Goal: Information Seeking & Learning: Compare options

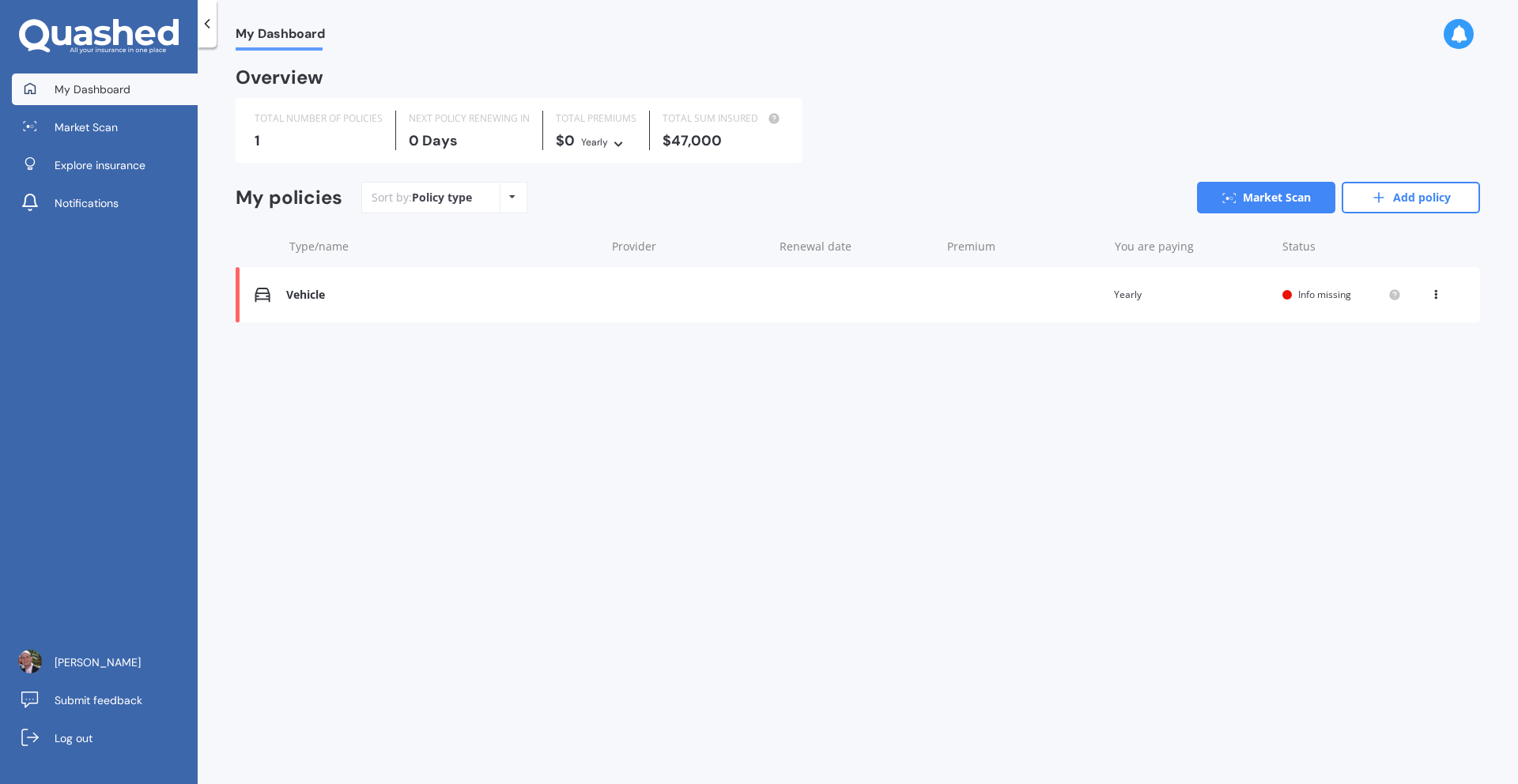
click at [1326, 296] on span "Info missing" at bounding box center [1324, 294] width 53 height 14
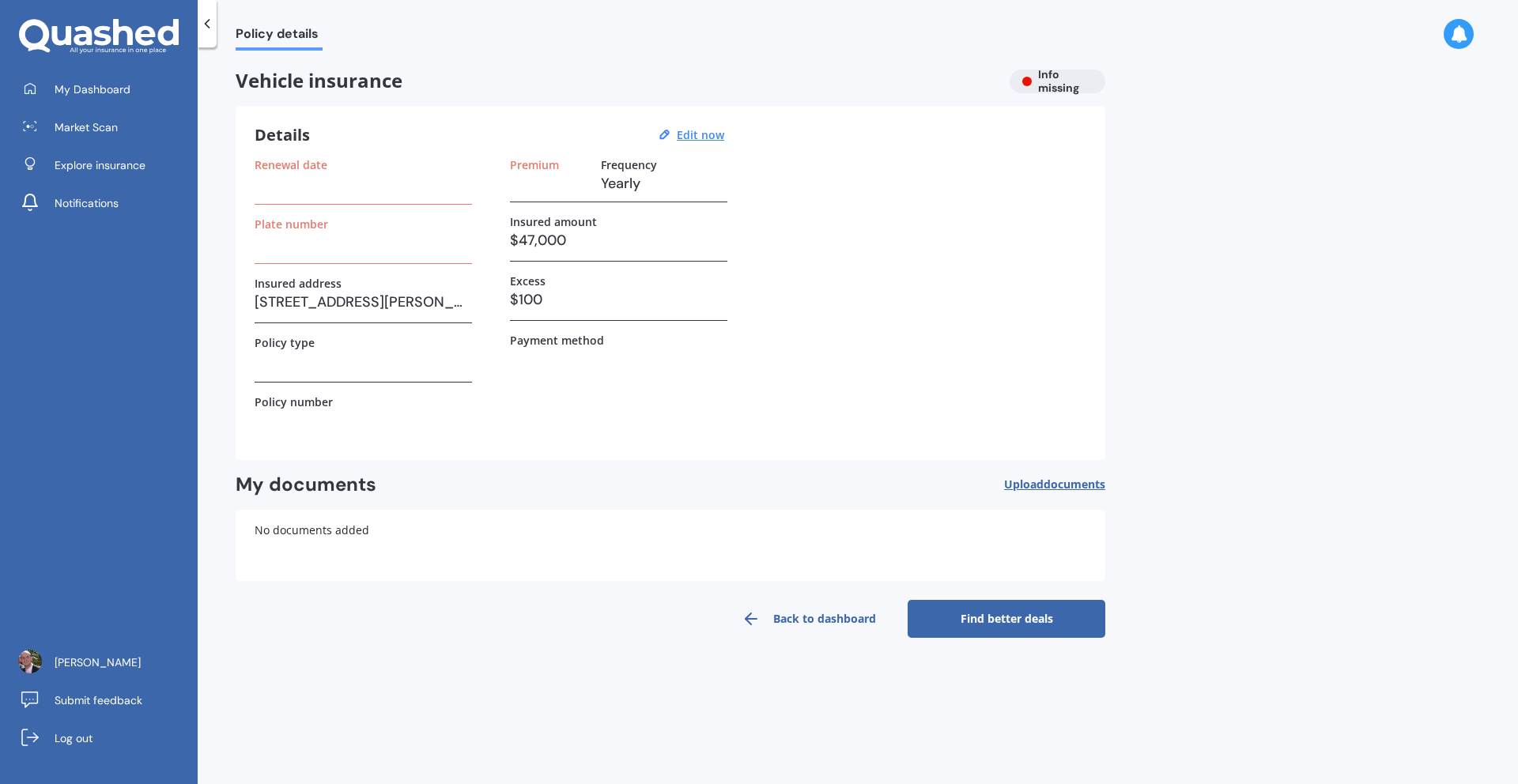
click at [284, 190] on h3 at bounding box center [363, 184] width 217 height 24
click at [274, 199] on div "Renewal date" at bounding box center [363, 181] width 217 height 47
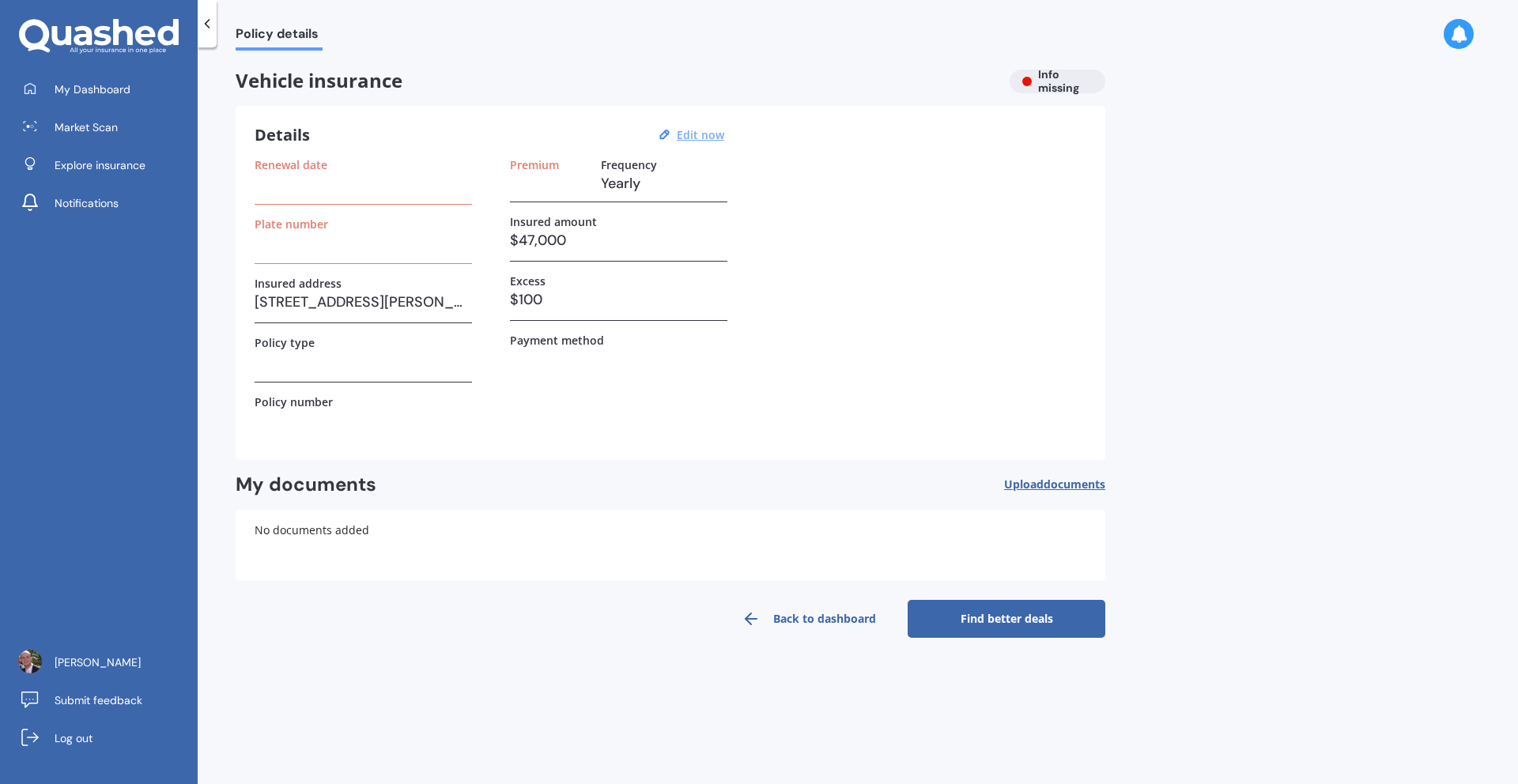
click at [692, 140] on u "Edit now" at bounding box center [701, 134] width 47 height 15
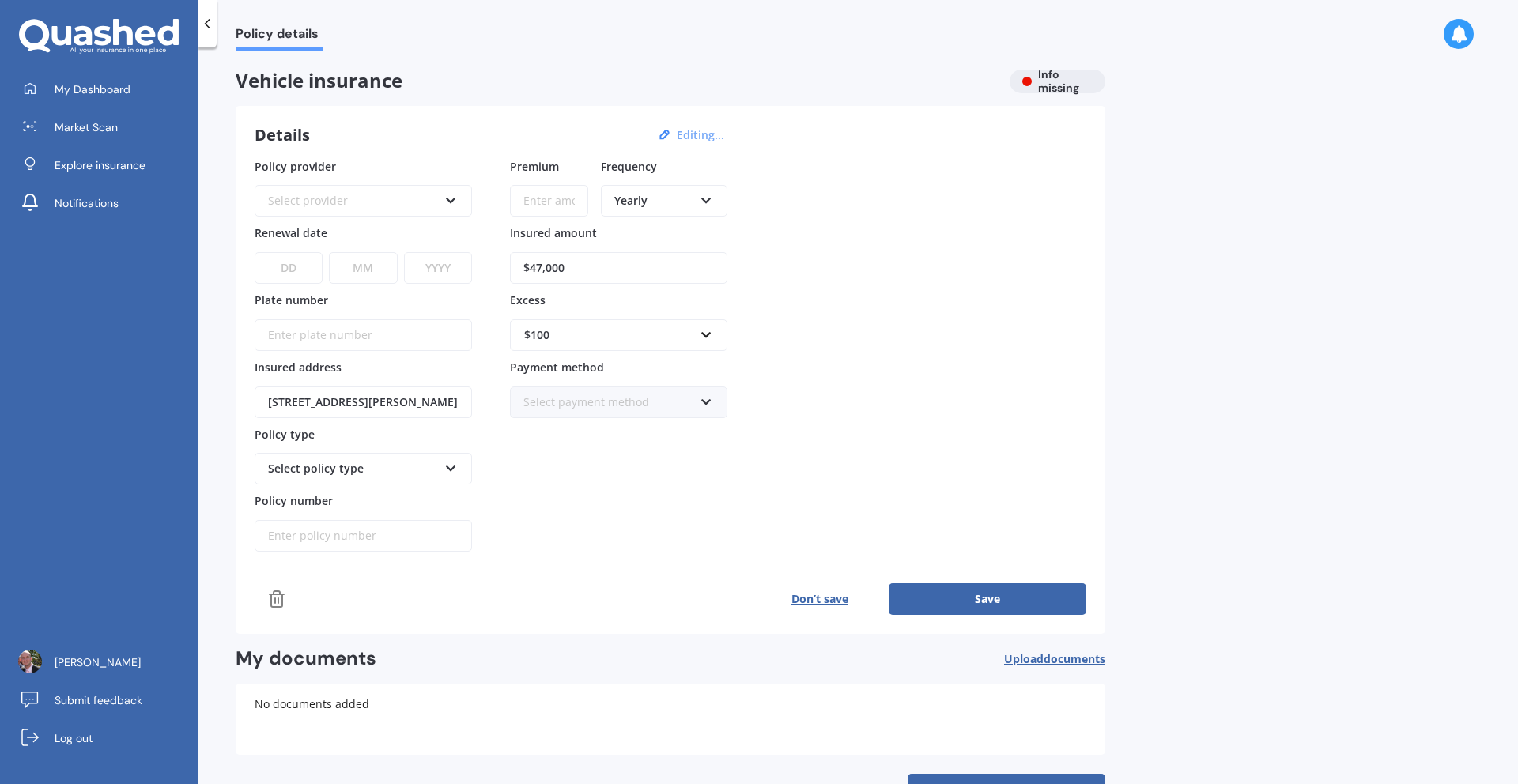
click at [329, 203] on div "Select provider" at bounding box center [353, 200] width 170 height 18
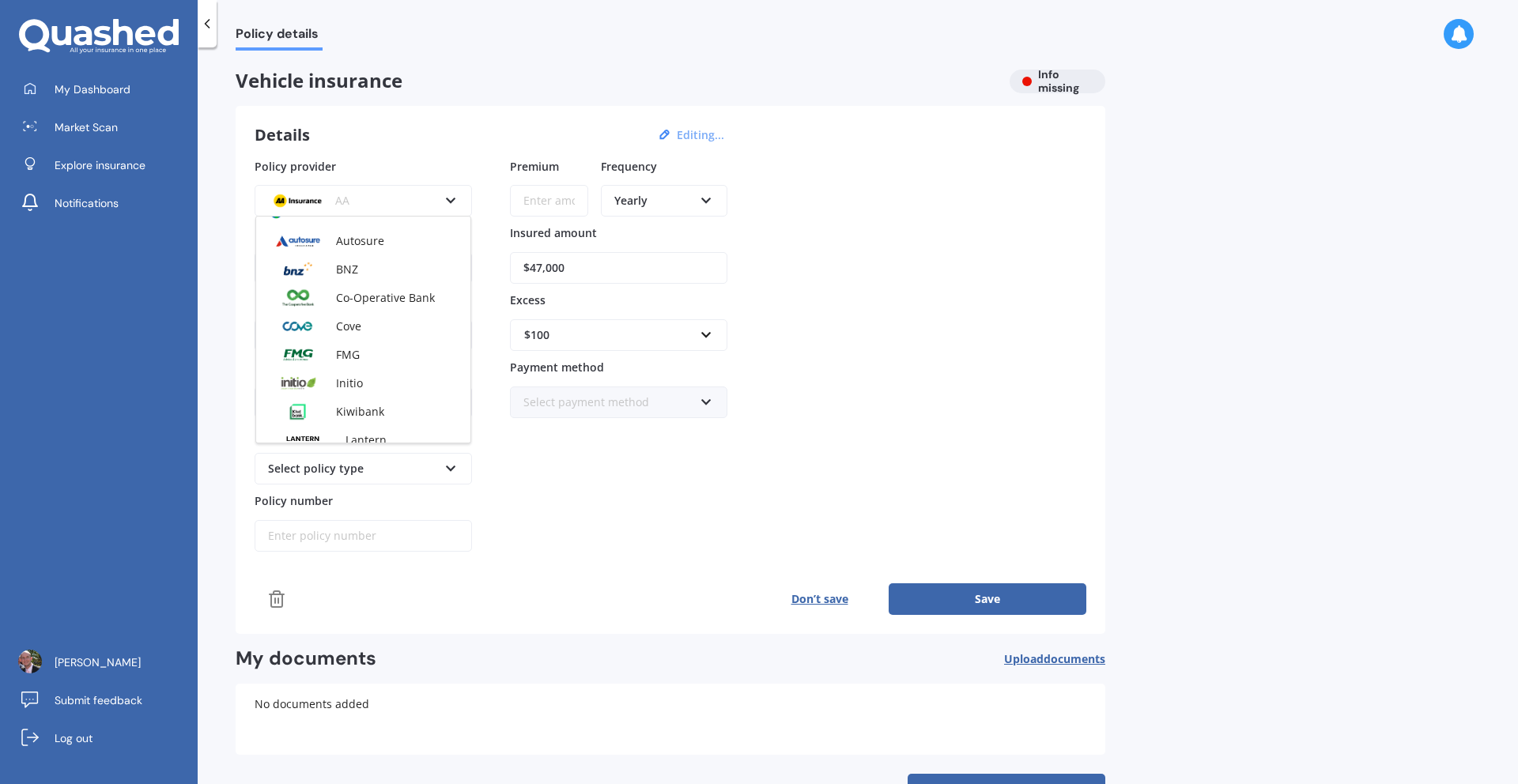
scroll to position [221, 0]
click at [352, 350] on span "FMG" at bounding box center [348, 351] width 24 height 15
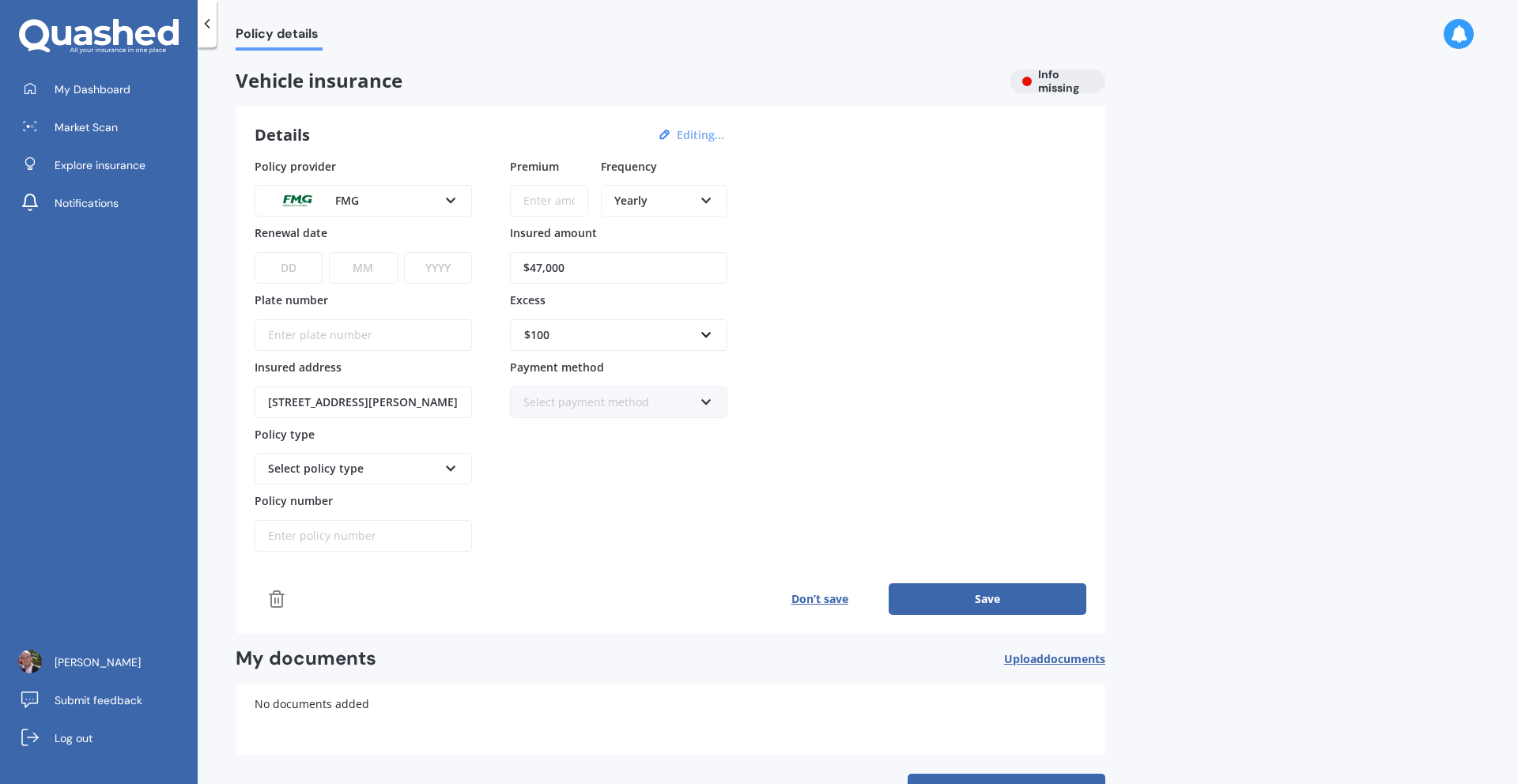
click at [304, 266] on select "DD 01 02 03 04 05 06 07 08 09 10 11 12 13 14 15 16 17 18 19 20 21 22 23 24 25 2…" at bounding box center [289, 267] width 68 height 31
select select "26"
click at [255, 252] on select "DD 01 02 03 04 05 06 07 08 09 10 11 12 13 14 15 16 17 18 19 20 21 22 23 24 25 2…" at bounding box center [289, 267] width 68 height 31
click at [377, 257] on select "MM 01 02 03 04 05 06 07 08 09 10 11 12" at bounding box center [363, 267] width 68 height 31
select select "10"
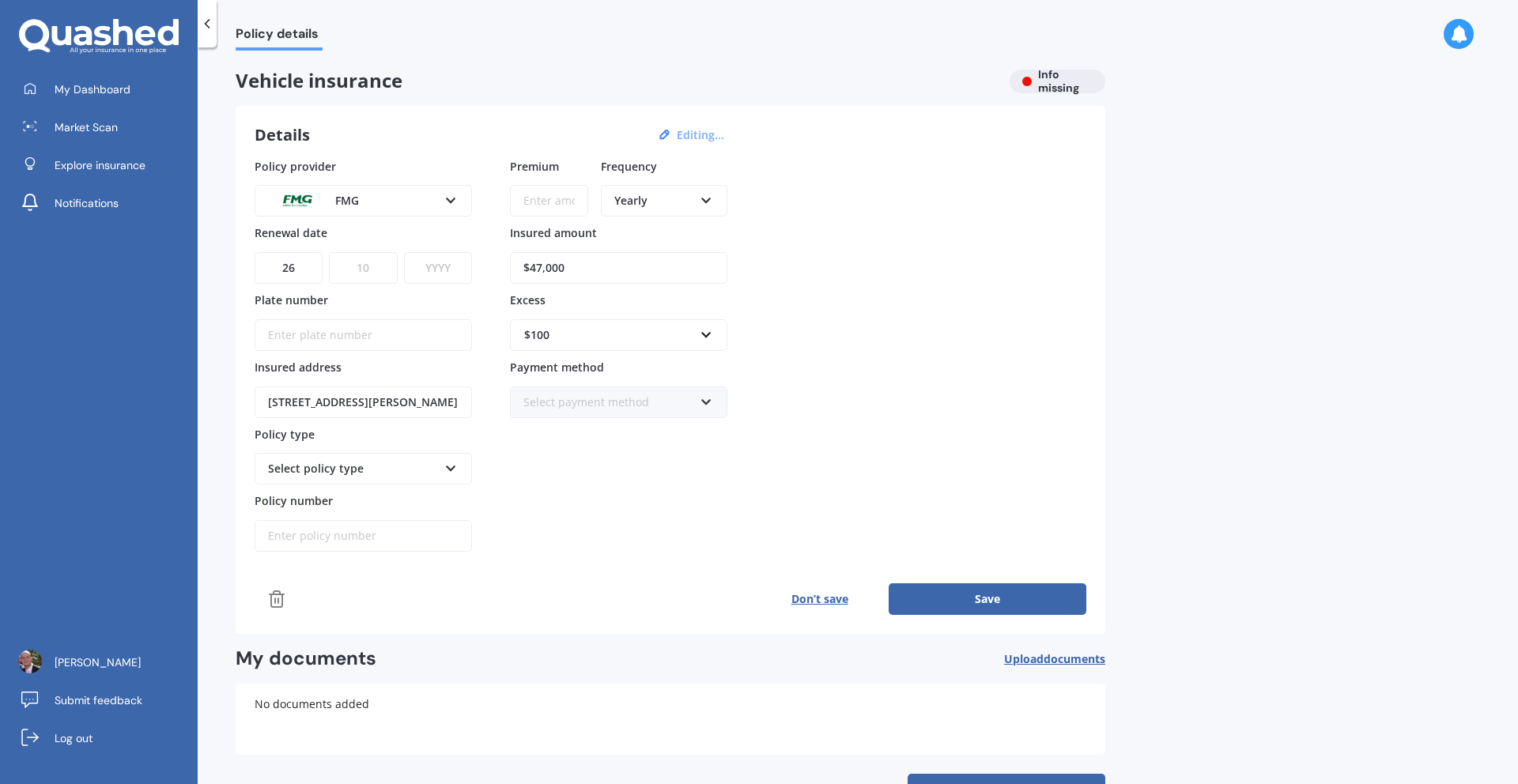
click at [329, 252] on select "MM 01 02 03 04 05 06 07 08 09 10 11 12" at bounding box center [363, 267] width 68 height 31
click at [439, 262] on select "YYYY 2027 2026 2025 2024 2023 2022 2021 2020 2019 2018 2017 2016 2015 2014 2013…" at bounding box center [438, 267] width 68 height 31
select select "2025"
click at [404, 252] on select "YYYY 2027 2026 2025 2024 2023 2022 2021 2020 2019 2018 2017 2016 2015 2014 2013…" at bounding box center [438, 267] width 68 height 31
click at [357, 332] on input "Plate number" at bounding box center [363, 335] width 217 height 31
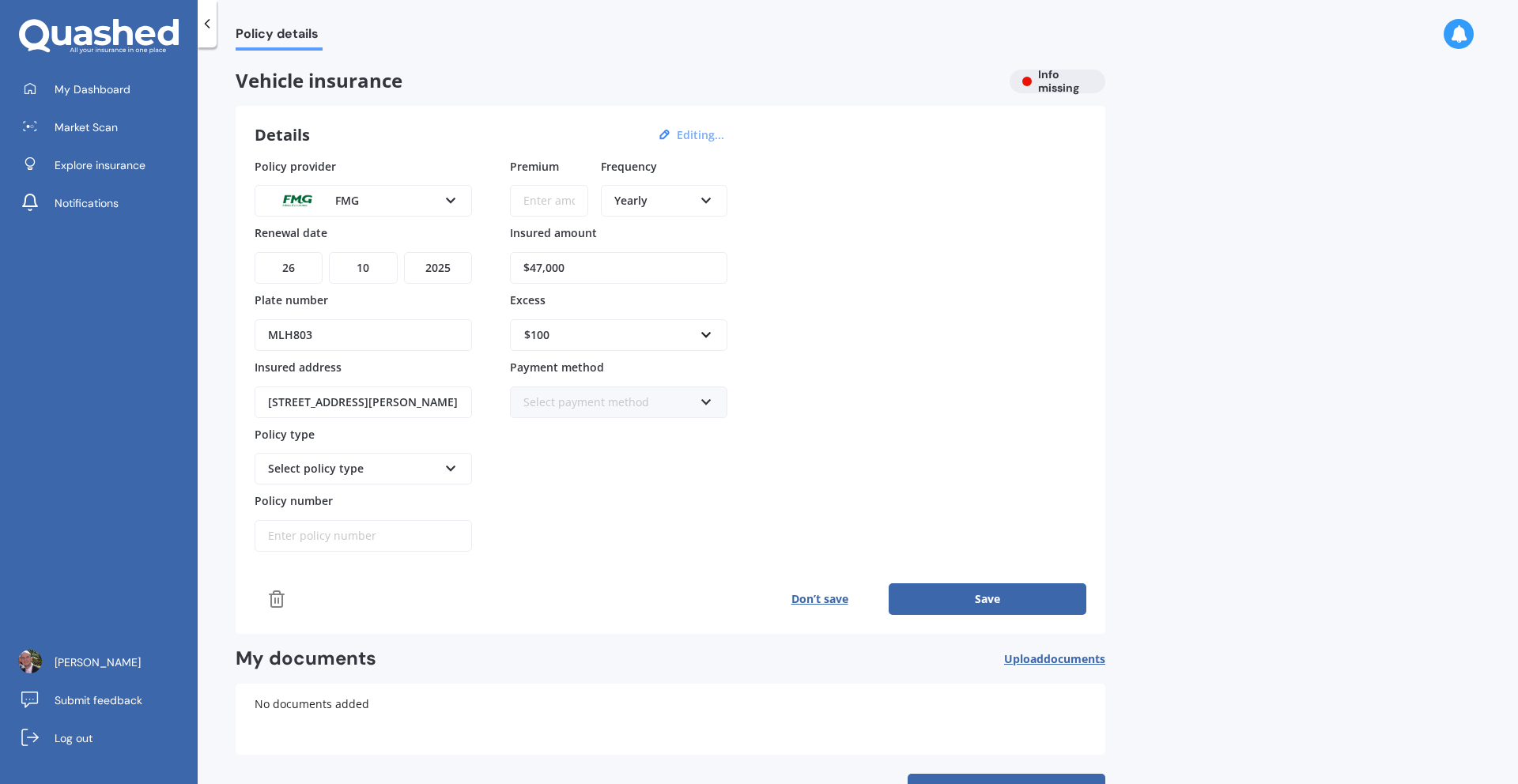
type input "MLH803"
click at [536, 469] on div "Premium Frequency Yearly Yearly Six-Monthly Quarterly Monthly Fortnightly Weekl…" at bounding box center [619, 355] width 217 height 394
click at [388, 385] on div "[STREET_ADDRESS][PERSON_NAME]" at bounding box center [363, 392] width 217 height 52
click at [388, 392] on input "[STREET_ADDRESS][PERSON_NAME]" at bounding box center [363, 402] width 217 height 31
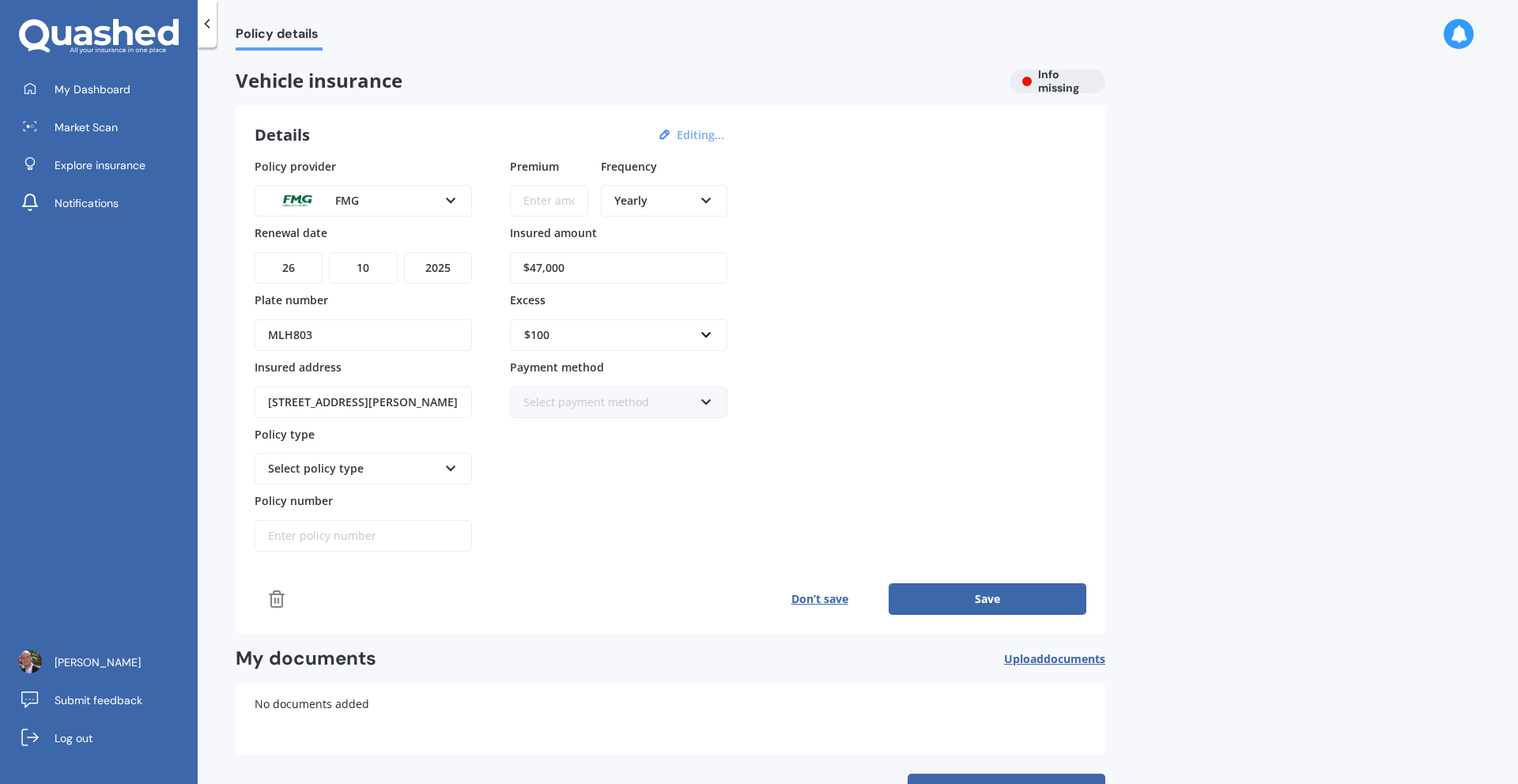
click at [388, 392] on input "[STREET_ADDRESS][PERSON_NAME]" at bounding box center [363, 402] width 217 height 31
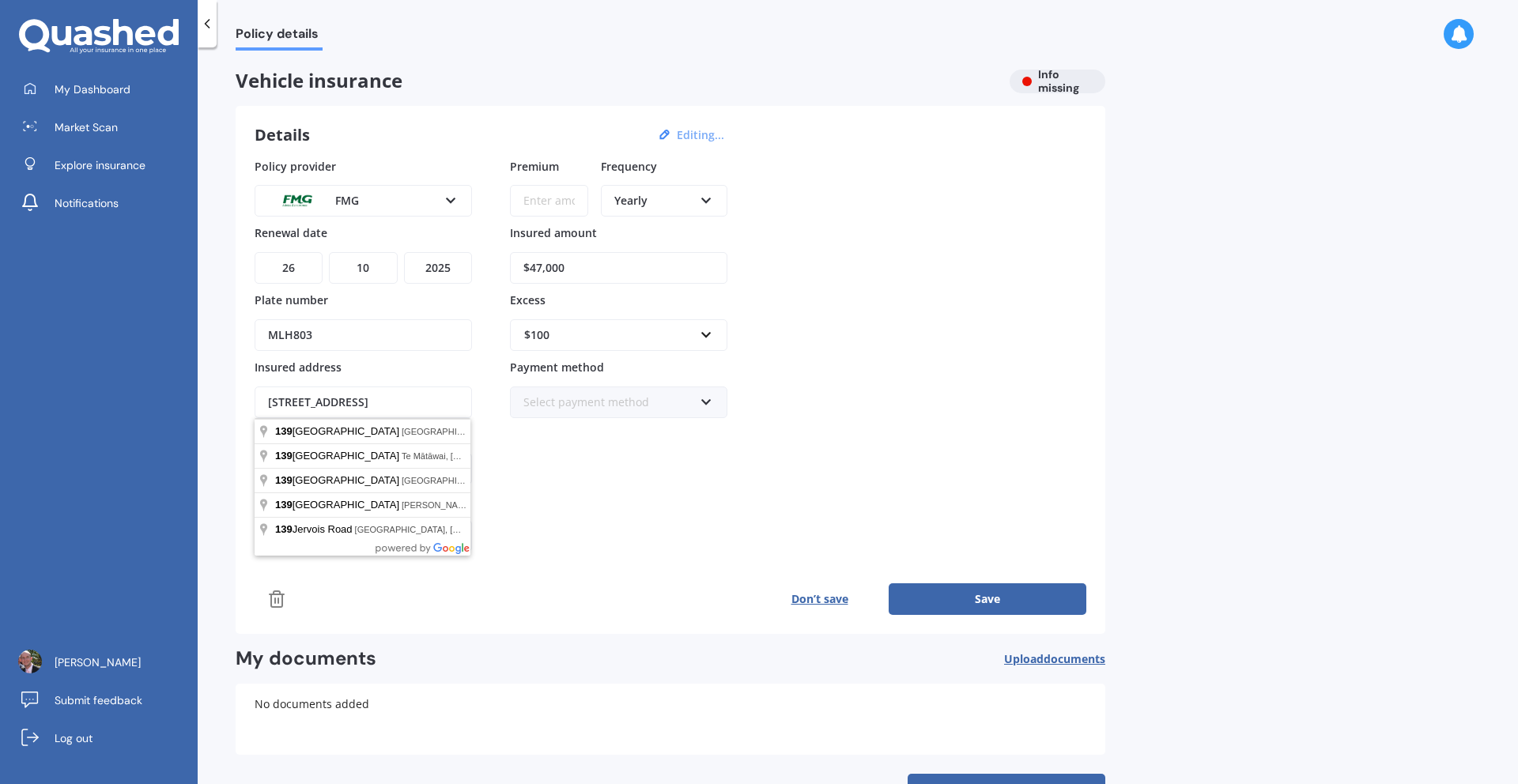
click at [560, 474] on div "Premium Frequency Yearly Yearly Six-Monthly Quarterly Monthly Fortnightly Weekl…" at bounding box center [619, 355] width 217 height 394
click at [411, 388] on input "[STREET_ADDRESS]" at bounding box center [363, 402] width 217 height 31
click at [411, 387] on input "[STREET_ADDRESS]" at bounding box center [363, 402] width 217 height 31
click at [327, 408] on input "[STREET_ADDRESS]" at bounding box center [363, 402] width 217 height 31
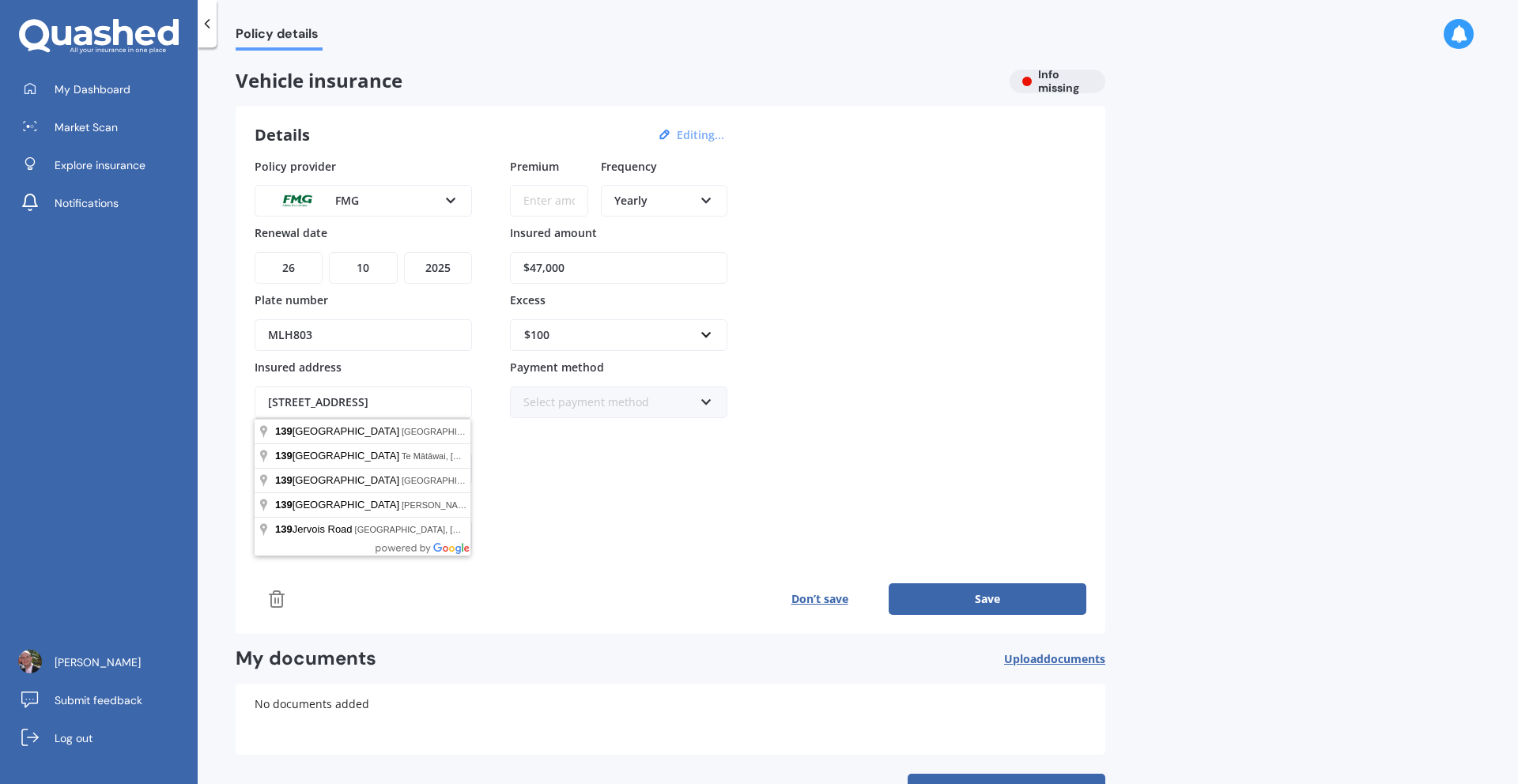
click at [327, 408] on input "[STREET_ADDRESS]" at bounding box center [363, 402] width 217 height 31
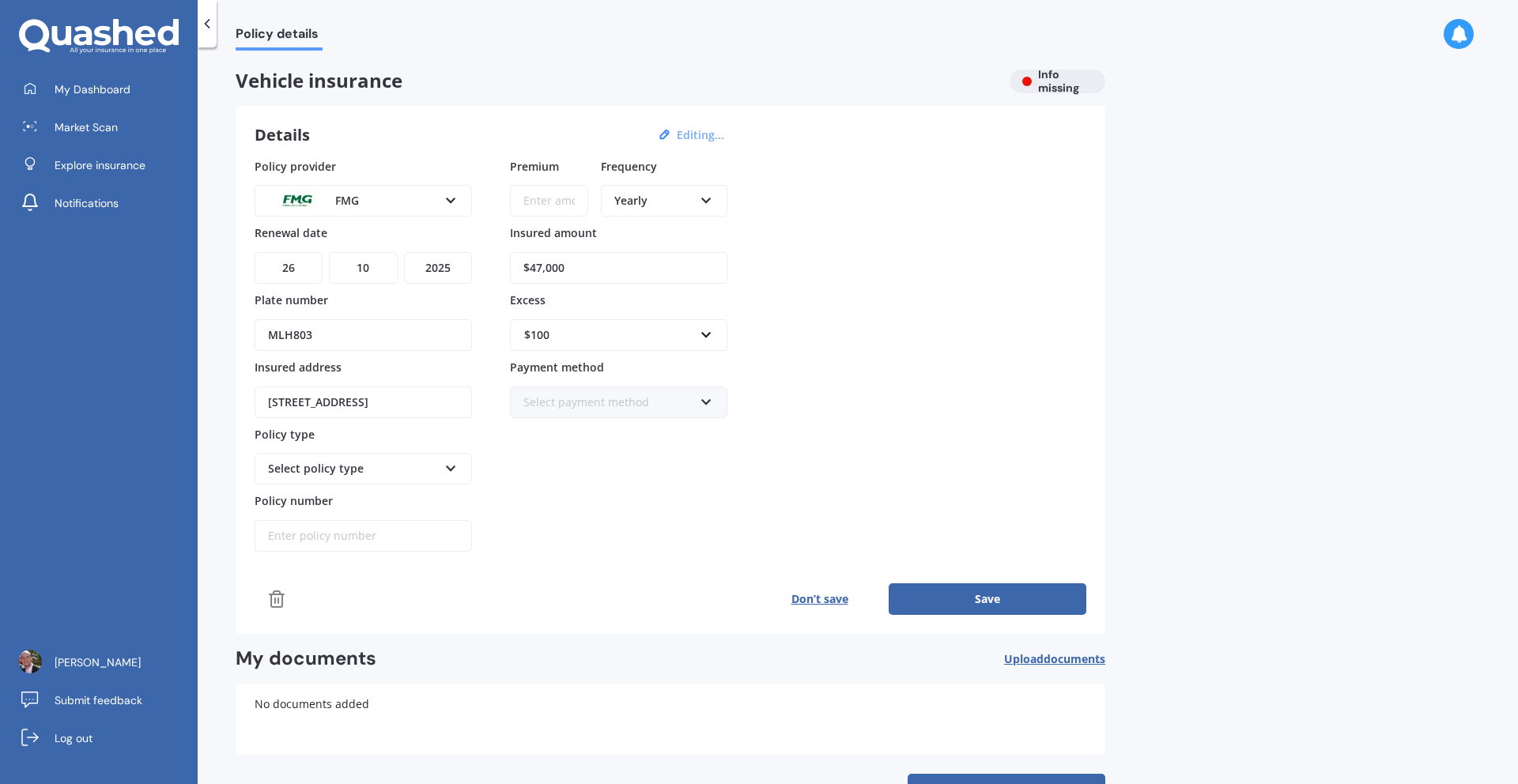
type input "[STREET_ADDRESS]"
click at [380, 474] on div "Select policy type" at bounding box center [353, 469] width 170 height 18
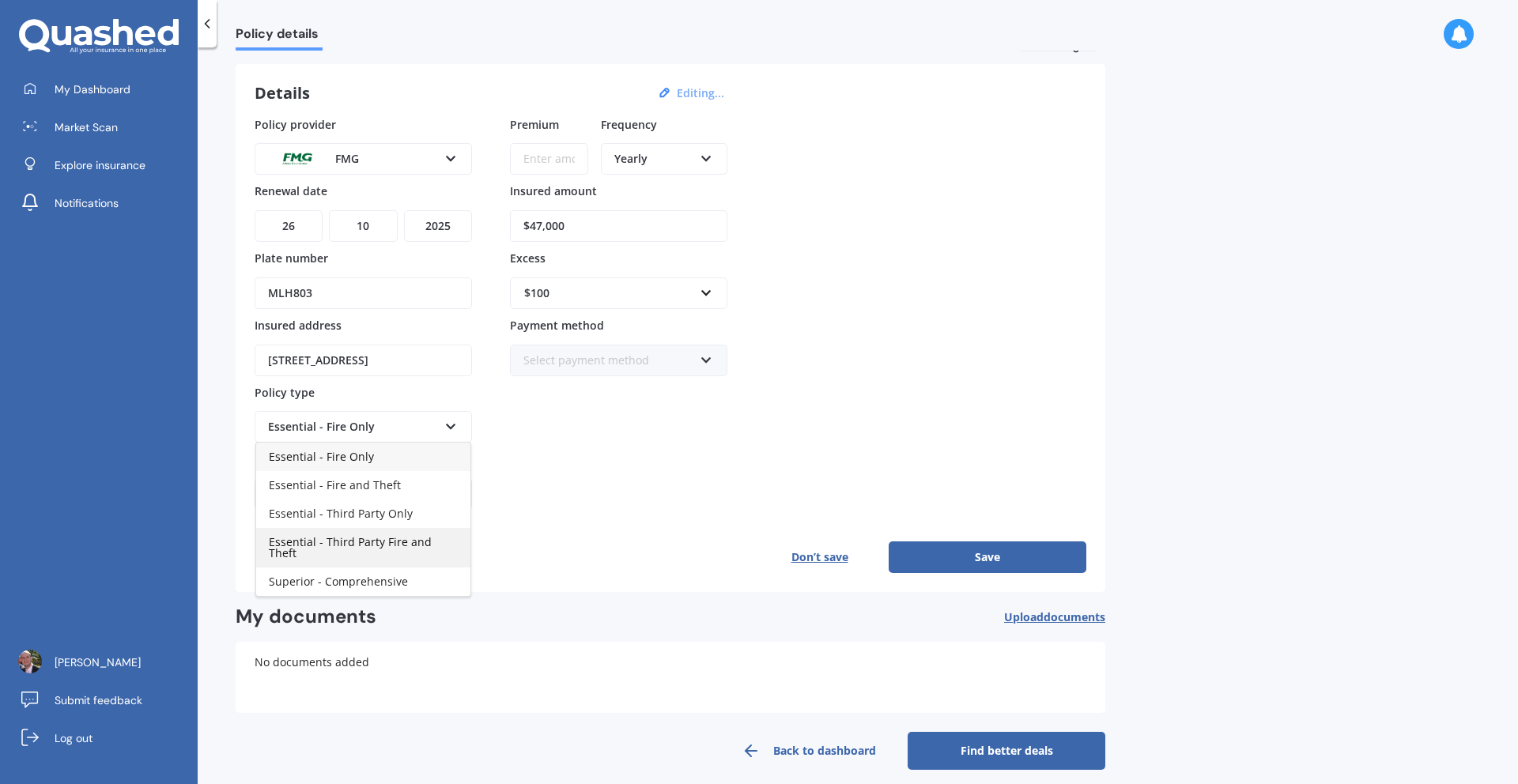
scroll to position [56, 0]
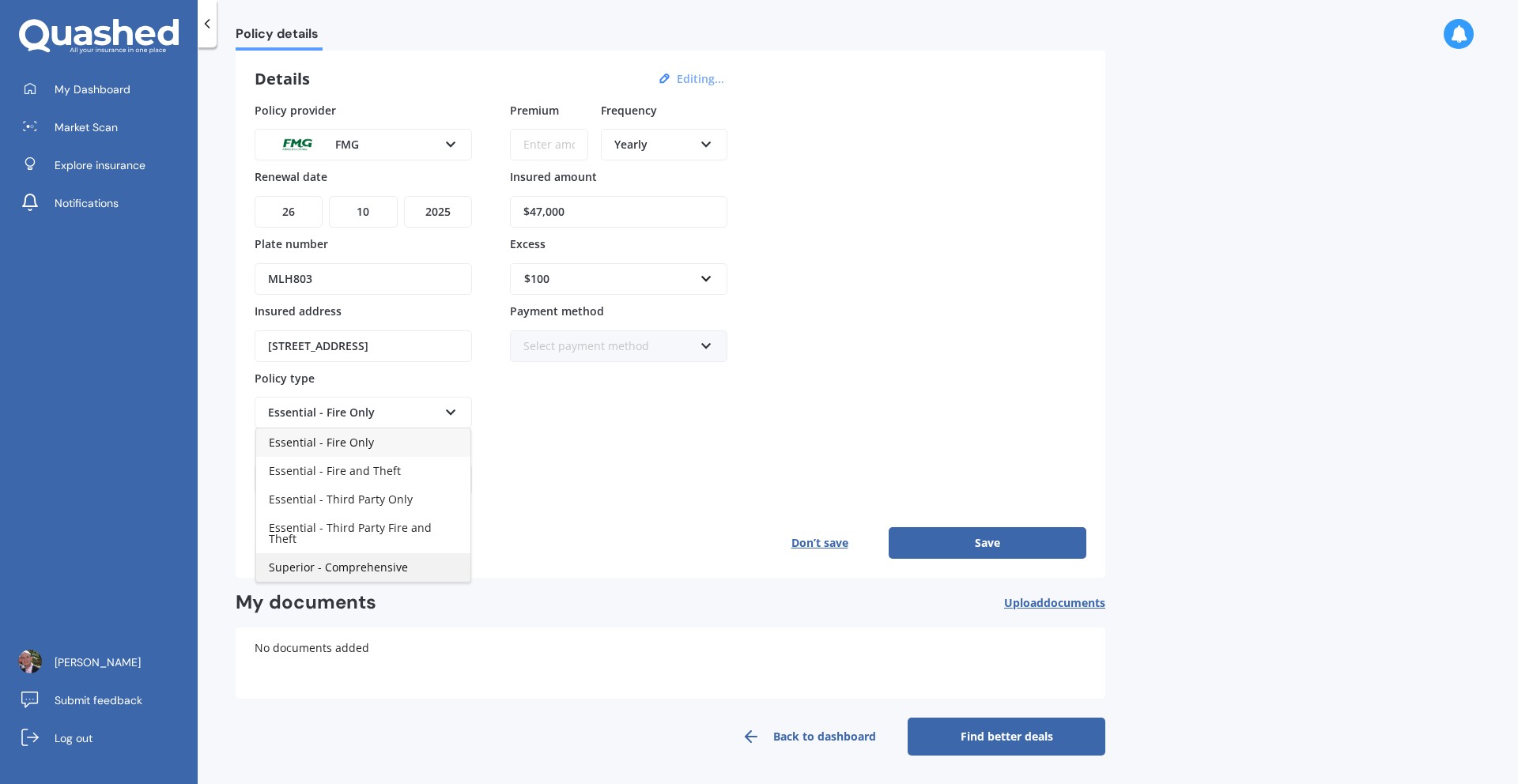
click at [377, 560] on span "Superior - Comprehensive" at bounding box center [338, 567] width 139 height 15
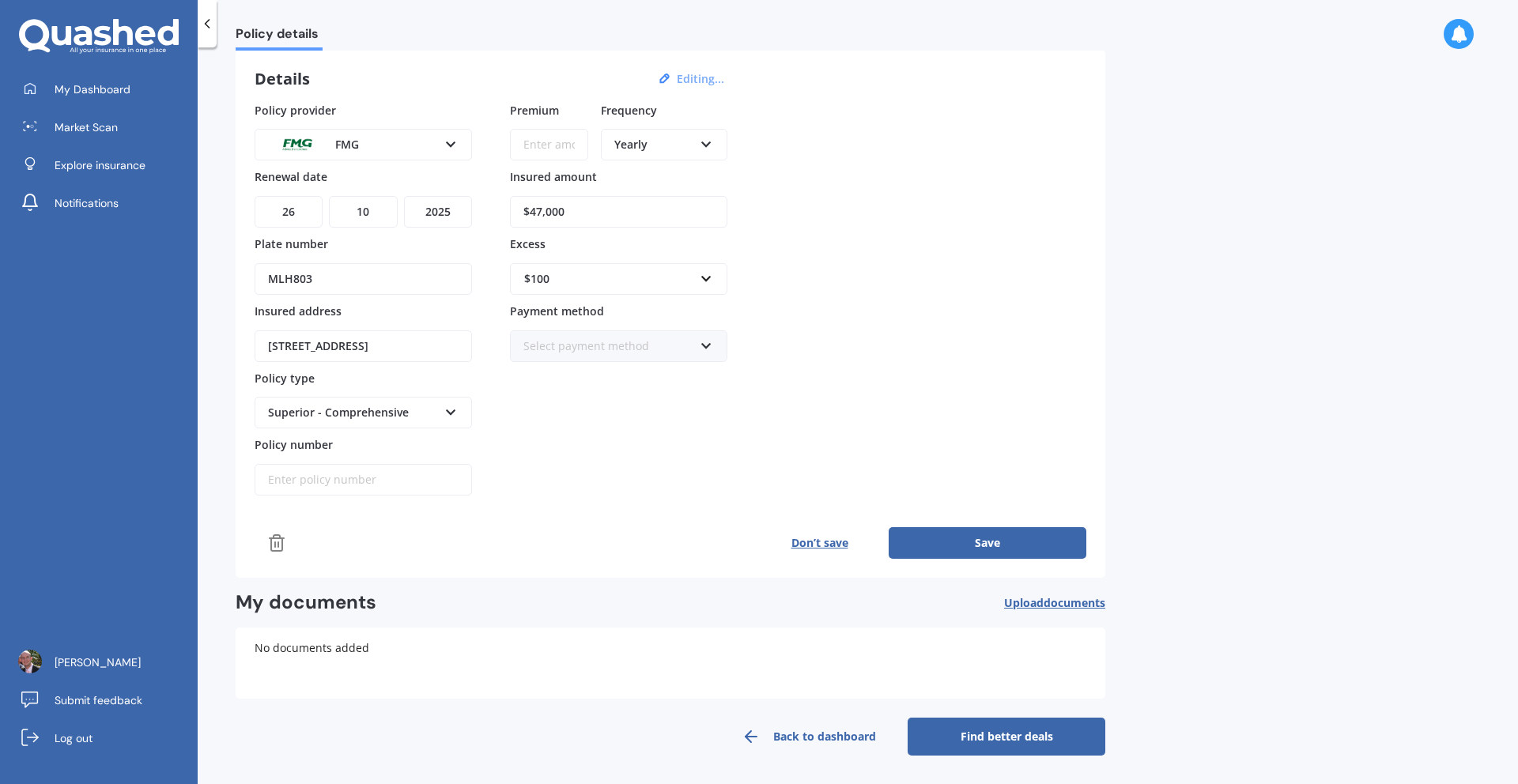
click at [371, 483] on input "Policy number" at bounding box center [363, 480] width 217 height 31
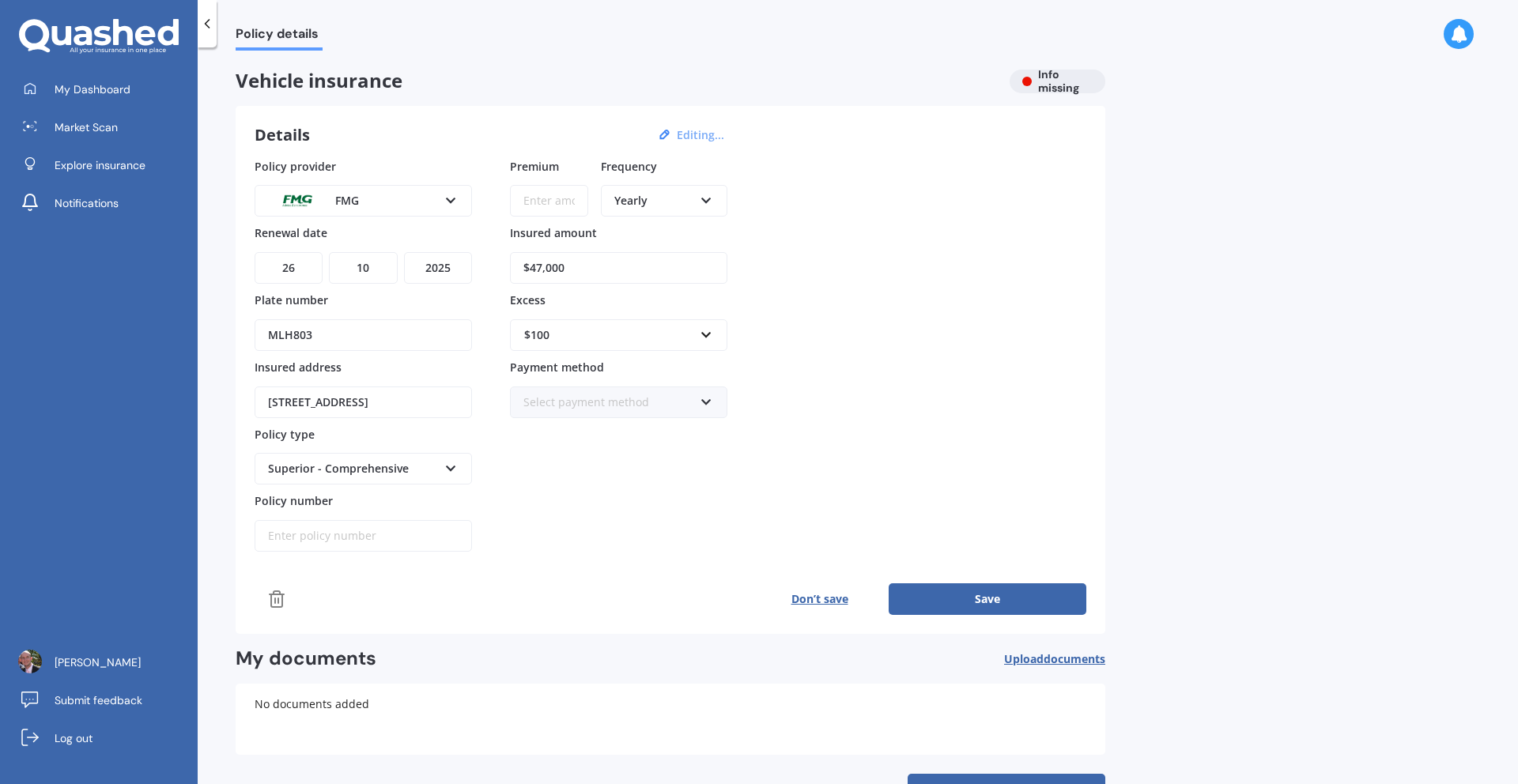
click at [558, 207] on input "Premium" at bounding box center [549, 200] width 79 height 31
paste input "$1,017.88"
type input "$1,017.88"
click at [621, 270] on input "$47,000" at bounding box center [619, 267] width 217 height 31
click at [542, 271] on input "$47,000" at bounding box center [619, 267] width 217 height 31
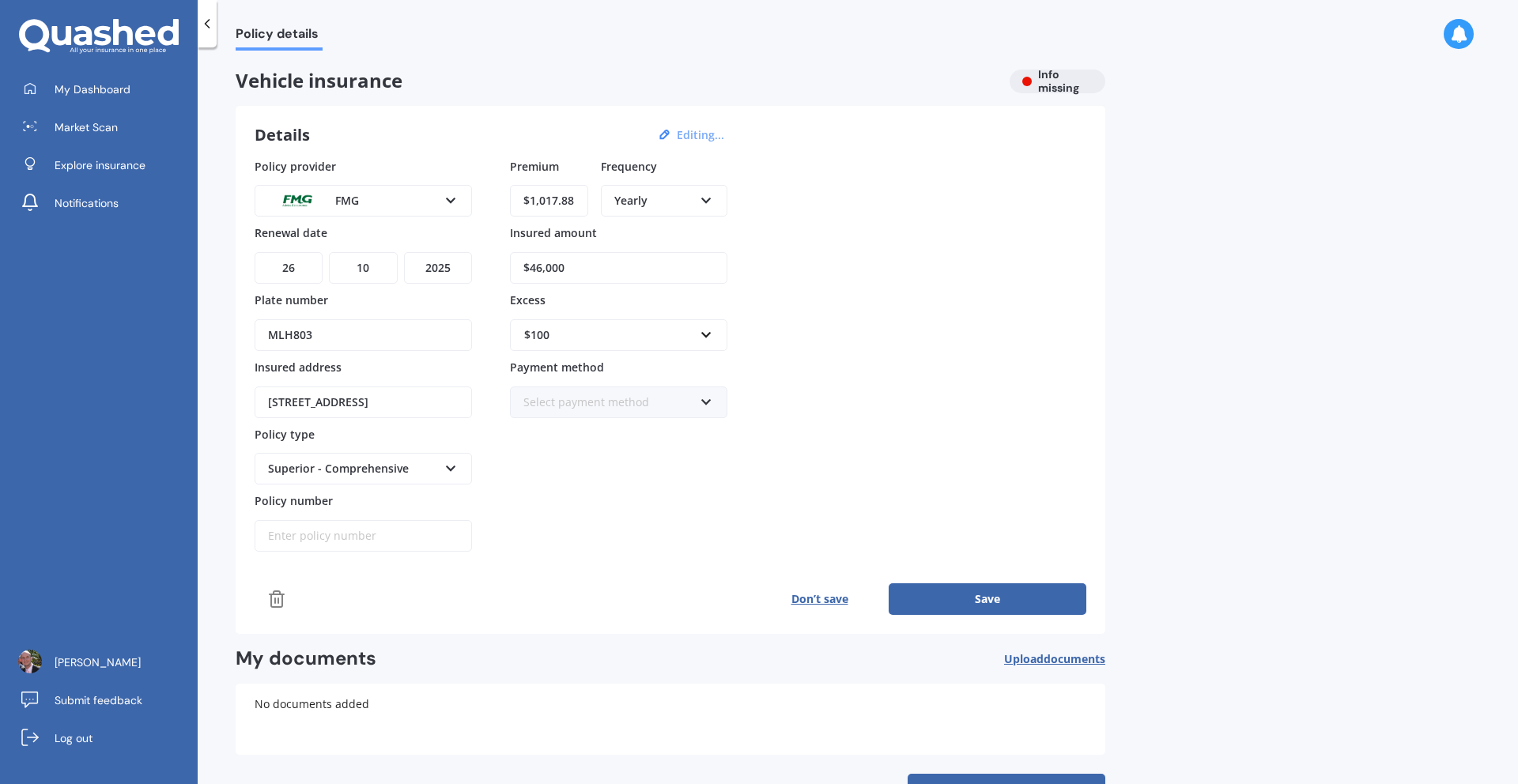
type input "$46,000"
click at [707, 343] on input "text" at bounding box center [613, 335] width 203 height 30
click at [595, 430] on div "$500" at bounding box center [619, 423] width 216 height 30
click at [768, 455] on div "Policy provider FMG AA AMI AMP ANZ ASB [PERSON_NAME] Ando Assurant Autosure BNZ…" at bounding box center [670, 355] width 832 height 394
click at [654, 485] on div "Premium $1,017.88 Frequency Yearly Yearly Six-Monthly Quarterly Monthly Fortnig…" at bounding box center [619, 355] width 217 height 394
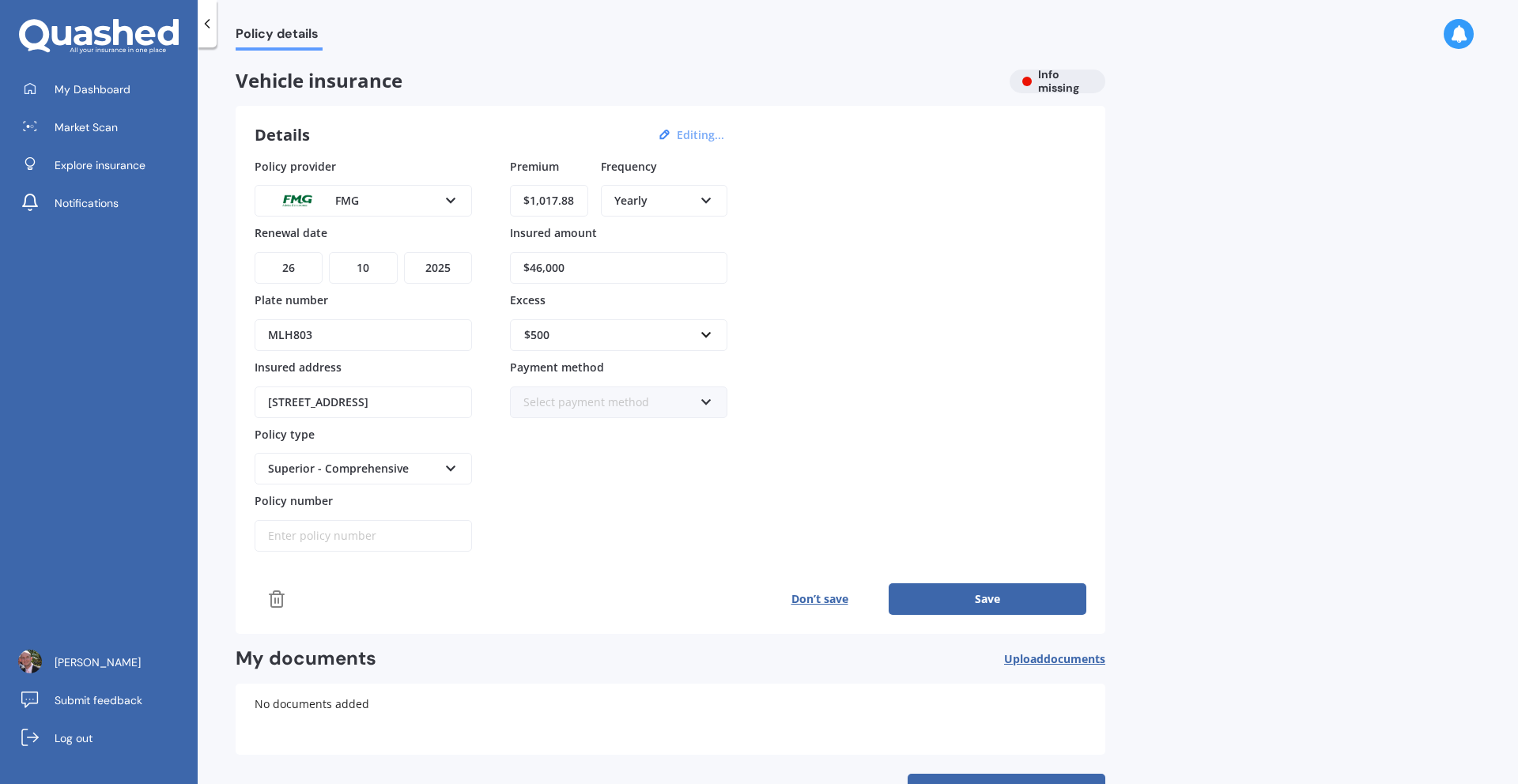
scroll to position [56, 0]
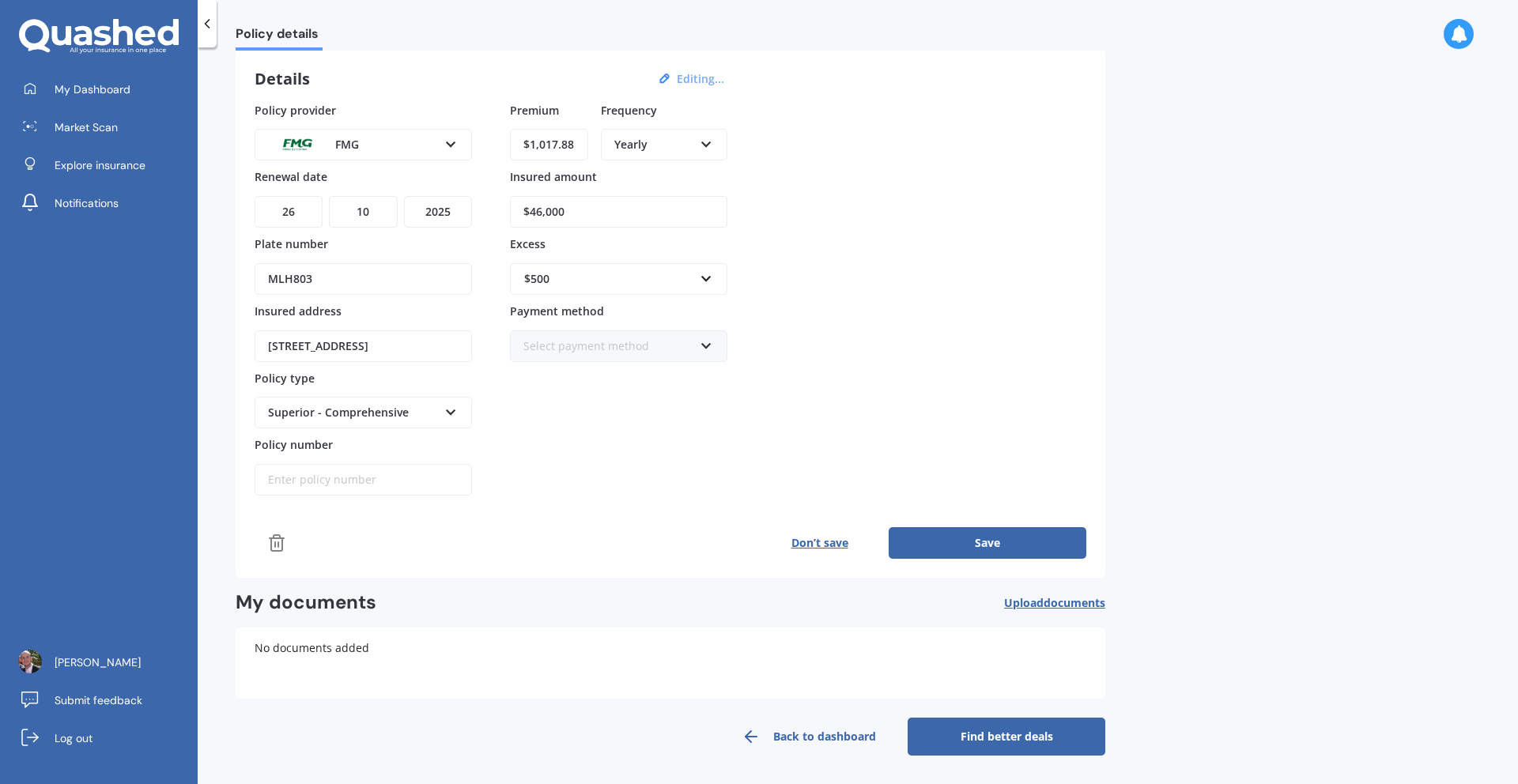
click at [988, 535] on button "Save" at bounding box center [987, 542] width 198 height 31
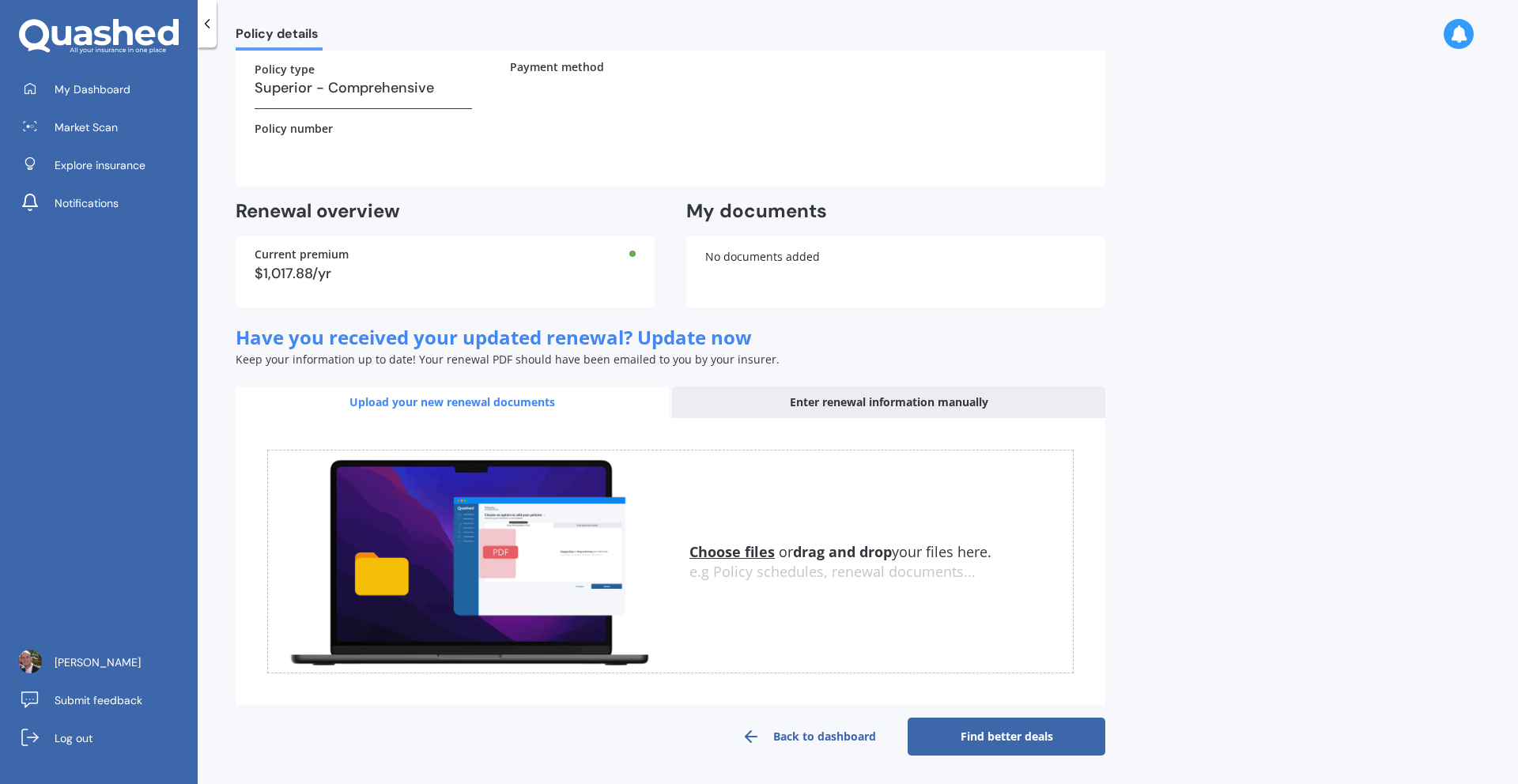
scroll to position [0, 0]
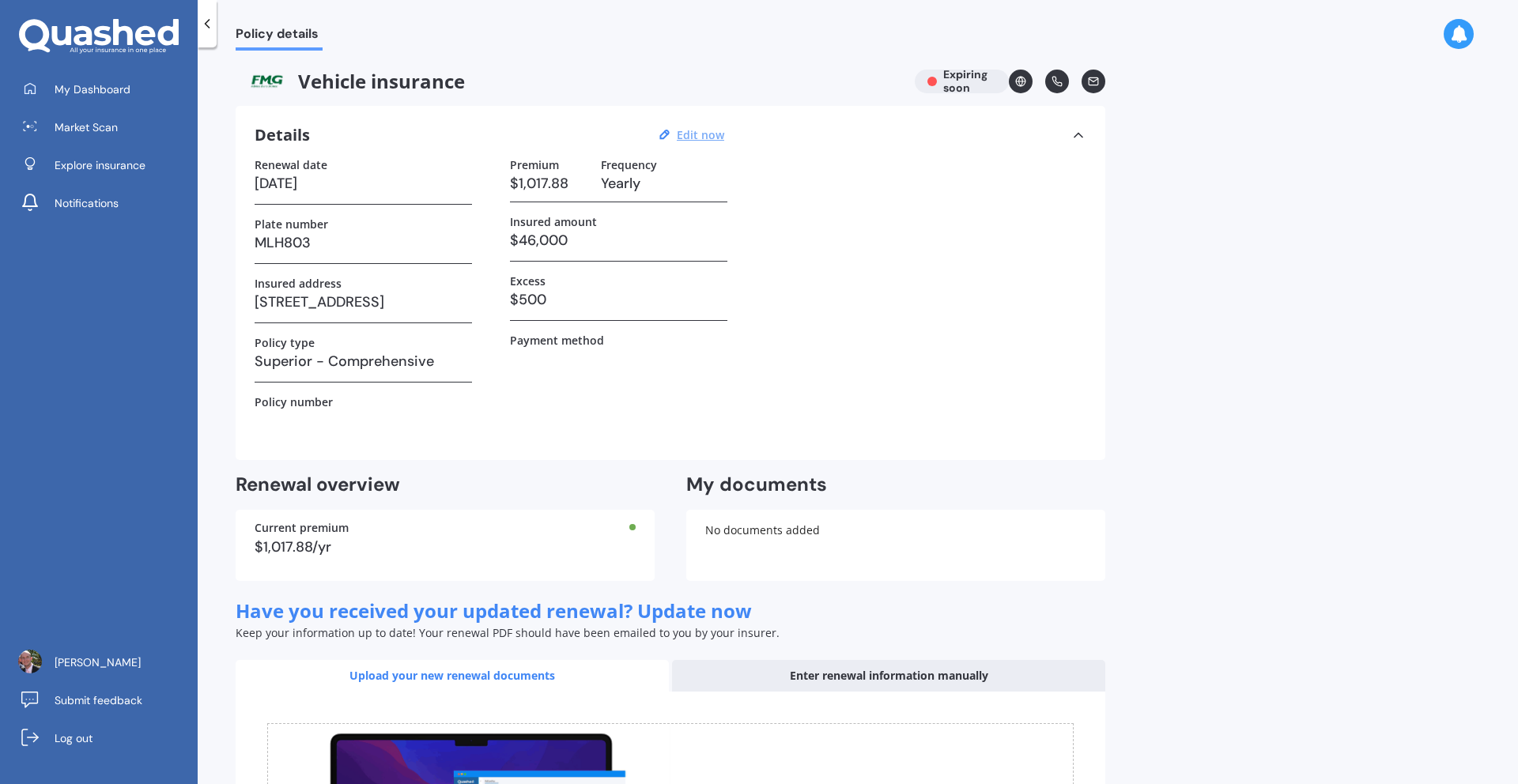
click at [1074, 134] on icon at bounding box center [1078, 134] width 16 height 16
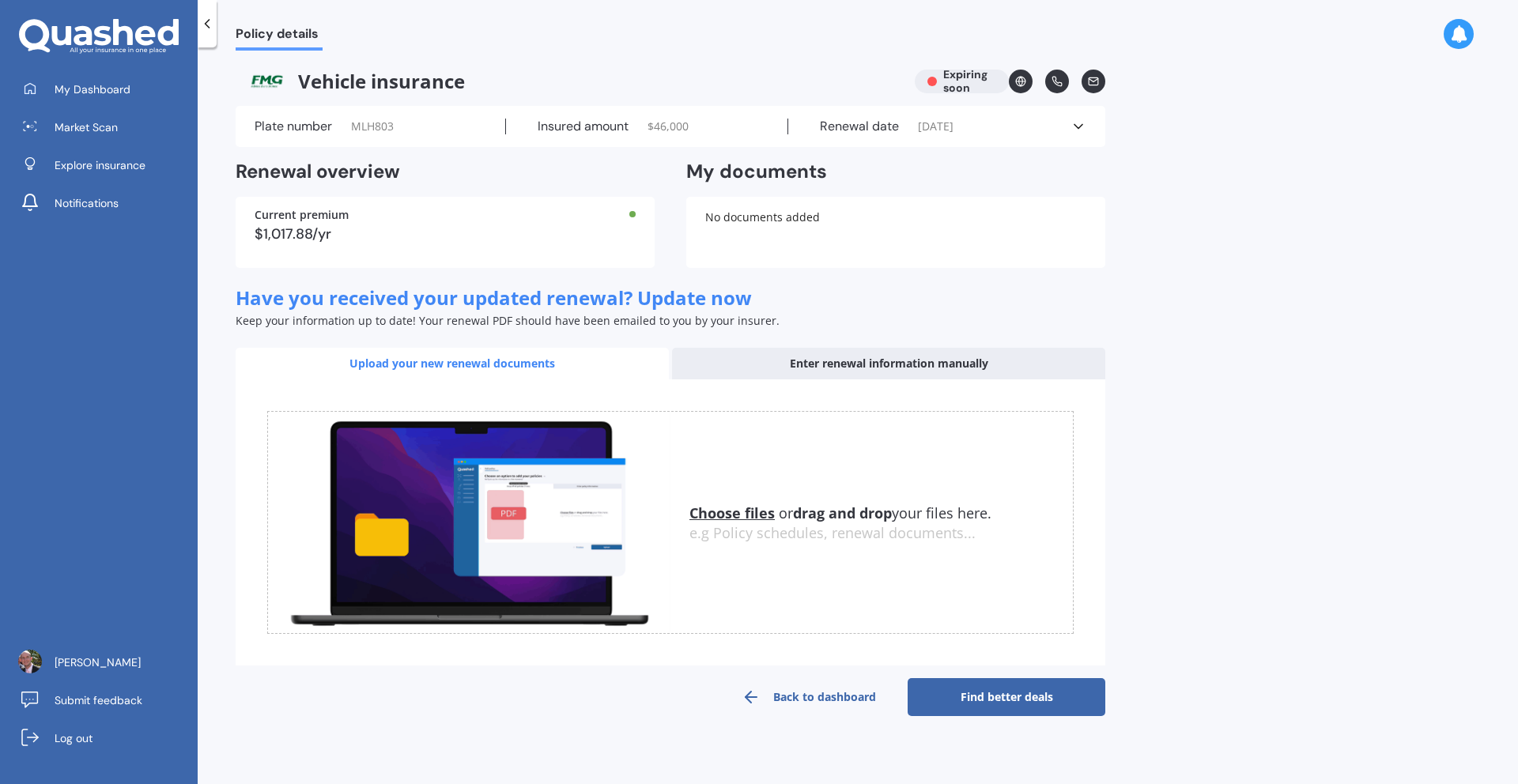
click at [837, 711] on link "Back to dashboard" at bounding box center [809, 697] width 198 height 38
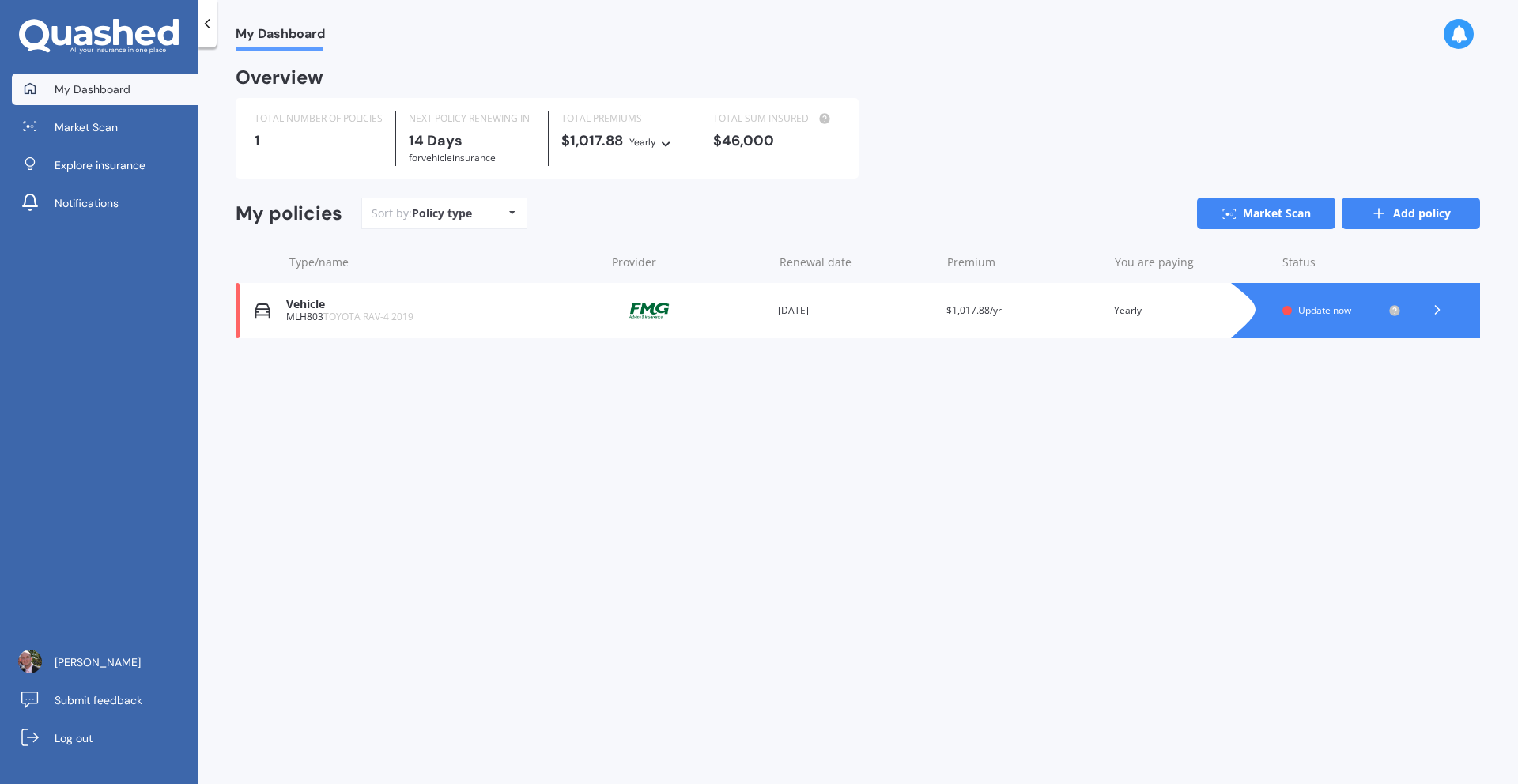
click at [1427, 213] on link "Add policy" at bounding box center [1411, 213] width 139 height 31
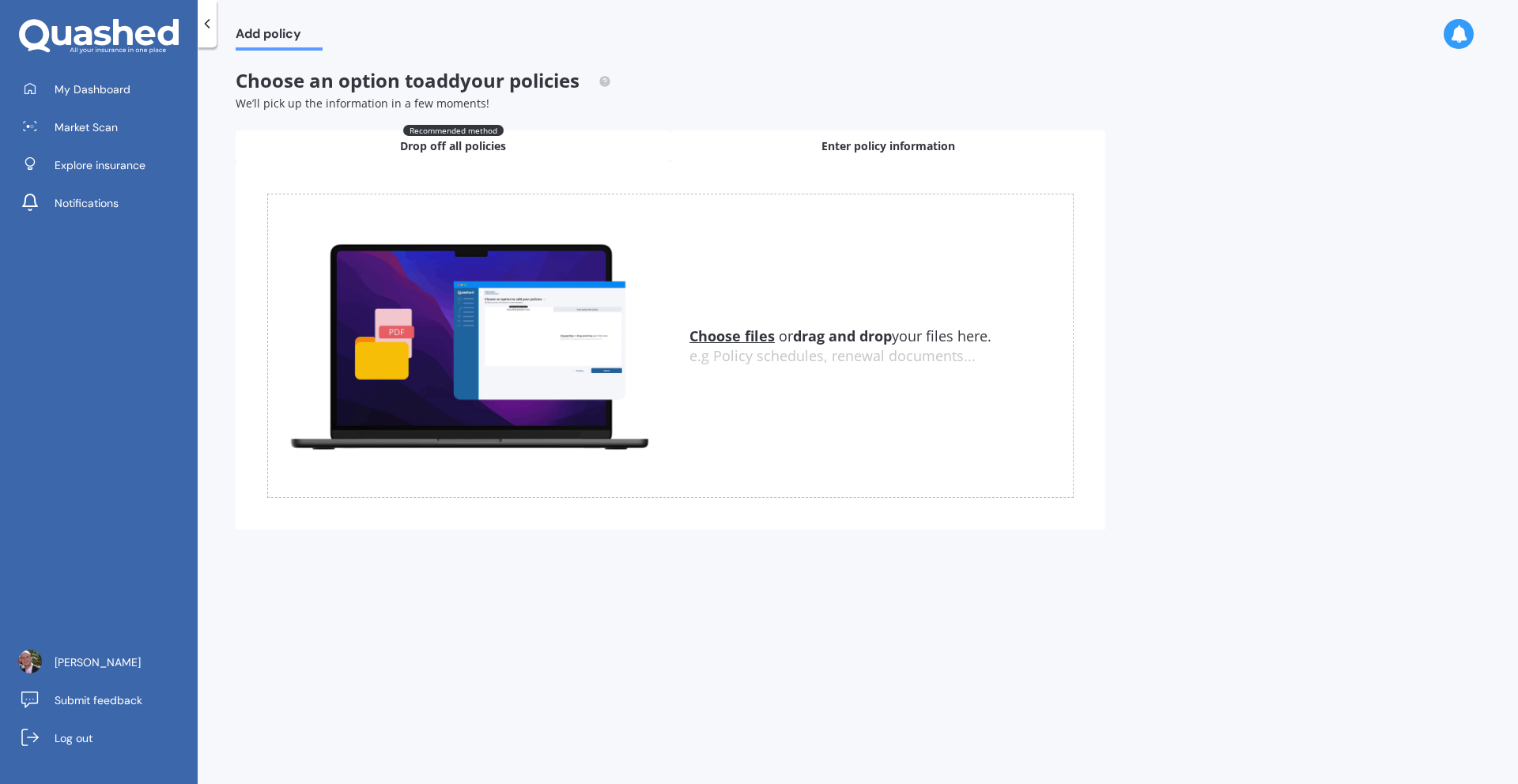
click at [864, 145] on span "Enter policy information" at bounding box center [888, 146] width 134 height 16
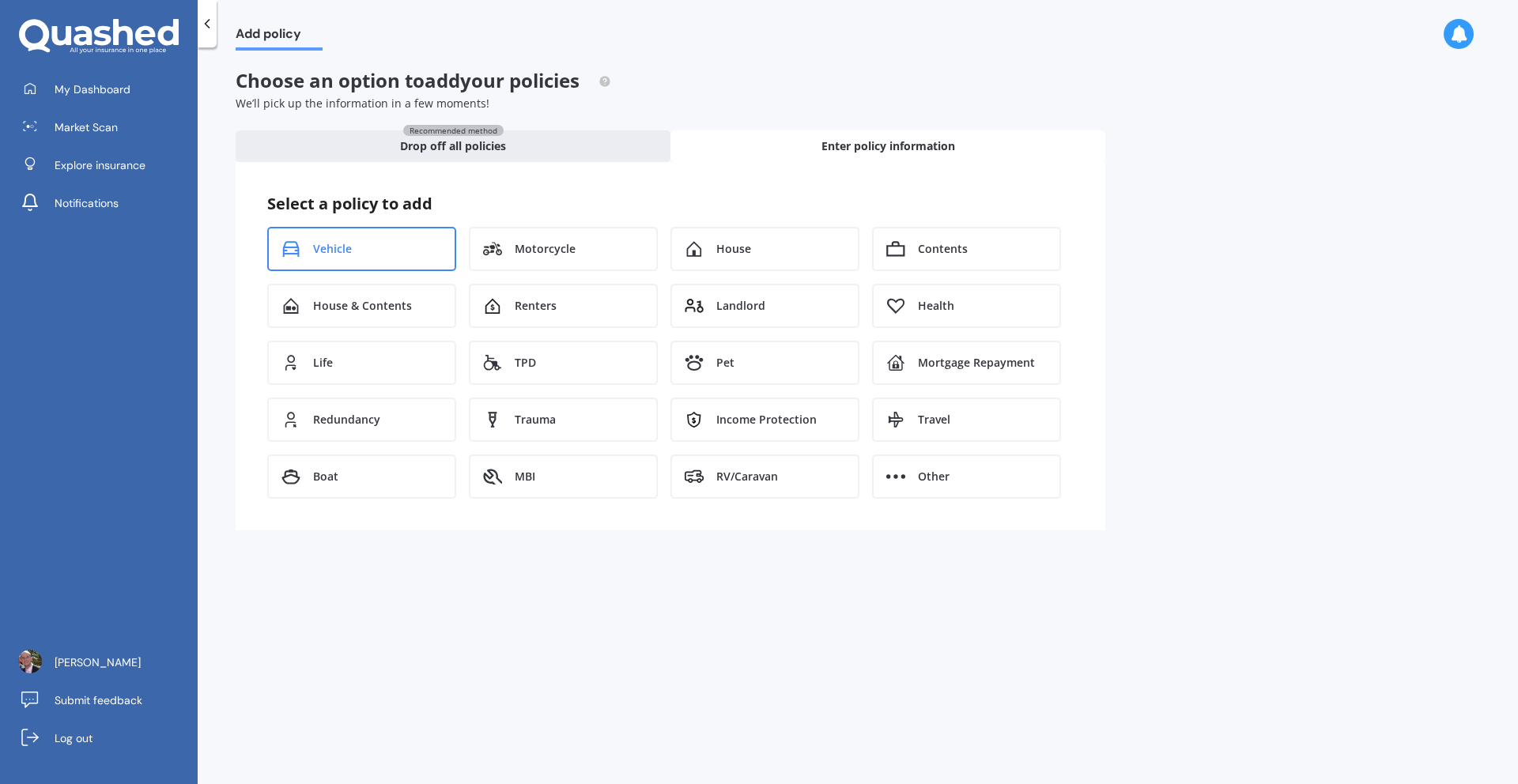
click at [366, 255] on div "Vehicle" at bounding box center [361, 249] width 189 height 44
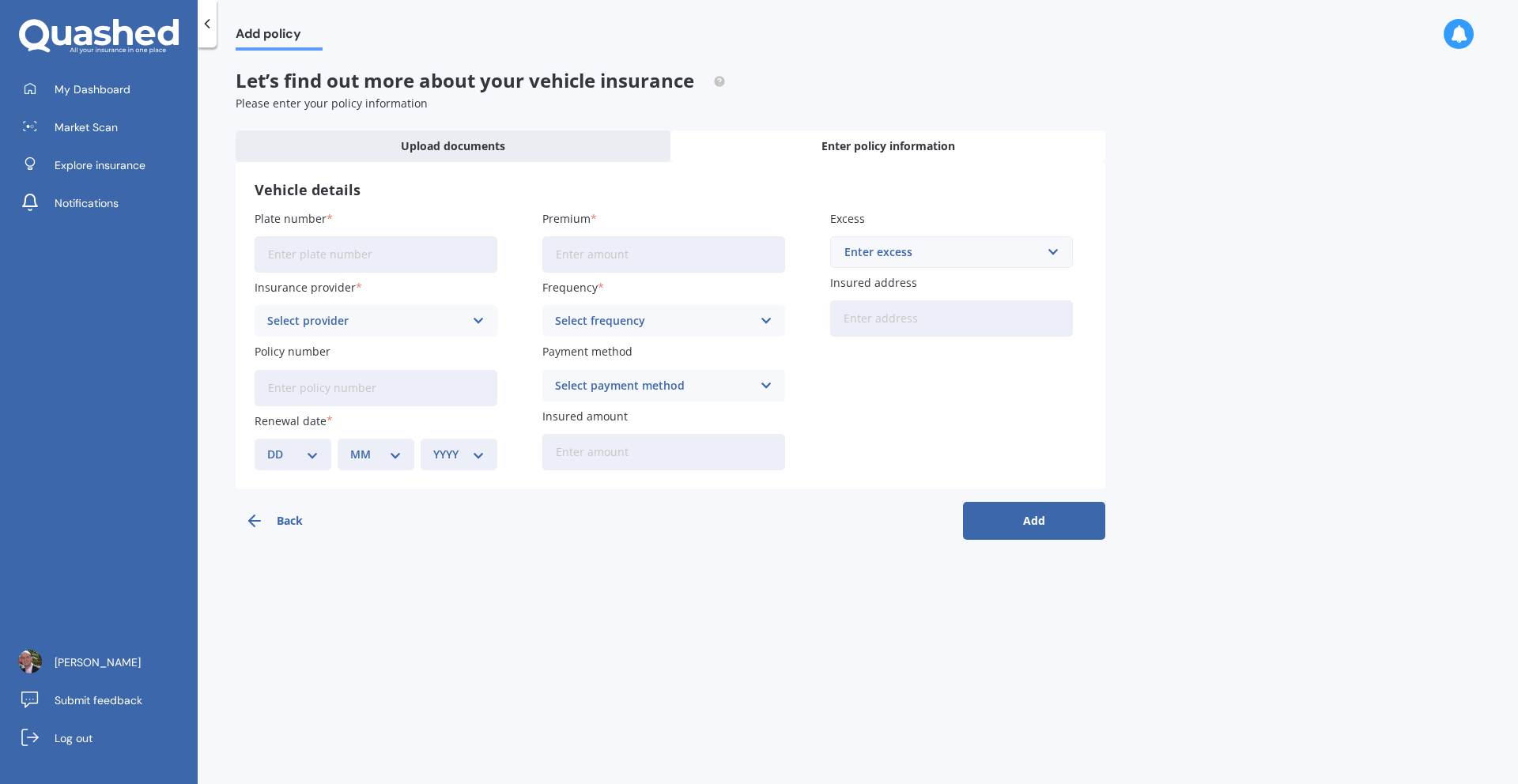
click at [366, 255] on input "Plate number" at bounding box center [376, 254] width 243 height 36
paste input "RCW729"
type input "RCW729"
click at [583, 244] on input "Premium" at bounding box center [663, 254] width 243 height 36
paste input "$511.80"
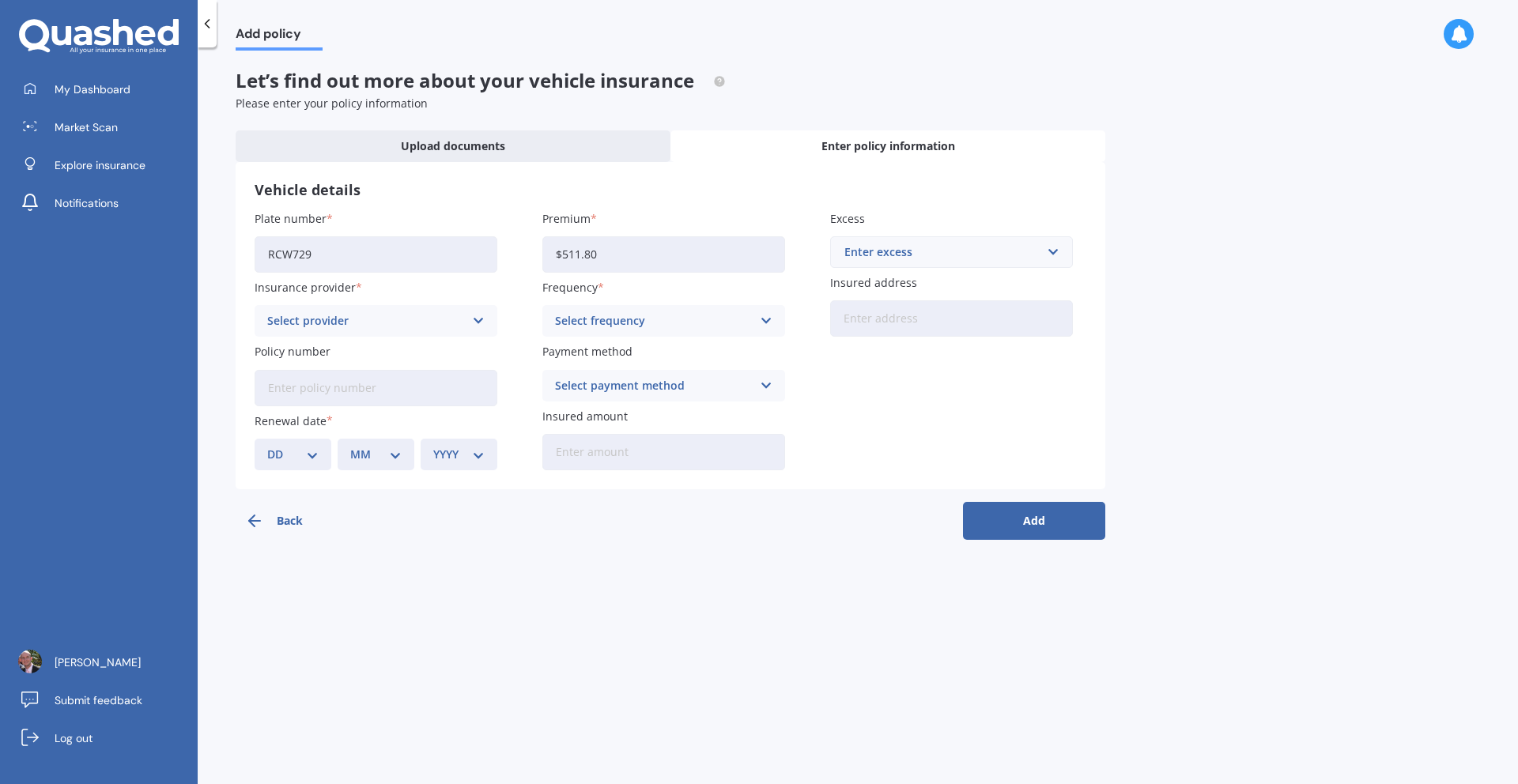
type input "$511.80"
click at [912, 257] on div "Enter excess" at bounding box center [942, 252] width 195 height 18
click at [877, 343] on div "$500" at bounding box center [951, 340] width 241 height 30
click at [437, 314] on div "Select provider" at bounding box center [366, 321] width 197 height 18
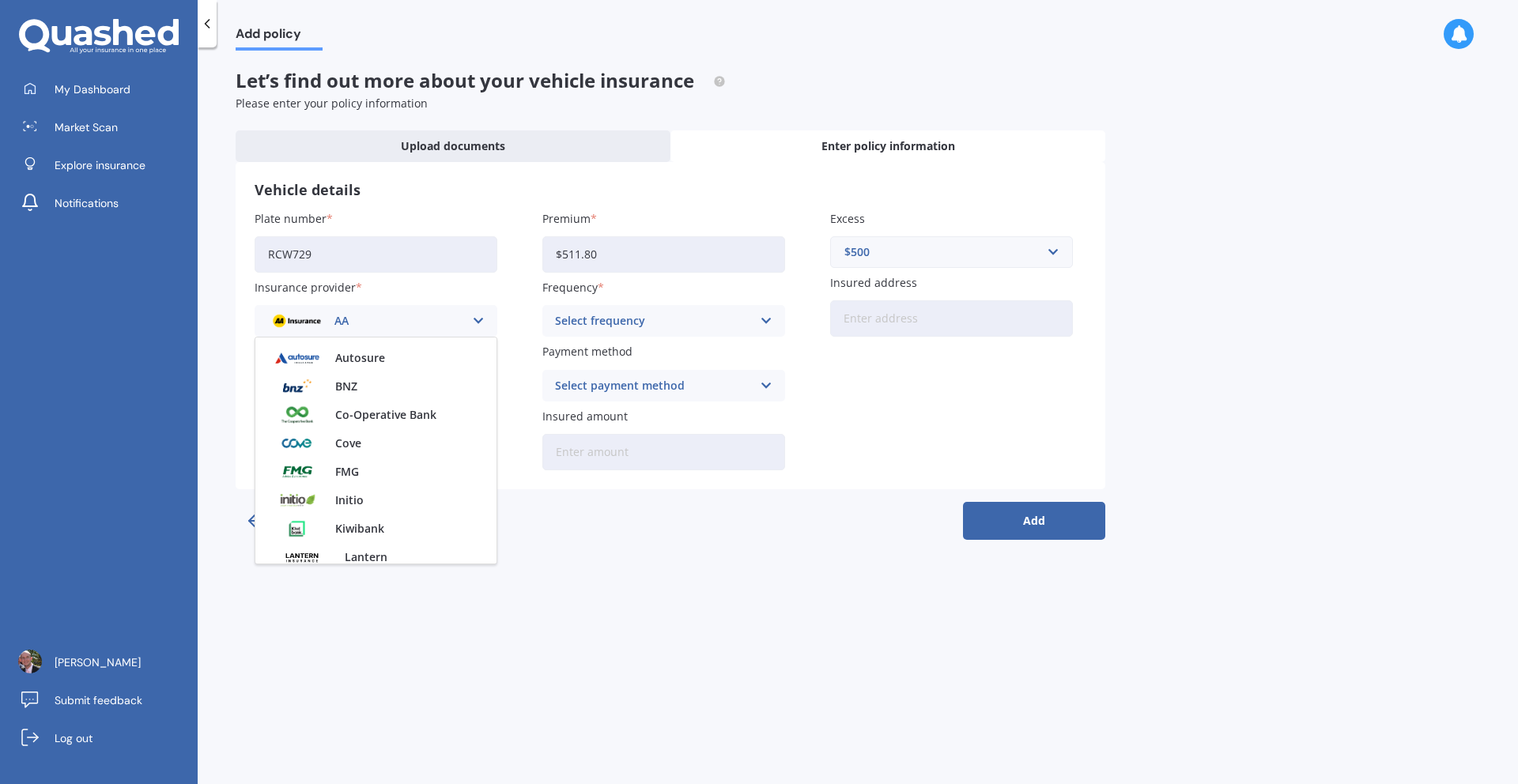
scroll to position [222, 0]
click at [382, 473] on div "FMG" at bounding box center [376, 471] width 241 height 29
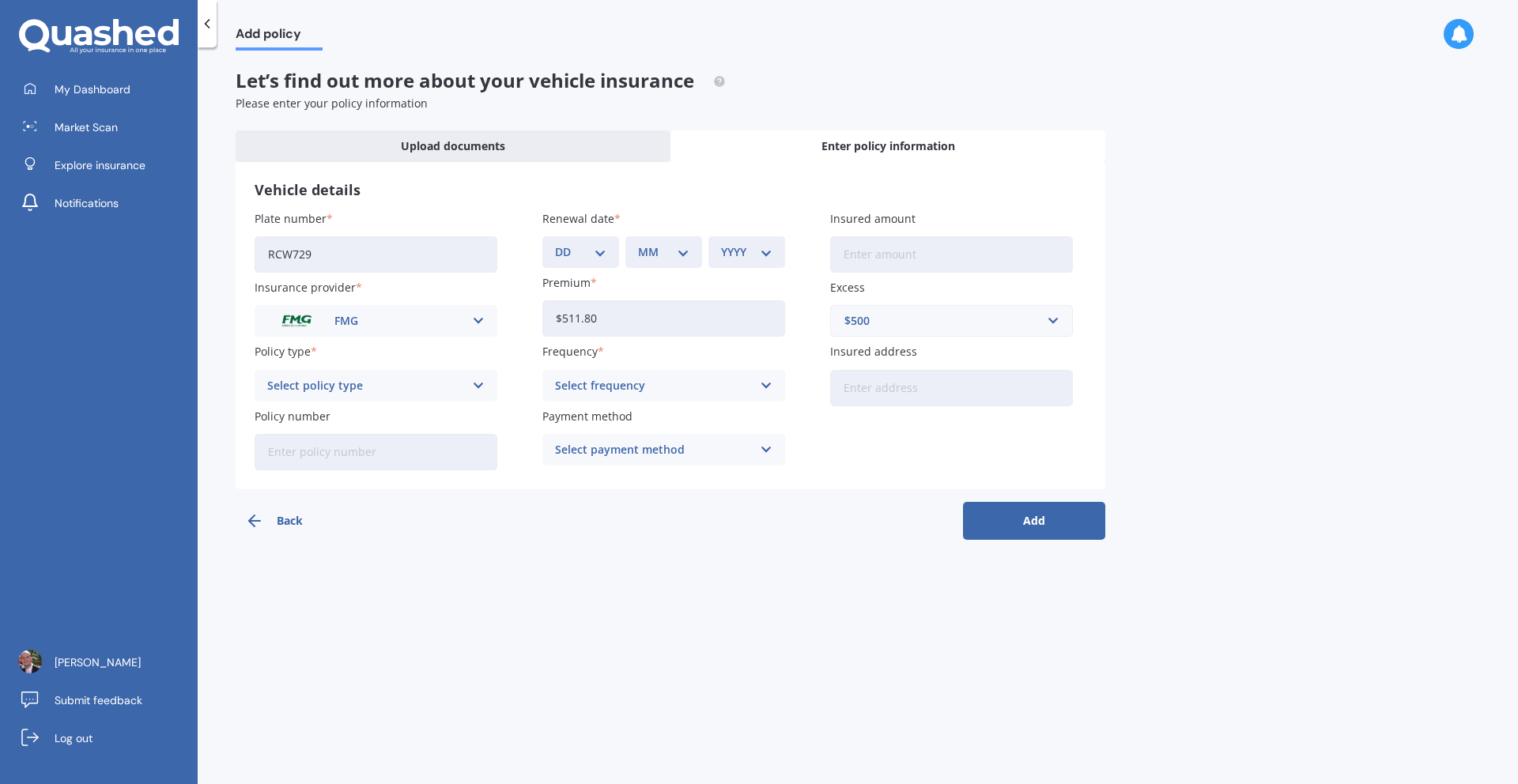
click at [601, 250] on select "DD 01 02 03 04 05 06 07 08 09 10 11 12 13 14 15 16 17 18 19 20 21 22 23 24 25 2…" at bounding box center [580, 252] width 52 height 18
select select "26"
click at [555, 244] on select "DD 01 02 03 04 05 06 07 08 09 10 11 12 13 14 15 16 17 18 19 20 21 22 23 24 25 2…" at bounding box center [580, 252] width 52 height 18
click at [676, 252] on select "MM 01 02 03 04 05 06 07 08 09 10 11 12" at bounding box center [663, 252] width 52 height 18
select select "10"
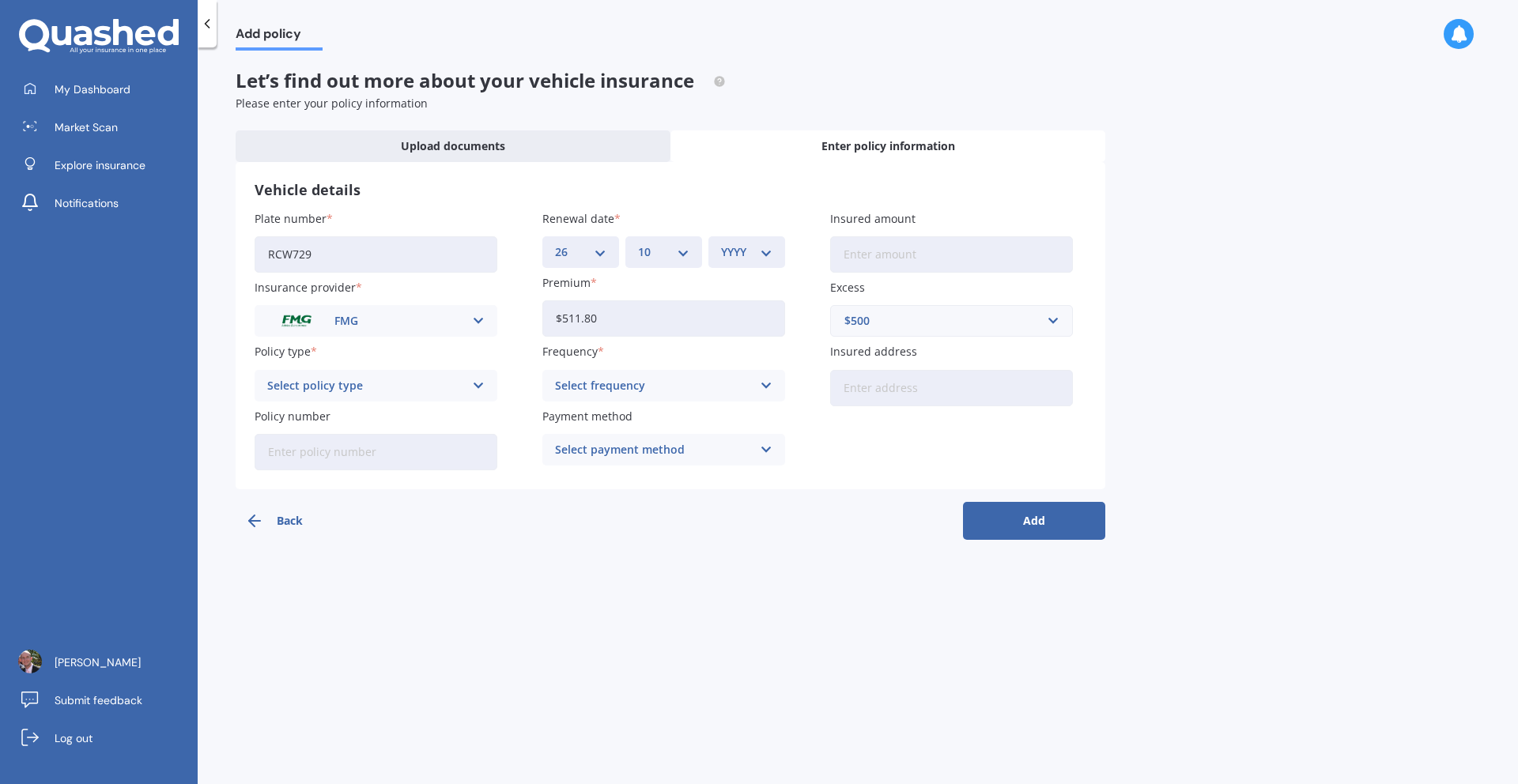
click at [638, 244] on select "MM 01 02 03 04 05 06 07 08 09 10 11 12" at bounding box center [663, 252] width 52 height 18
click at [759, 252] on select "YYYY 2027 2026 2025 2024 2023 2022 2021 2020 2019 2018 2017 2016 2015 2014 2013…" at bounding box center [746, 252] width 52 height 18
select select "2025"
click at [721, 244] on select "YYYY 2027 2026 2025 2024 2023 2022 2021 2020 2019 2018 2017 2016 2015 2014 2013…" at bounding box center [746, 252] width 52 height 18
click at [878, 252] on input "Insured amount" at bounding box center [951, 254] width 243 height 36
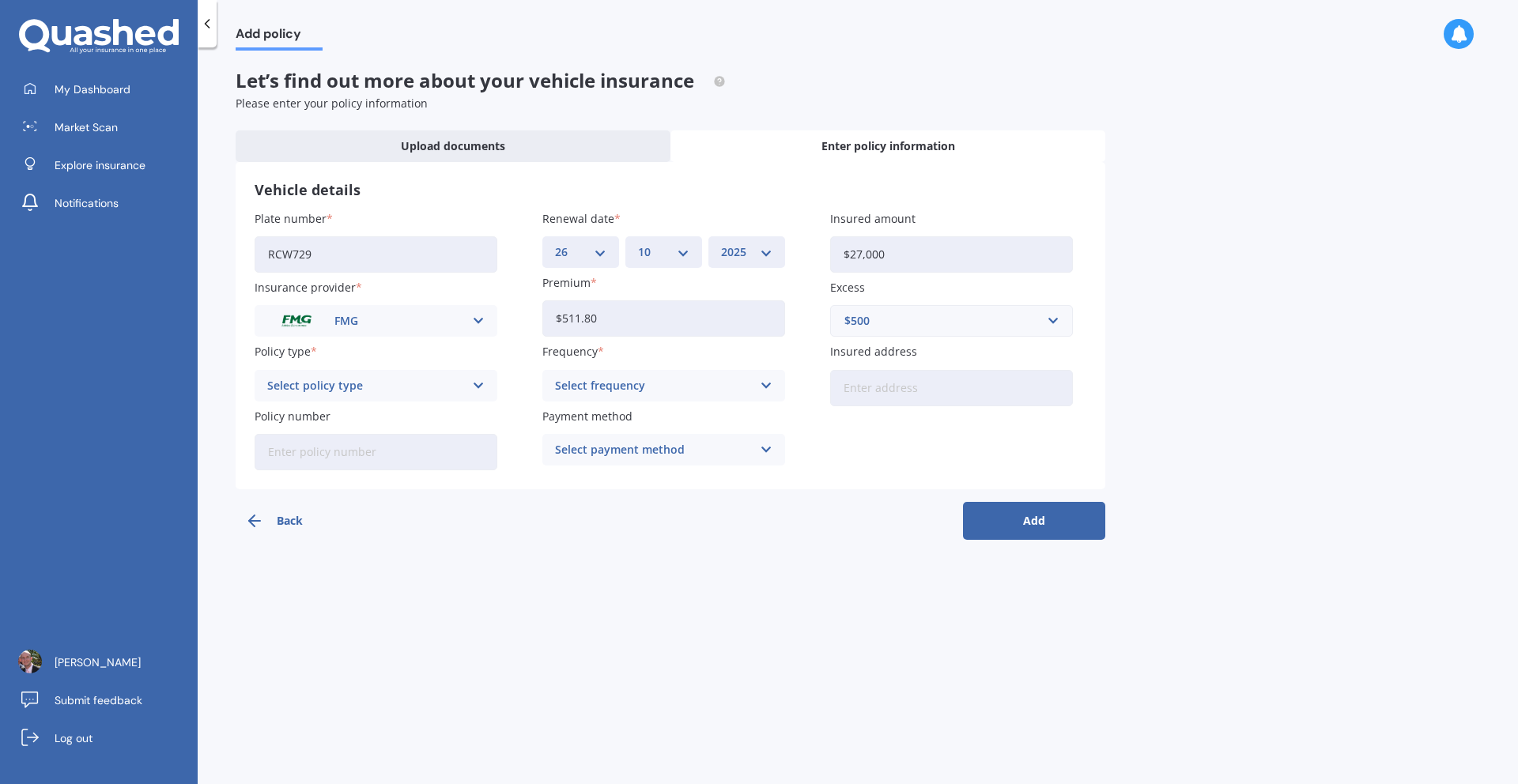
type input "$27,000"
click at [837, 521] on div "Back Add" at bounding box center [670, 514] width 870 height 51
click at [469, 389] on div "Select policy type Essential - Fire Only Essential - Fire and Theft Essential -…" at bounding box center [376, 385] width 243 height 31
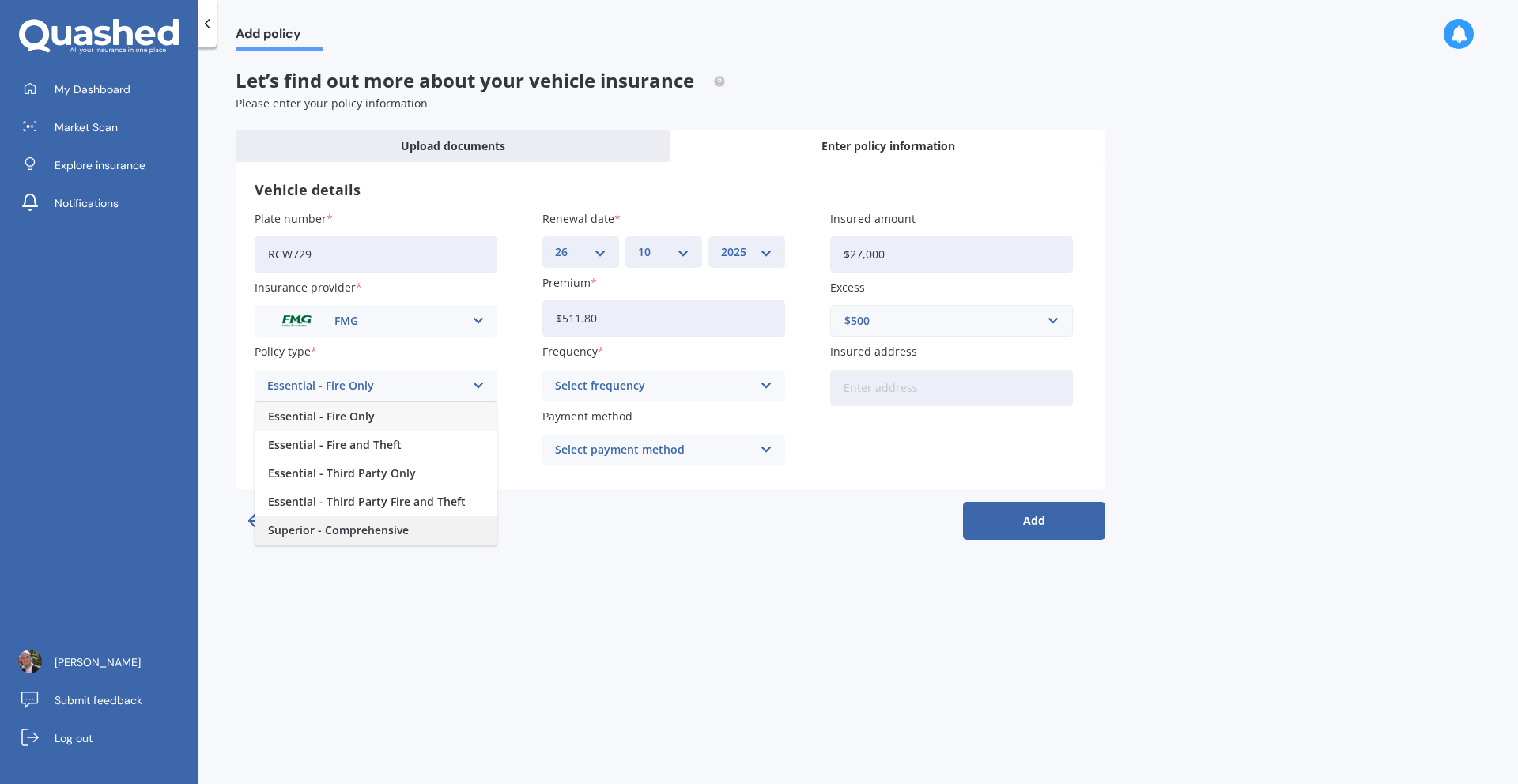
click at [388, 539] on div "Superior - Comprehensive" at bounding box center [376, 530] width 241 height 29
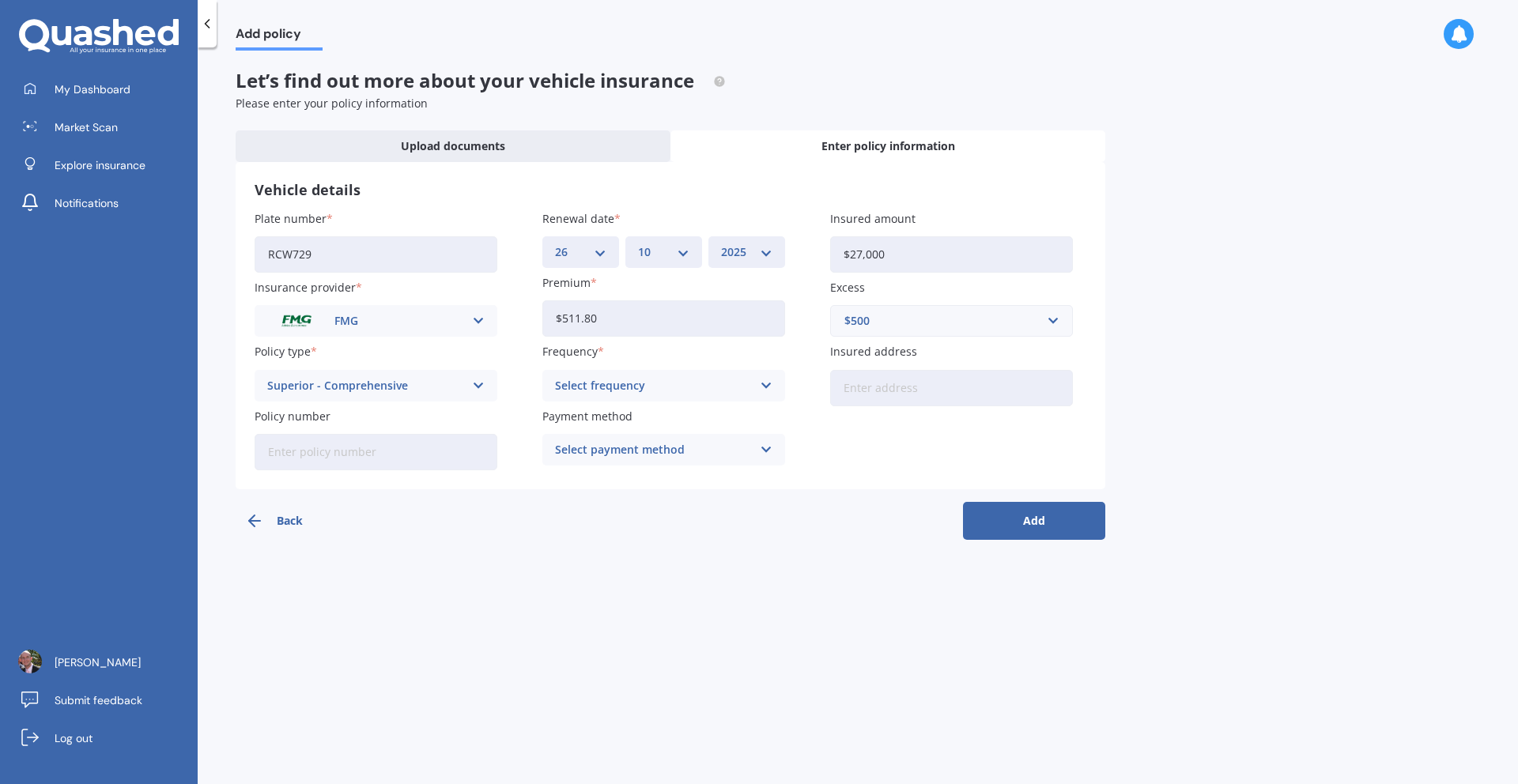
click at [685, 383] on div "Select frequency" at bounding box center [653, 386] width 197 height 18
click at [622, 426] on div "Yearly" at bounding box center [663, 417] width 241 height 29
click at [875, 379] on input "Insured address" at bounding box center [951, 387] width 243 height 36
type input "[STREET_ADDRESS]"
click at [381, 452] on input "Policy number" at bounding box center [376, 452] width 243 height 36
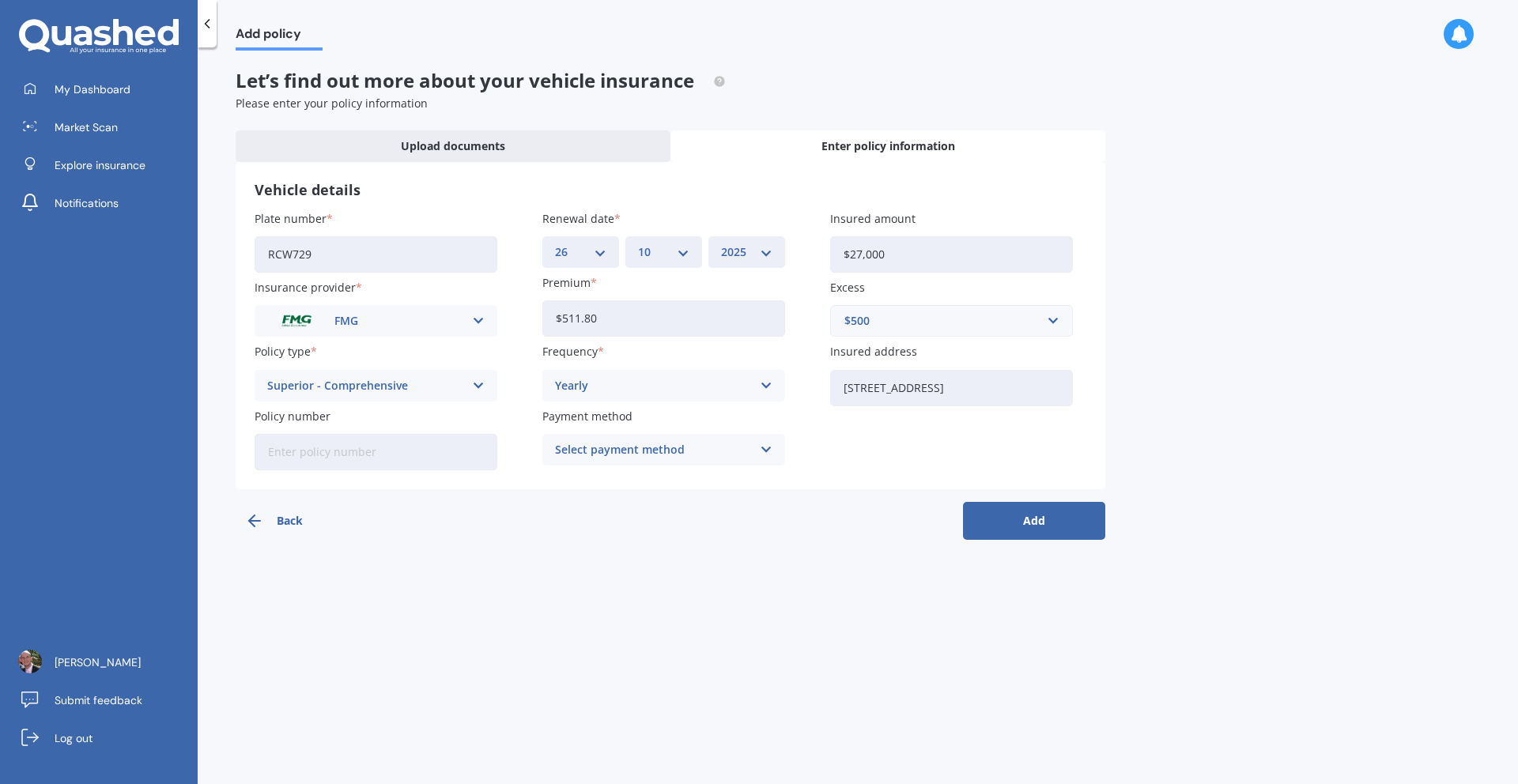
click at [734, 449] on div "Select payment method" at bounding box center [653, 449] width 197 height 18
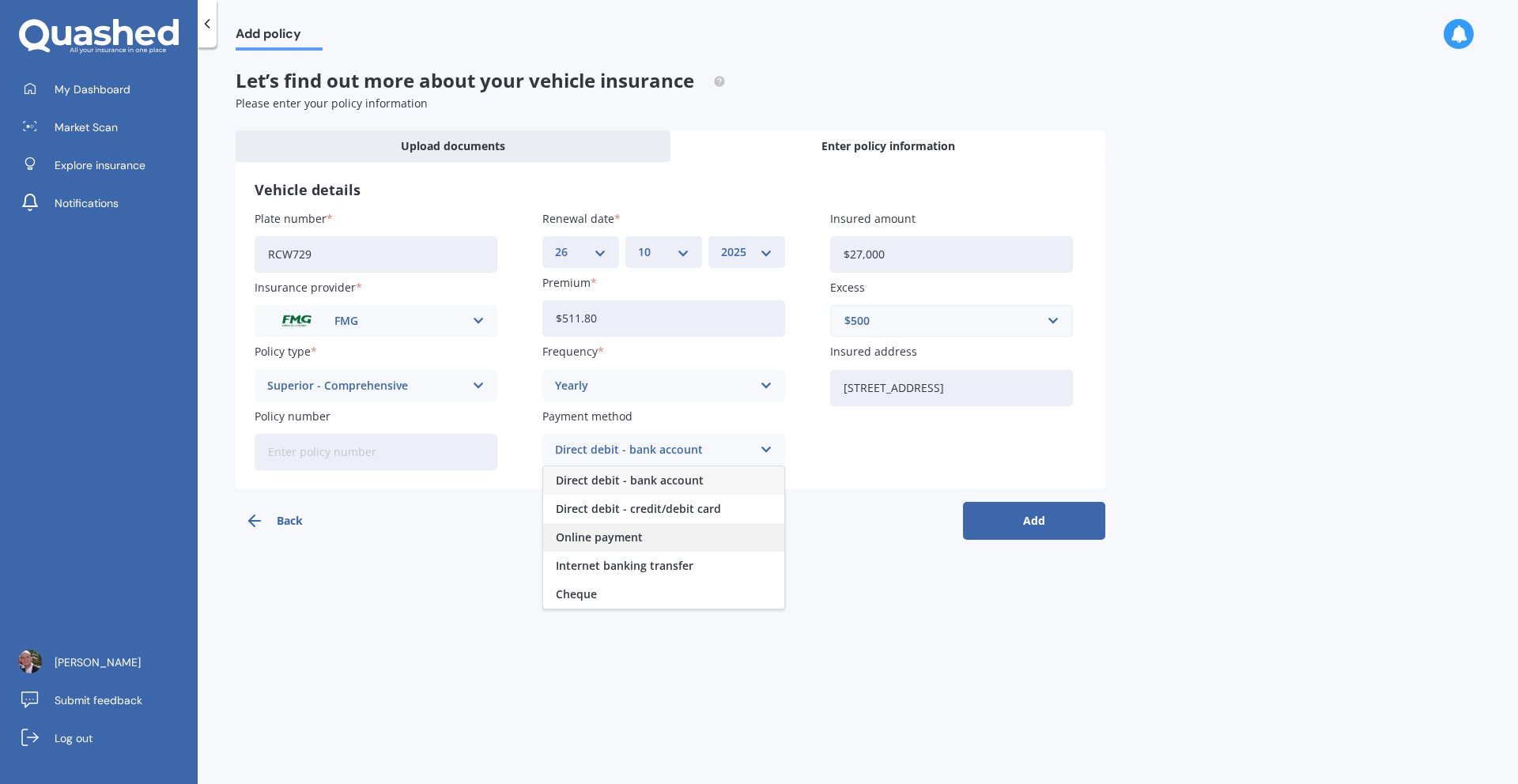
click at [679, 546] on div "Online payment" at bounding box center [663, 538] width 241 height 29
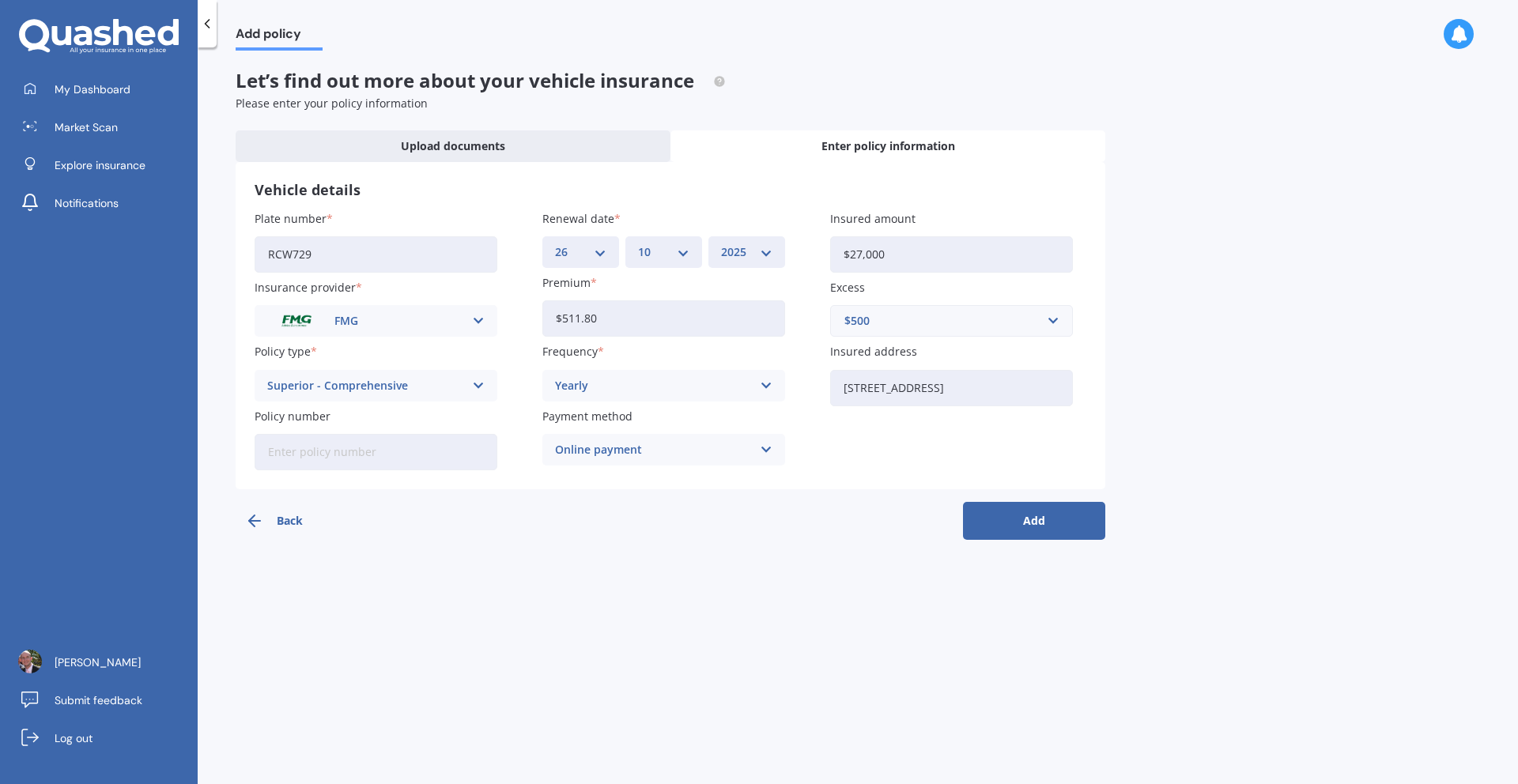
click at [795, 540] on div "Back Add" at bounding box center [670, 514] width 870 height 51
click at [1012, 519] on button "Add" at bounding box center [1034, 520] width 142 height 38
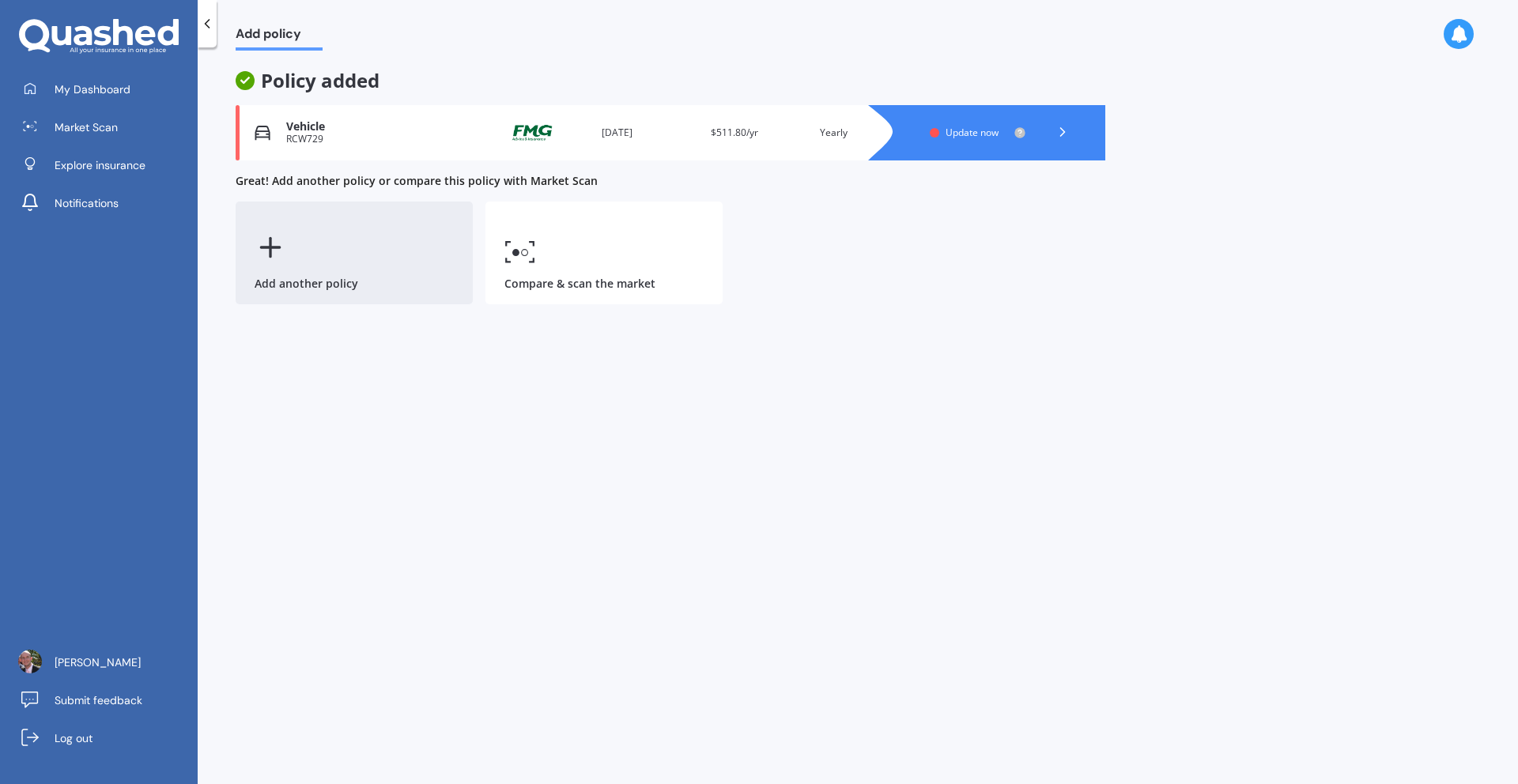
click at [292, 260] on div "Add another policy" at bounding box center [354, 252] width 237 height 102
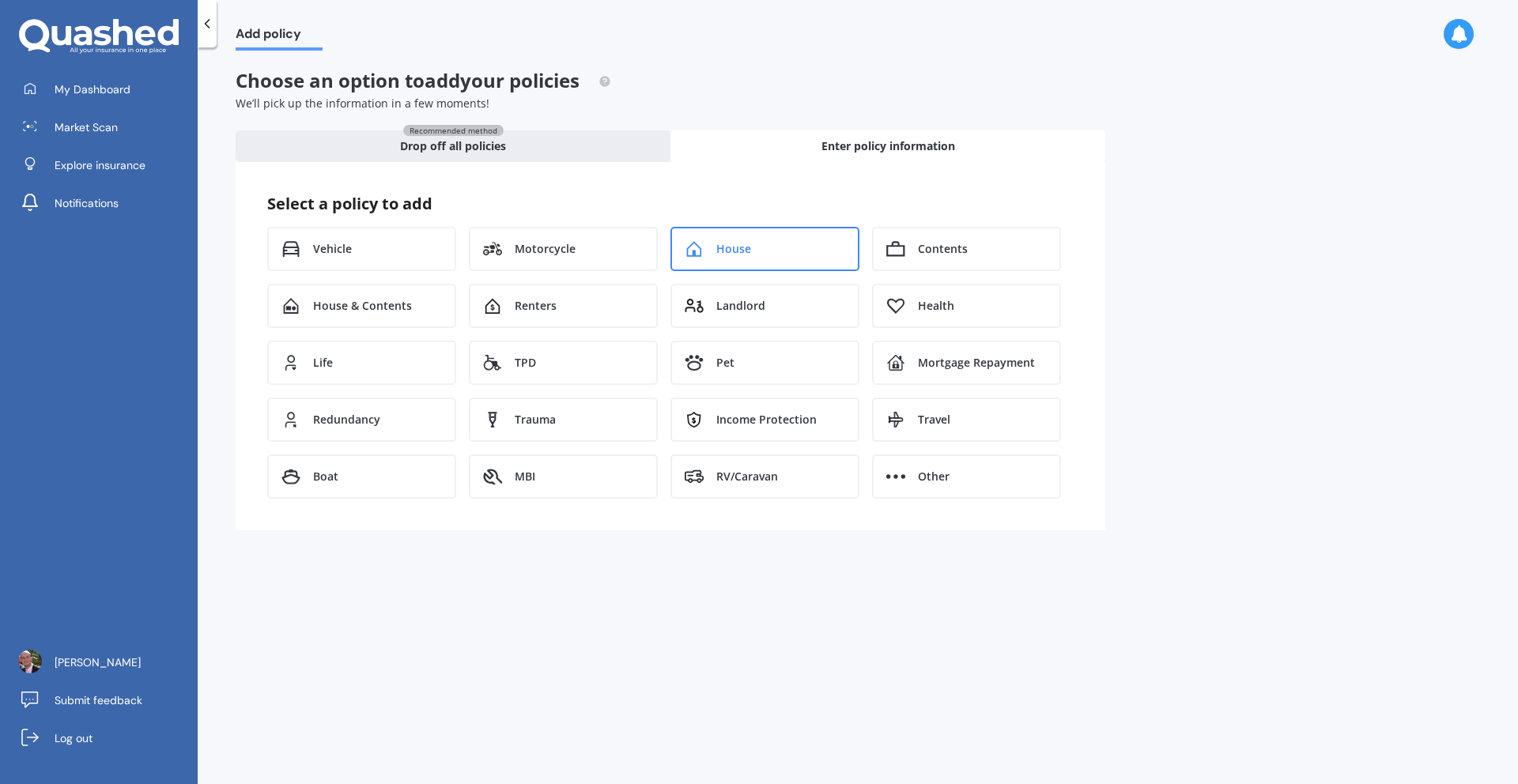
click at [744, 244] on span "House" at bounding box center [734, 249] width 35 height 16
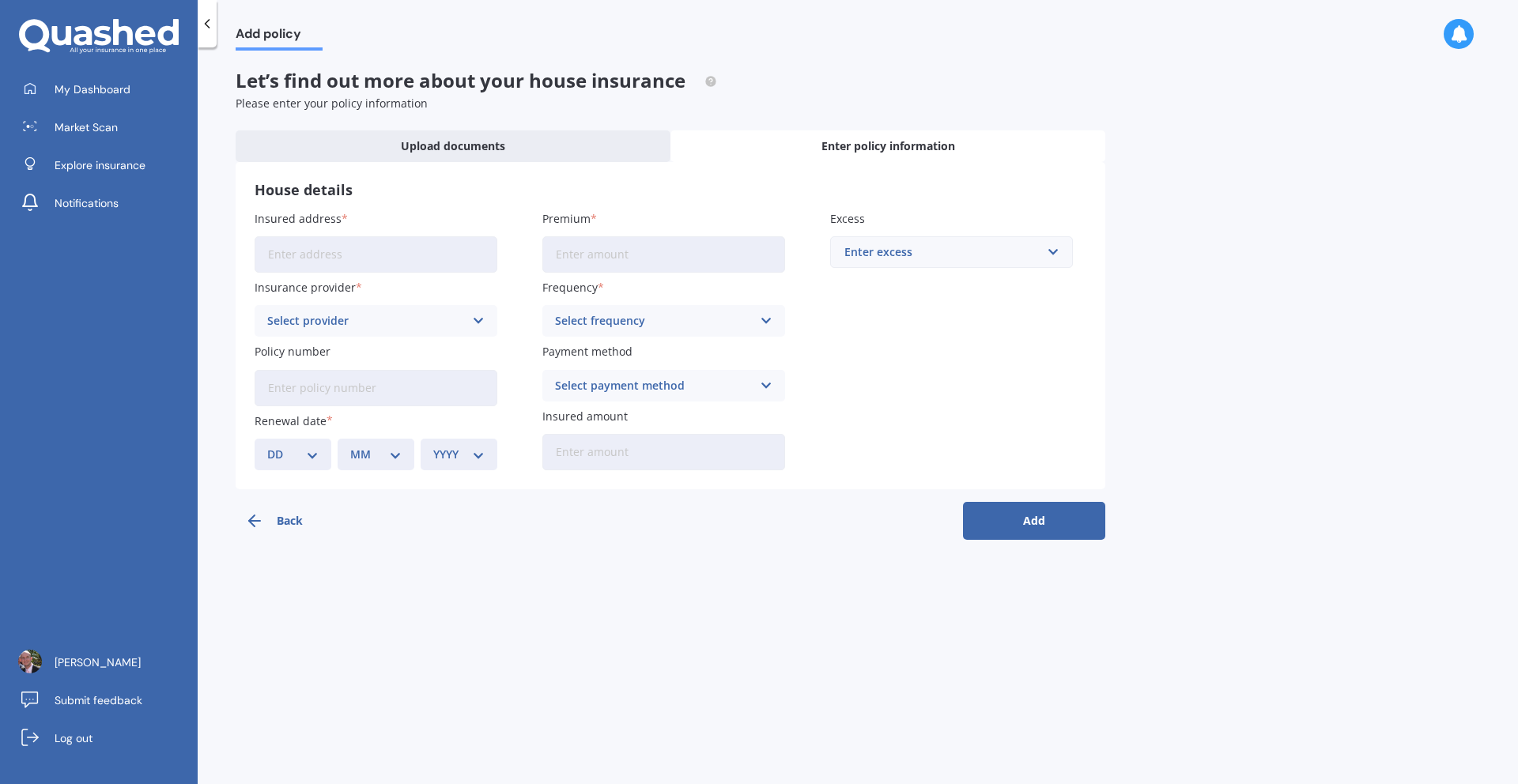
click at [598, 259] on input "Premium" at bounding box center [663, 254] width 243 height 36
paste input "$2,199.05"
type input "$2,199.05"
click at [393, 258] on input "Insured address" at bounding box center [376, 254] width 243 height 36
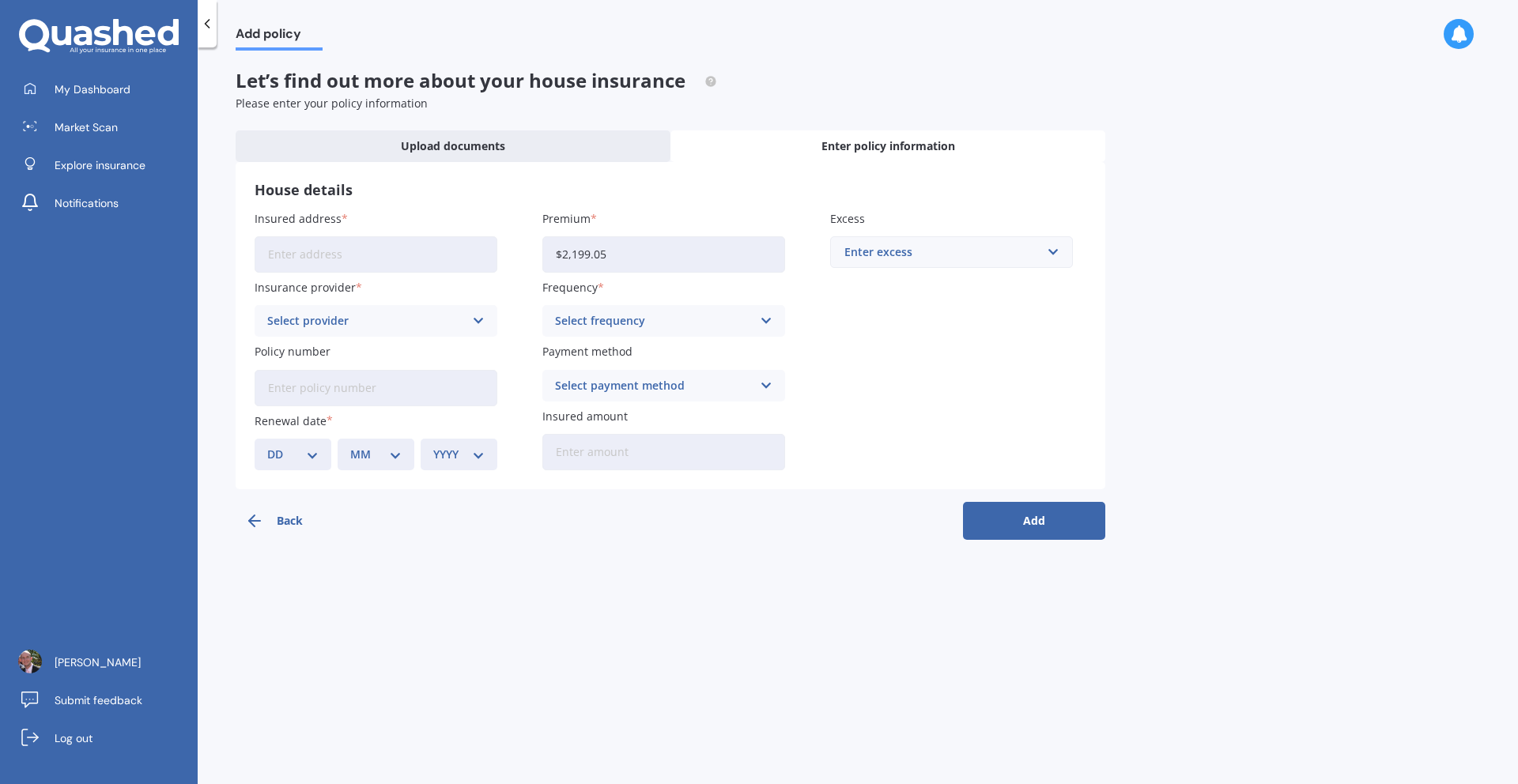
click at [393, 258] on input "Insured address" at bounding box center [376, 254] width 243 height 36
type input "[STREET_ADDRESS]"
click at [453, 314] on div "Select provider" at bounding box center [366, 321] width 197 height 18
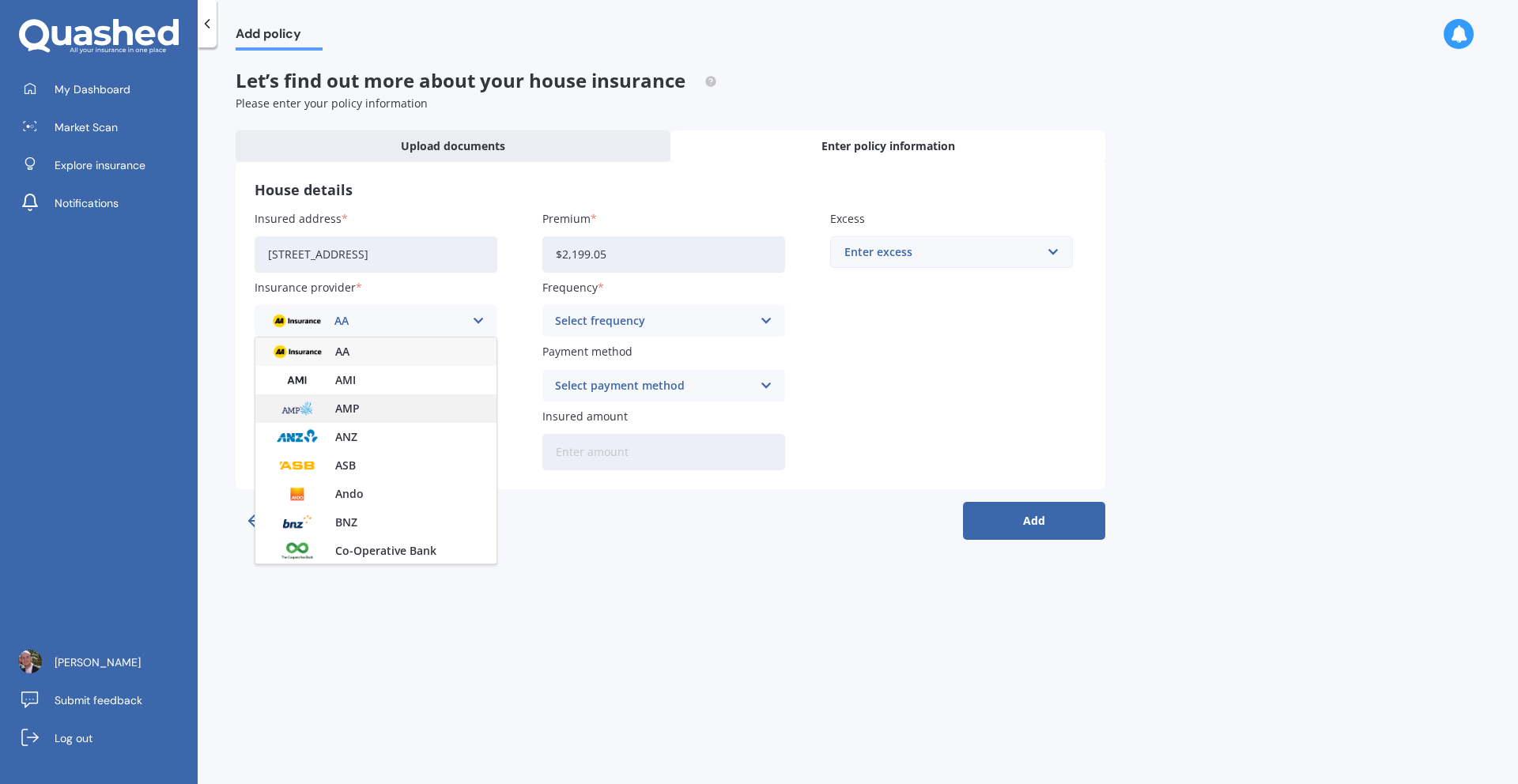
scroll to position [151, 0]
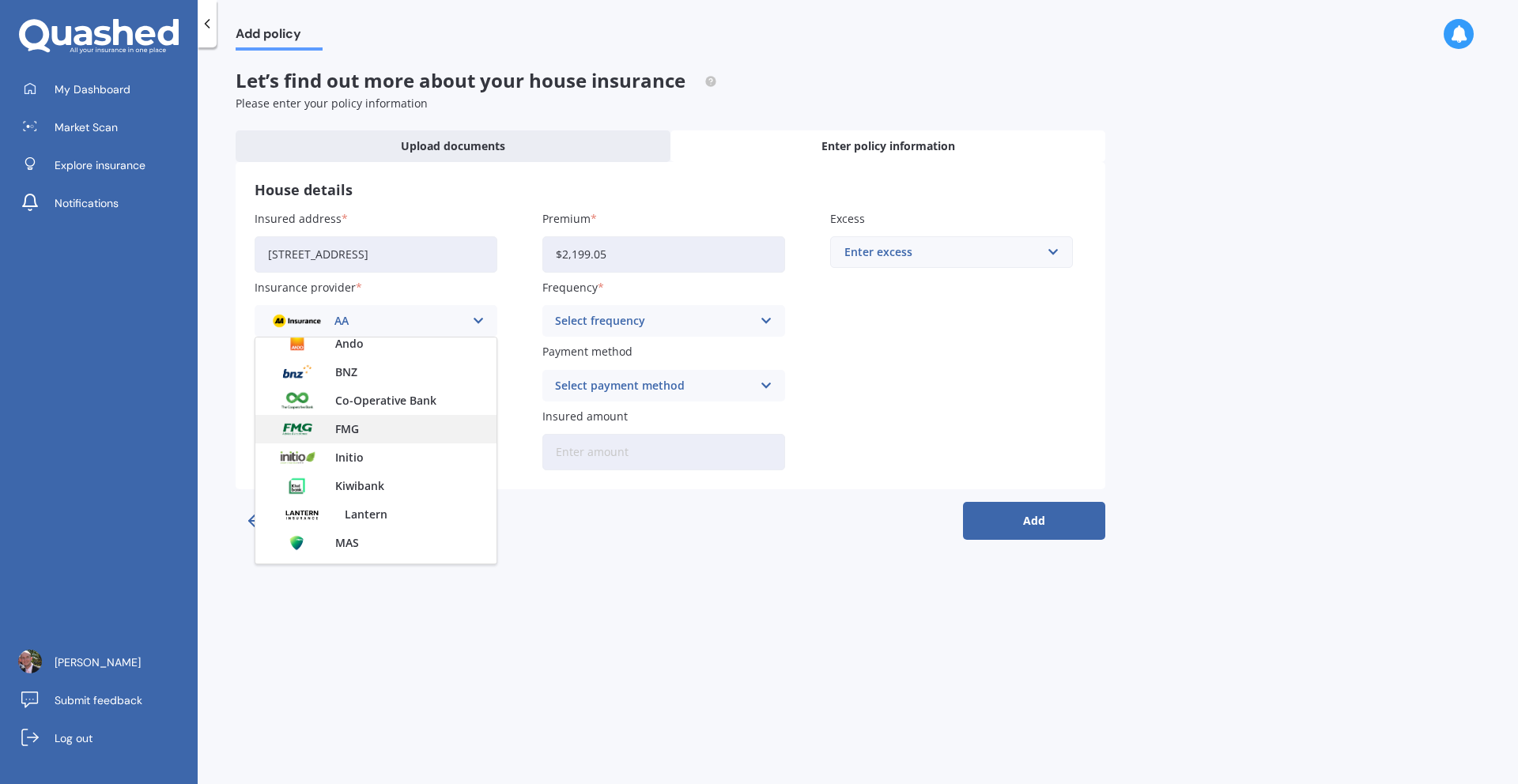
click at [350, 430] on span "FMG" at bounding box center [347, 429] width 24 height 11
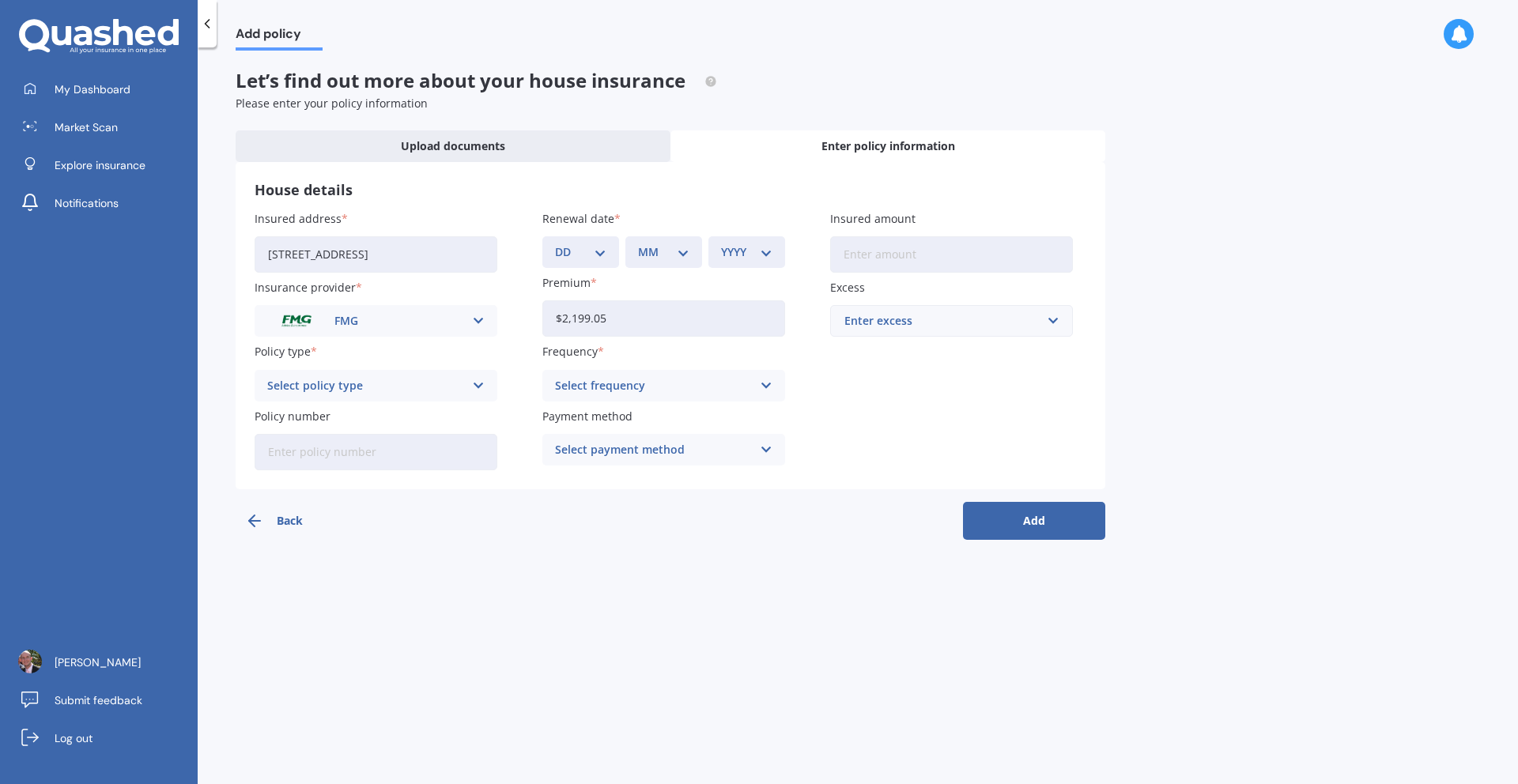
click at [586, 247] on select "DD 01 02 03 04 05 06 07 08 09 10 11 12 13 14 15 16 17 18 19 20 21 22 23 24 25 2…" at bounding box center [580, 252] width 52 height 18
select select "26"
click at [555, 244] on select "DD 01 02 03 04 05 06 07 08 09 10 11 12 13 14 15 16 17 18 19 20 21 22 23 24 25 2…" at bounding box center [580, 252] width 52 height 18
click at [681, 259] on select "MM 01 02 03 04 05 06 07 08 09 10 11 12" at bounding box center [663, 252] width 52 height 18
select select "10"
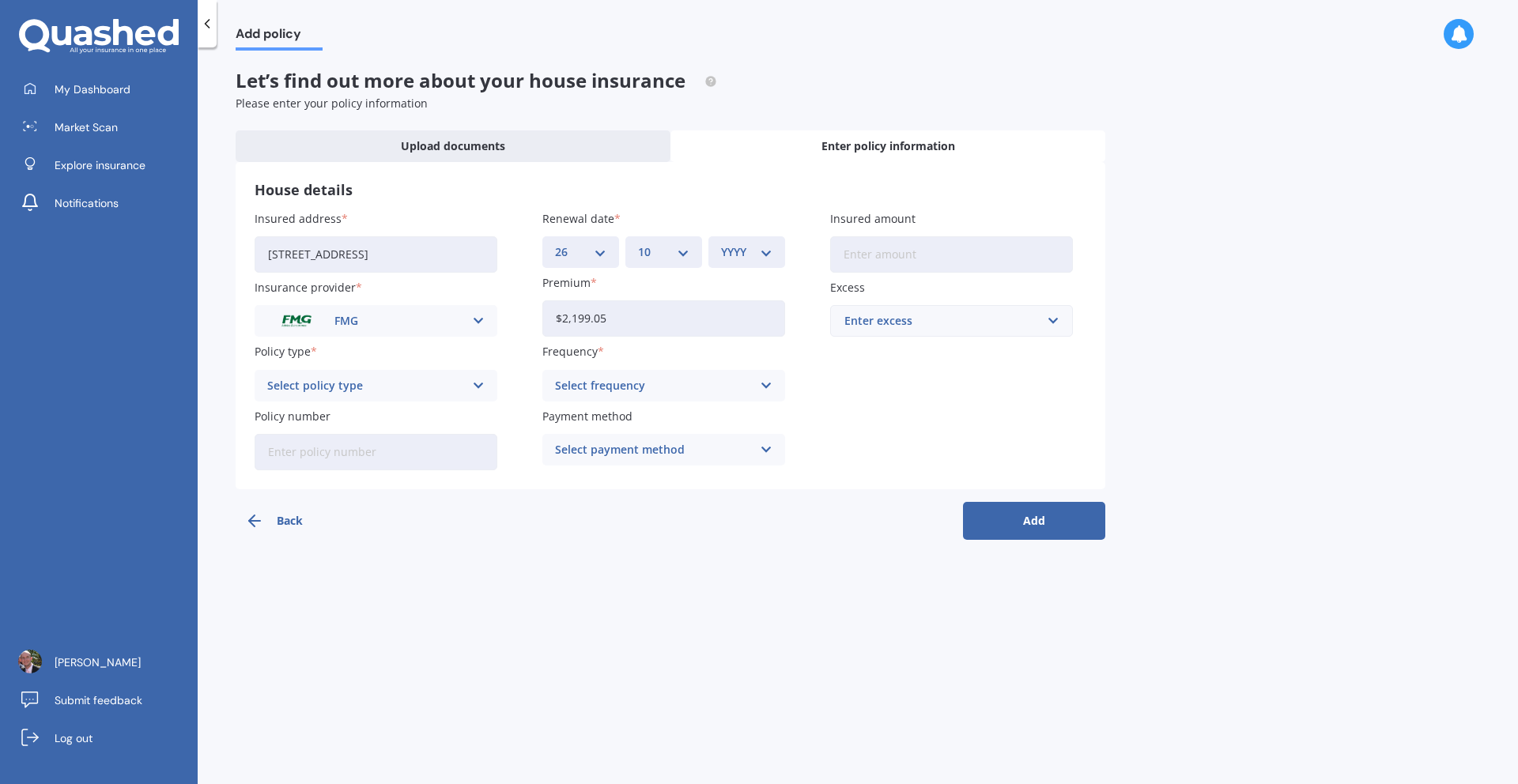
click at [638, 244] on select "MM 01 02 03 04 05 06 07 08 09 10 11 12" at bounding box center [663, 252] width 52 height 18
click at [767, 245] on select "YYYY 2027 2026 2025 2024 2023 2022 2021 2020 2019 2018 2017 2016 2015 2014 2013…" at bounding box center [746, 252] width 52 height 18
select select "2025"
click at [721, 244] on select "YYYY 2027 2026 2025 2024 2023 2022 2021 2020 2019 2018 2017 2016 2015 2014 2013…" at bounding box center [746, 252] width 52 height 18
click at [956, 261] on input "Insured amount" at bounding box center [951, 254] width 243 height 36
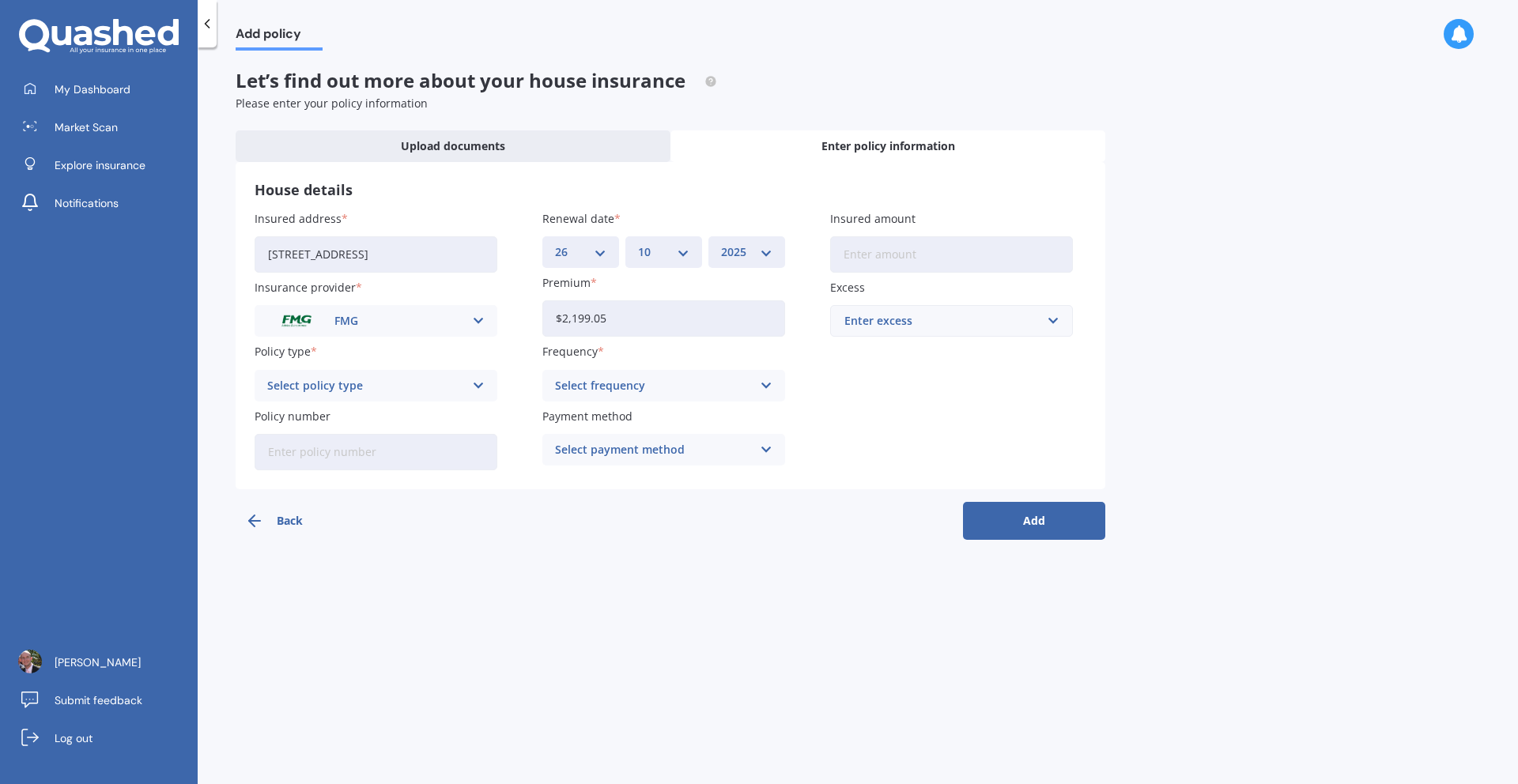
paste input "$1,353,769"
type input "$1,353,769"
click at [903, 425] on div "Insured address [STREET_ADDRESS] Insurance provider FMG AA AMI AMP ANZ ASB Ando…" at bounding box center [670, 340] width 832 height 260
click at [1031, 328] on div "Enter excess" at bounding box center [942, 321] width 195 height 18
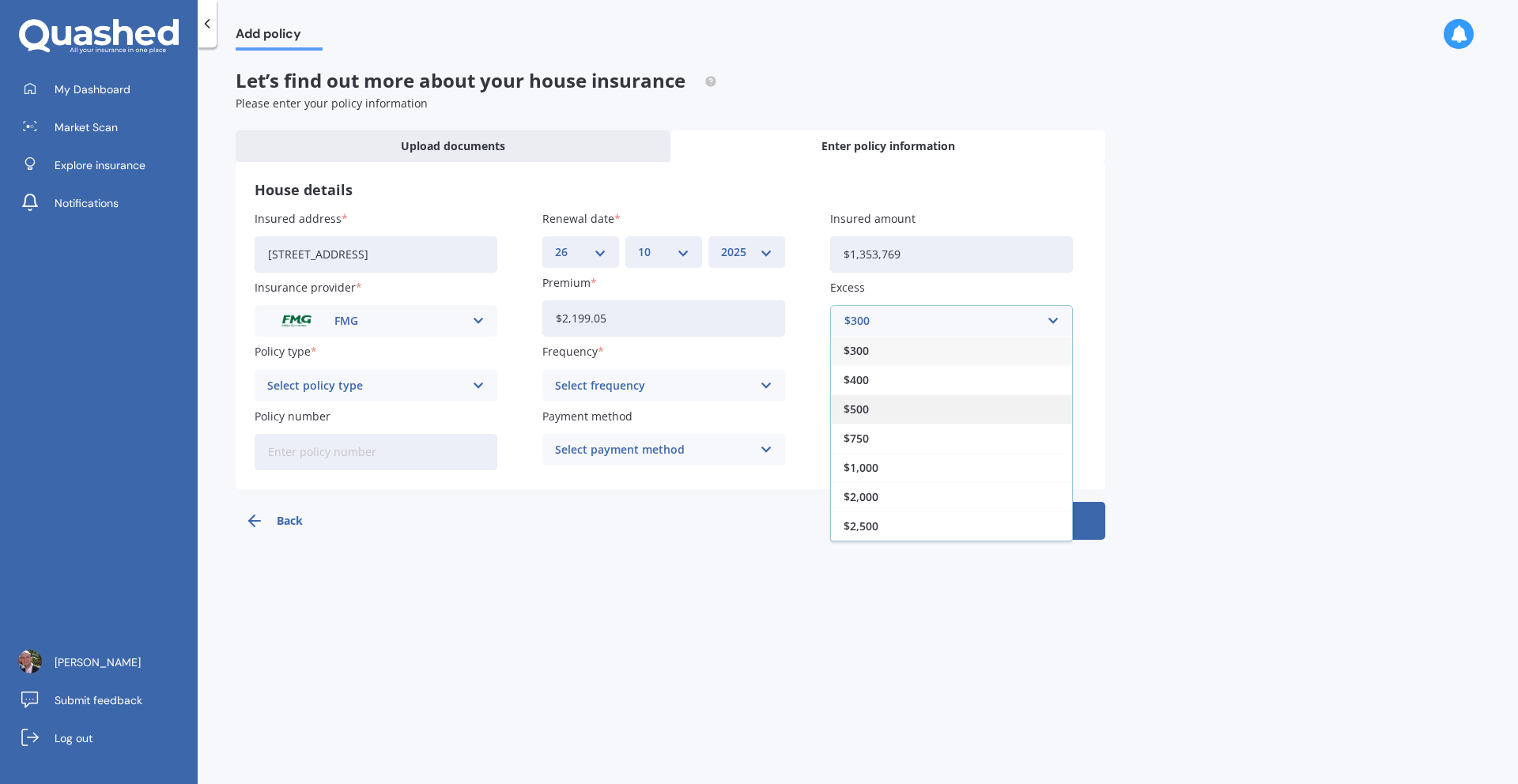
click at [922, 403] on div "$500" at bounding box center [951, 408] width 241 height 30
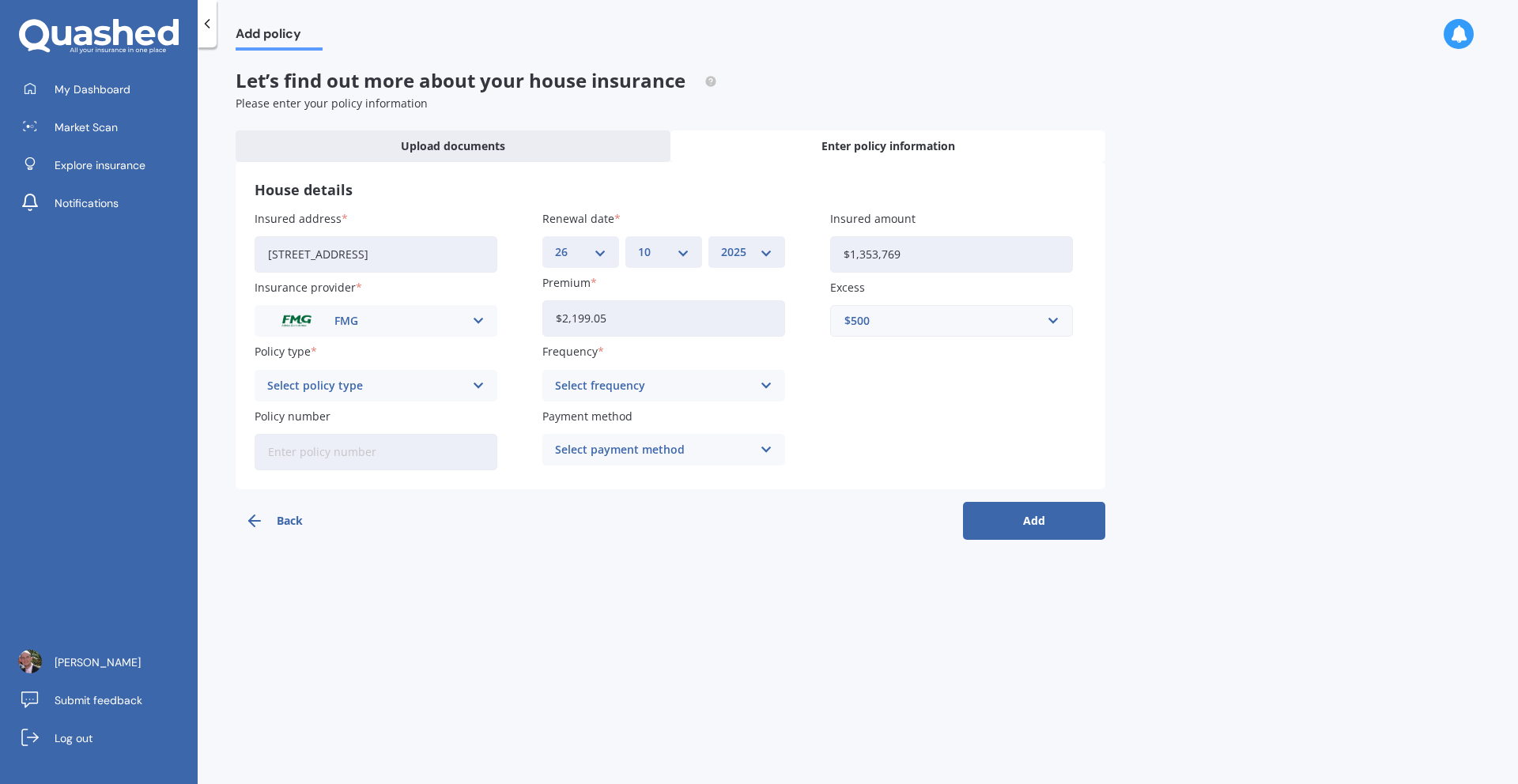
click at [899, 408] on div "Insured address [STREET_ADDRESS] Insurance provider FMG AA AMI AMP ANZ ASB Ando…" at bounding box center [670, 340] width 832 height 260
click at [754, 393] on div "Select frequency Yearly Six-Monthly Quarterly Monthly Fortnightly Weekly" at bounding box center [663, 385] width 243 height 31
click at [723, 416] on div "Yearly" at bounding box center [663, 417] width 241 height 29
click at [755, 451] on div "Select payment method Direct debit - bank account Direct debit - credit/debit c…" at bounding box center [663, 449] width 243 height 31
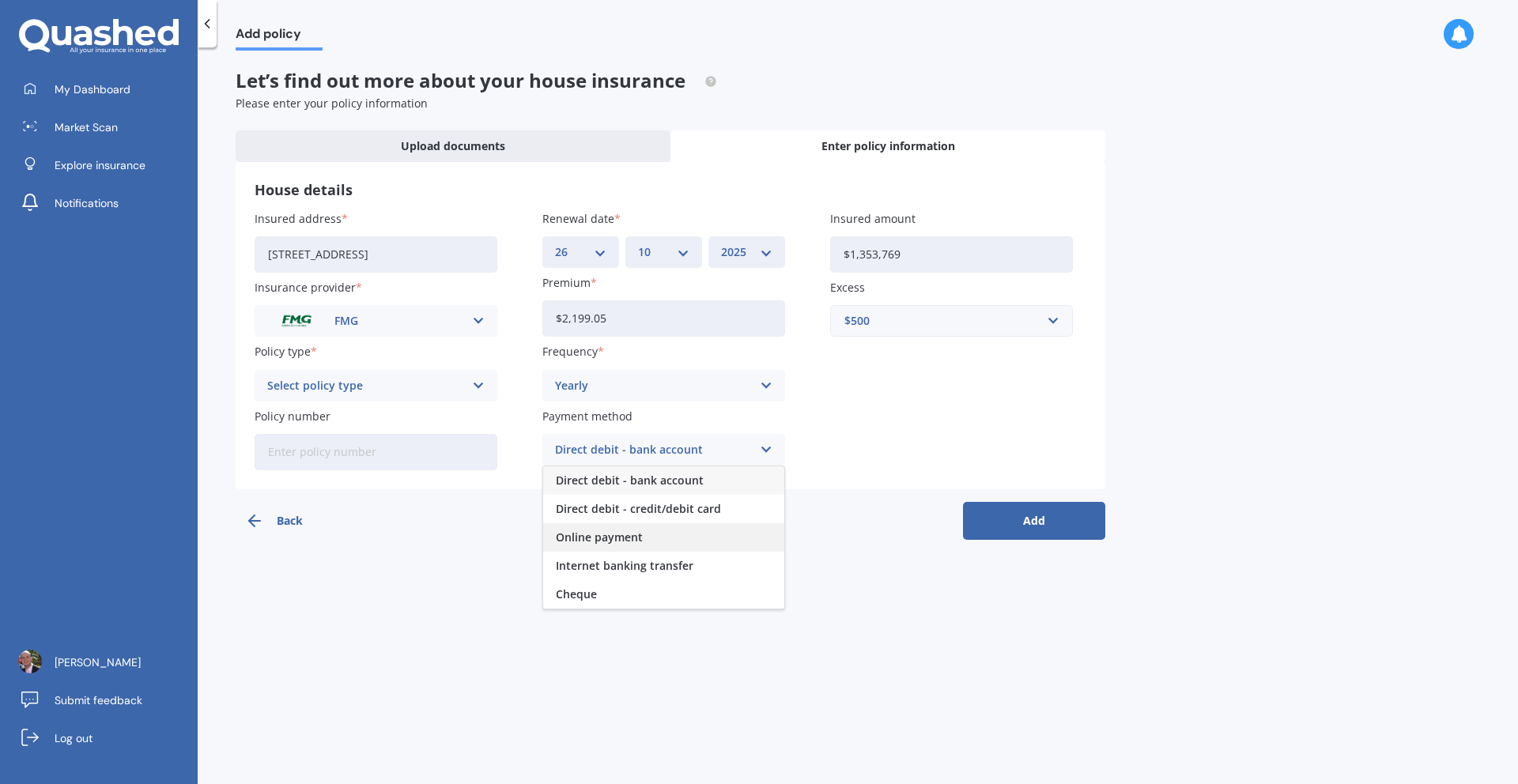
click at [682, 530] on div "Online payment" at bounding box center [663, 538] width 241 height 29
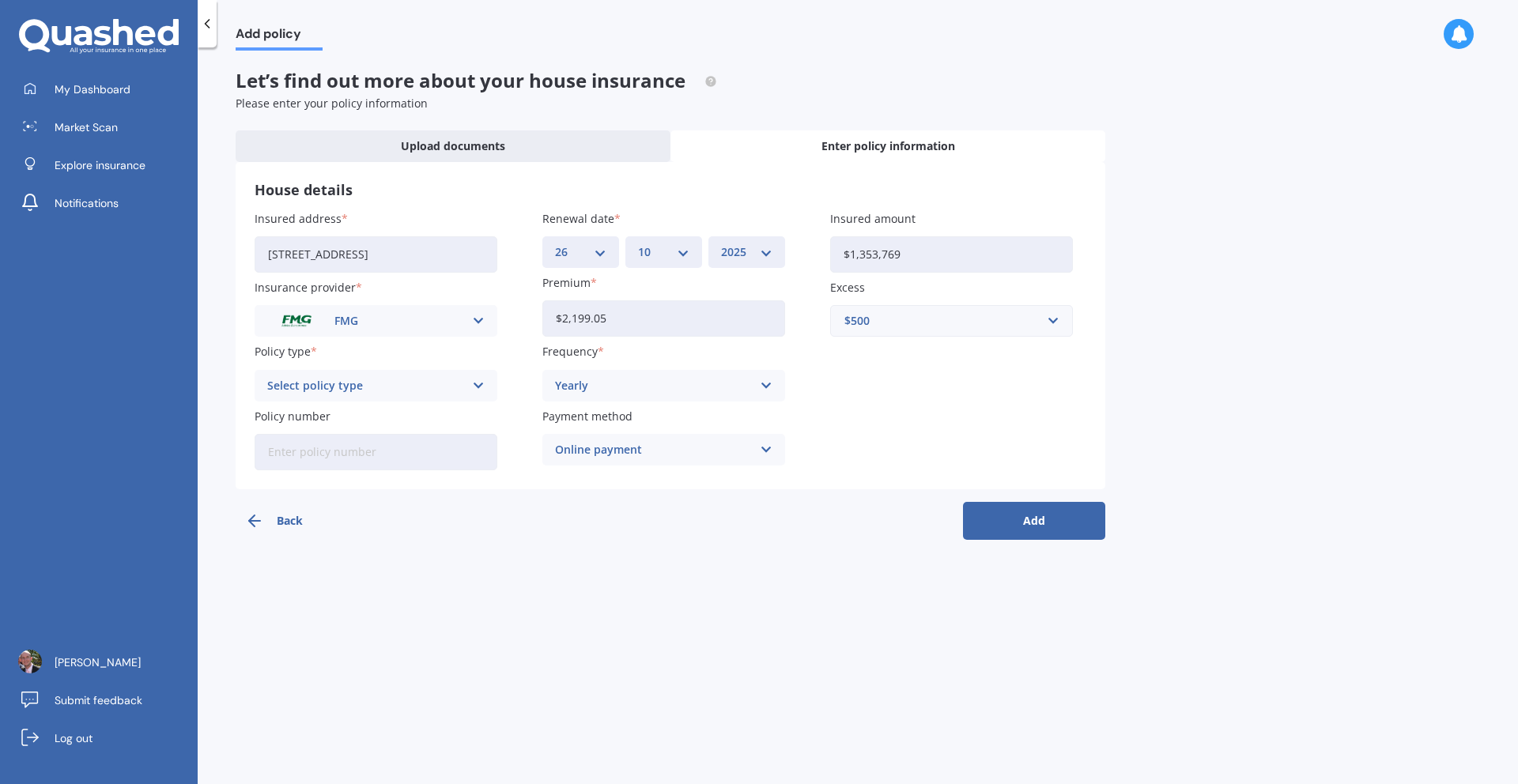
click at [470, 381] on div "Select policy type Home" at bounding box center [376, 385] width 243 height 31
click at [428, 417] on div "Home" at bounding box center [376, 417] width 241 height 29
click at [1012, 527] on button "Add" at bounding box center [1034, 520] width 142 height 38
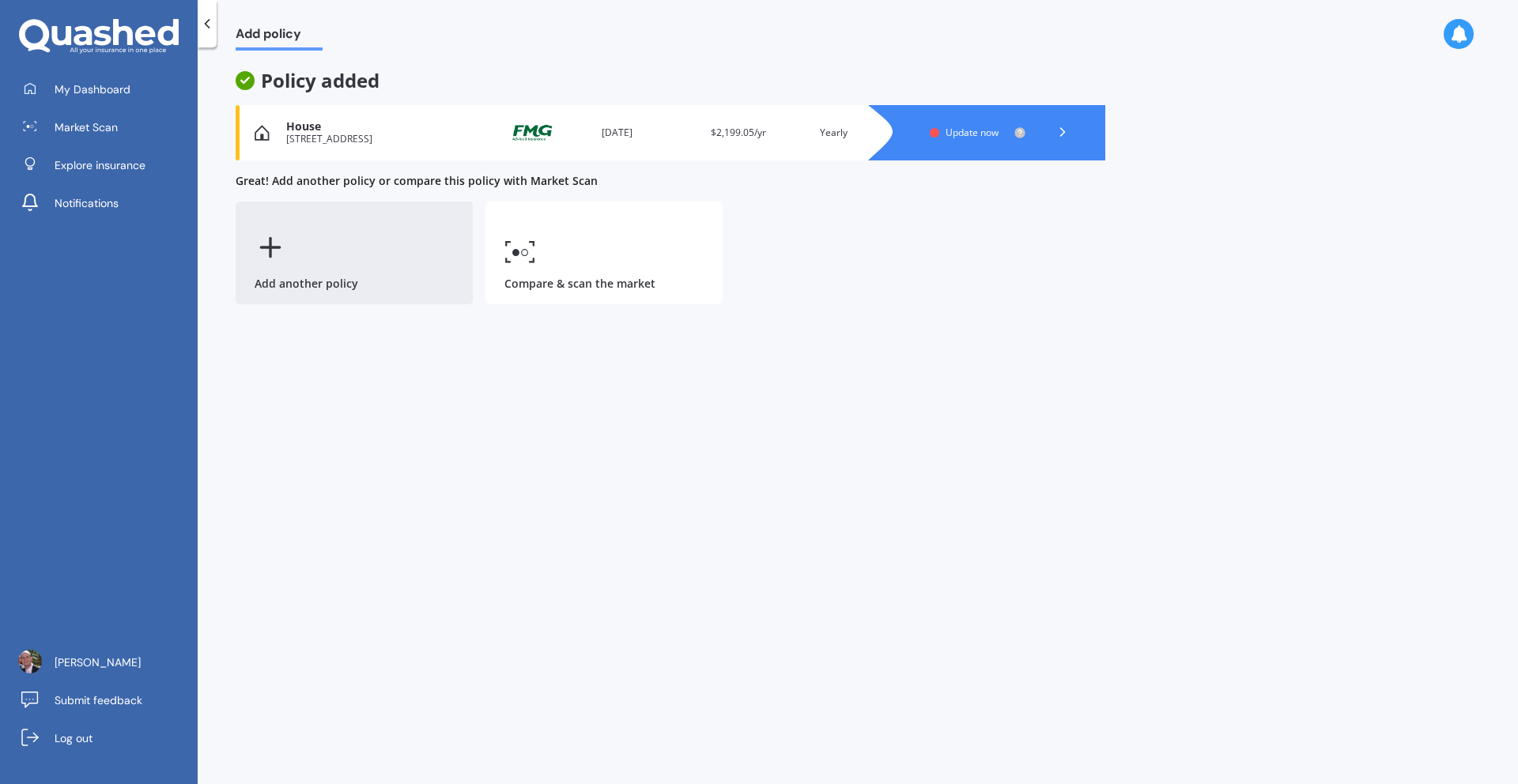
click at [366, 249] on div "Add another policy" at bounding box center [354, 252] width 237 height 102
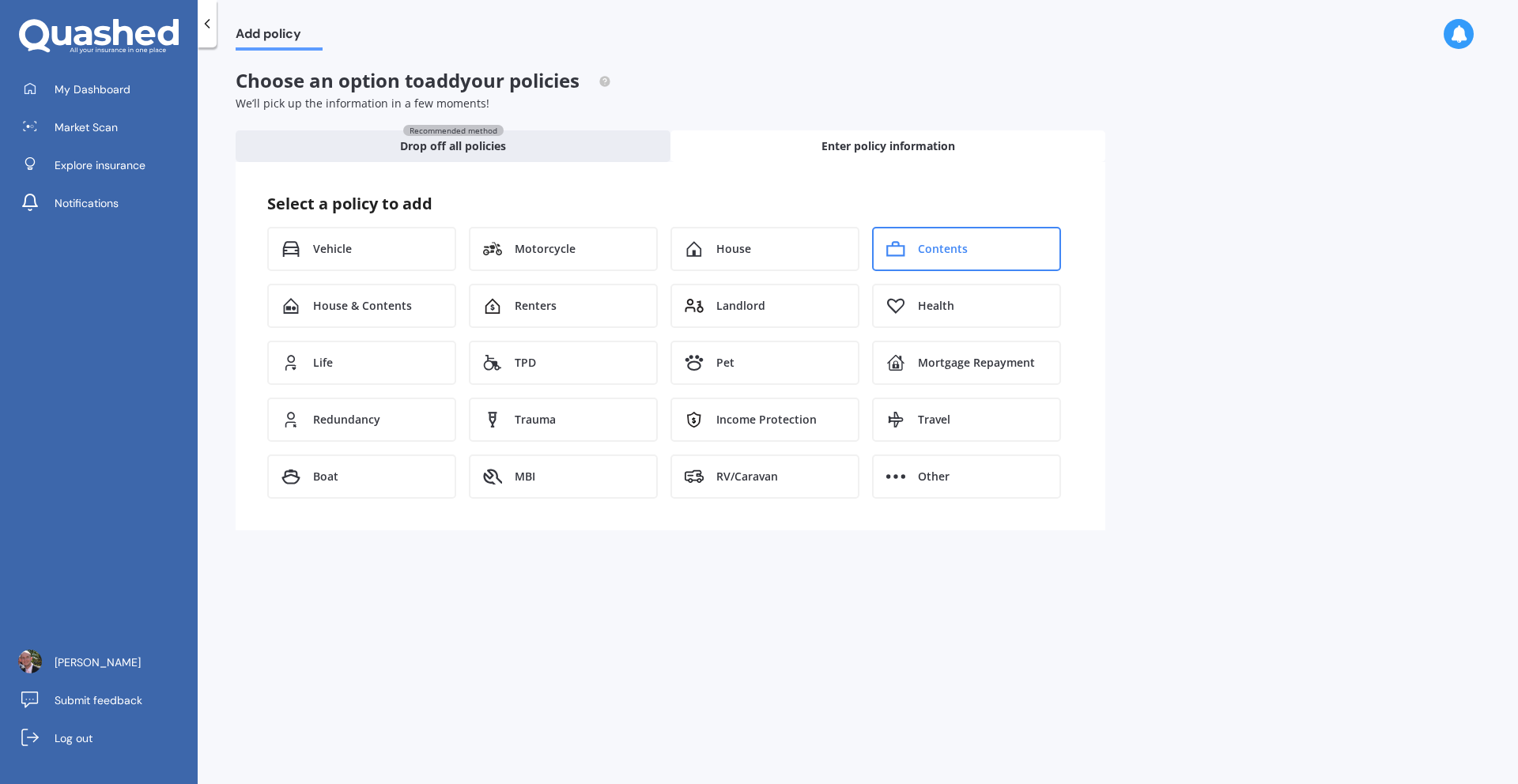
click at [909, 245] on div "Contents" at bounding box center [966, 249] width 189 height 44
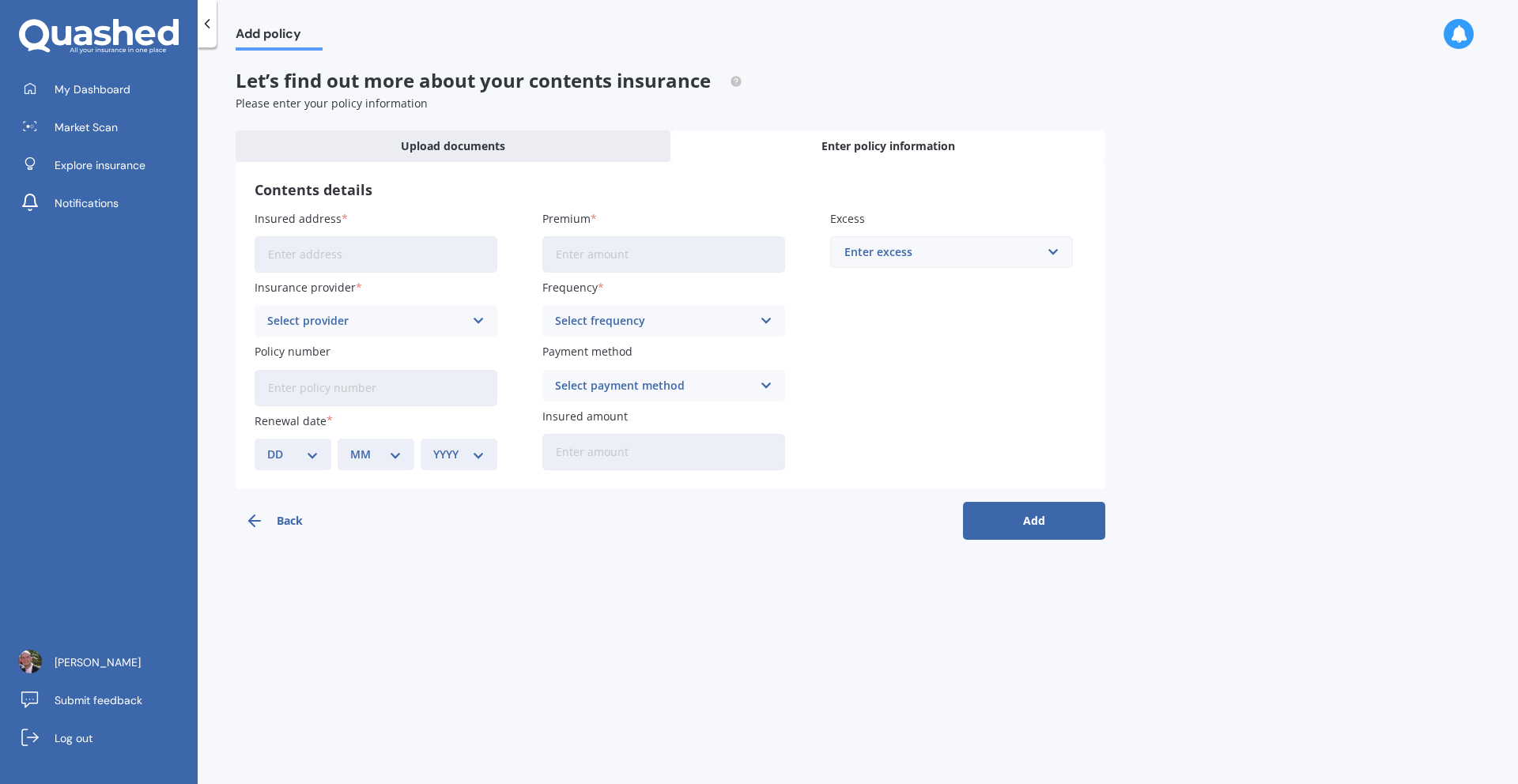
click at [362, 259] on input "Insured address" at bounding box center [376, 254] width 243 height 36
type input "[STREET_ADDRESS]"
click at [460, 322] on div "Select provider" at bounding box center [366, 321] width 197 height 18
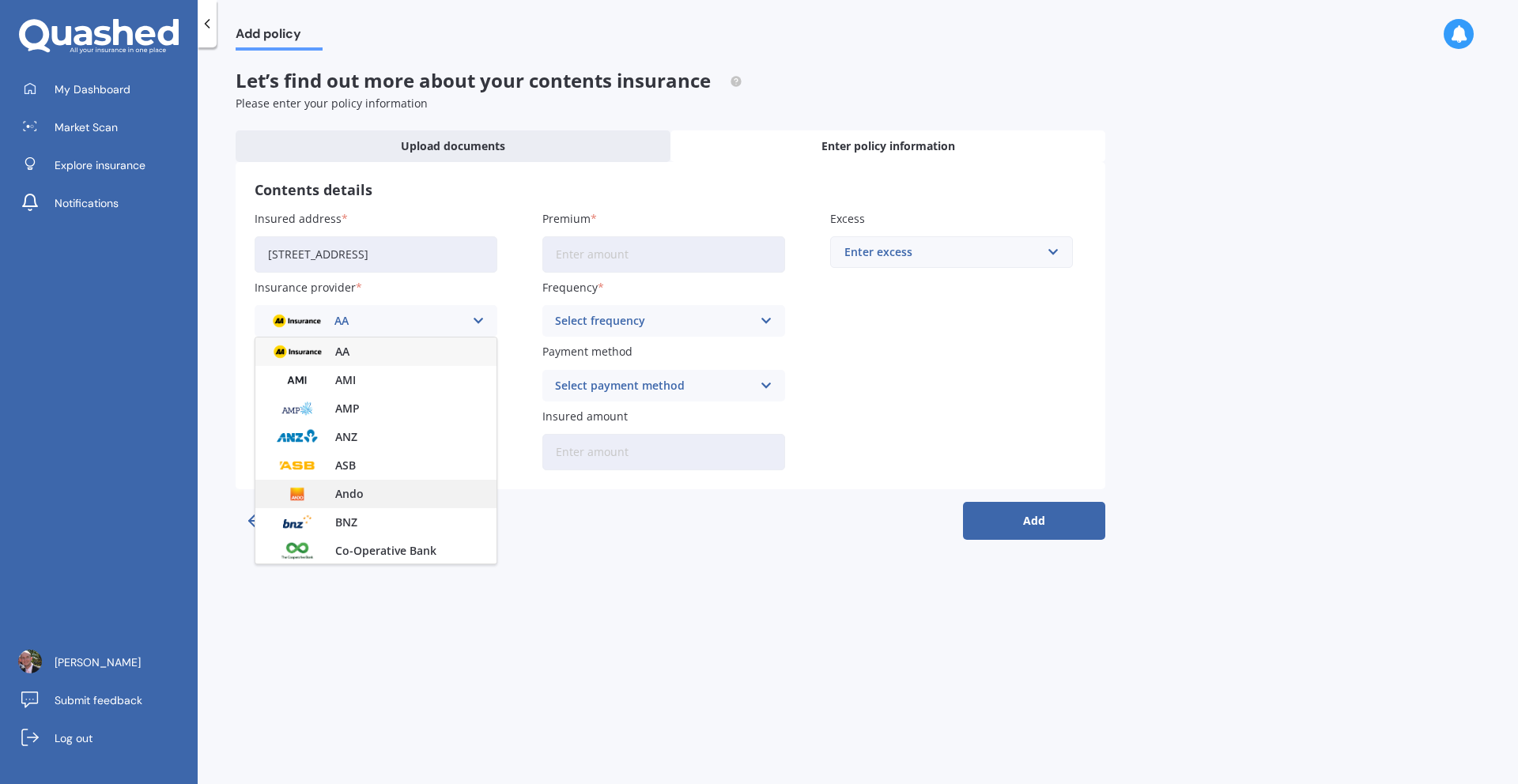
scroll to position [88, 0]
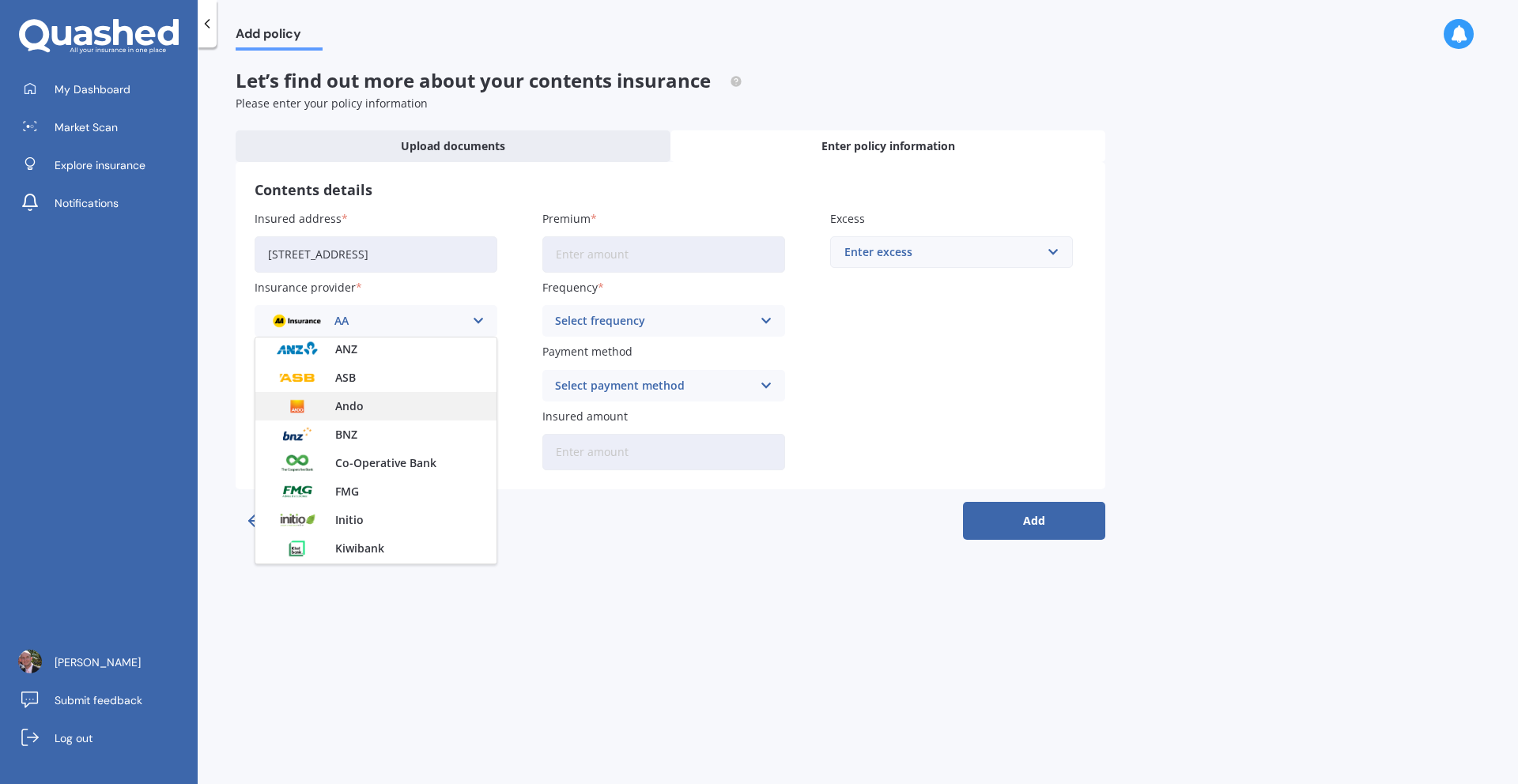
click at [379, 496] on div "FMG" at bounding box center [376, 491] width 241 height 29
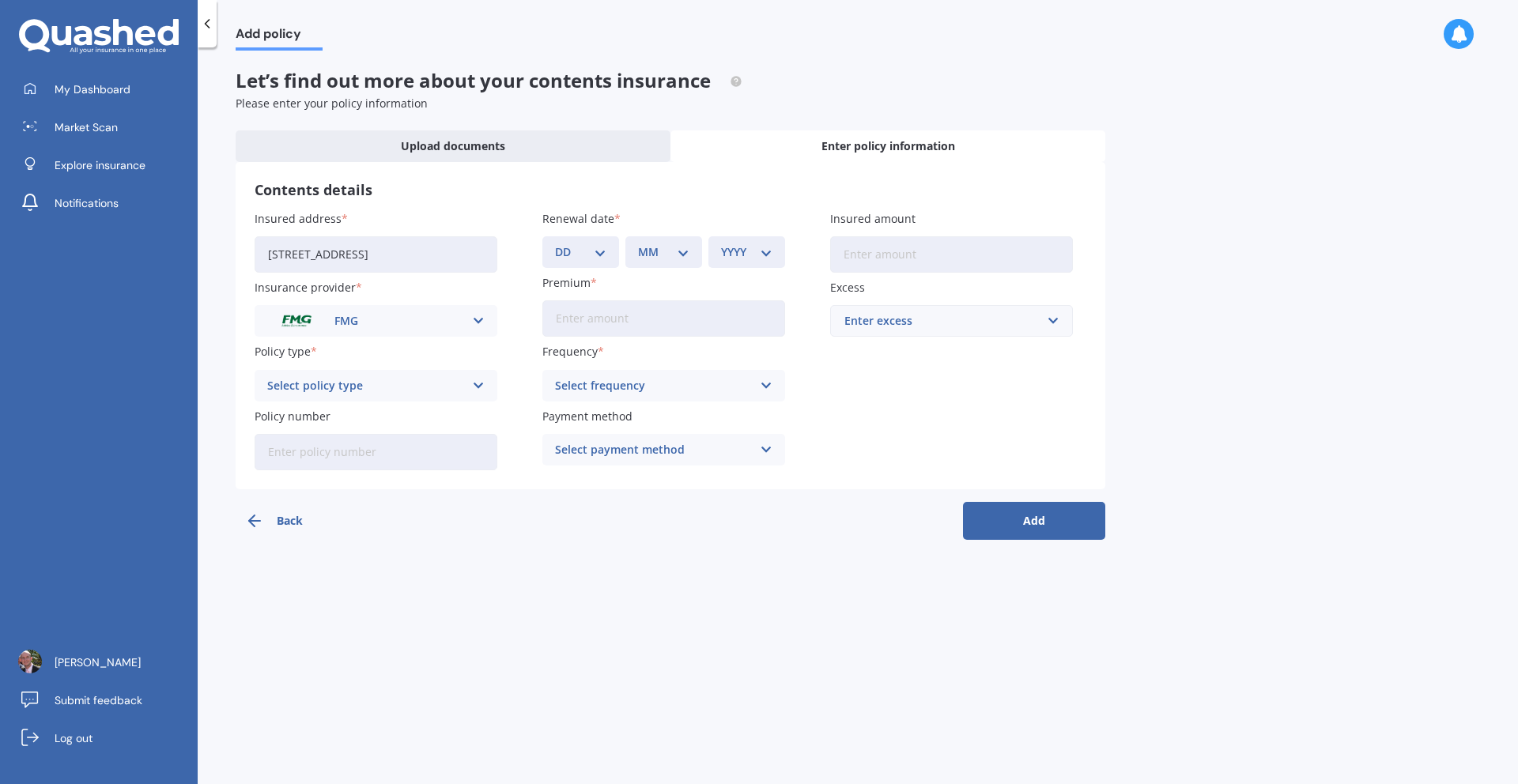
click at [614, 254] on div "DD 01 02 03 04 05 06 07 08 09 10 11 12 13 14 15 16 17 18 19 20 21 22 23 24 25 2…" at bounding box center [580, 251] width 77 height 31
click at [606, 255] on select "DD 01 02 03 04 05 06 07 08 09 10 11 12 13 14 15 16 17 18 19 20 21 22 23 24 25 2…" at bounding box center [580, 252] width 52 height 18
select select "26"
click at [555, 244] on select "DD 01 02 03 04 05 06 07 08 09 10 11 12 13 14 15 16 17 18 19 20 21 22 23 24 25 2…" at bounding box center [580, 252] width 52 height 18
click at [669, 255] on select "MM 01 02 03 04 05 06 07 08 09 10 11 12" at bounding box center [663, 252] width 52 height 18
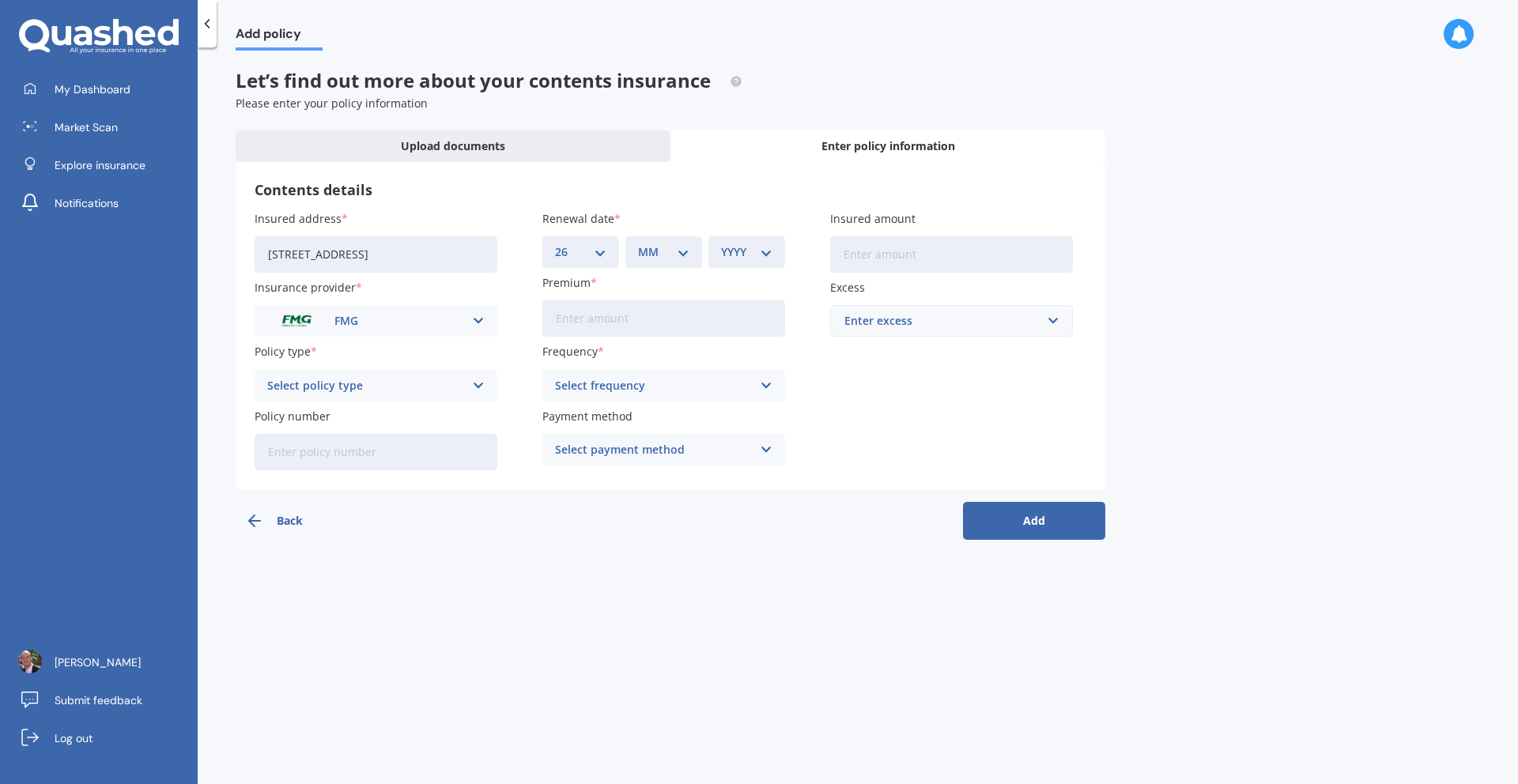
select select "10"
click at [638, 244] on select "MM 01 02 03 04 05 06 07 08 09 10 11 12" at bounding box center [663, 252] width 52 height 18
click at [742, 258] on select "YYYY 2027 2026 2025 2024 2023 2022 2021 2020 2019 2018 2017 2016 2015 2014 2013…" at bounding box center [746, 252] width 52 height 18
select select "2025"
click at [721, 244] on select "YYYY 2027 2026 2025 2024 2023 2022 2021 2020 2019 2018 2017 2016 2015 2014 2013…" at bounding box center [746, 252] width 52 height 18
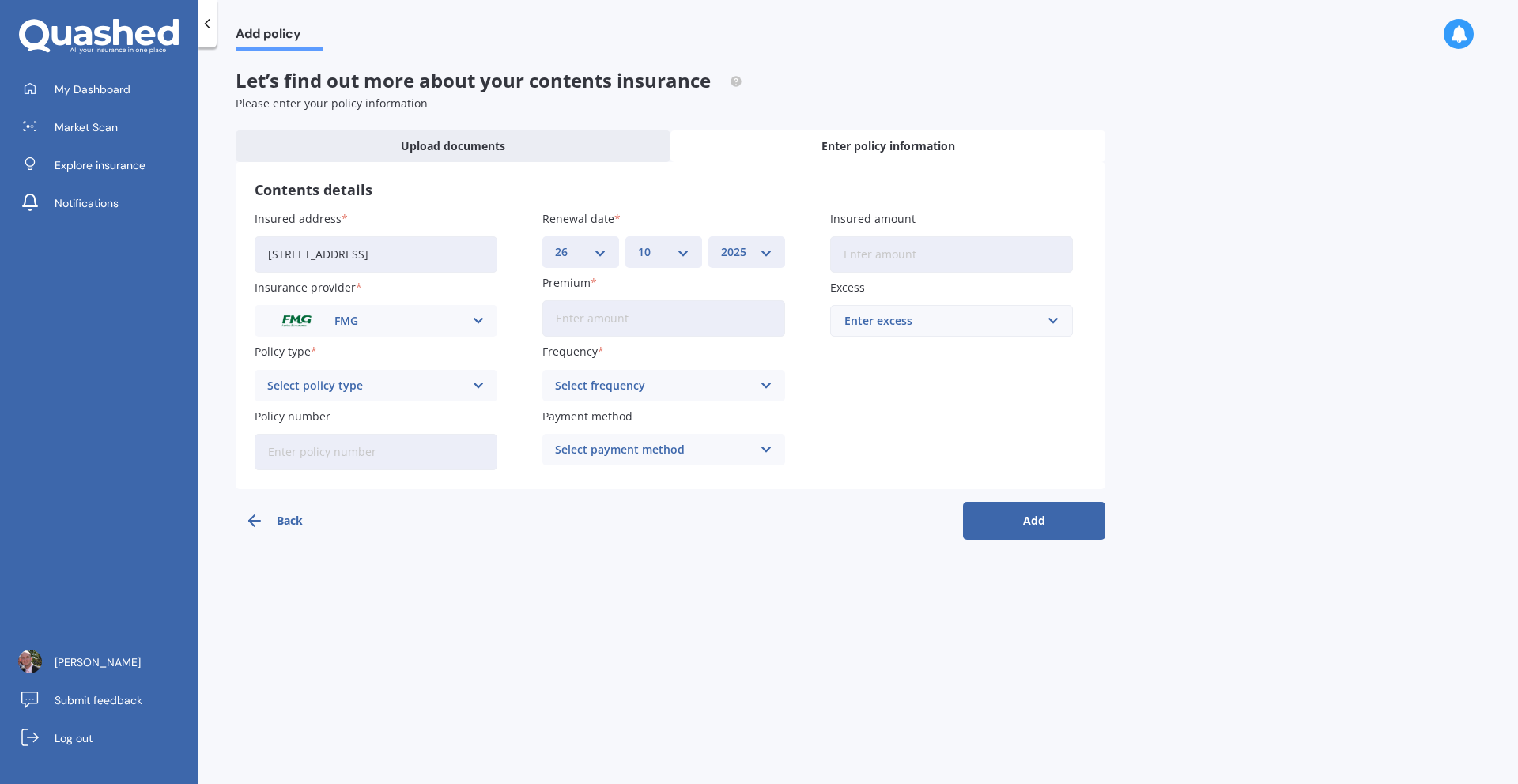
click at [877, 254] on input "Insured amount" at bounding box center [951, 254] width 243 height 36
type input "$100,000"
click at [622, 324] on input "Premium" at bounding box center [663, 318] width 243 height 36
paste input "$560.47"
type input "$560.47"
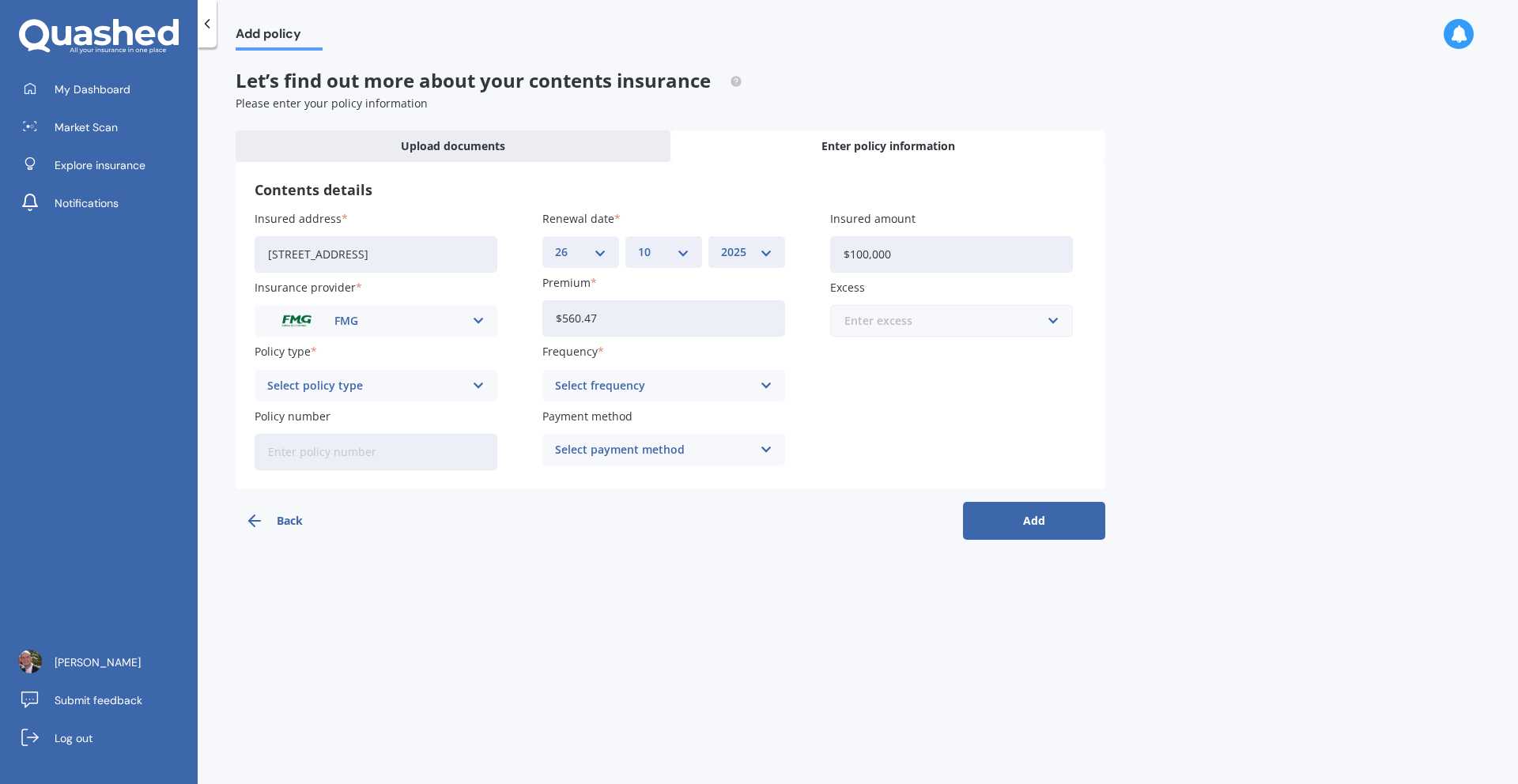
click at [916, 331] on input "text" at bounding box center [946, 321] width 228 height 30
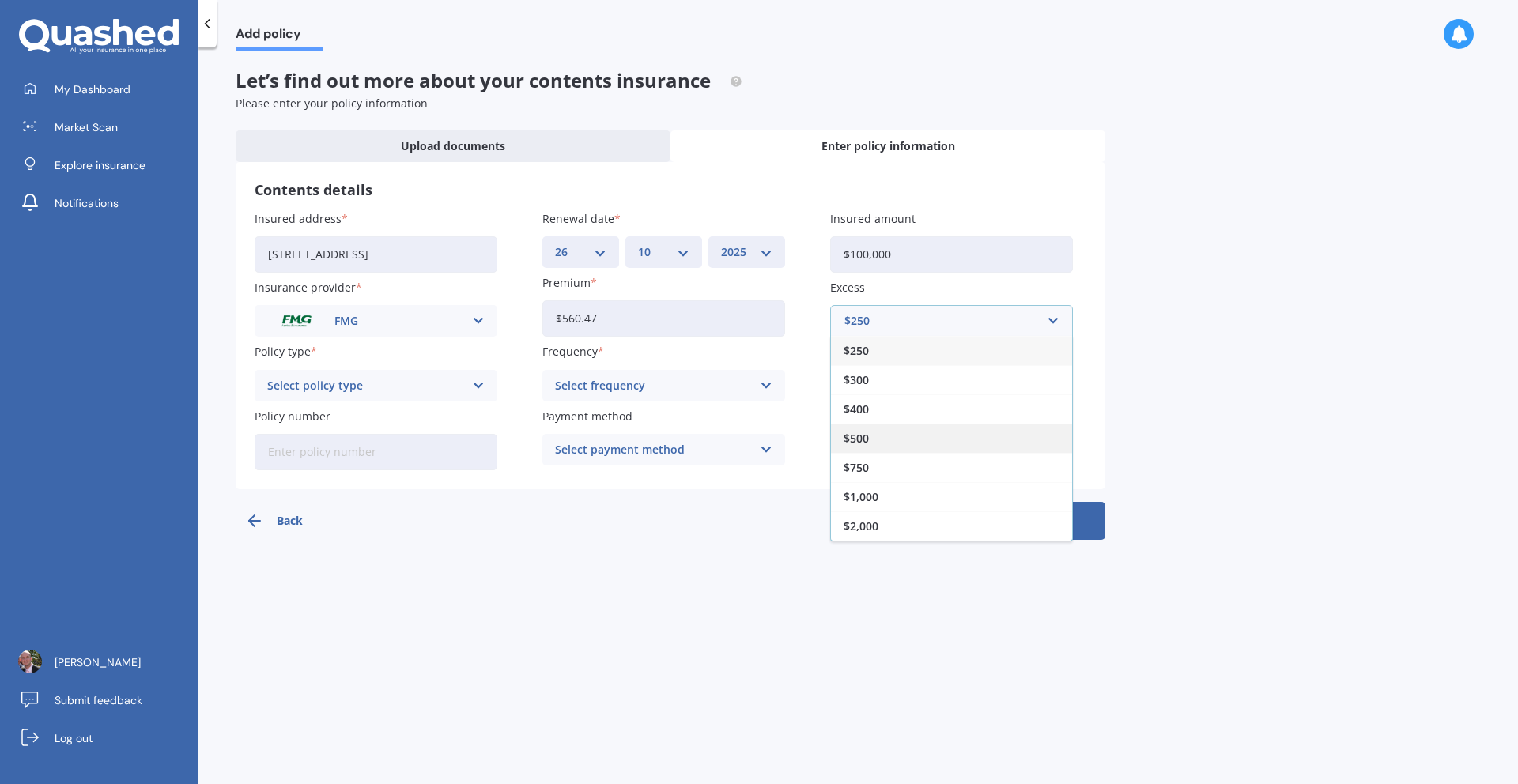
click at [865, 437] on span "$500" at bounding box center [856, 438] width 25 height 11
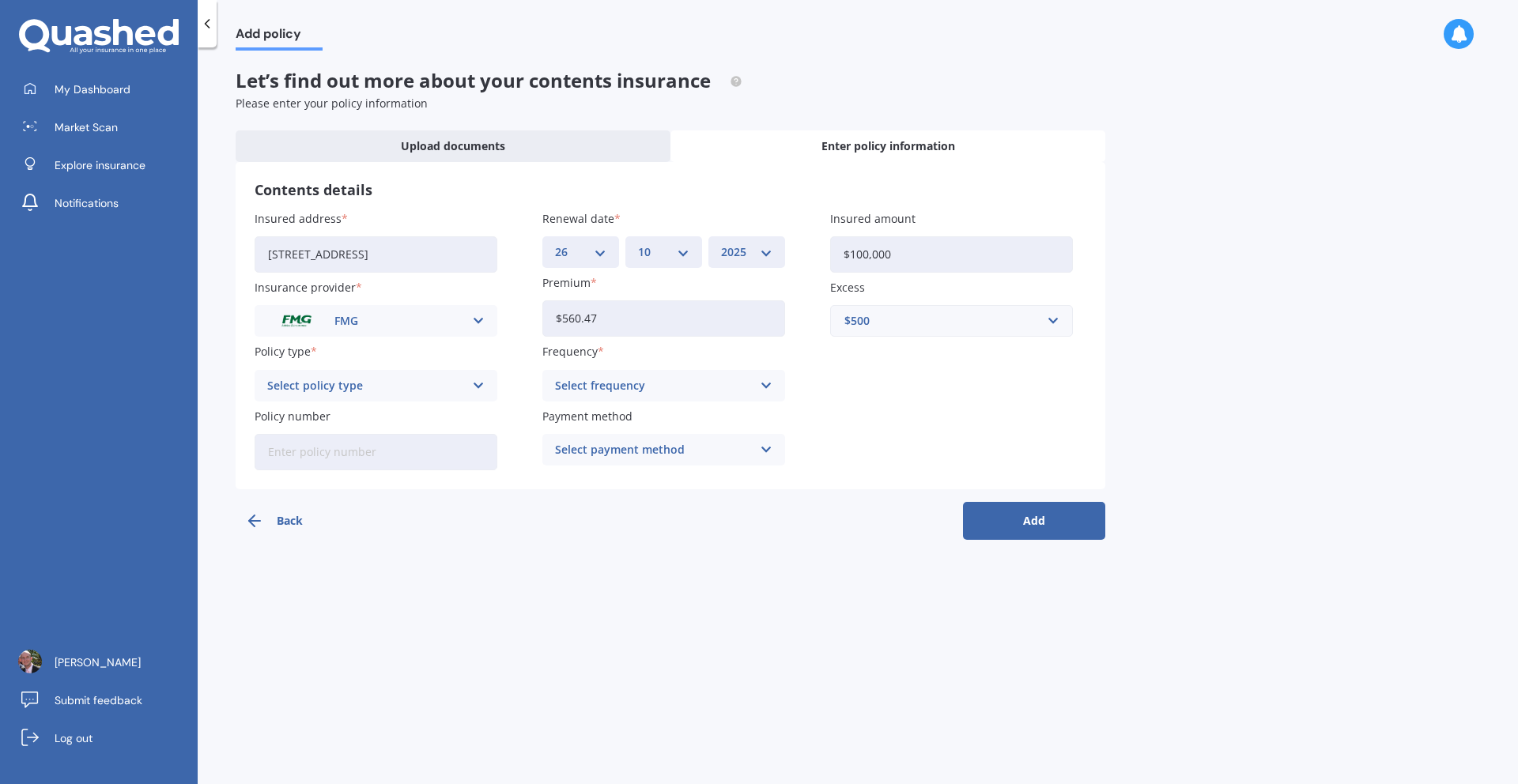
click at [727, 378] on div "Select frequency" at bounding box center [653, 386] width 197 height 18
click at [652, 428] on div "Yearly" at bounding box center [663, 417] width 241 height 29
click at [645, 463] on div "Select payment method Direct debit - bank account Direct debit - credit/debit c…" at bounding box center [663, 449] width 243 height 31
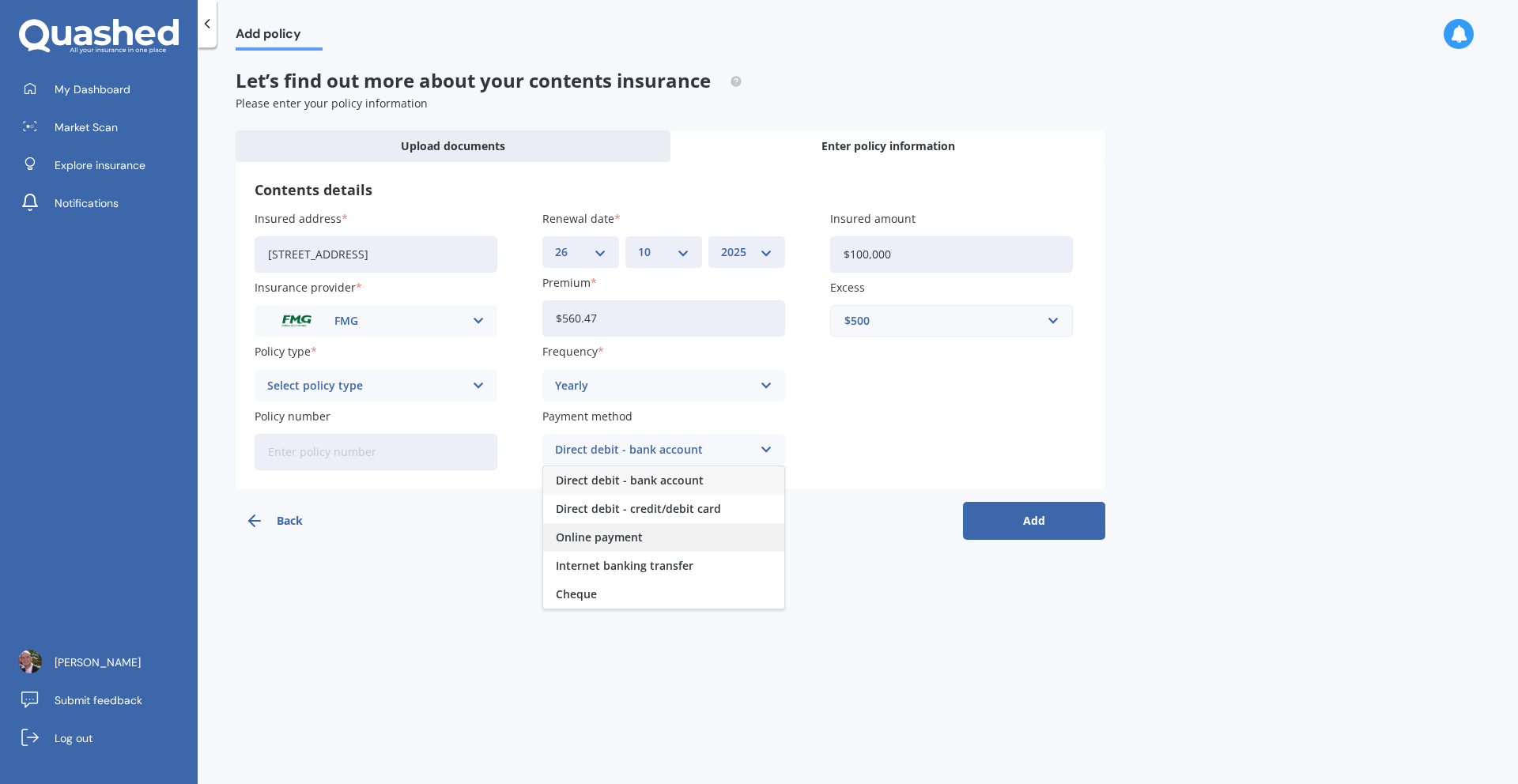
click at [622, 538] on span "Online payment" at bounding box center [599, 537] width 87 height 11
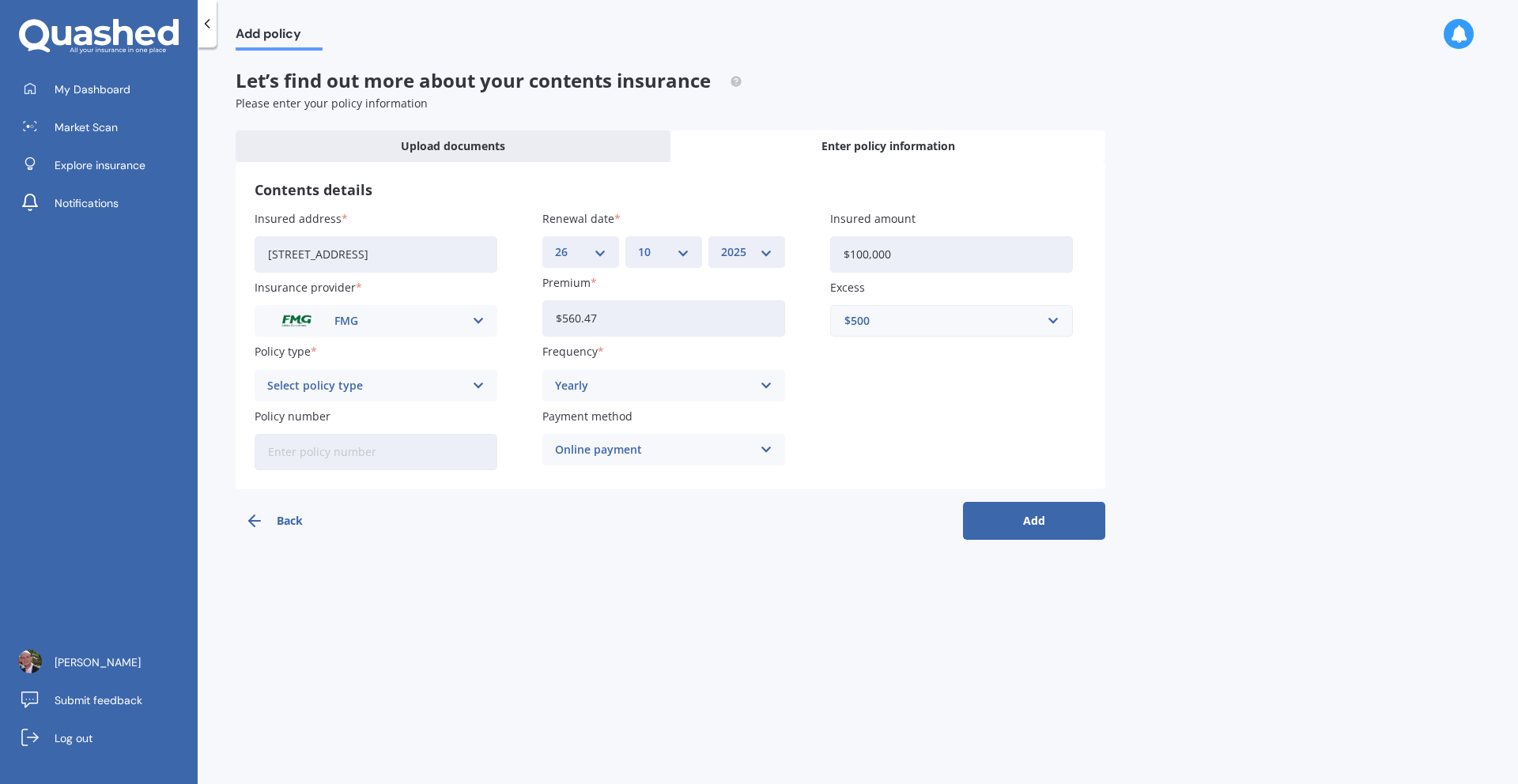
click at [465, 392] on div "Select policy type Household Contents" at bounding box center [376, 385] width 243 height 31
click at [437, 415] on div "Household Contents" at bounding box center [376, 417] width 241 height 29
click at [568, 540] on div "Back Add" at bounding box center [670, 514] width 870 height 51
click at [1059, 517] on button "Add" at bounding box center [1034, 520] width 142 height 38
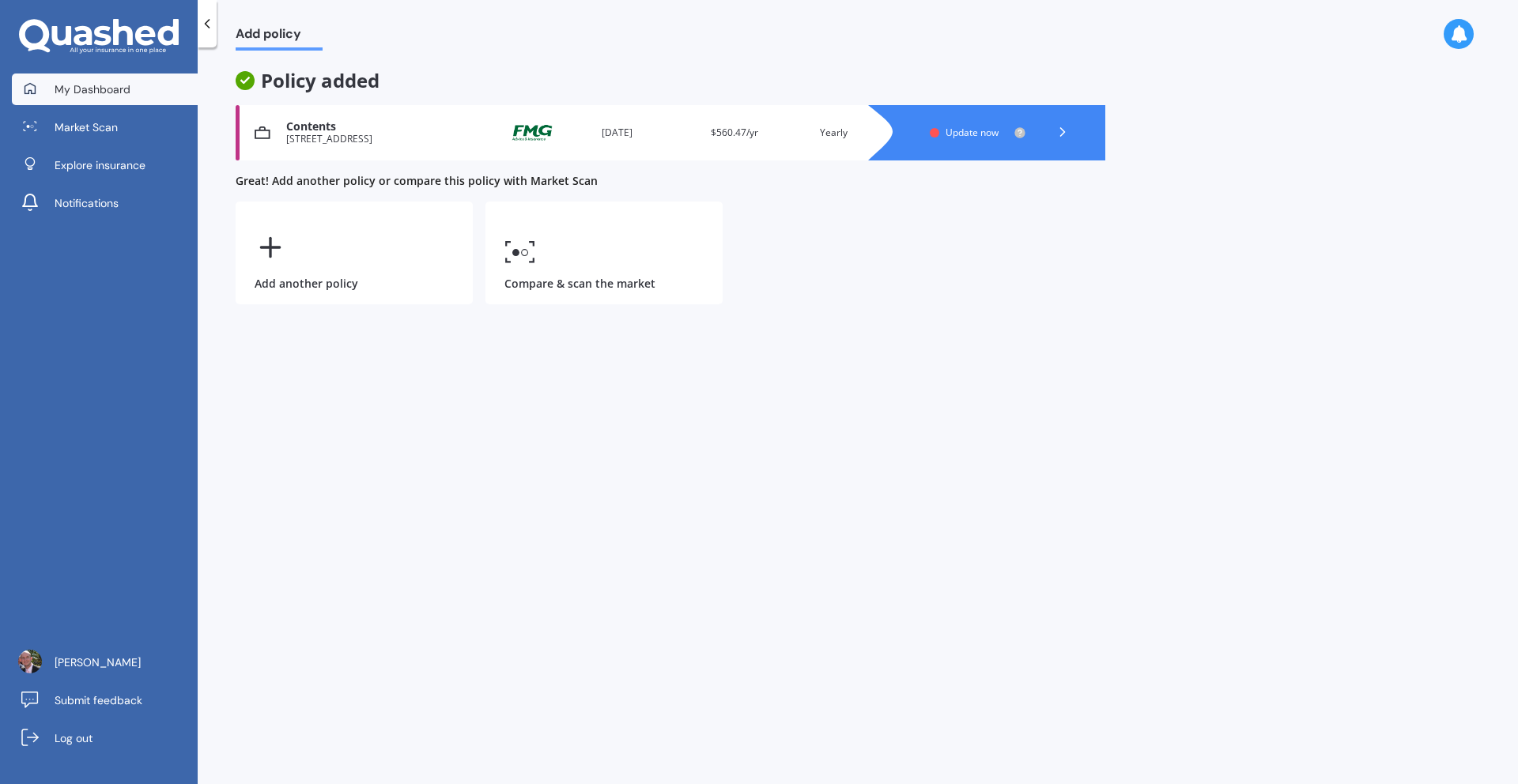
click at [129, 81] on link "My Dashboard" at bounding box center [105, 89] width 186 height 31
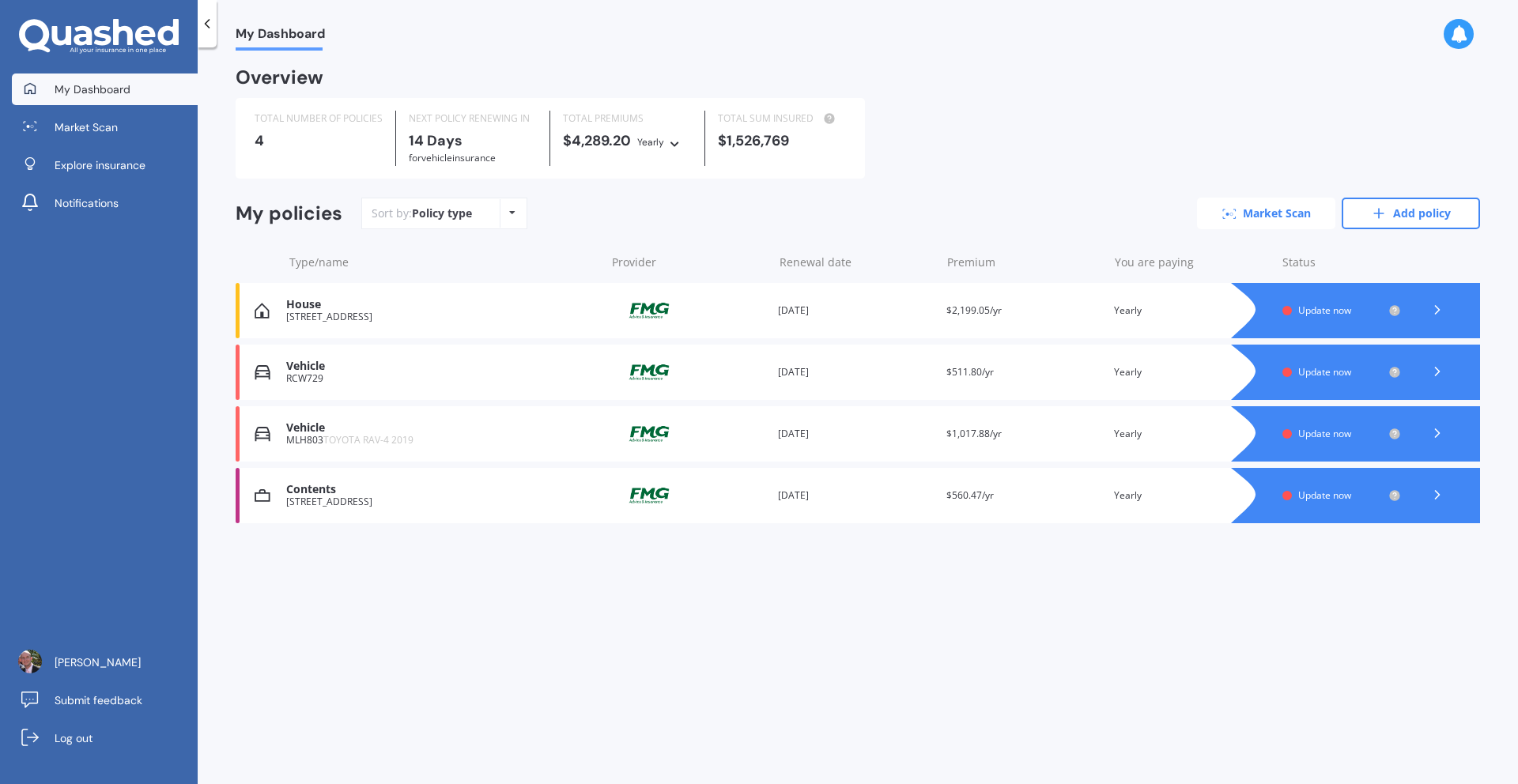
click at [1288, 222] on link "Market Scan" at bounding box center [1267, 213] width 139 height 31
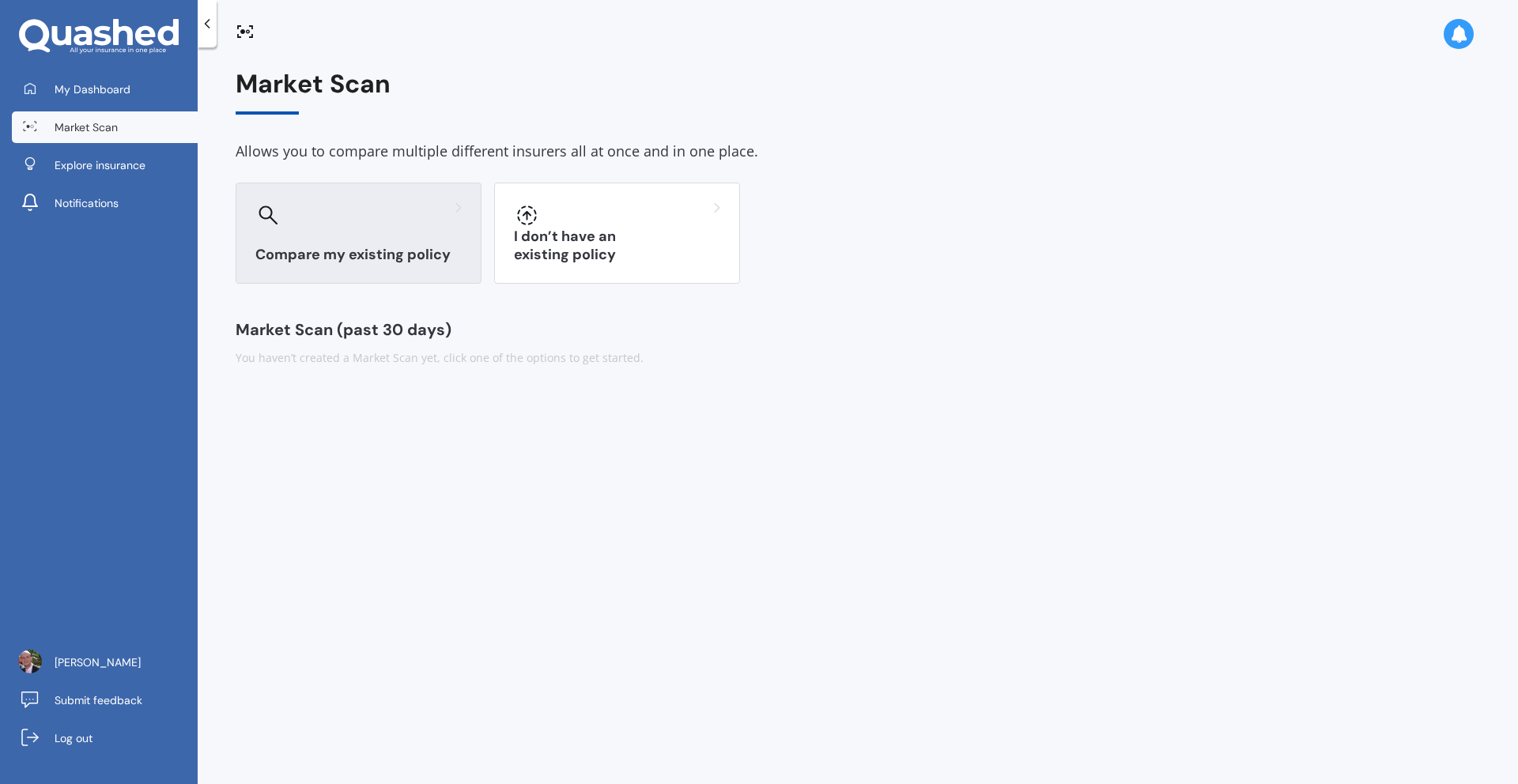
click at [289, 217] on div at bounding box center [359, 215] width 206 height 25
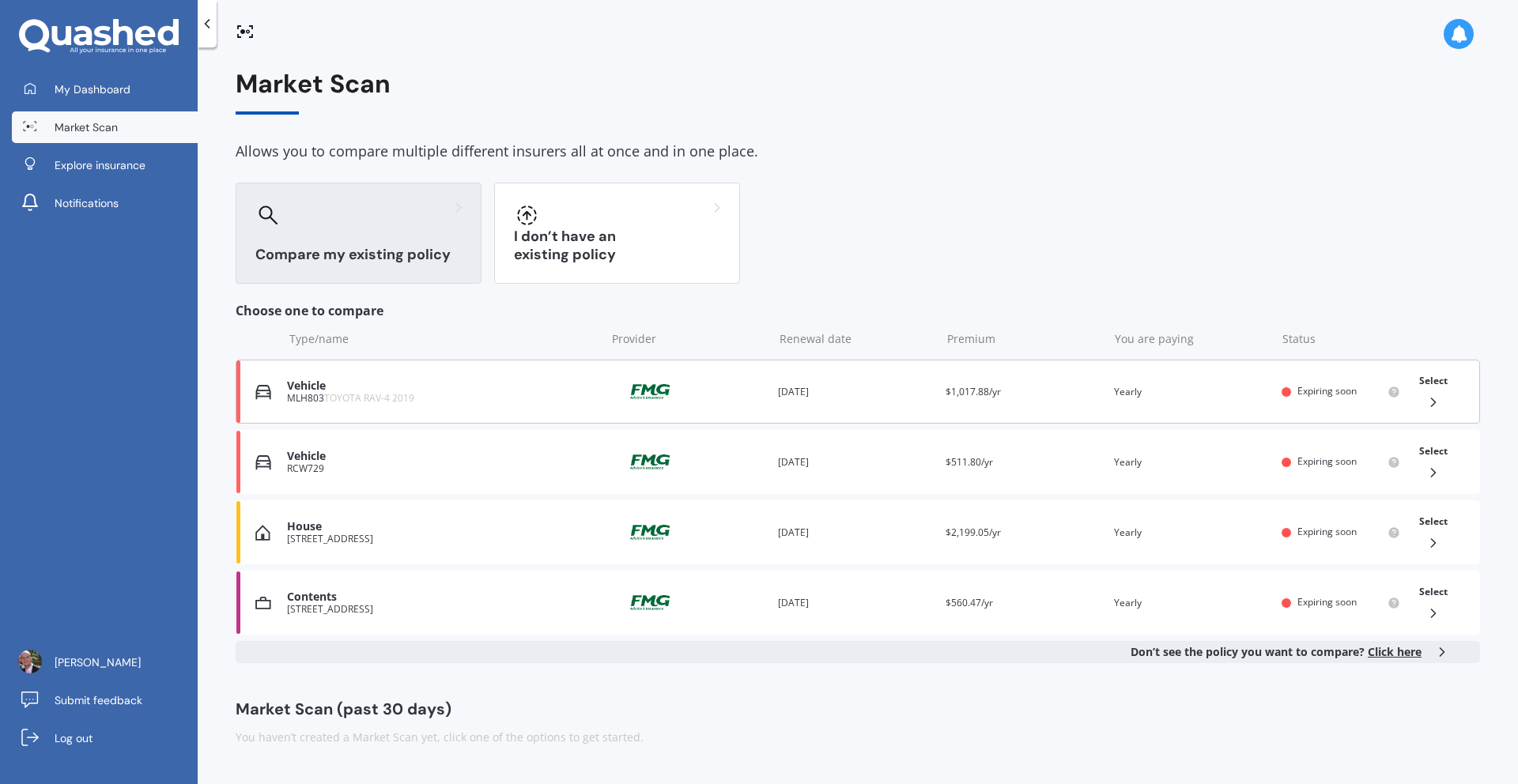
click at [1433, 401] on polyline at bounding box center [1433, 402] width 4 height 8
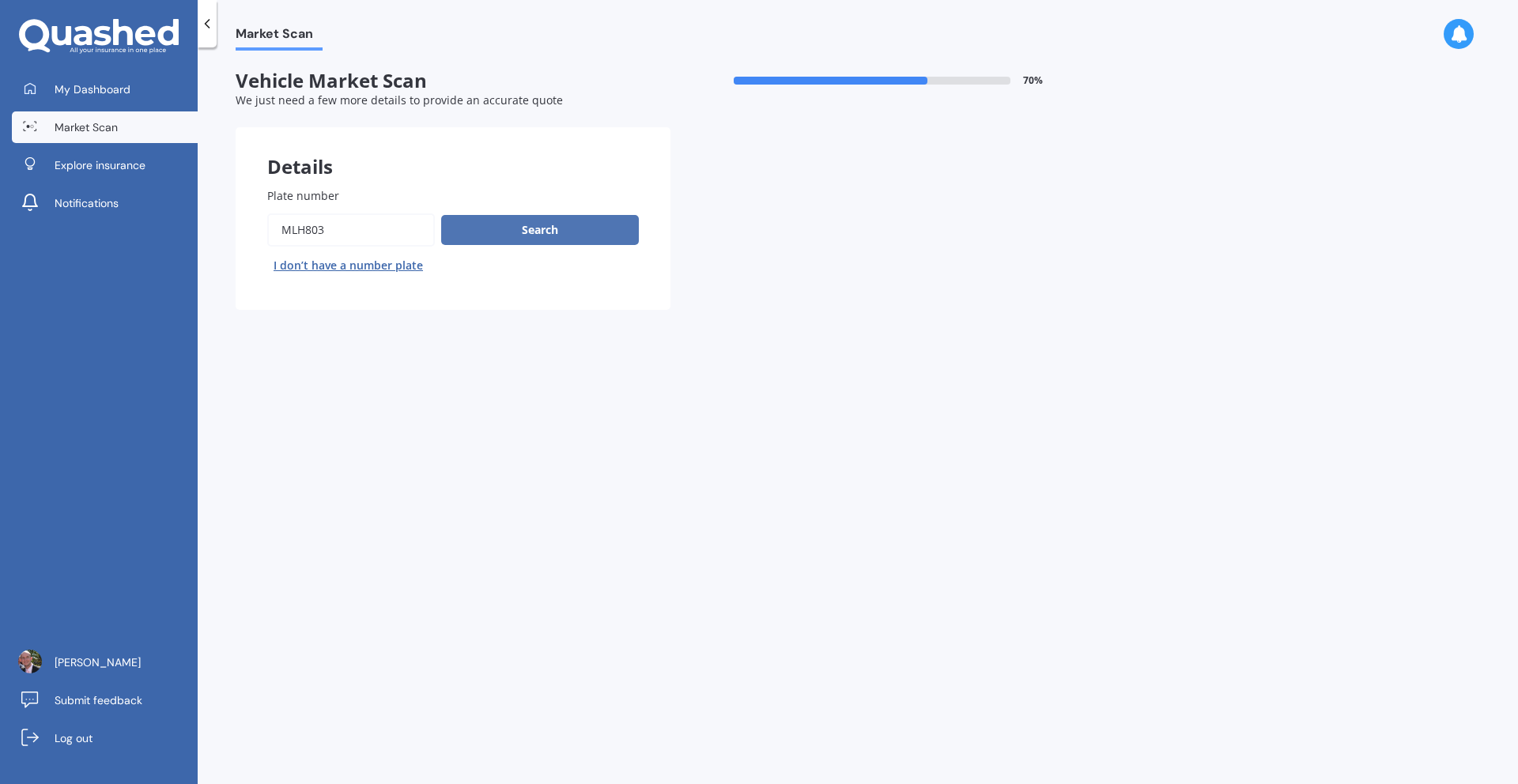
click at [513, 243] on button "Search" at bounding box center [540, 230] width 198 height 30
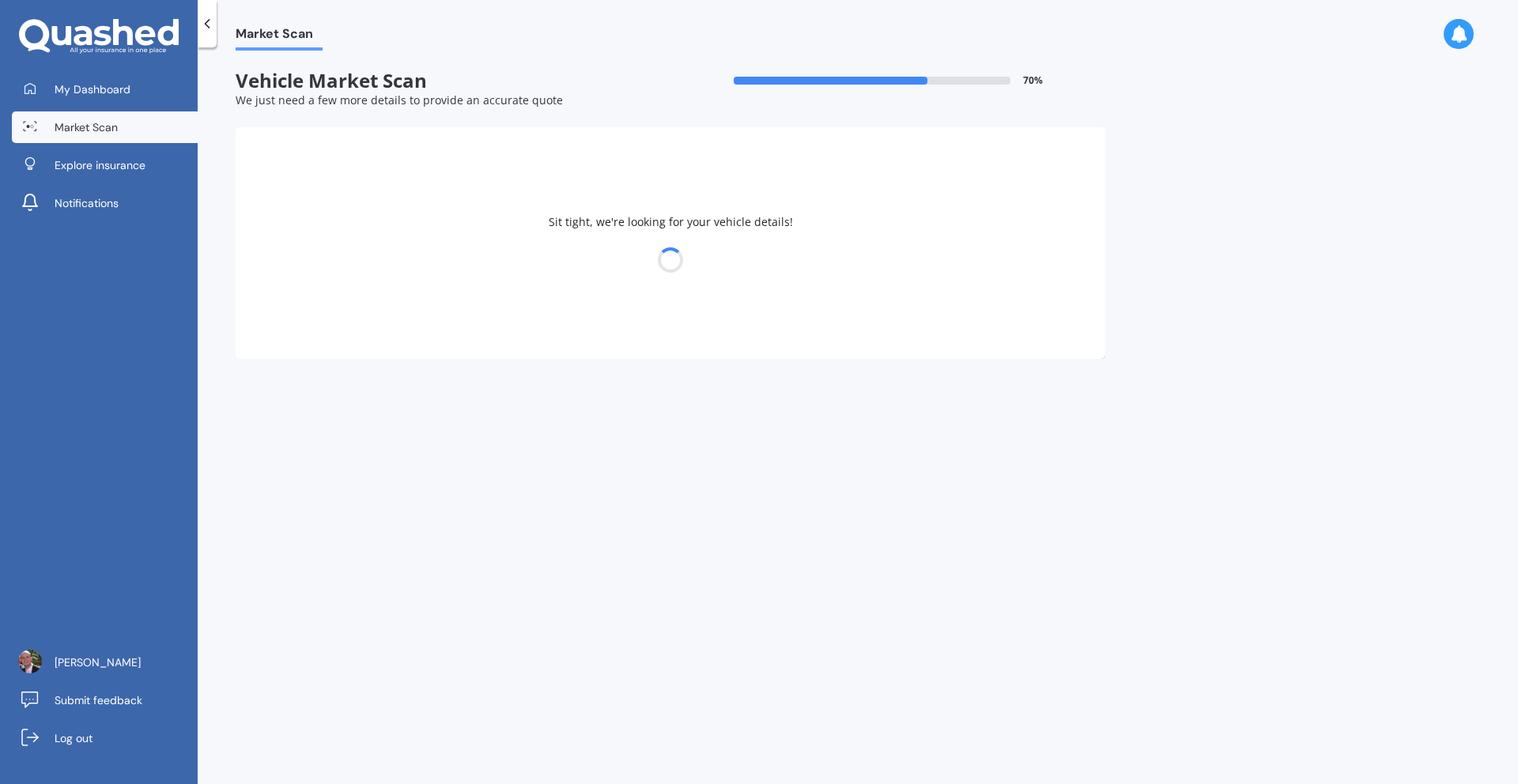
select select "TOYOTA"
select select "RAV-4"
select select "27"
select select "04"
select select "1983"
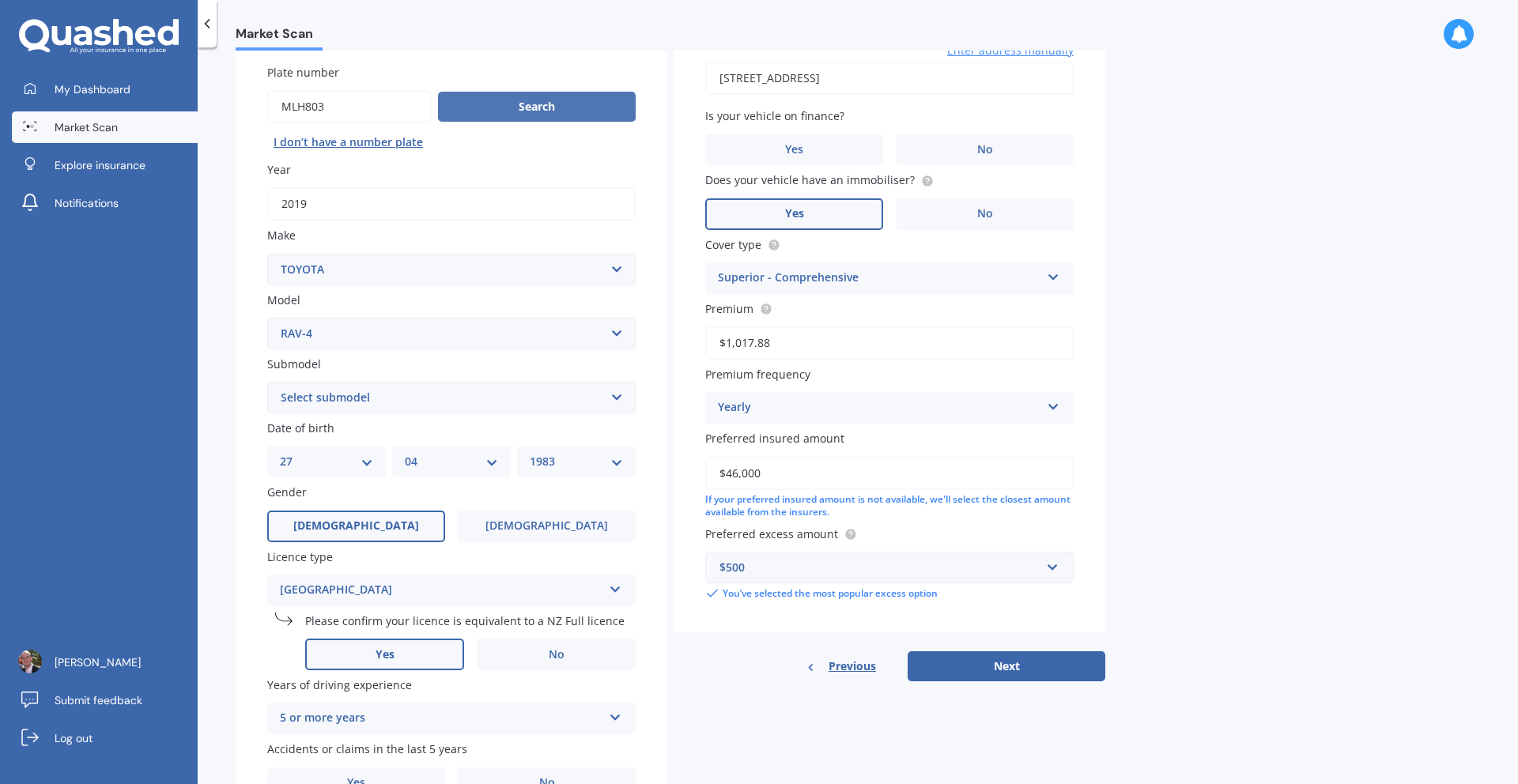
scroll to position [215, 0]
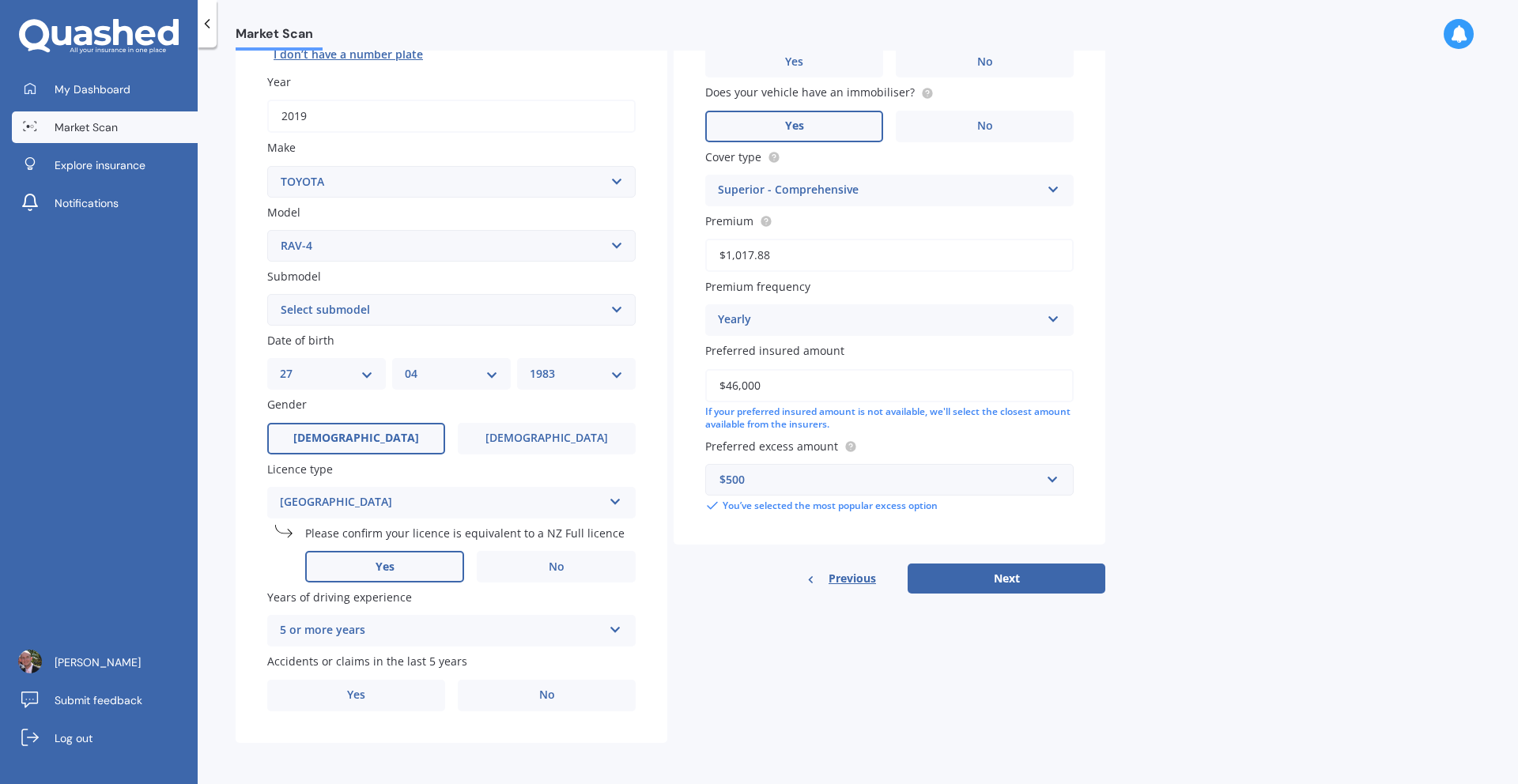
click at [586, 314] on select "Select submodel Diesel EV GX SUV 2.2/4WD/6AT Hybrid Hybrid 2WD Petrol" at bounding box center [451, 310] width 368 height 31
click at [267, 294] on select "Select submodel Diesel EV GX SUV 2.2/4WD/6AT Hybrid Hybrid 2WD Petrol" at bounding box center [451, 310] width 368 height 31
click at [595, 316] on select "Select submodel Diesel EV GX SUV 2.2/4WD/6AT Hybrid Hybrid 2WD Petrol" at bounding box center [451, 310] width 368 height 31
select select "HYBRID 2WD"
click at [267, 294] on select "Select submodel Diesel EV GX SUV 2.2/4WD/6AT Hybrid Hybrid 2WD Petrol" at bounding box center [451, 310] width 368 height 31
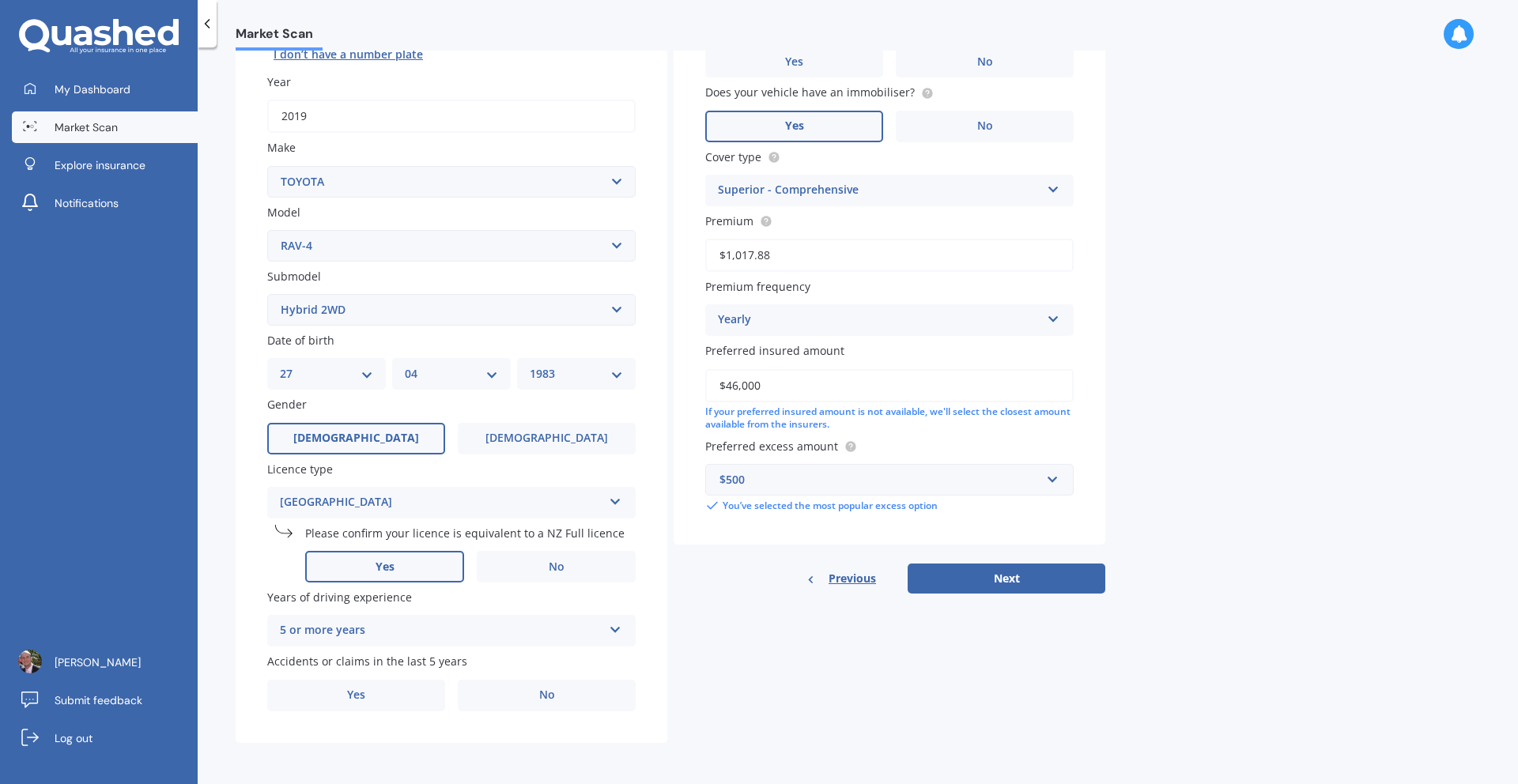
click at [232, 406] on div "Market Scan Vehicle Market Scan 70 % We just need a few more details to provide…" at bounding box center [858, 419] width 1321 height 737
click at [426, 507] on div "[GEOGRAPHIC_DATA]" at bounding box center [441, 502] width 322 height 19
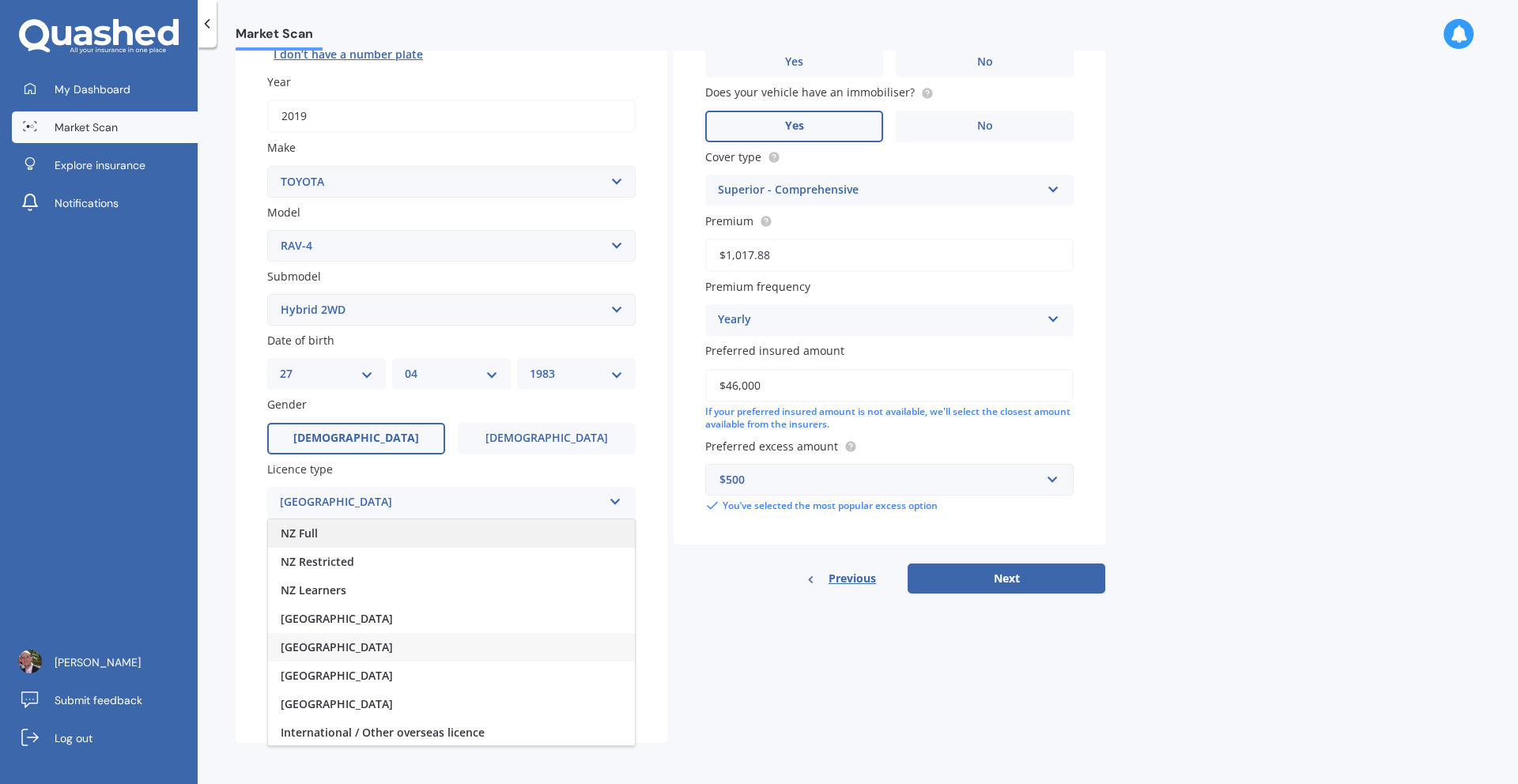
click at [411, 526] on div "NZ Full" at bounding box center [452, 534] width 367 height 29
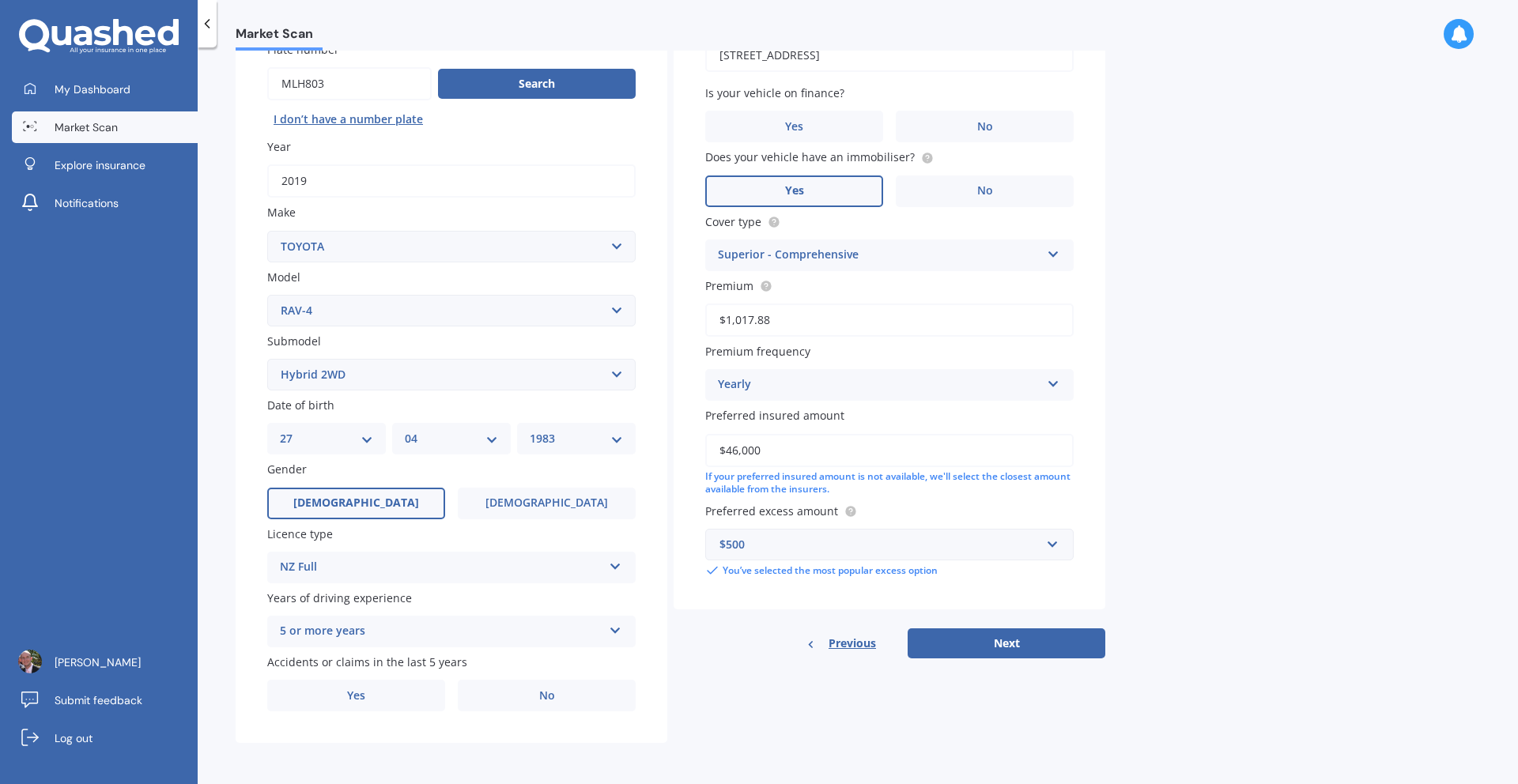
click at [459, 537] on label "Licence type" at bounding box center [448, 534] width 362 height 17
click at [556, 641] on div "5 or more years 5 or more years 4 years 3 years 2 years 1 year" at bounding box center [451, 631] width 368 height 31
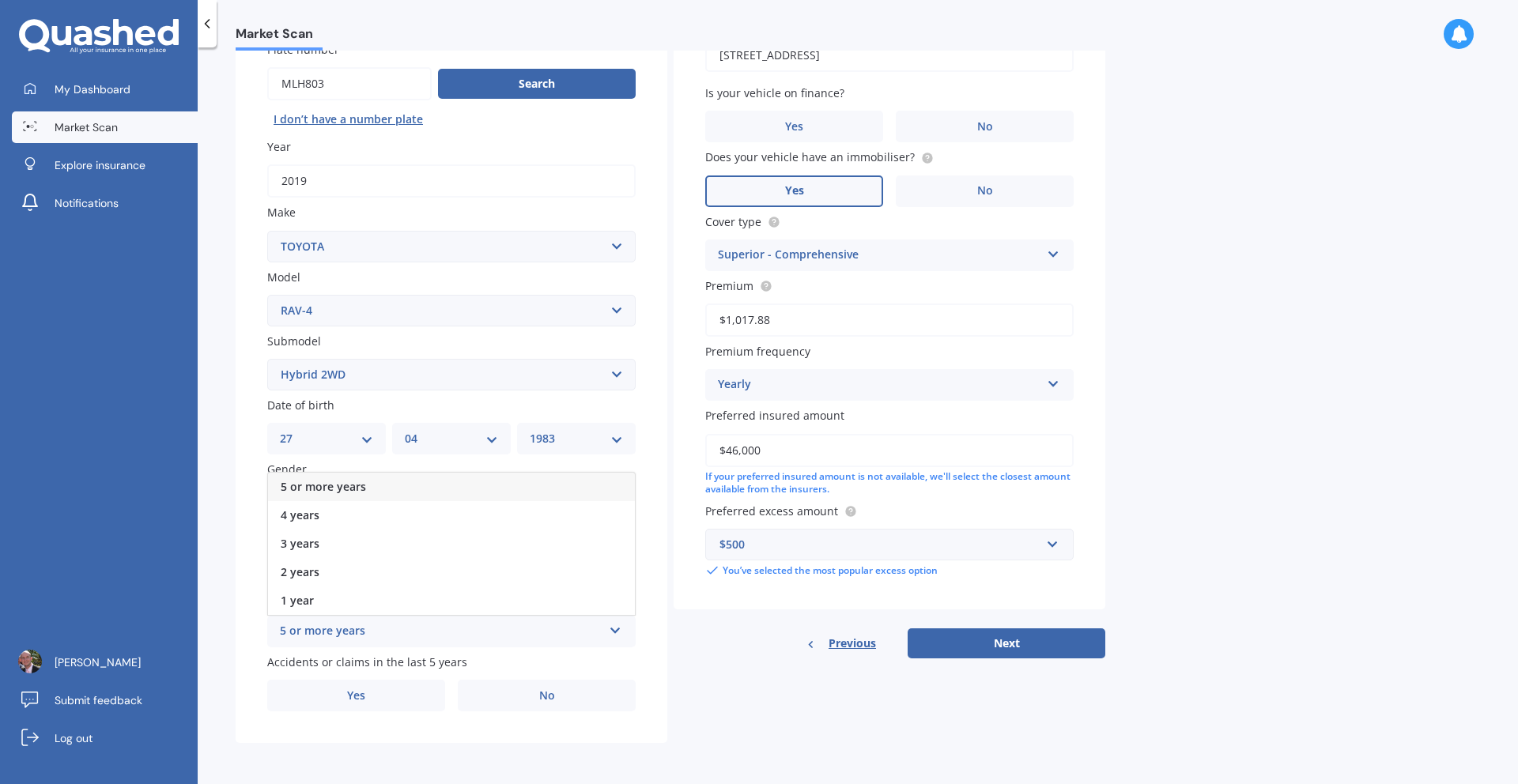
click at [556, 641] on div "5 or more years 5 or more years 4 years 3 years 2 years 1 year" at bounding box center [451, 631] width 368 height 31
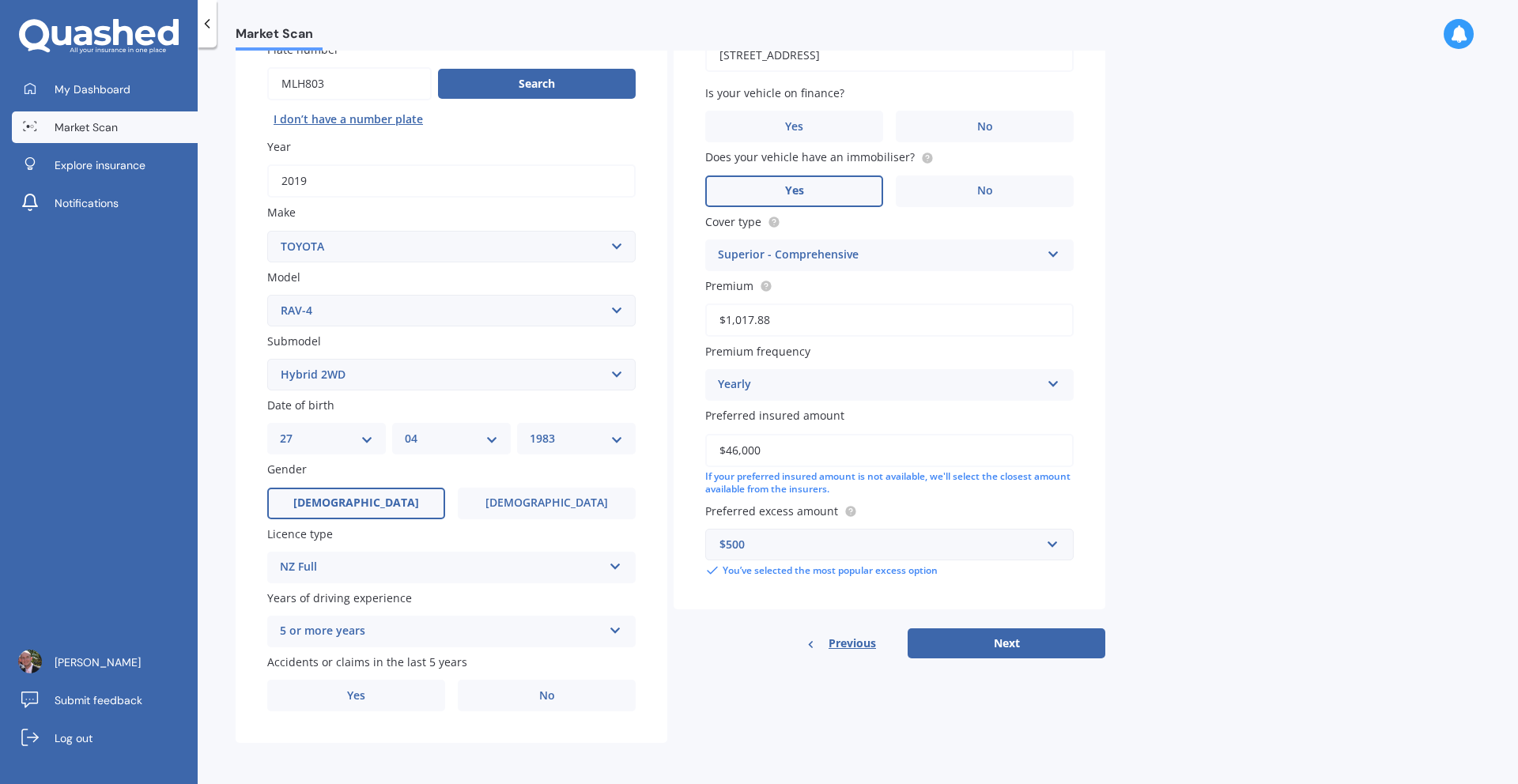
click at [730, 695] on div "Details Plate number Search I don’t have a number plate Year [DATE] Make Select…" at bounding box center [670, 363] width 870 height 763
click at [376, 693] on label "Yes" at bounding box center [356, 695] width 178 height 31
click at [0, 0] on input "Yes" at bounding box center [0, 0] width 0 height 0
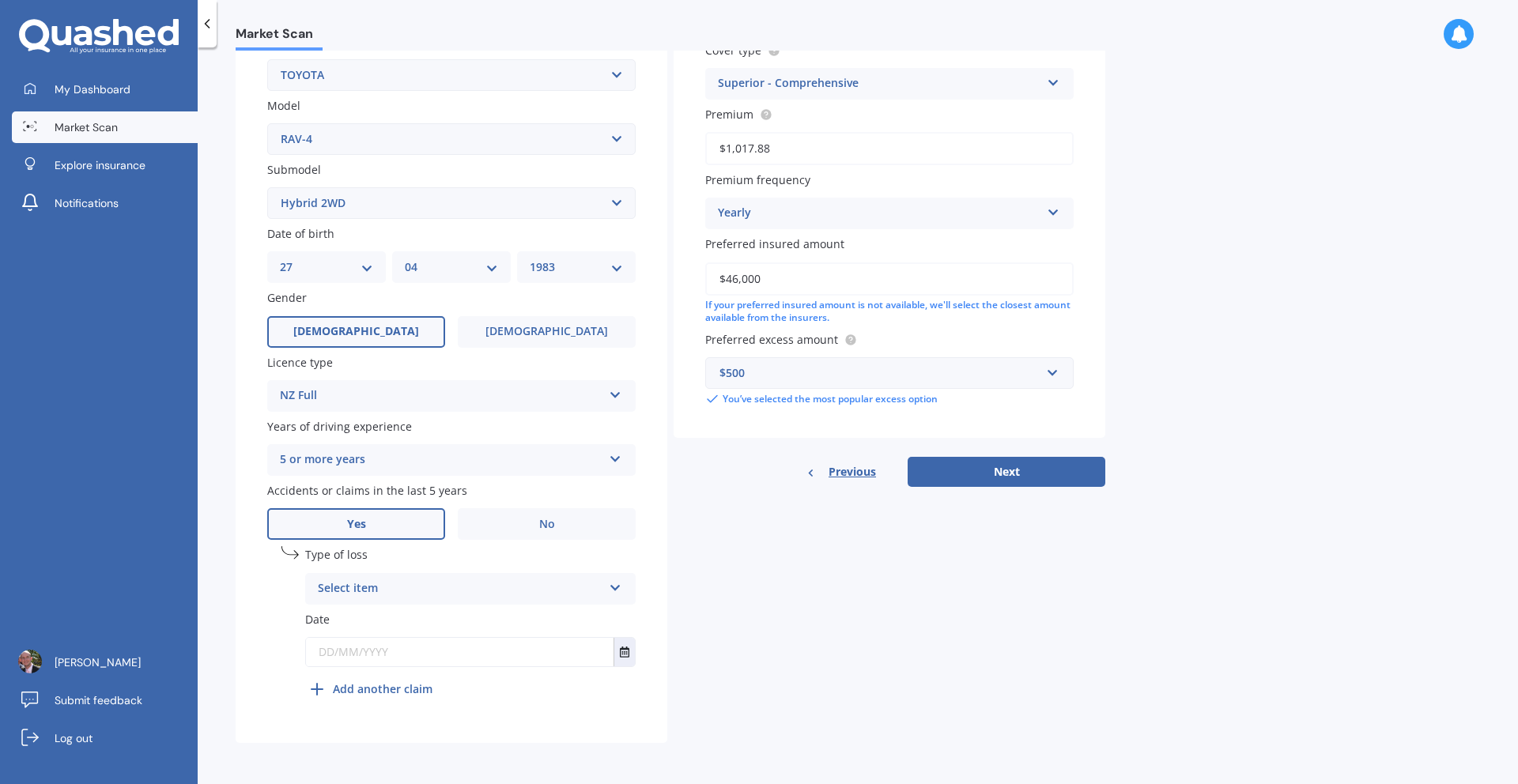
scroll to position [321, 0]
click at [613, 597] on div "Select item At fault accident Not at fault accident" at bounding box center [470, 588] width 331 height 31
click at [496, 622] on div "At fault accident" at bounding box center [470, 620] width 329 height 29
click at [624, 650] on icon "Select date" at bounding box center [624, 651] width 9 height 11
click at [620, 654] on icon "Select date" at bounding box center [624, 651] width 9 height 11
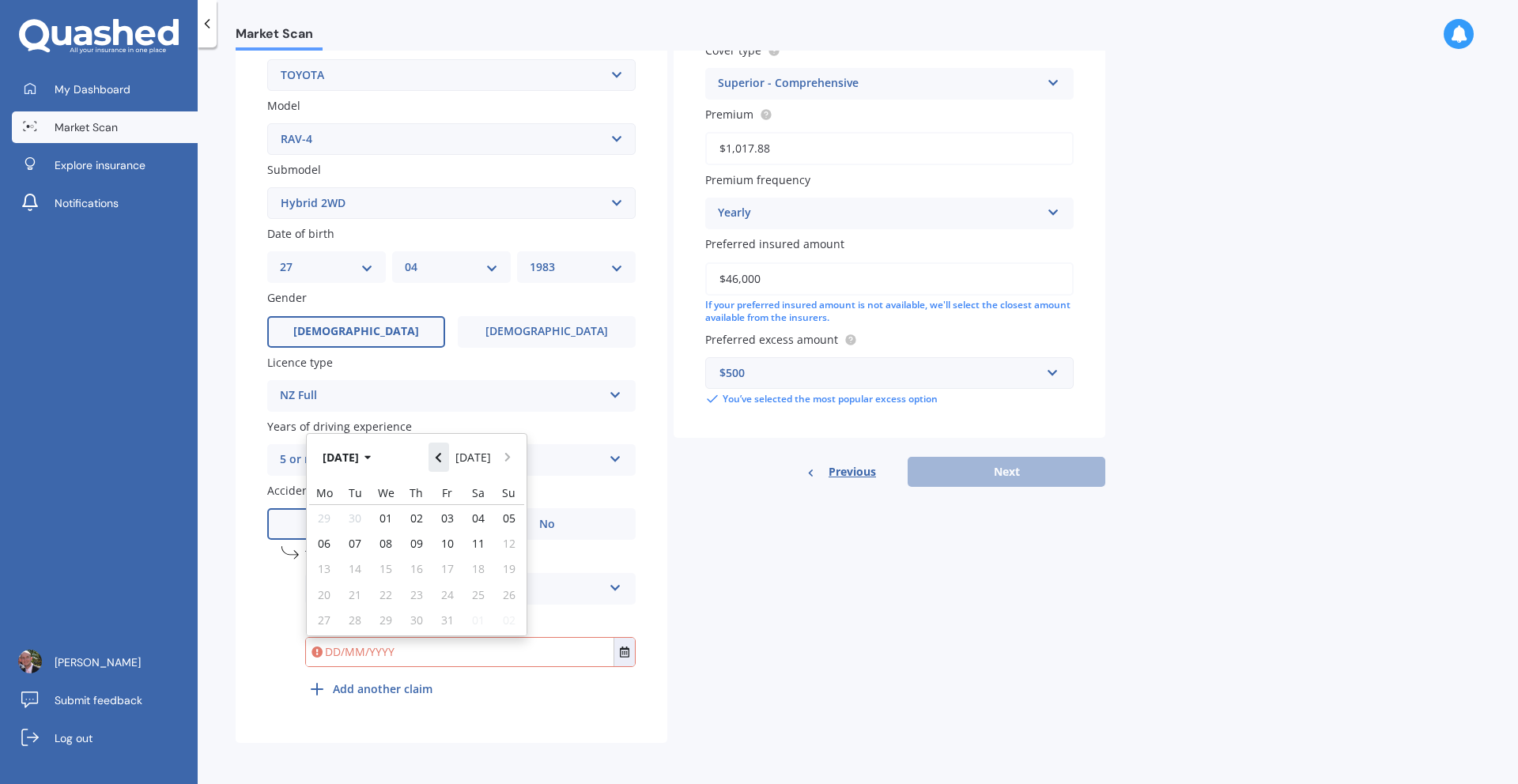
click at [439, 458] on icon "Navigate back" at bounding box center [438, 458] width 7 height 11
click at [360, 513] on span "01" at bounding box center [355, 518] width 13 height 15
type input "[DATE]"
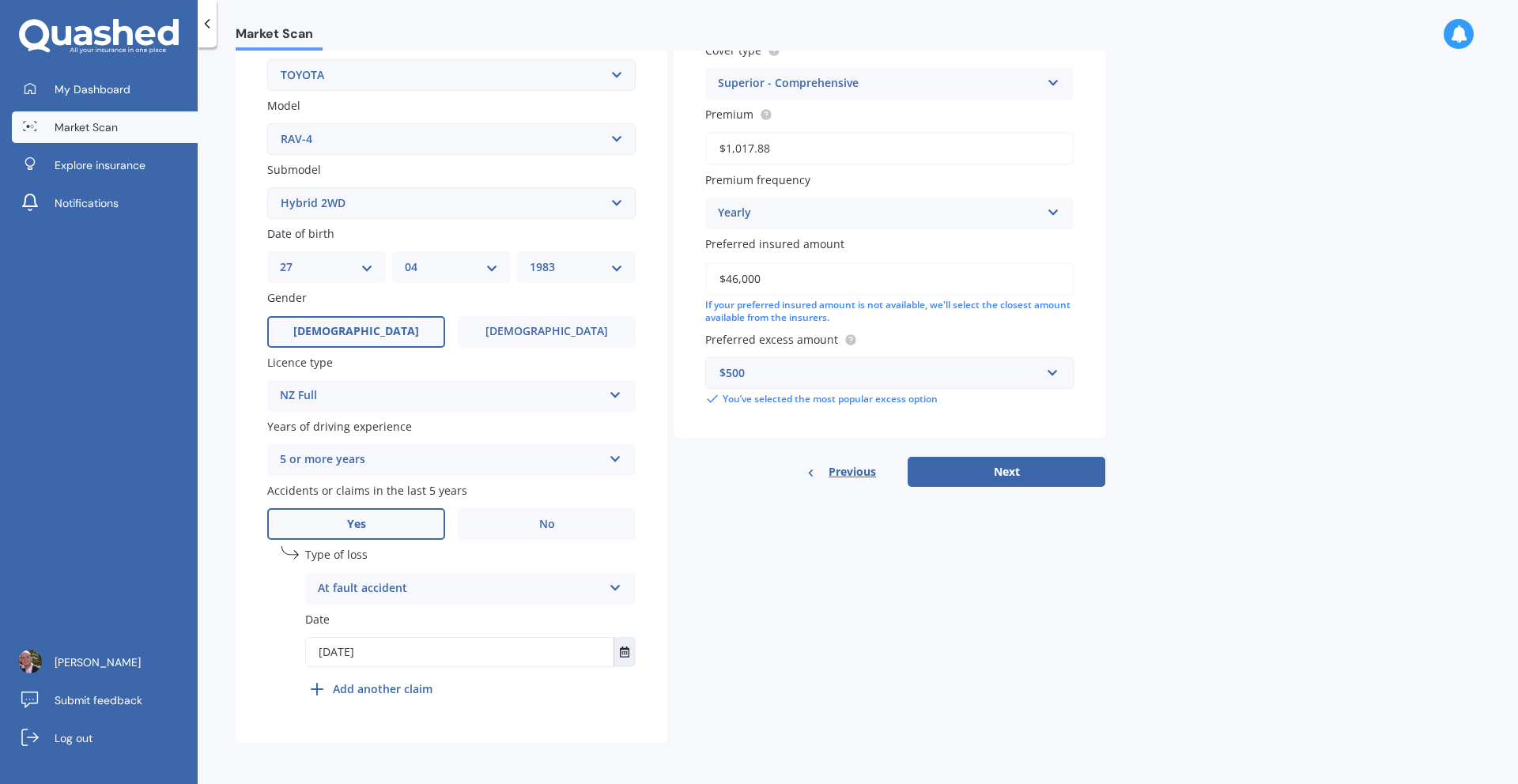
click at [701, 639] on div "Details Plate number Search I don’t have a number plate Year [DATE] Make Select…" at bounding box center [670, 277] width 870 height 934
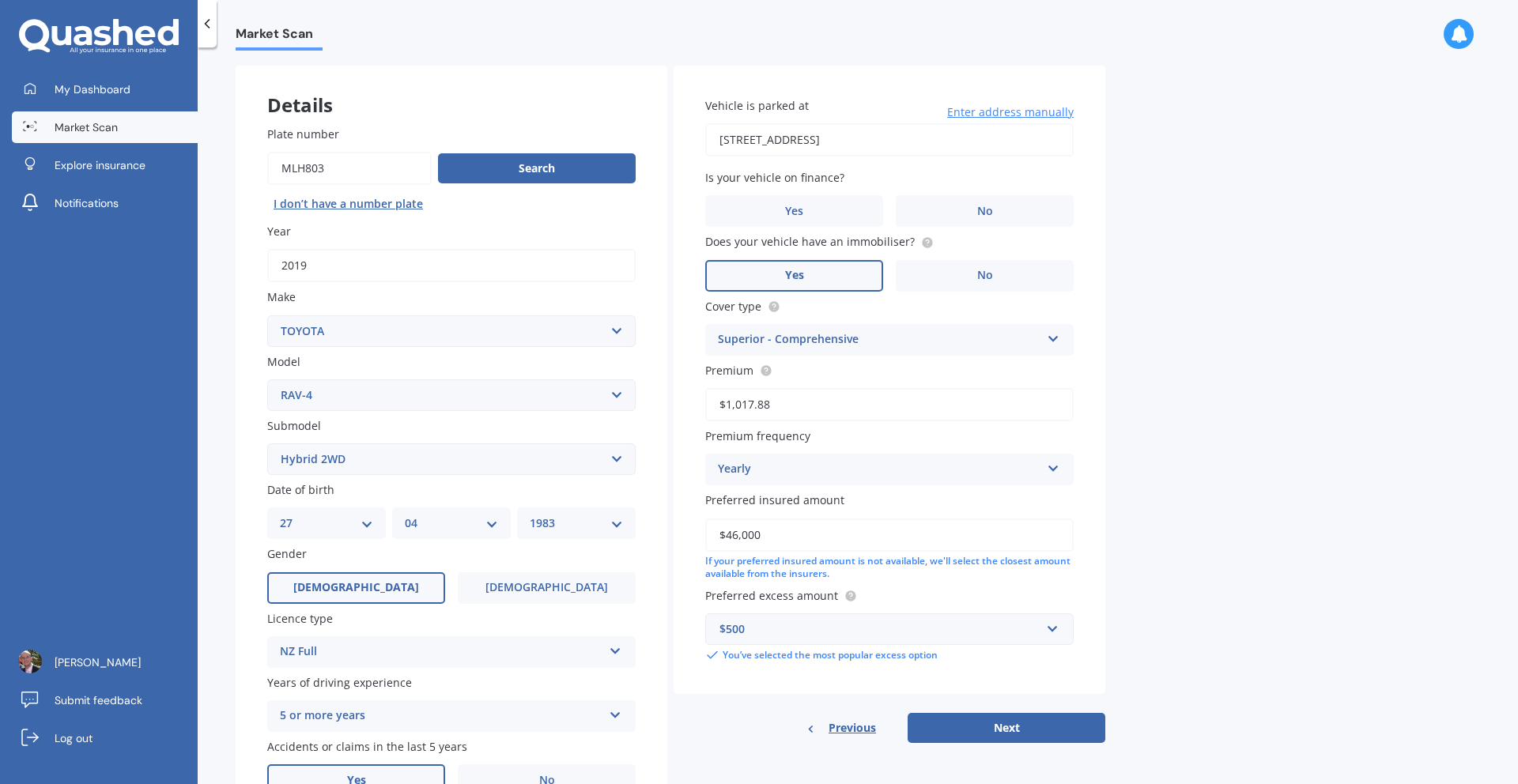
scroll to position [60, 0]
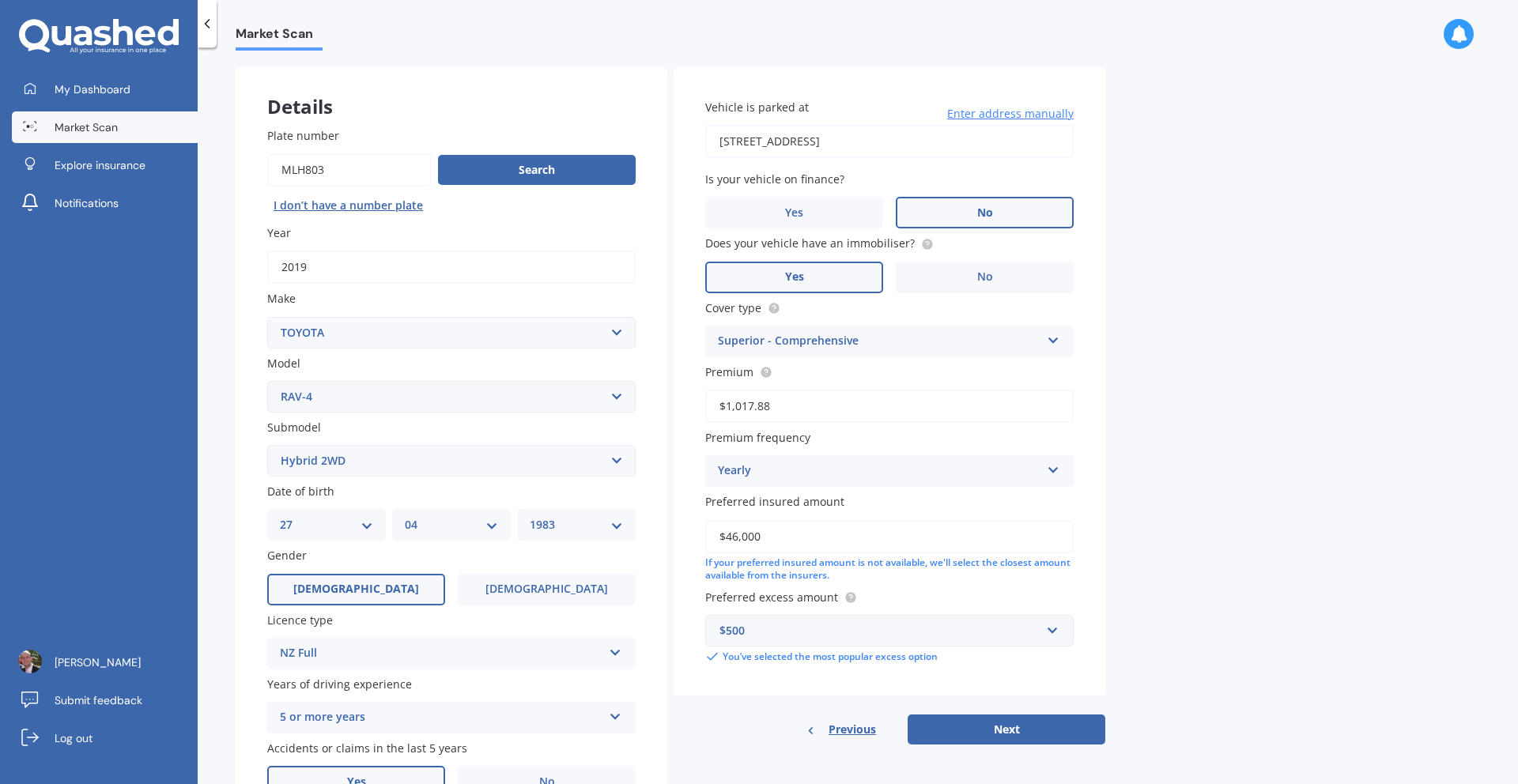
click at [960, 215] on label "No" at bounding box center [985, 212] width 178 height 31
click at [0, 0] on input "No" at bounding box center [0, 0] width 0 height 0
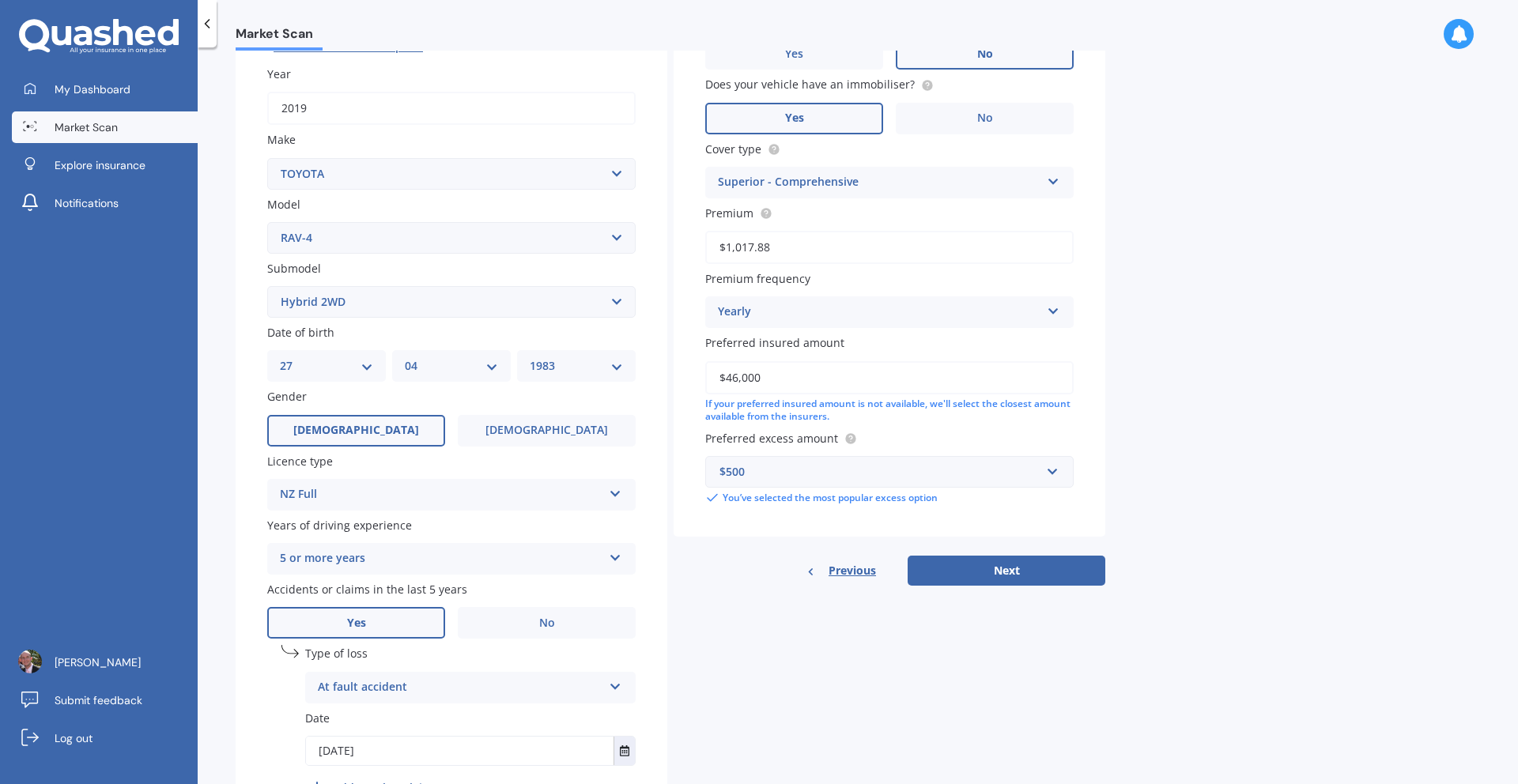
scroll to position [223, 0]
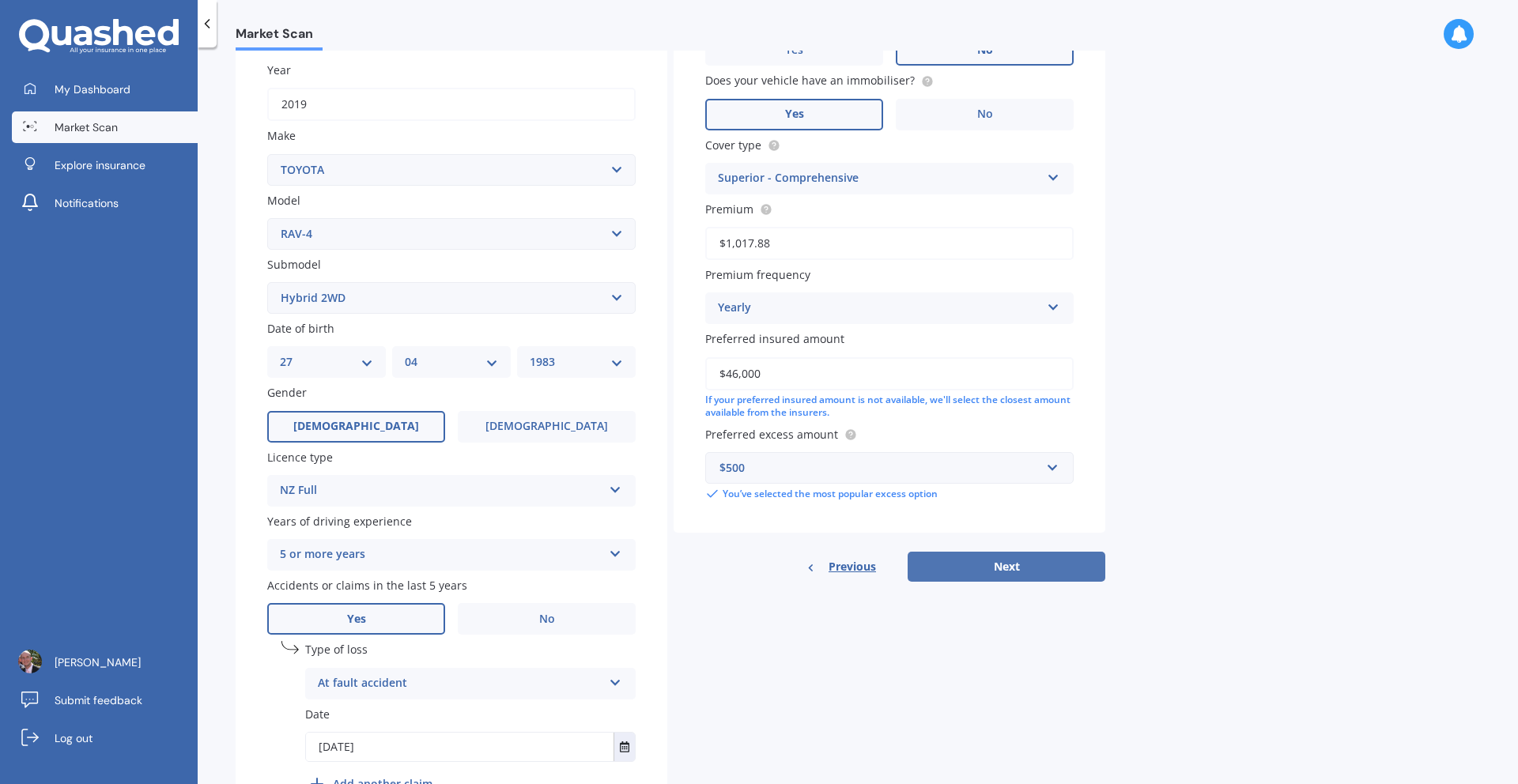
click at [991, 571] on button "Next" at bounding box center [1007, 567] width 198 height 30
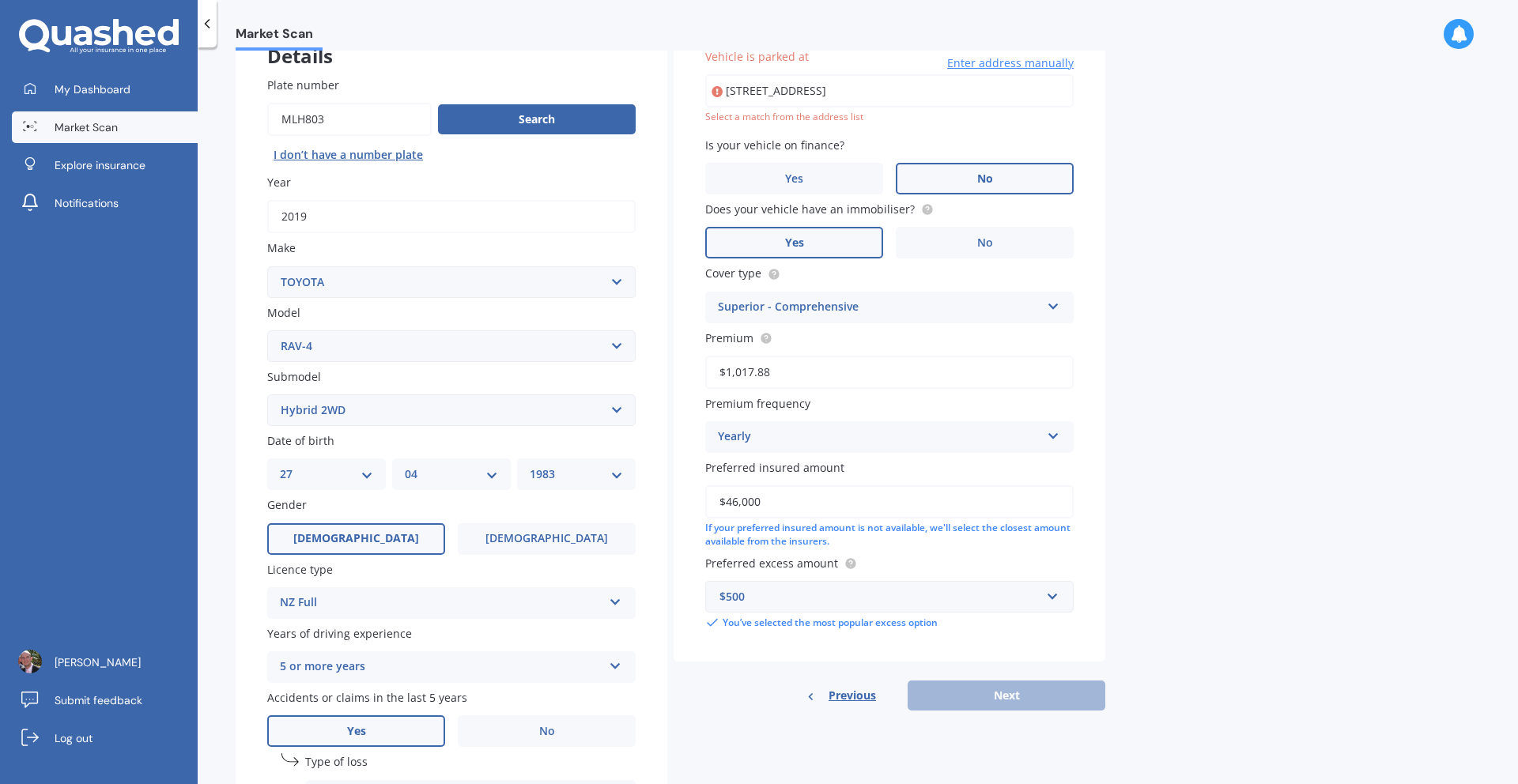
scroll to position [108, 0]
type input "[STREET_ADDRESS]"
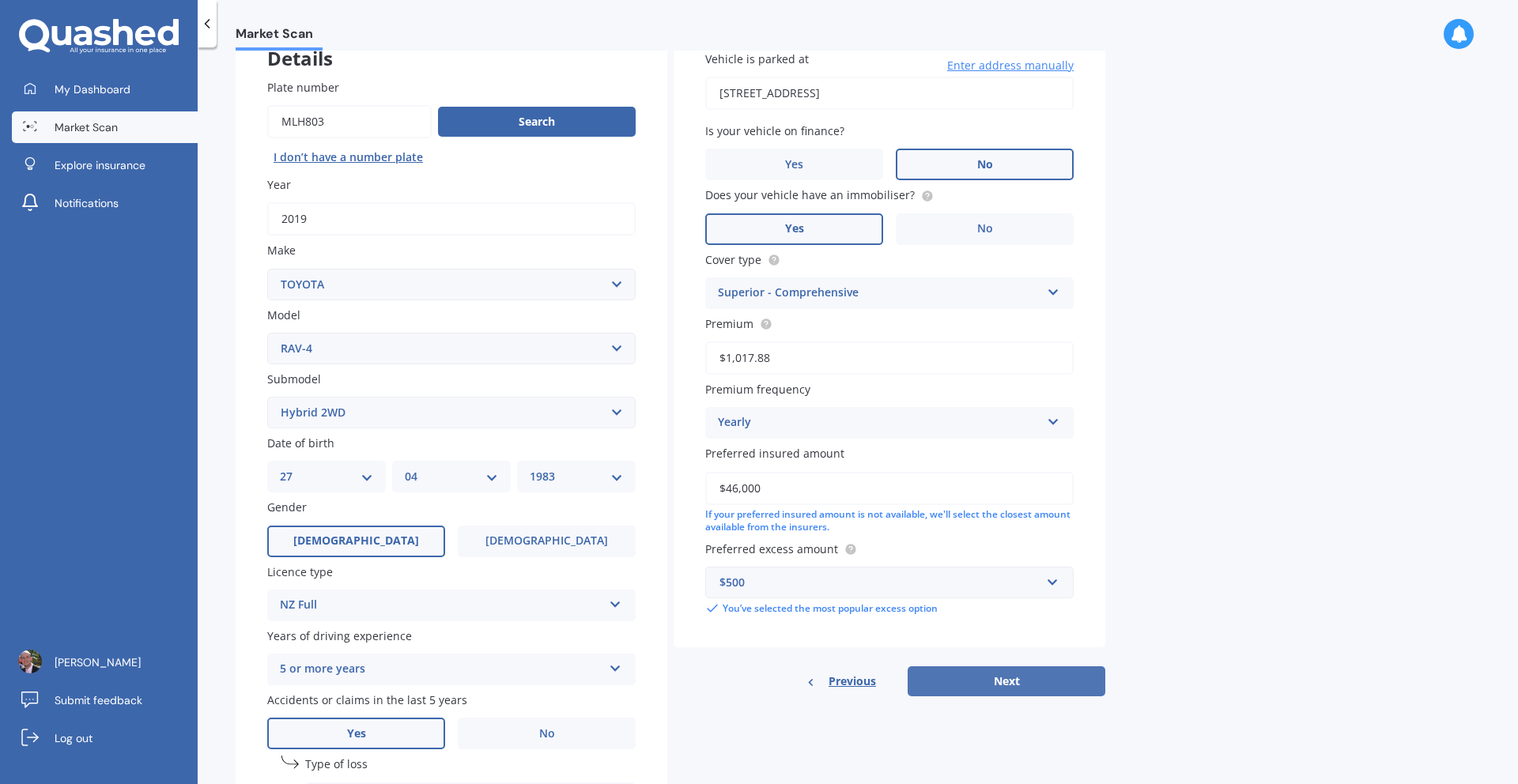
click at [988, 693] on button "Next" at bounding box center [1007, 682] width 198 height 30
select select "27"
select select "04"
select select "1983"
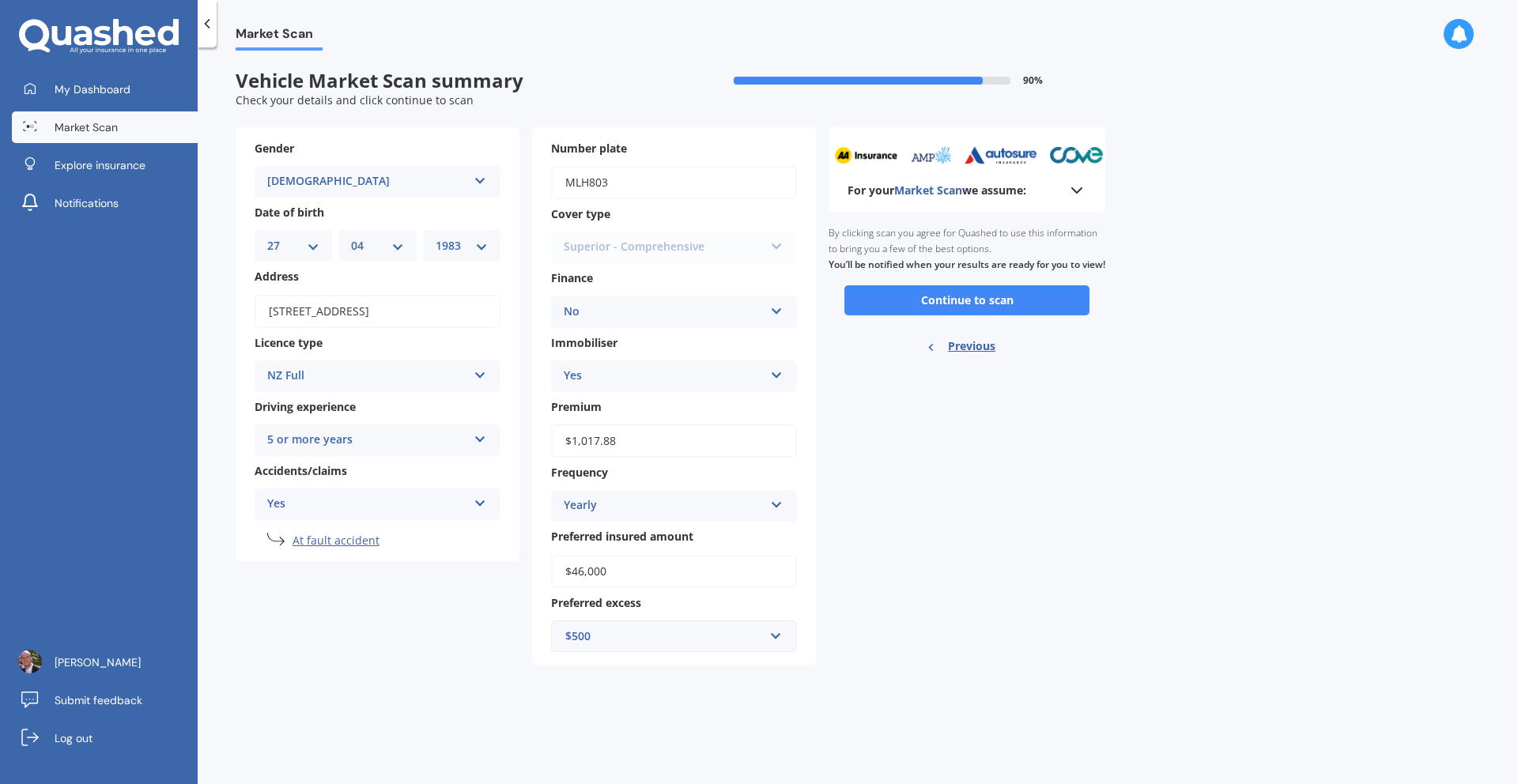
scroll to position [0, 0]
click at [1020, 308] on button "Continue to scan" at bounding box center [967, 300] width 245 height 30
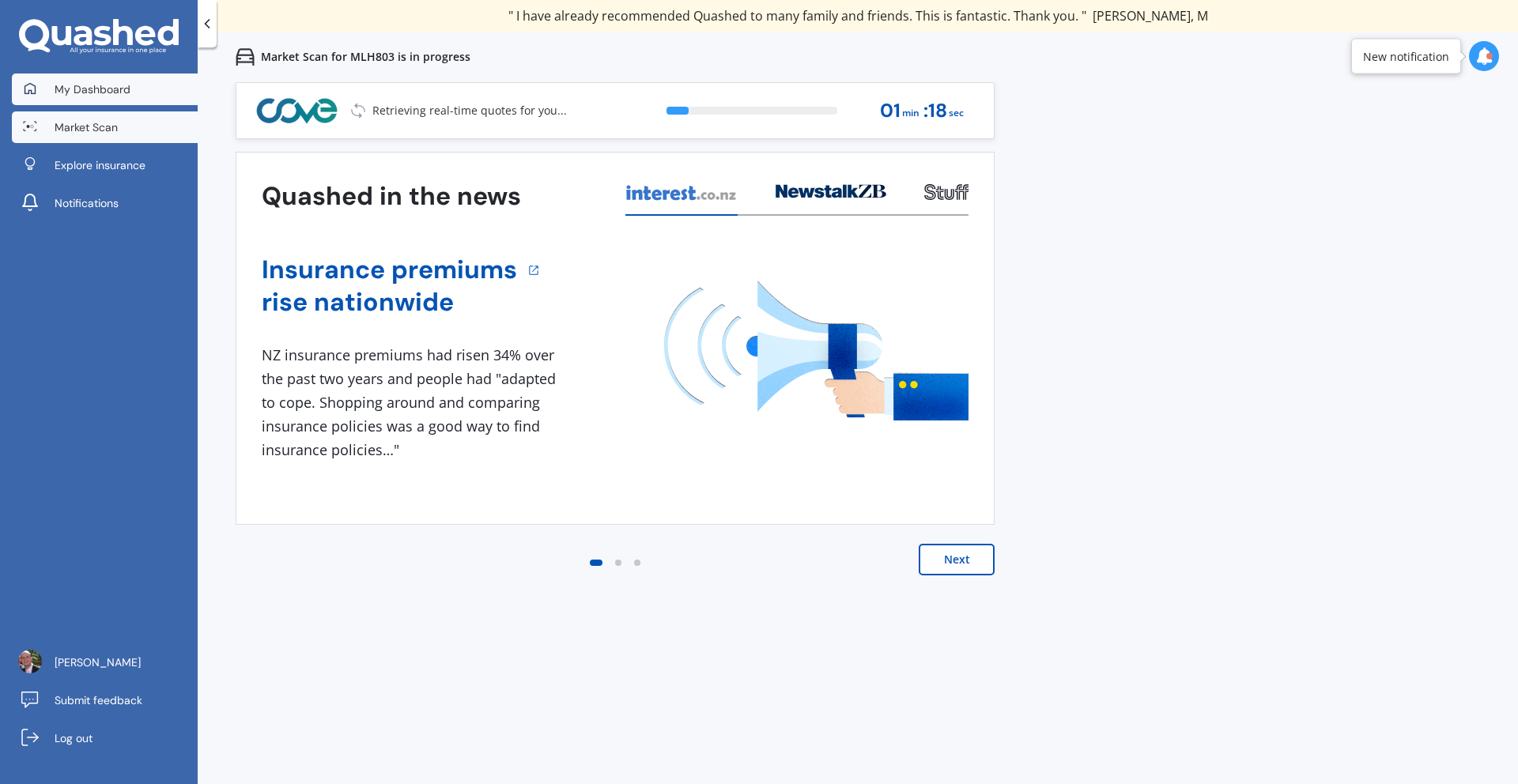
click at [98, 92] on span "My Dashboard" at bounding box center [92, 89] width 76 height 16
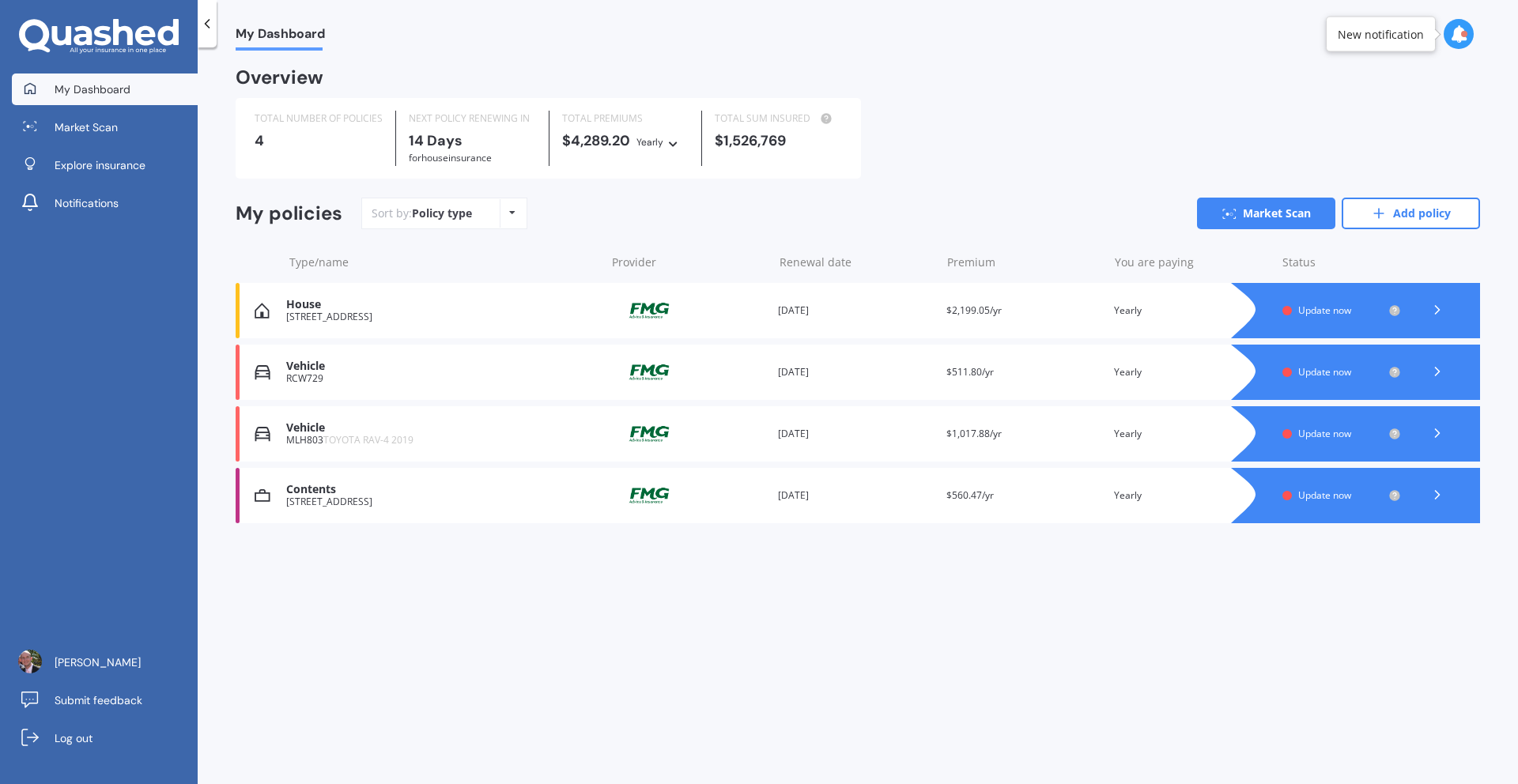
click at [1440, 314] on icon at bounding box center [1438, 310] width 16 height 16
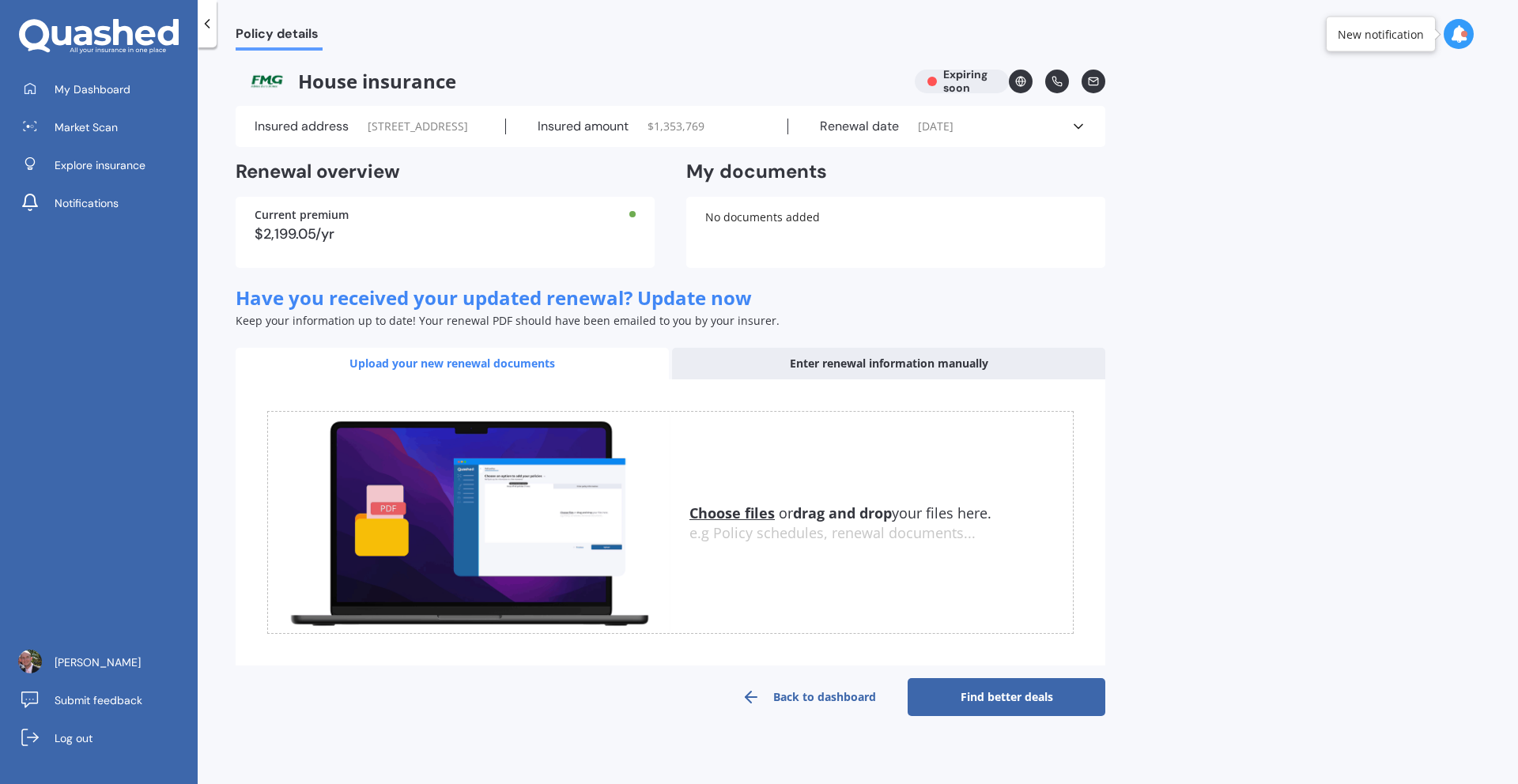
click at [1023, 82] on icon at bounding box center [1020, 81] width 11 height 11
click at [1078, 134] on icon at bounding box center [1078, 126] width 16 height 16
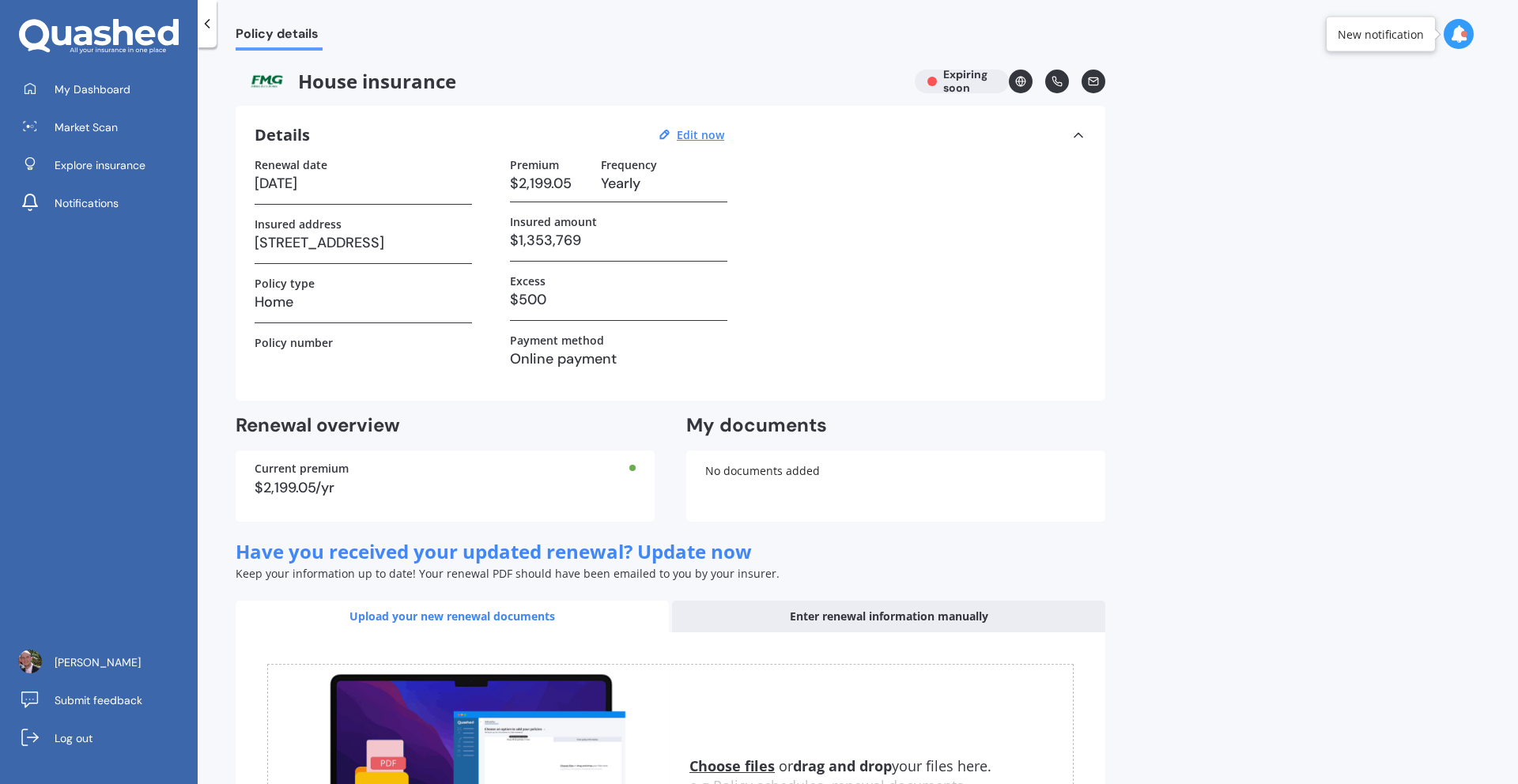
scroll to position [214, 0]
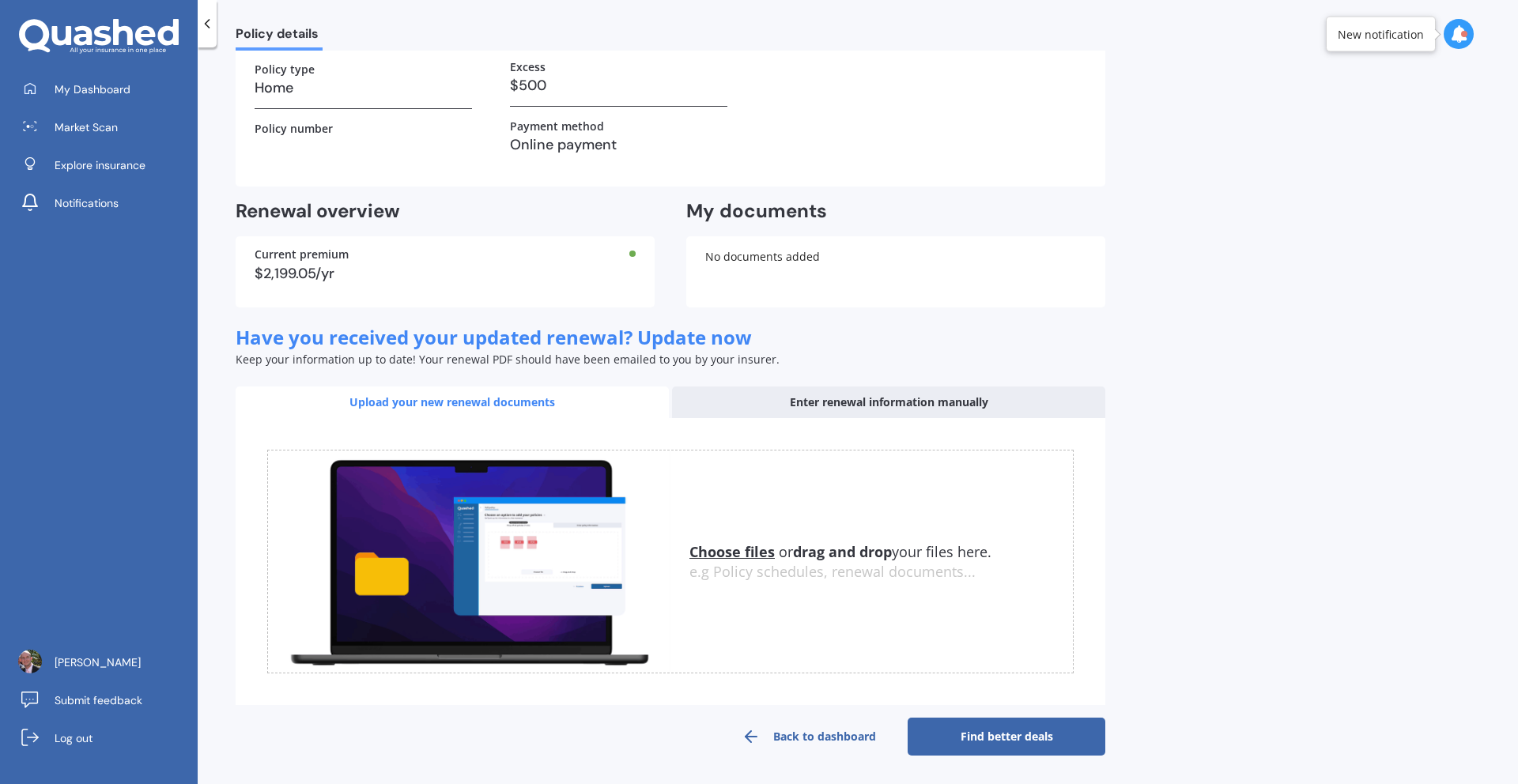
click at [1008, 743] on link "Find better deals" at bounding box center [1007, 737] width 198 height 38
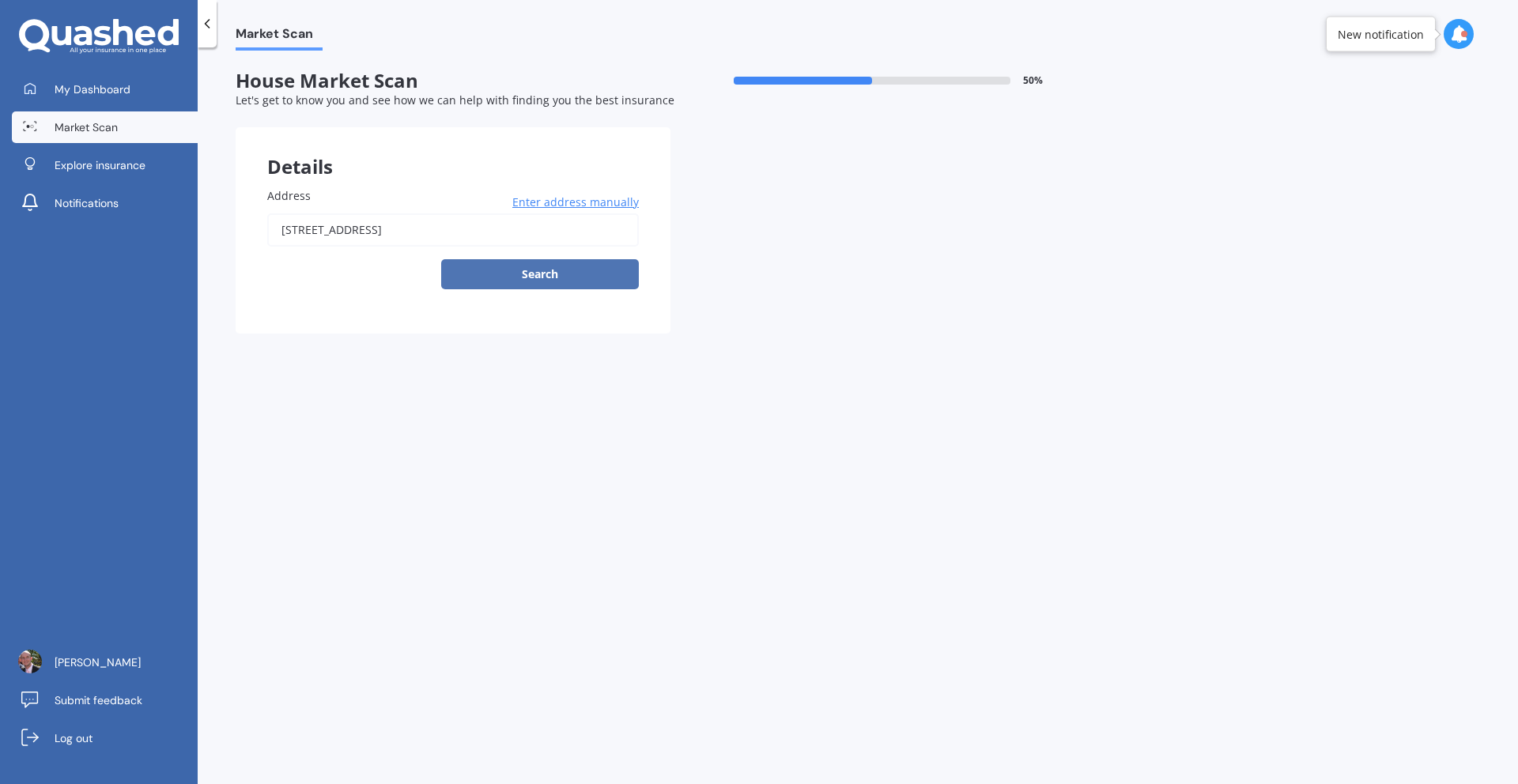
click at [576, 285] on button "Search" at bounding box center [540, 275] width 198 height 30
type input "[STREET_ADDRESS]"
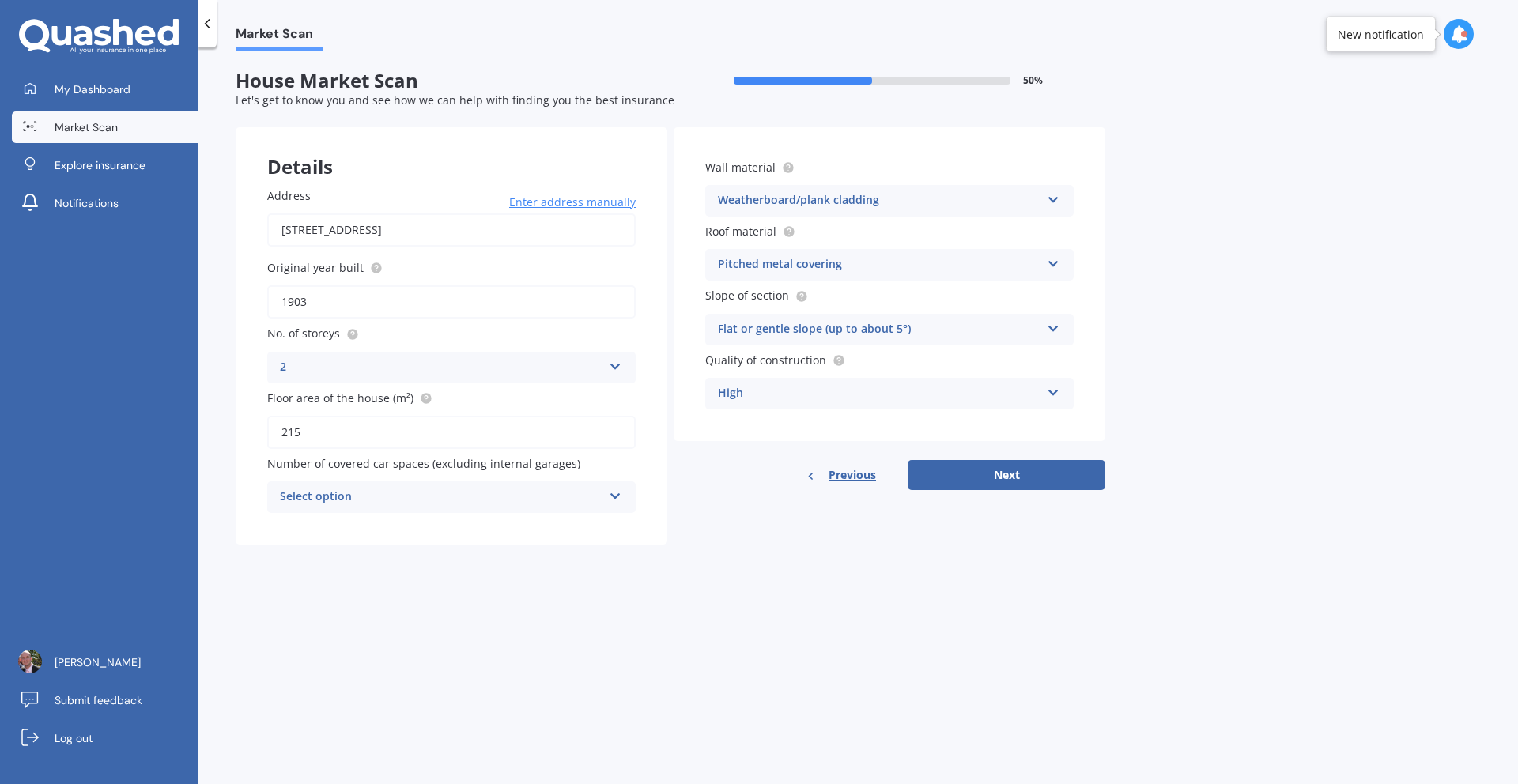
click at [598, 503] on div "Select option" at bounding box center [441, 497] width 322 height 19
click at [564, 528] on div "0" at bounding box center [452, 528] width 367 height 29
click at [718, 557] on form "House Market Scan 50 % Let's get to know you and see how we can help with findi…" at bounding box center [670, 313] width 870 height 488
click at [1005, 472] on button "Next" at bounding box center [1007, 475] width 198 height 30
select select "27"
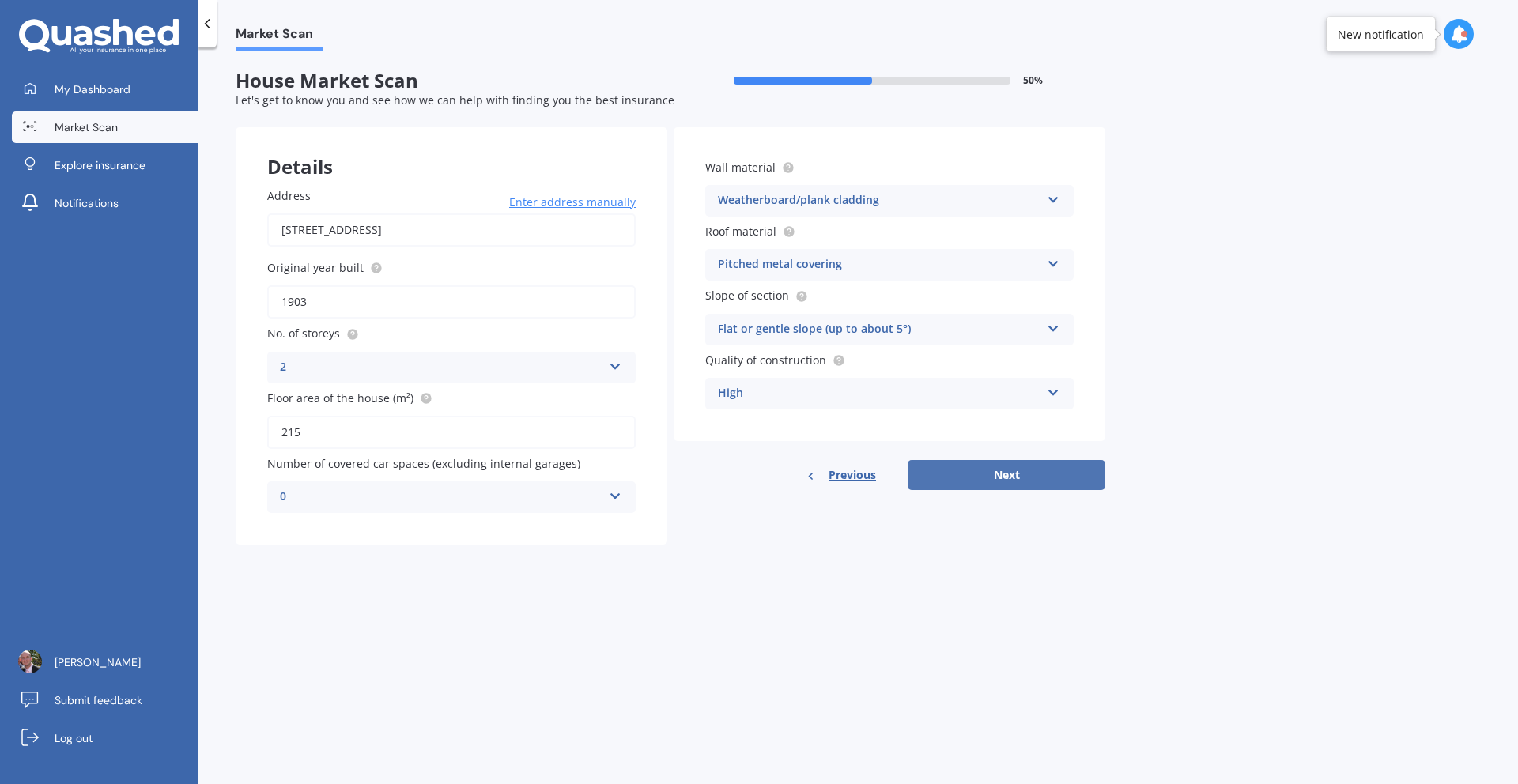
select select "04"
select select "1983"
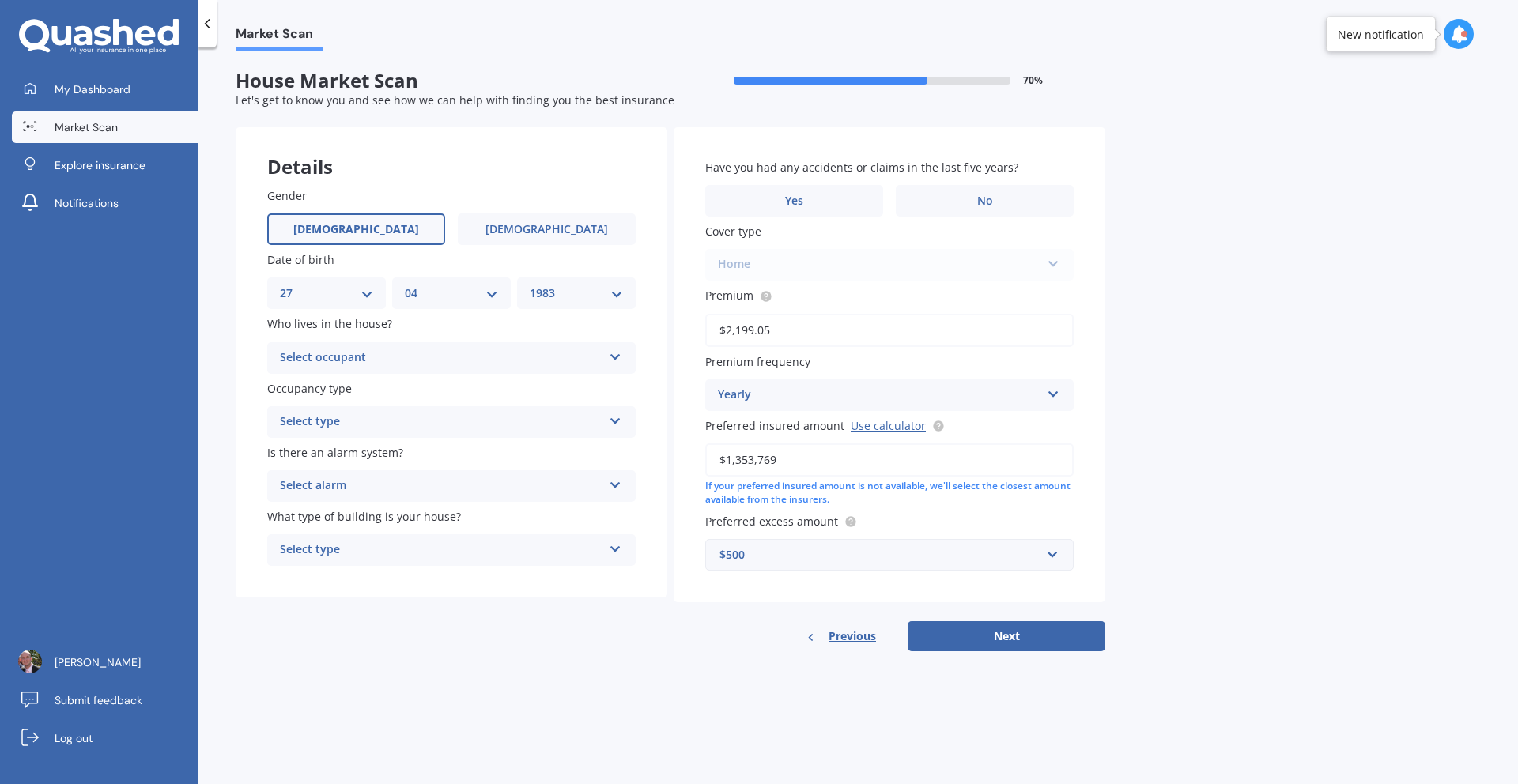
click at [553, 358] on div "Select occupant" at bounding box center [441, 358] width 322 height 19
click at [504, 392] on div "Owner" at bounding box center [452, 389] width 367 height 29
click at [560, 426] on div "Select type" at bounding box center [441, 422] width 322 height 19
click at [540, 460] on div "Permanent" at bounding box center [452, 453] width 367 height 29
click at [573, 489] on div "Select alarm" at bounding box center [441, 485] width 322 height 19
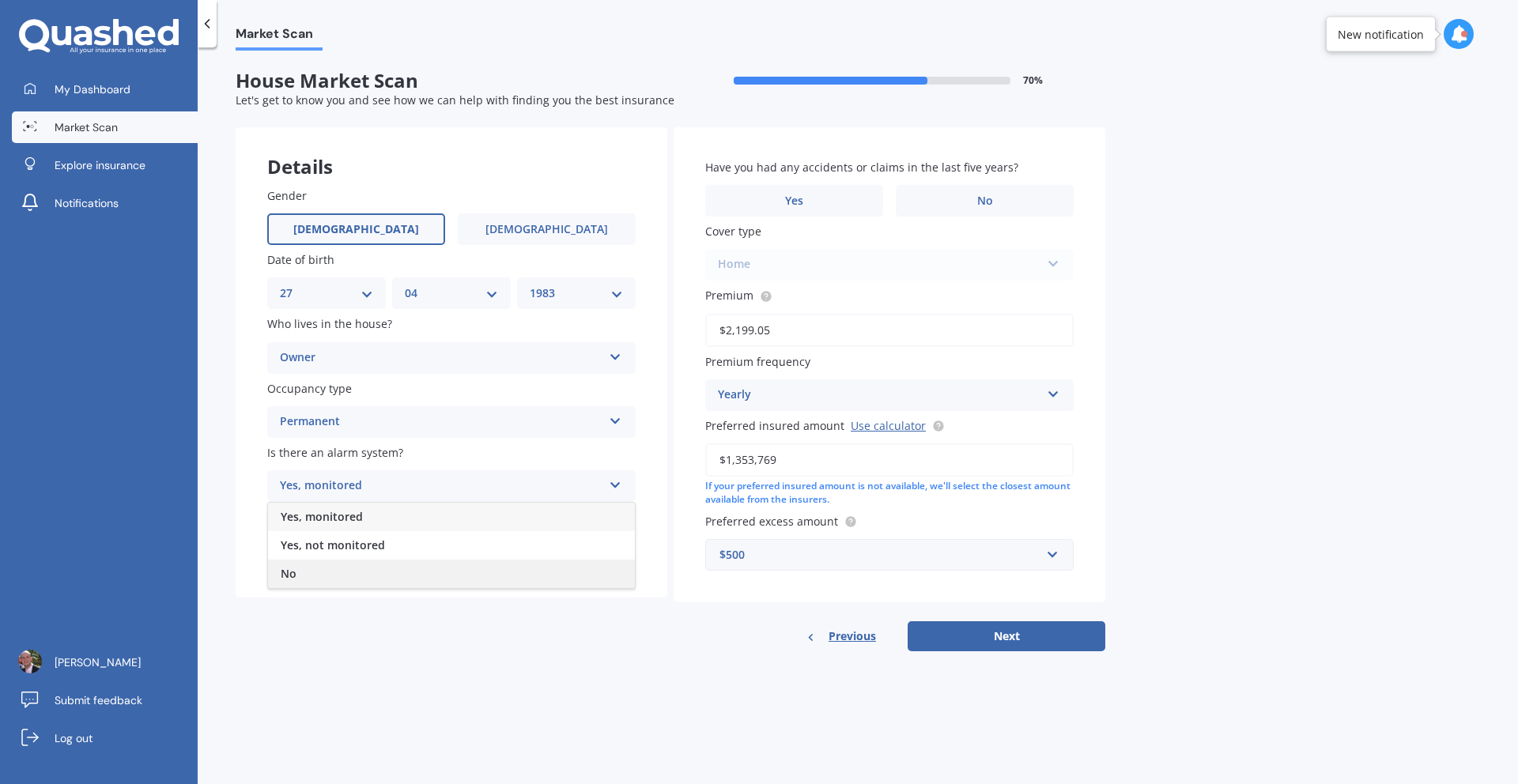
click at [513, 566] on div "No" at bounding box center [452, 574] width 367 height 29
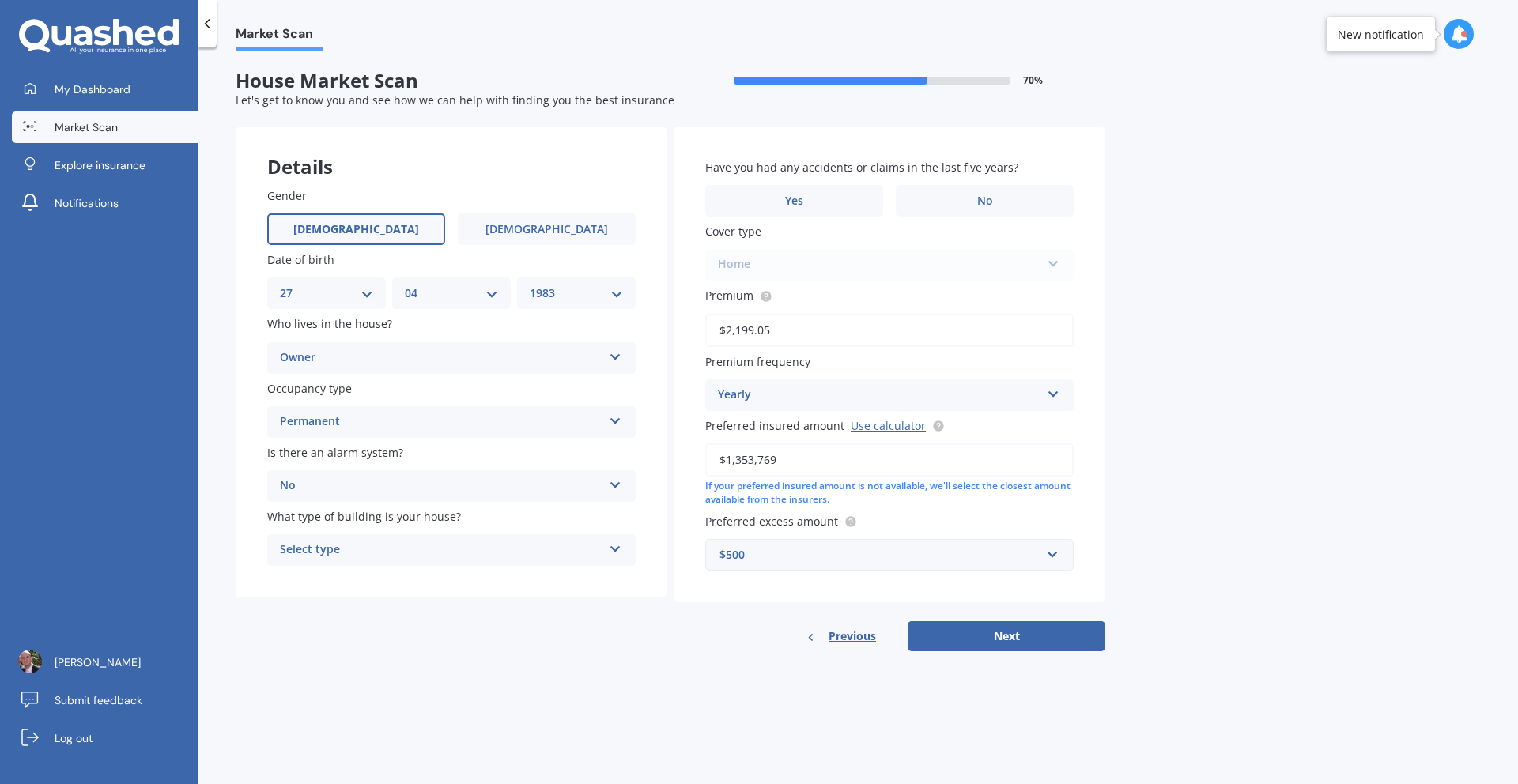
click at [555, 558] on div "Select type" at bounding box center [441, 550] width 322 height 19
click at [541, 585] on div "Freestanding" at bounding box center [452, 581] width 367 height 29
click at [964, 202] on label "No" at bounding box center [985, 200] width 178 height 31
click at [0, 0] on input "No" at bounding box center [0, 0] width 0 height 0
click at [1031, 644] on button "Next" at bounding box center [1007, 636] width 198 height 30
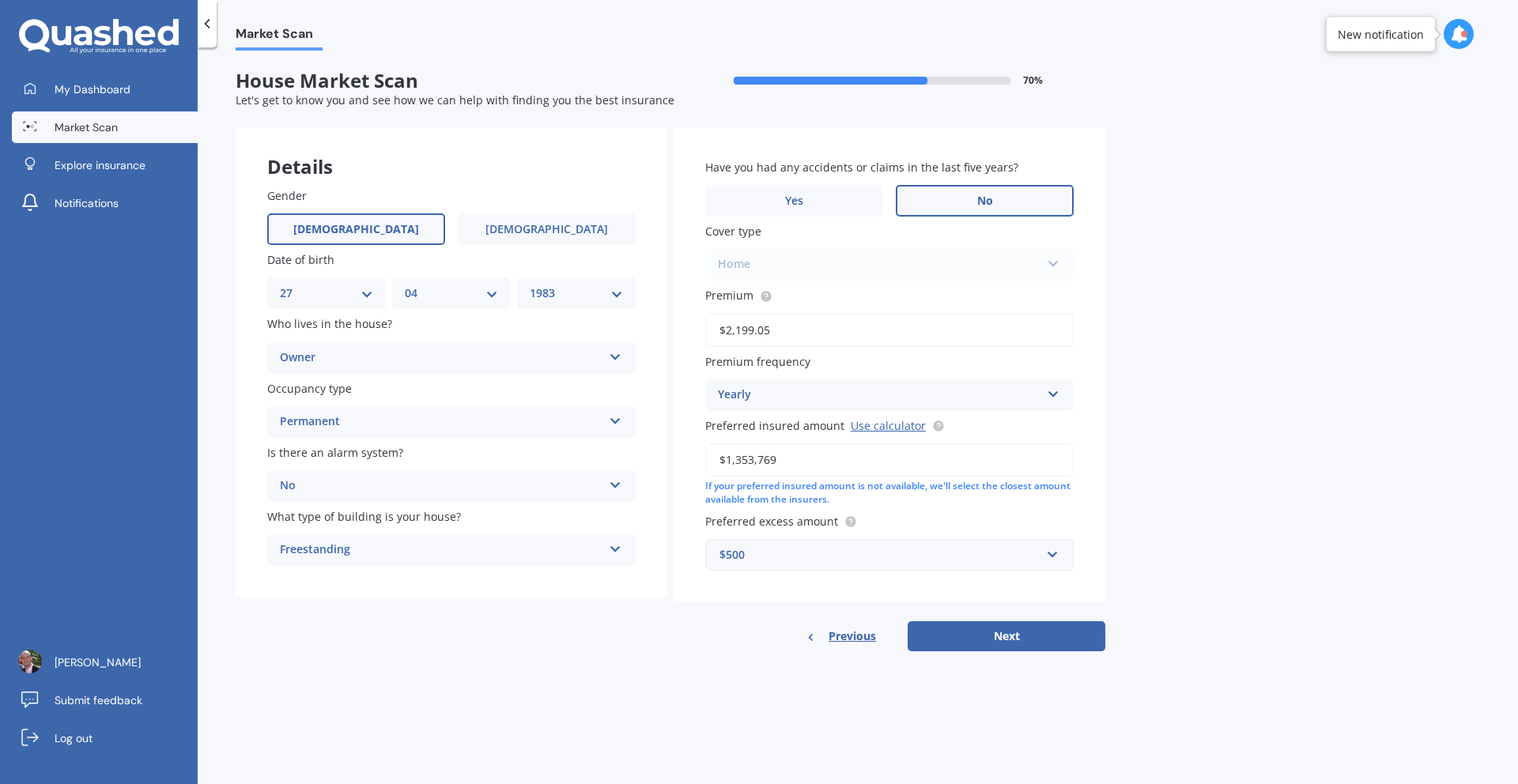
select select "27"
select select "04"
select select "1983"
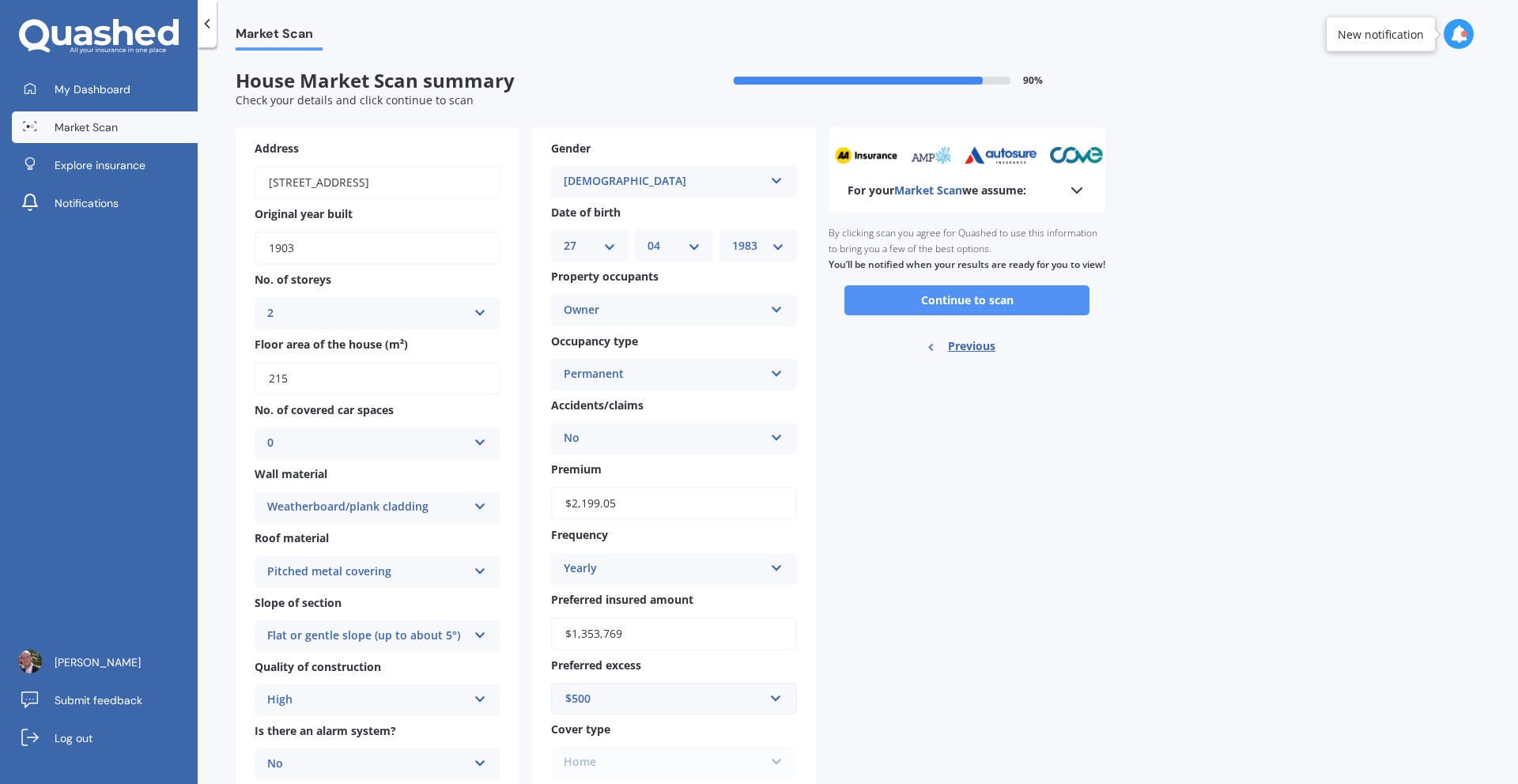
click at [993, 315] on button "Continue to scan" at bounding box center [967, 300] width 245 height 30
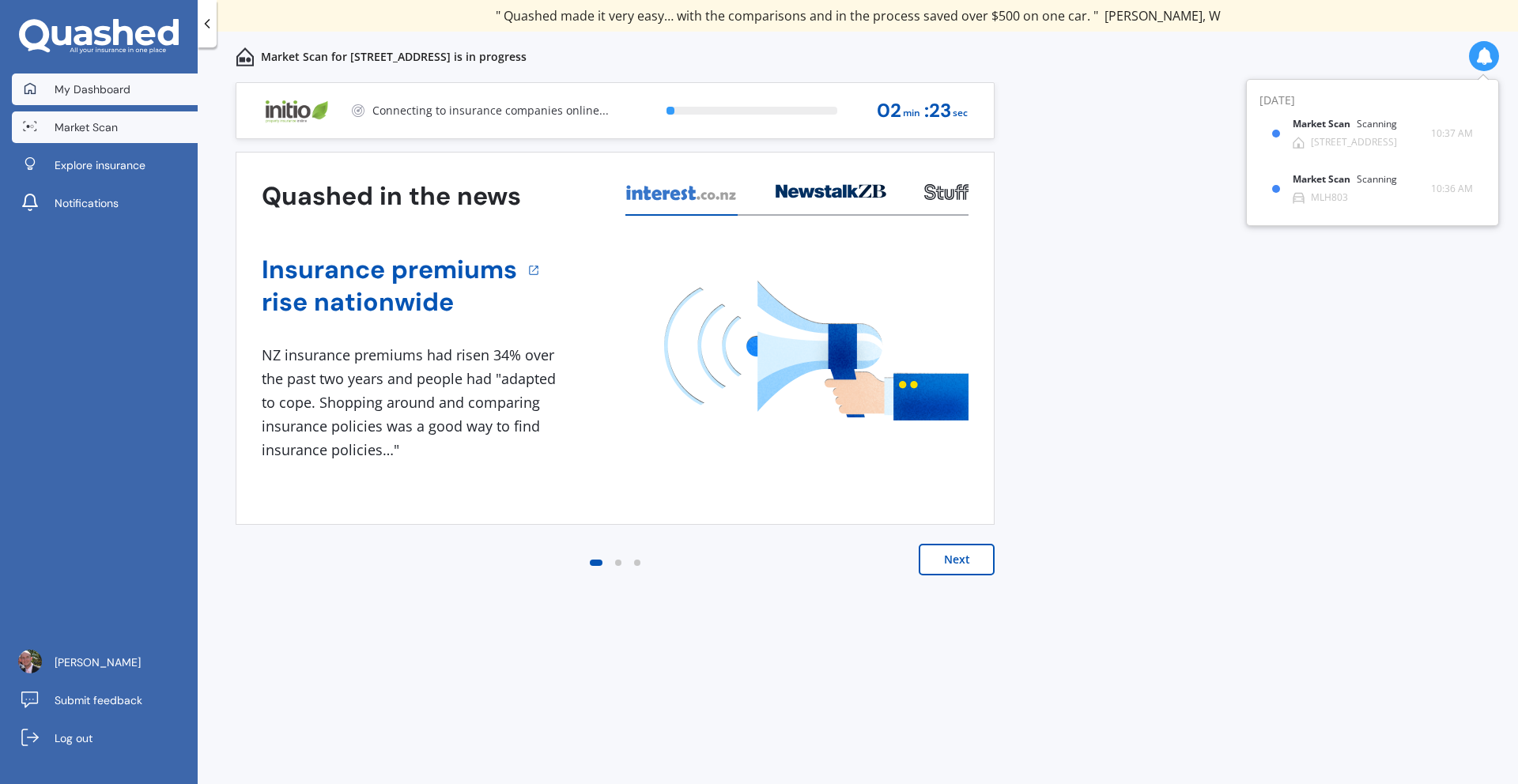
click at [94, 92] on span "My Dashboard" at bounding box center [92, 89] width 76 height 16
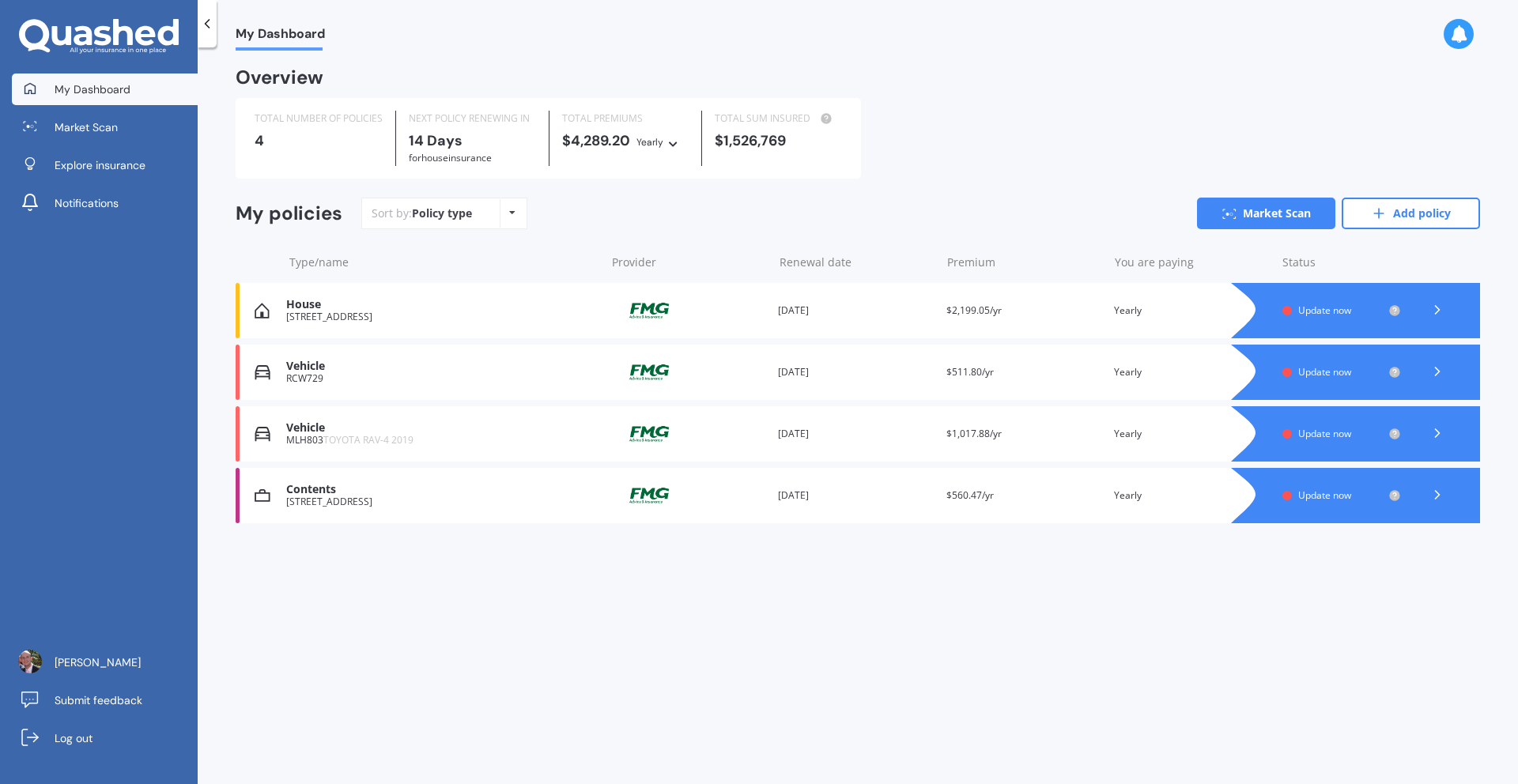
click at [1438, 374] on polyline at bounding box center [1438, 371] width 4 height 8
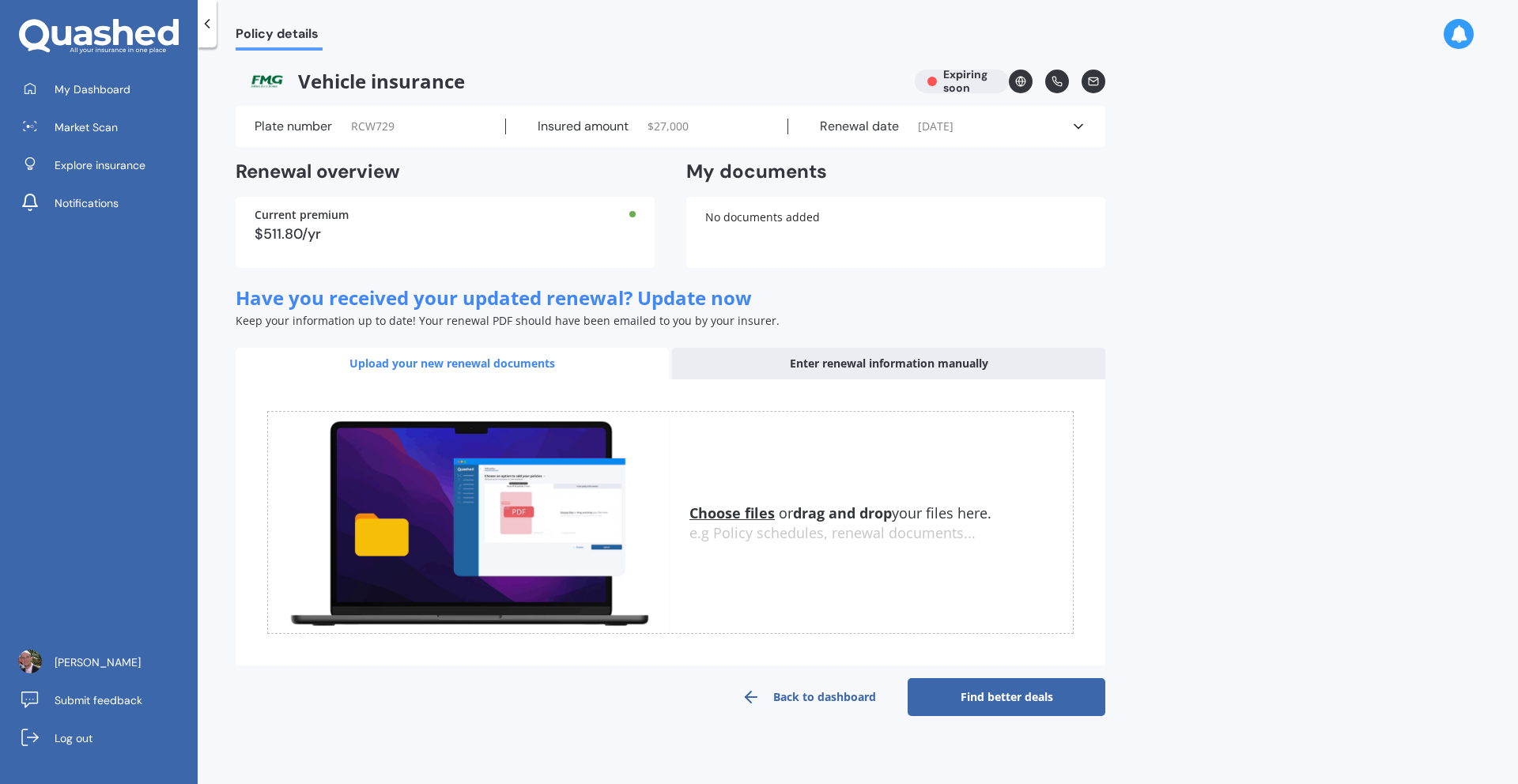
click at [998, 690] on link "Find better deals" at bounding box center [1007, 697] width 198 height 38
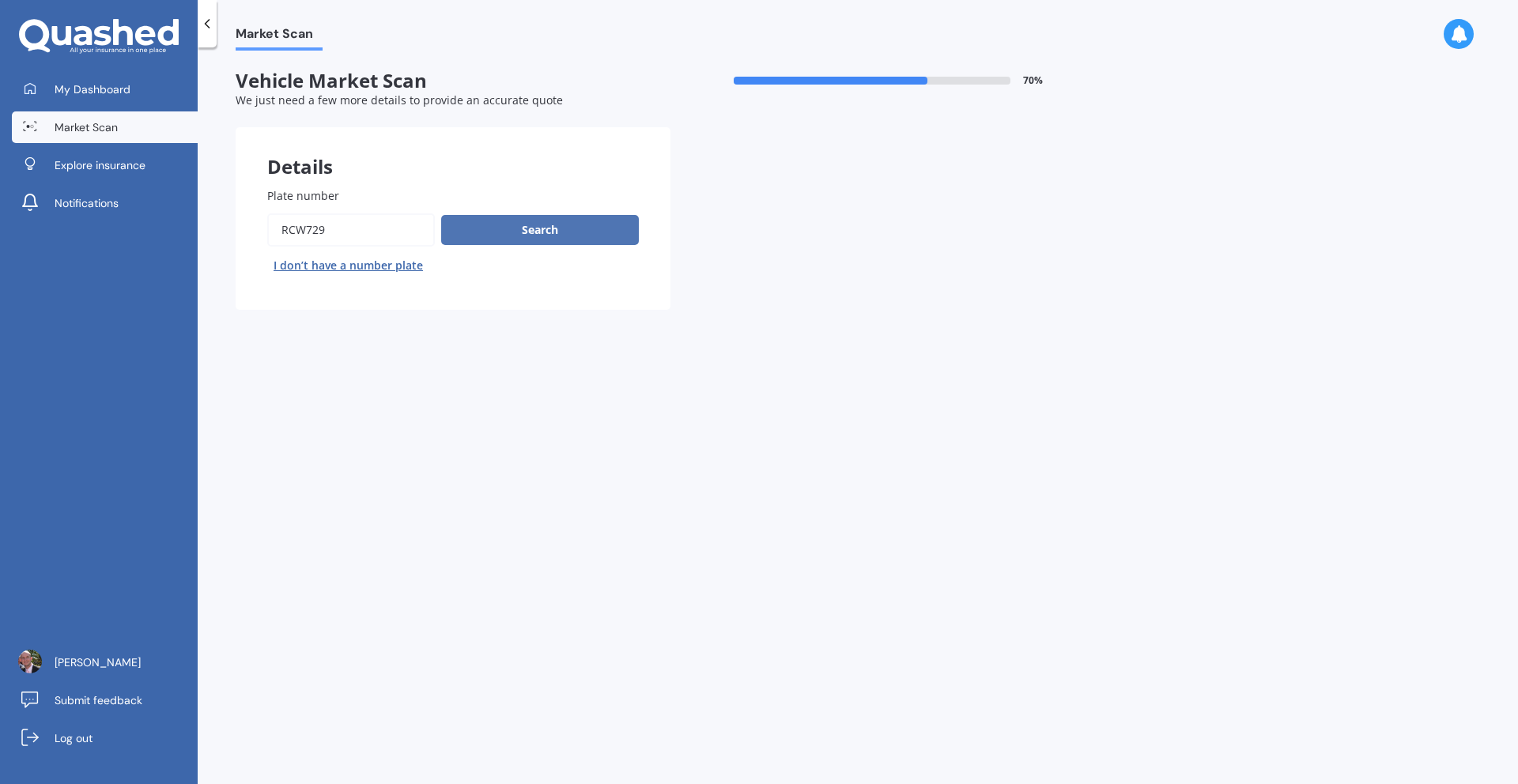
click at [559, 224] on button "Search" at bounding box center [540, 230] width 198 height 30
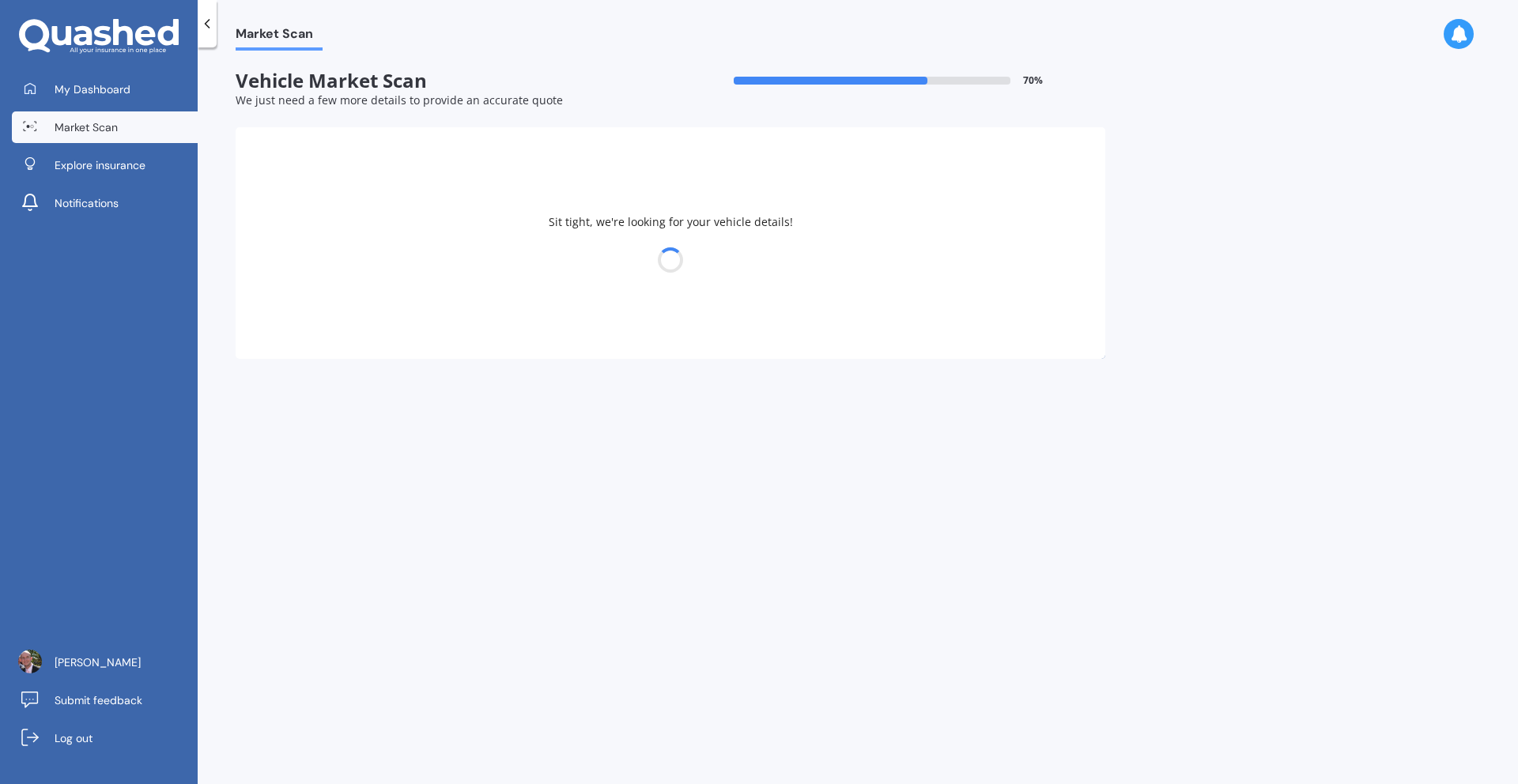
select select "TOYOTA"
select select "COROLLA"
select select "27"
select select "04"
select select "1983"
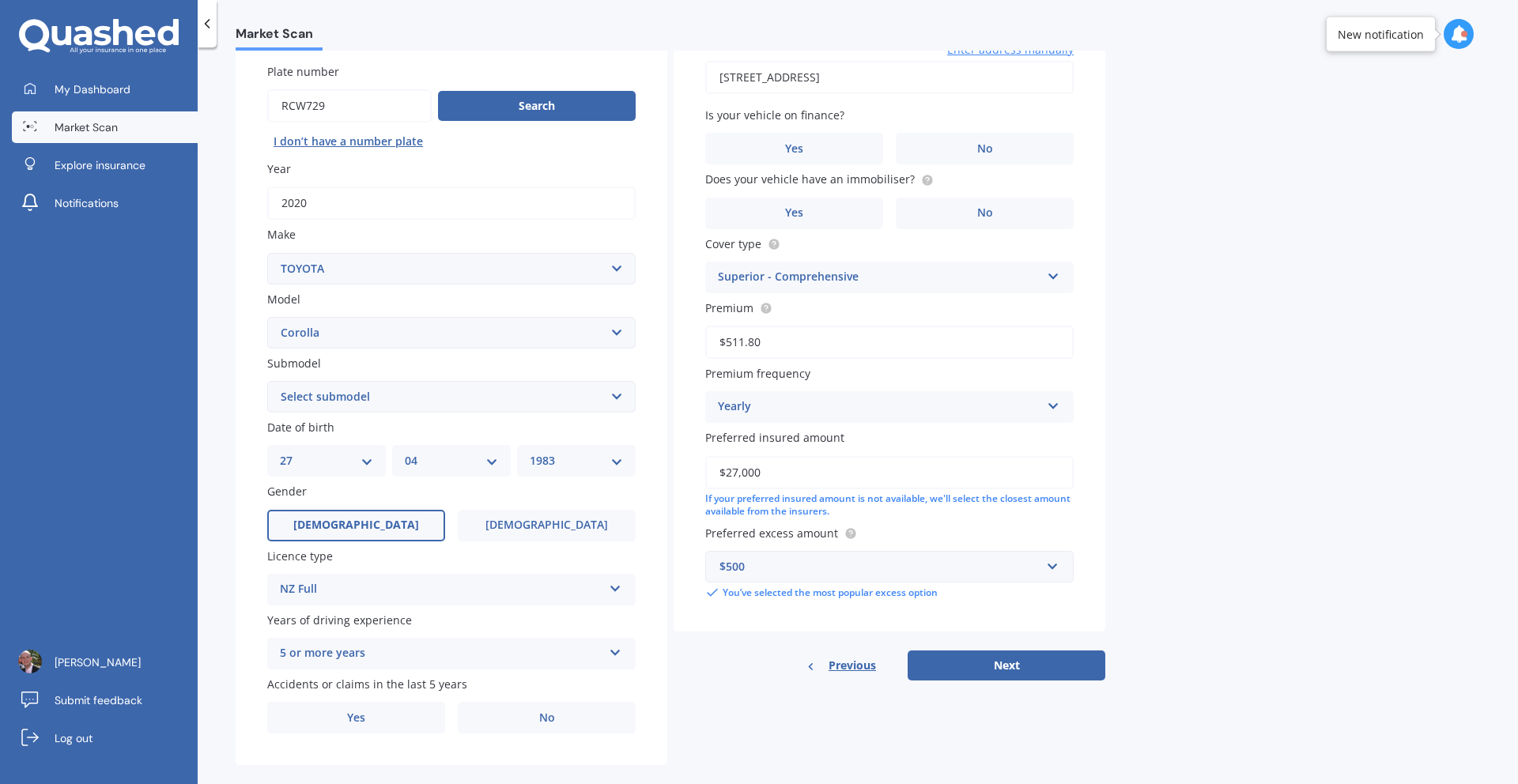
scroll to position [151, 0]
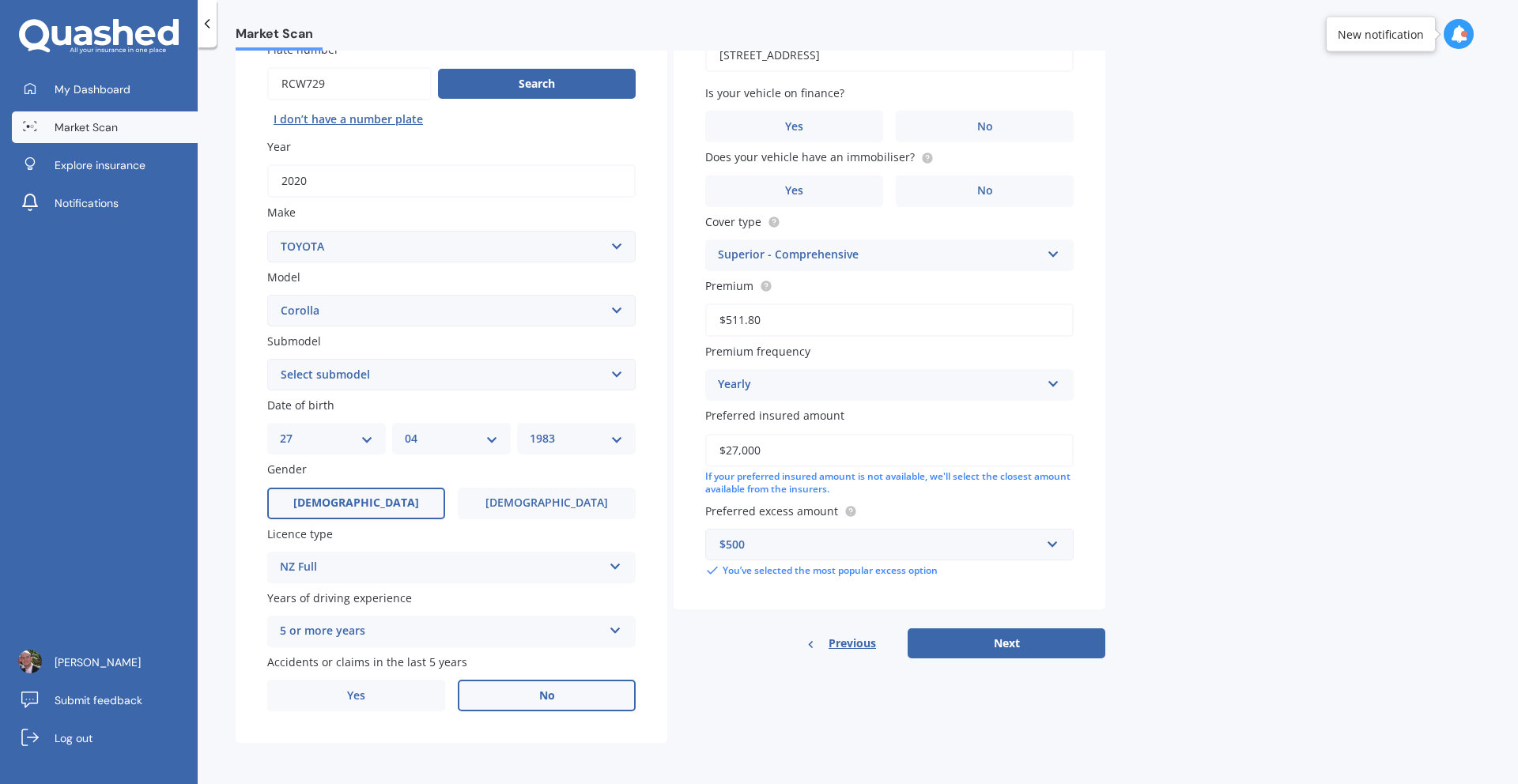
click at [521, 693] on label "No" at bounding box center [547, 695] width 178 height 31
click at [0, 0] on input "No" at bounding box center [0, 0] width 0 height 0
click at [1013, 639] on button "Next" at bounding box center [1007, 644] width 198 height 30
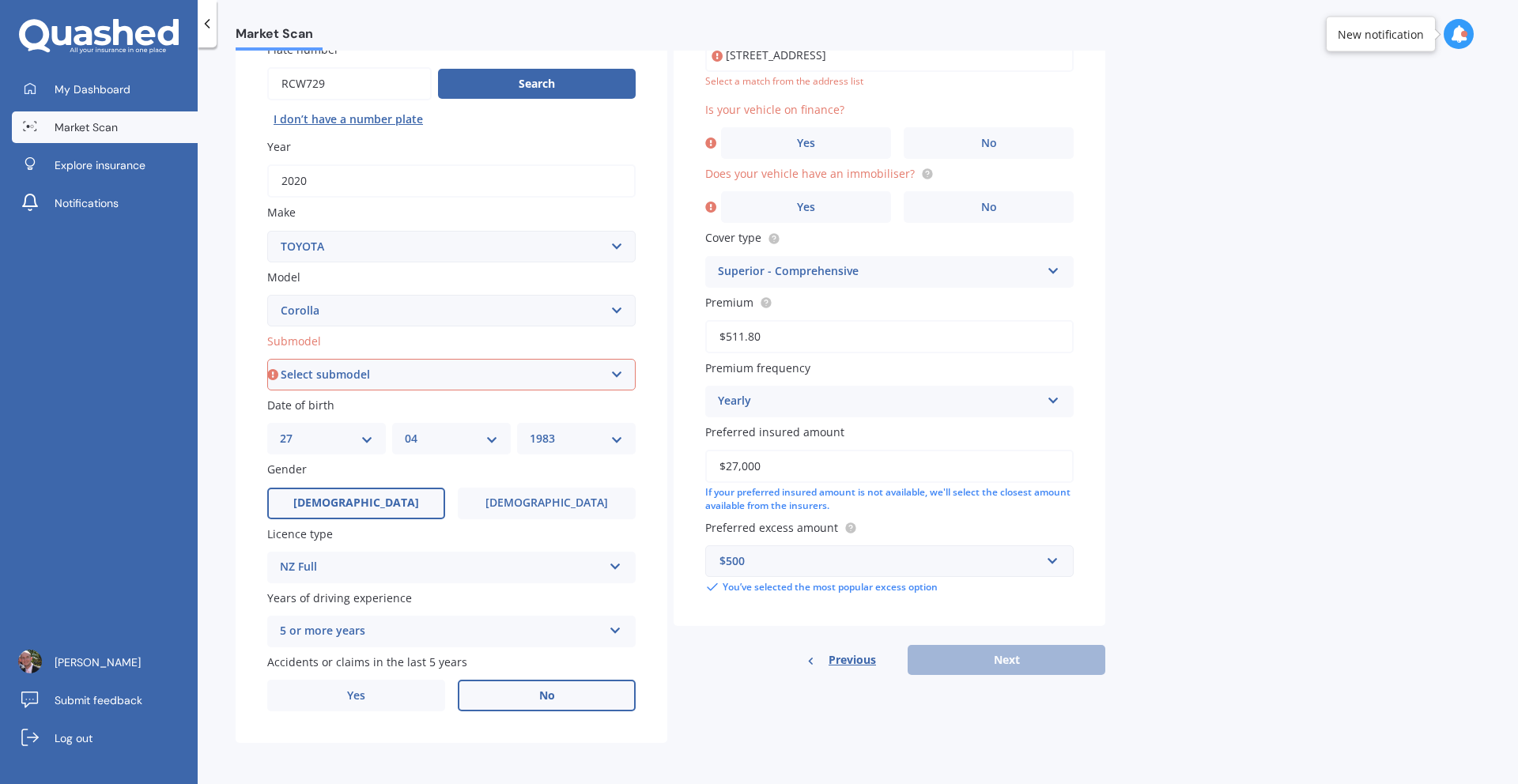
click at [550, 379] on select "Select submodel (All other) Axio Diesel [PERSON_NAME] 2WD [PERSON_NAME] 4WD FXG…" at bounding box center [451, 374] width 368 height 31
select select "TOURING WAGON HYBRID"
click at [267, 359] on select "Select submodel (All other) Axio Diesel [PERSON_NAME] 2WD [PERSON_NAME] 4WD FXG…" at bounding box center [451, 374] width 368 height 31
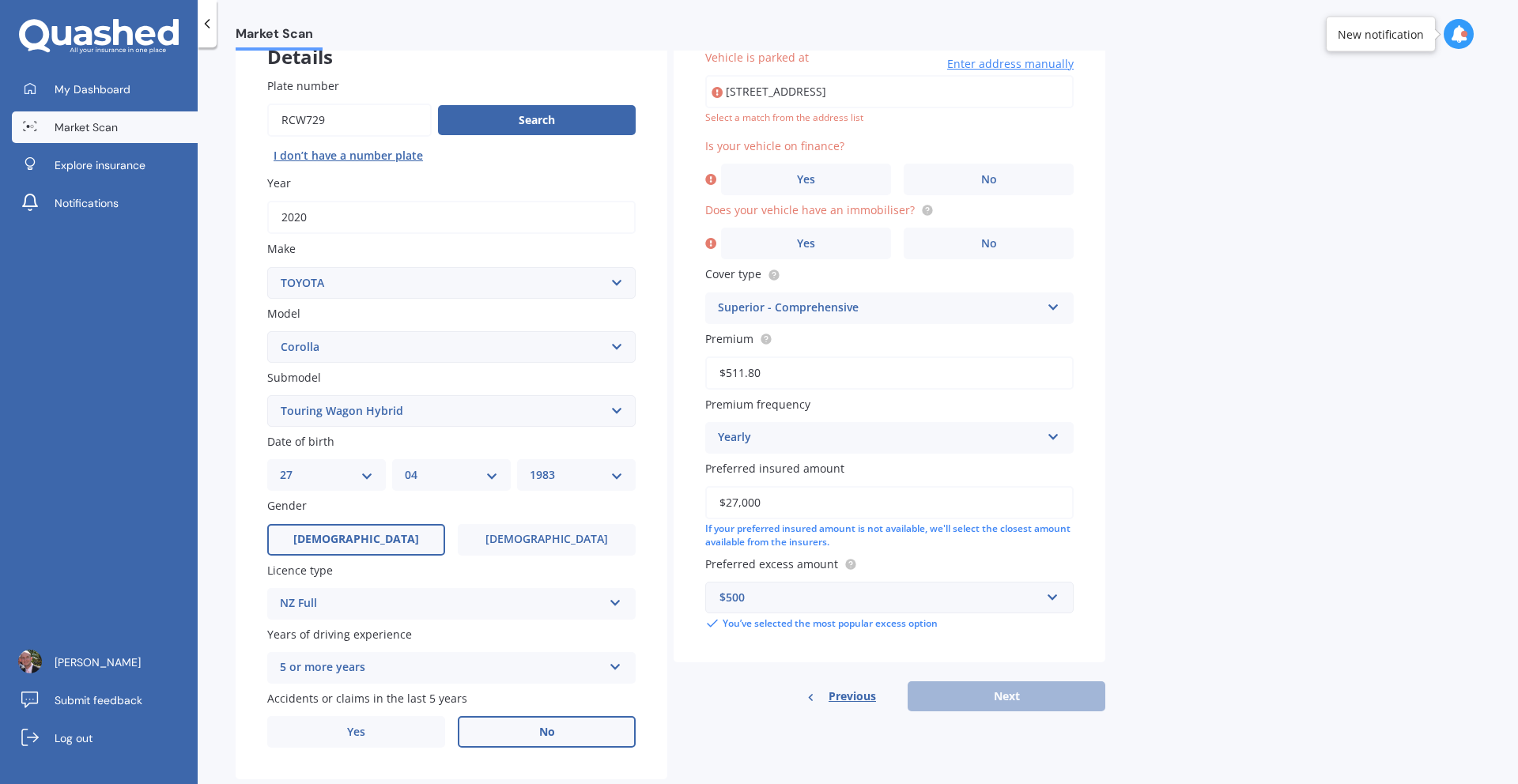
scroll to position [108, 0]
type input "[STREET_ADDRESS]"
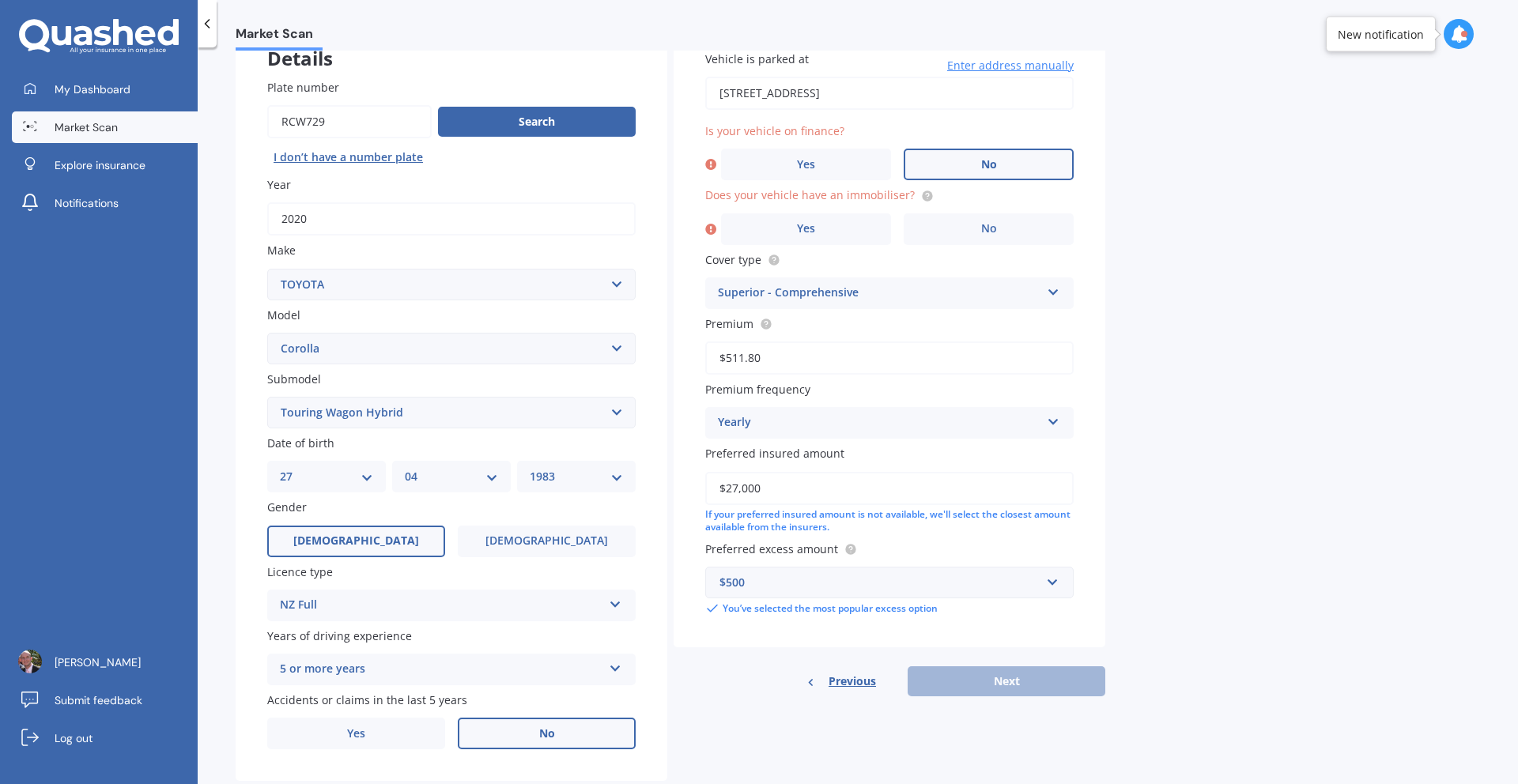
click at [975, 164] on label "No" at bounding box center [988, 164] width 170 height 31
click at [0, 0] on input "No" at bounding box center [0, 0] width 0 height 0
click at [848, 228] on label "Yes" at bounding box center [806, 228] width 170 height 31
click at [0, 0] on input "Yes" at bounding box center [0, 0] width 0 height 0
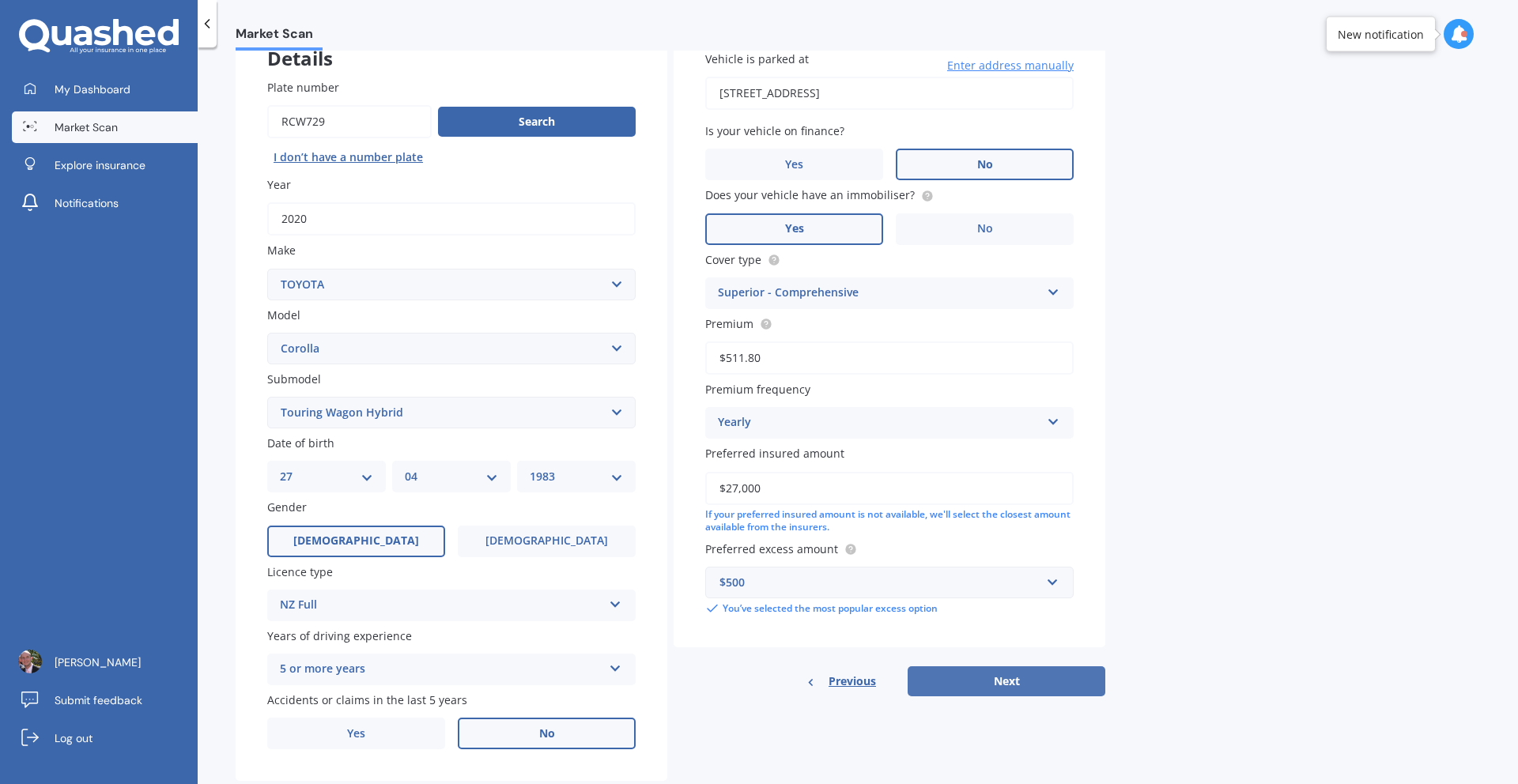
click at [1015, 689] on button "Next" at bounding box center [1007, 682] width 198 height 30
select select "27"
select select "04"
select select "1983"
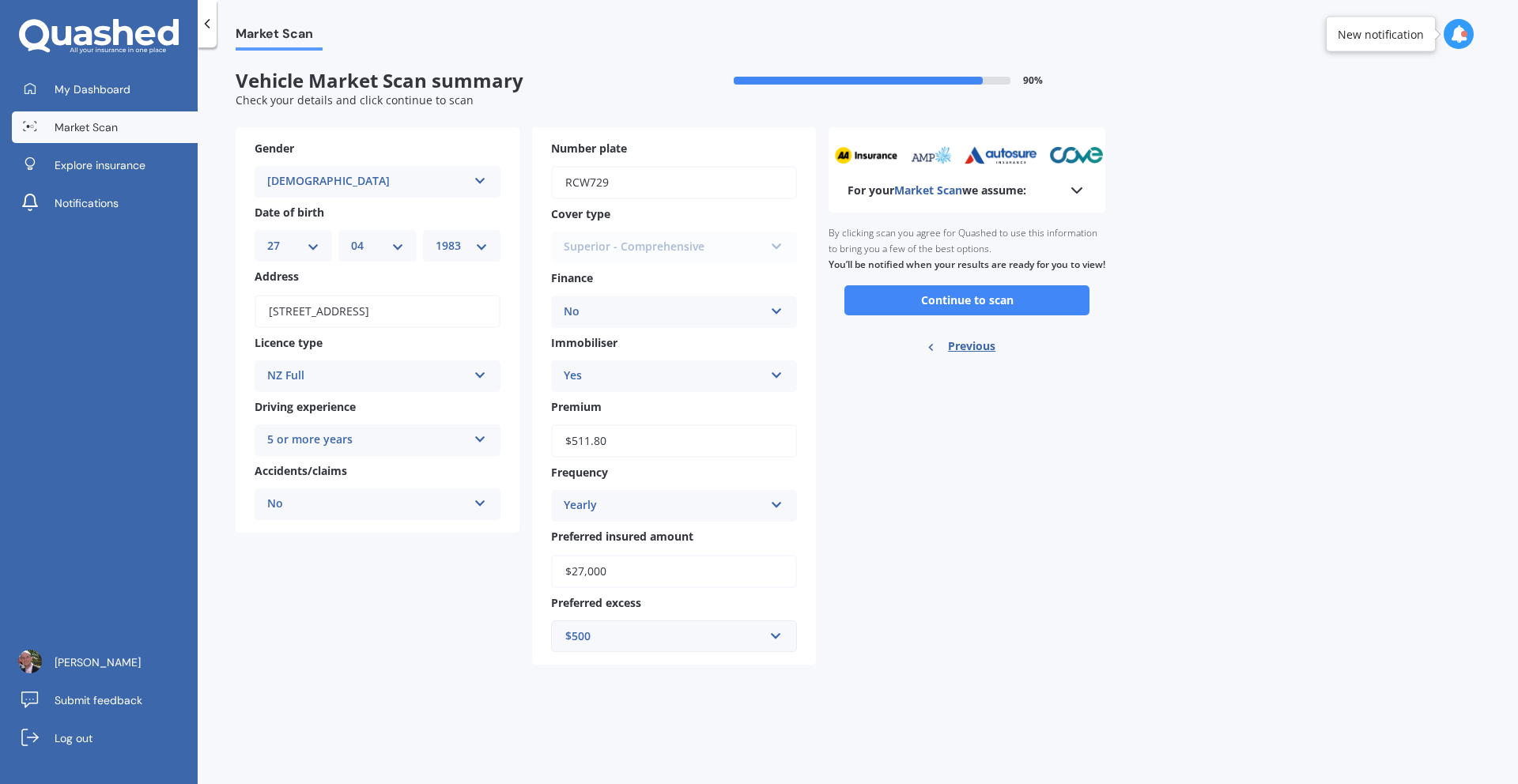
scroll to position [0, 0]
click at [998, 307] on button "Continue to scan" at bounding box center [967, 300] width 245 height 30
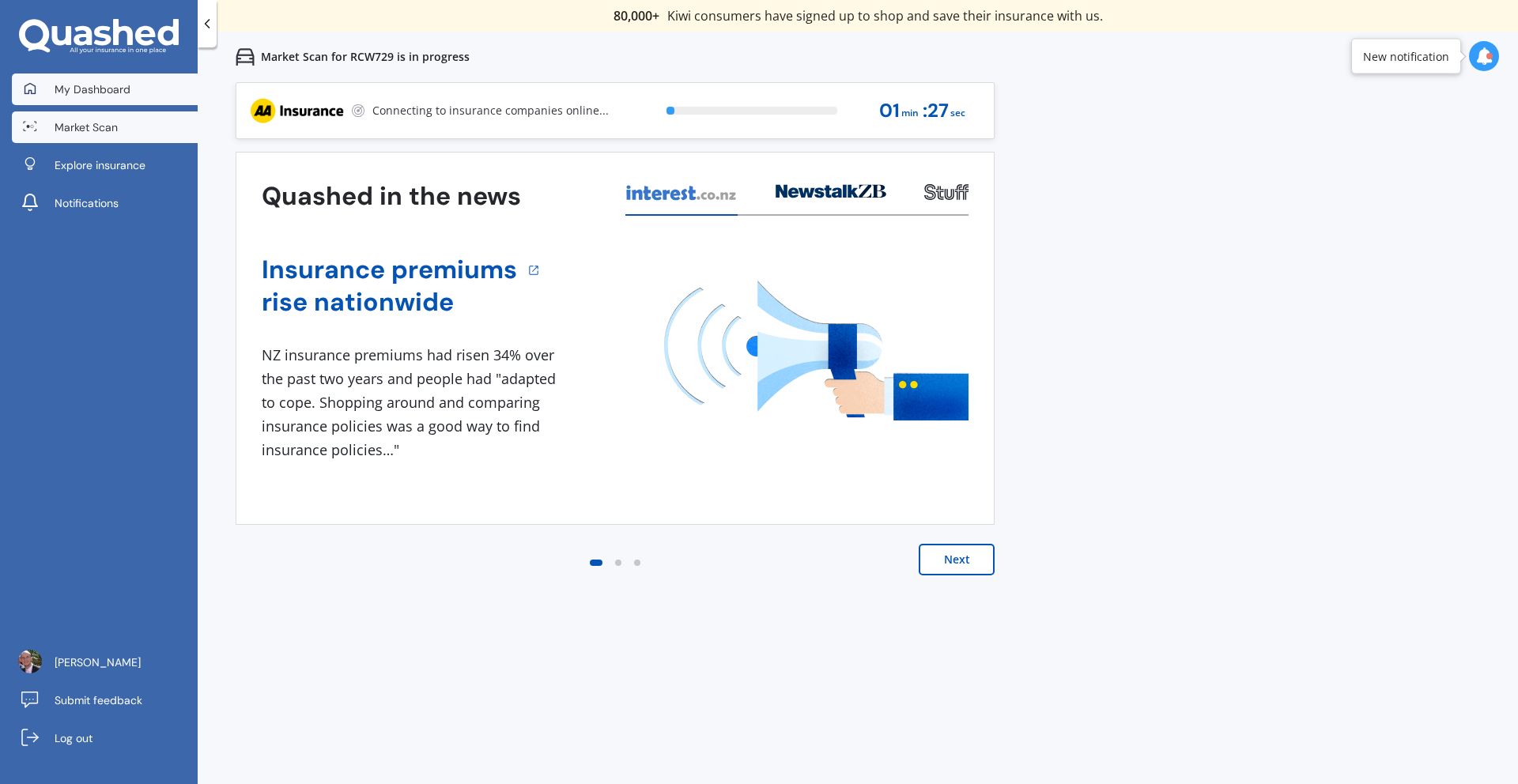
click at [93, 96] on span "My Dashboard" at bounding box center [92, 89] width 76 height 16
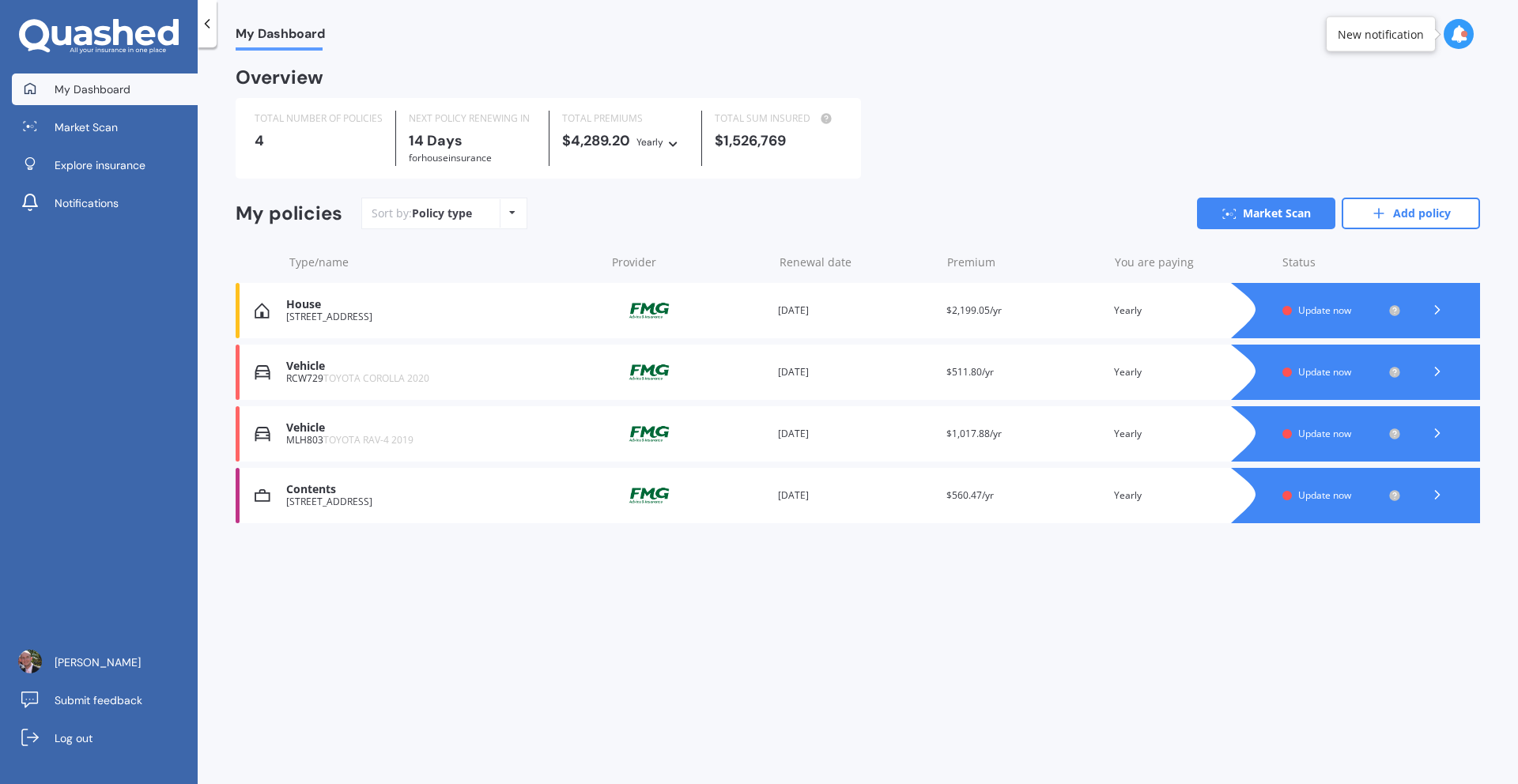
click at [1444, 491] on icon at bounding box center [1438, 495] width 16 height 16
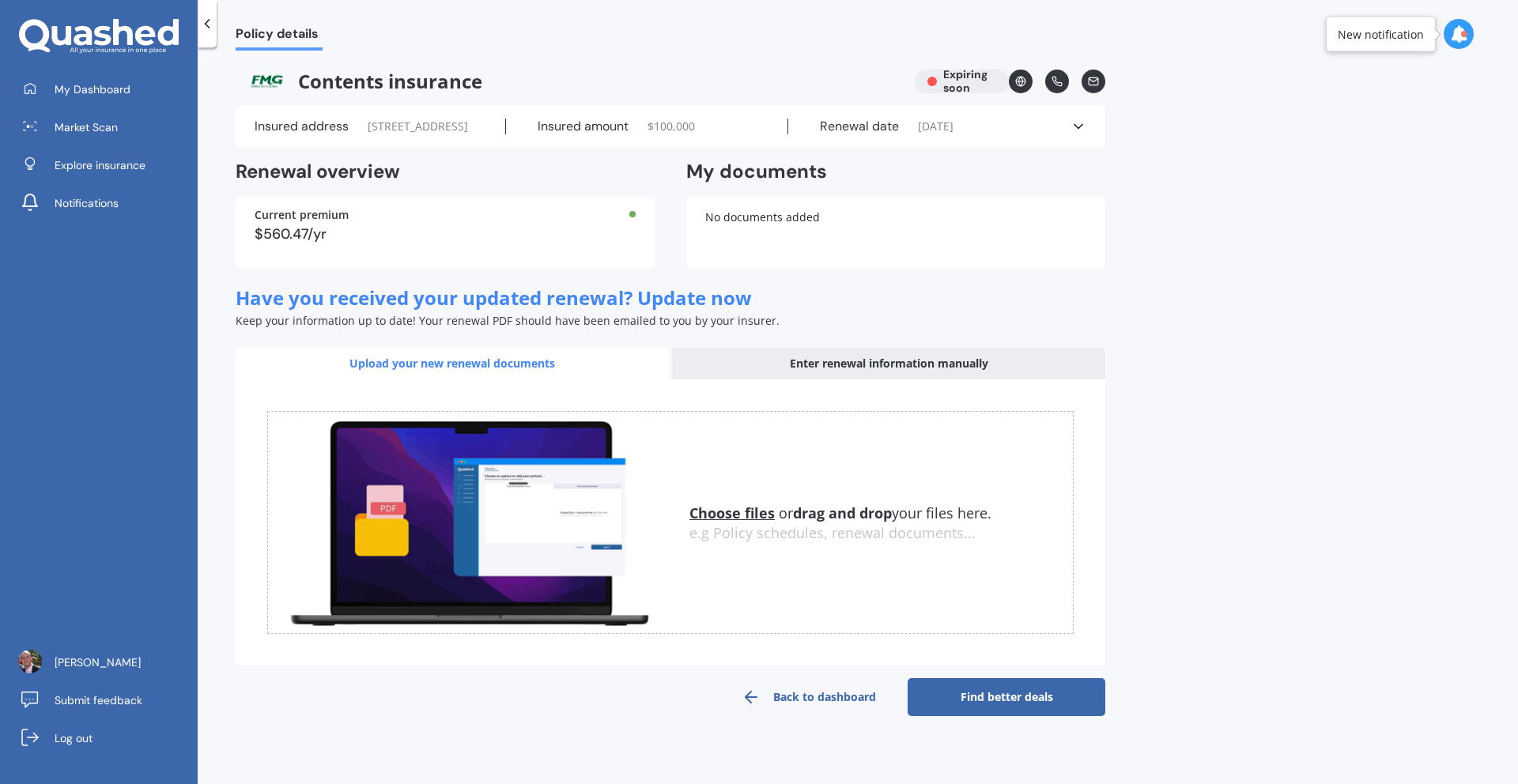
click at [982, 716] on link "Find better deals" at bounding box center [1007, 697] width 198 height 38
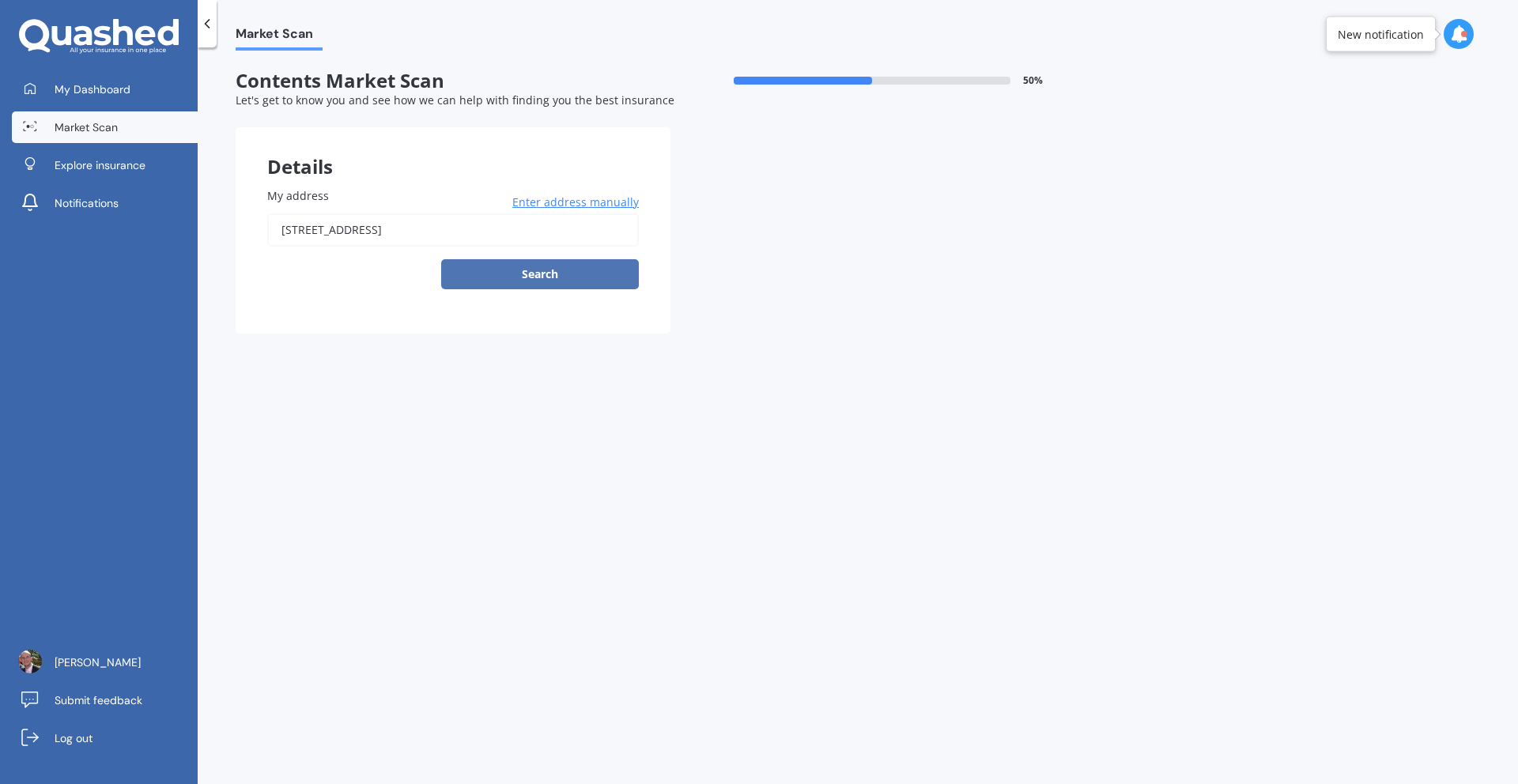
click at [576, 266] on button "Search" at bounding box center [540, 275] width 198 height 30
click at [564, 232] on input "[STREET_ADDRESS]" at bounding box center [453, 229] width 371 height 33
type input "[STREET_ADDRESS]"
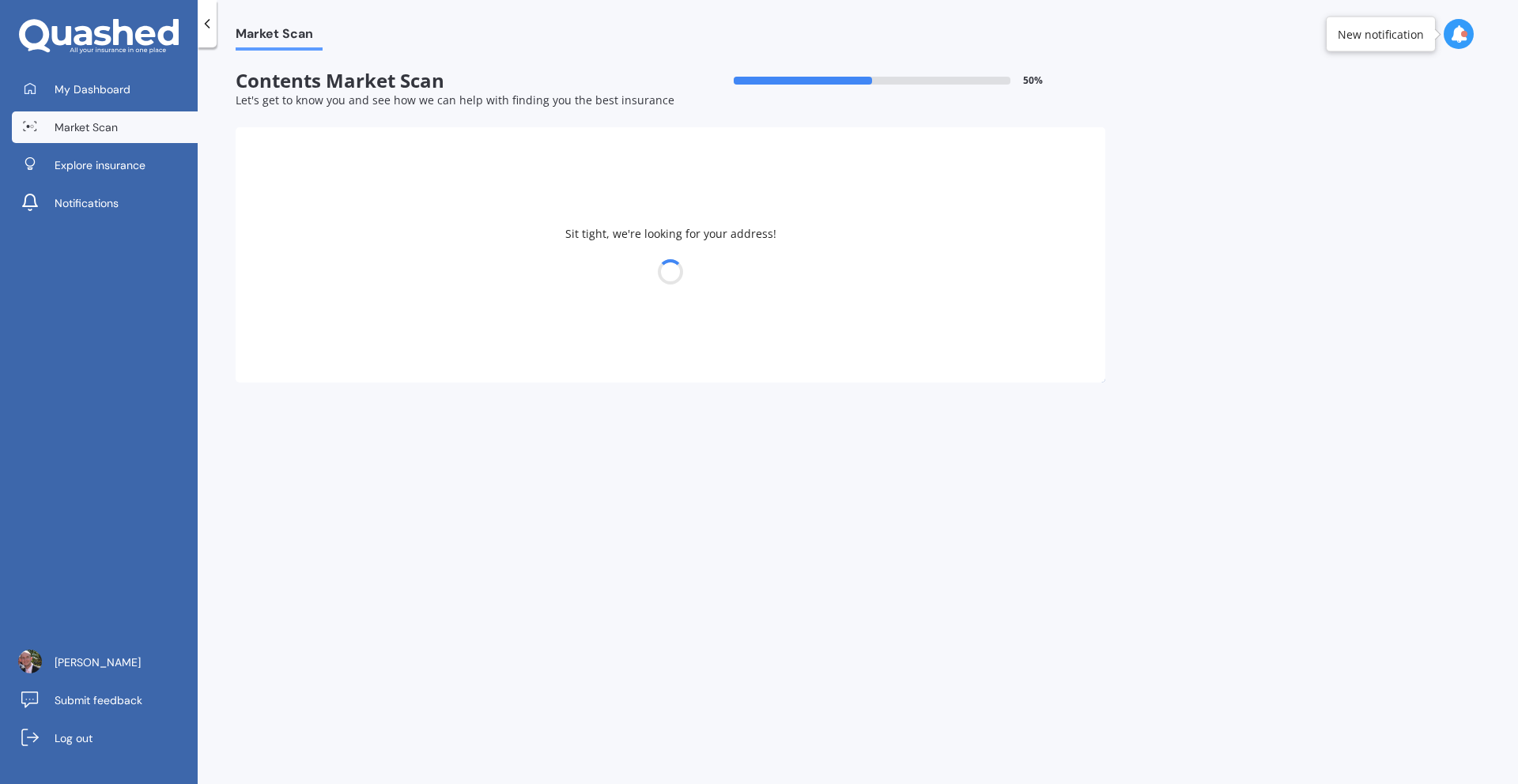
select select "27"
select select "04"
select select "1983"
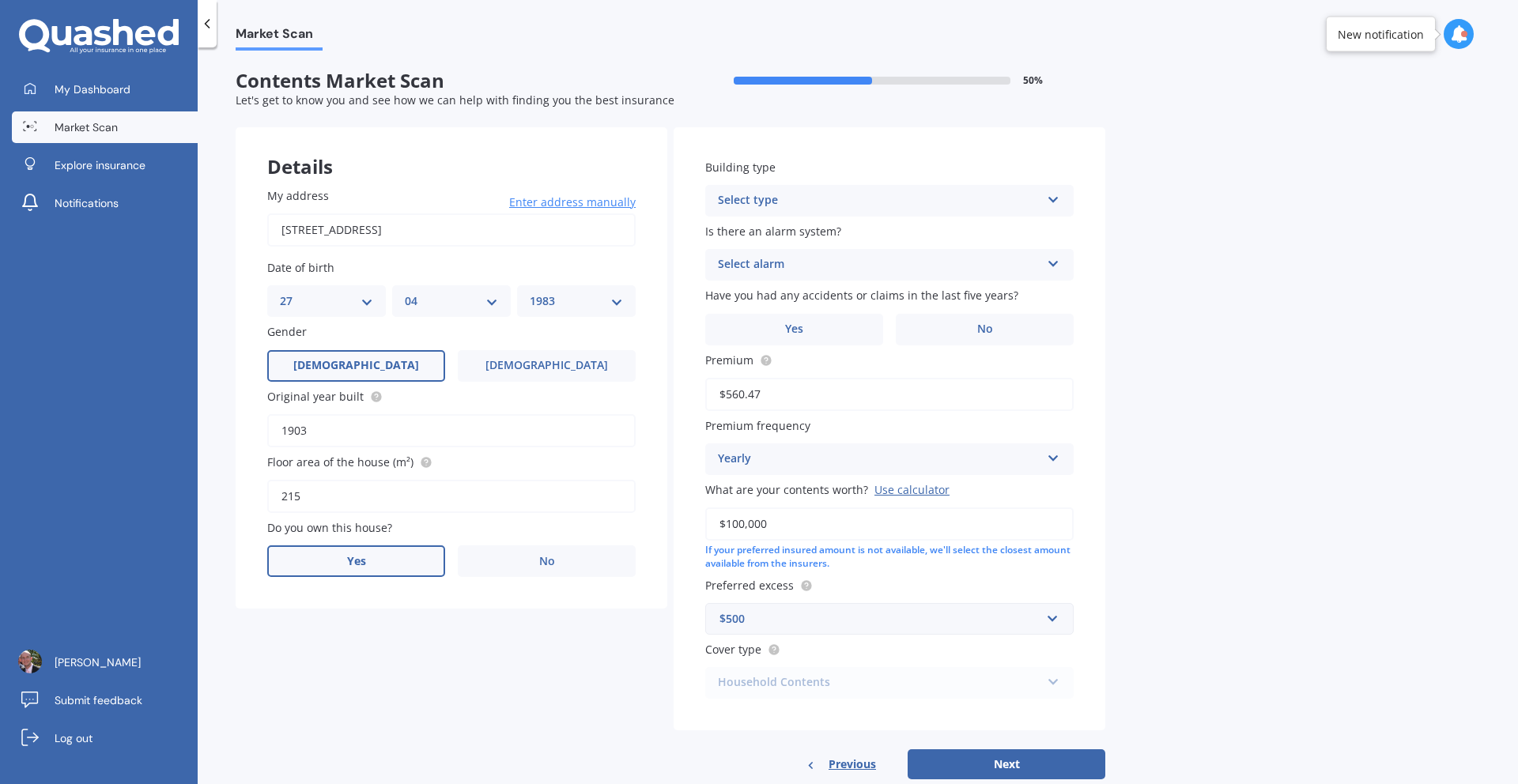
click at [388, 551] on label "Yes" at bounding box center [356, 561] width 178 height 31
click at [0, 0] on input "Yes" at bounding box center [0, 0] width 0 height 0
click at [407, 633] on div "Select occupant" at bounding box center [441, 626] width 322 height 19
click at [394, 656] on div "Owner" at bounding box center [452, 657] width 367 height 29
click at [393, 699] on div "Select type" at bounding box center [441, 690] width 322 height 19
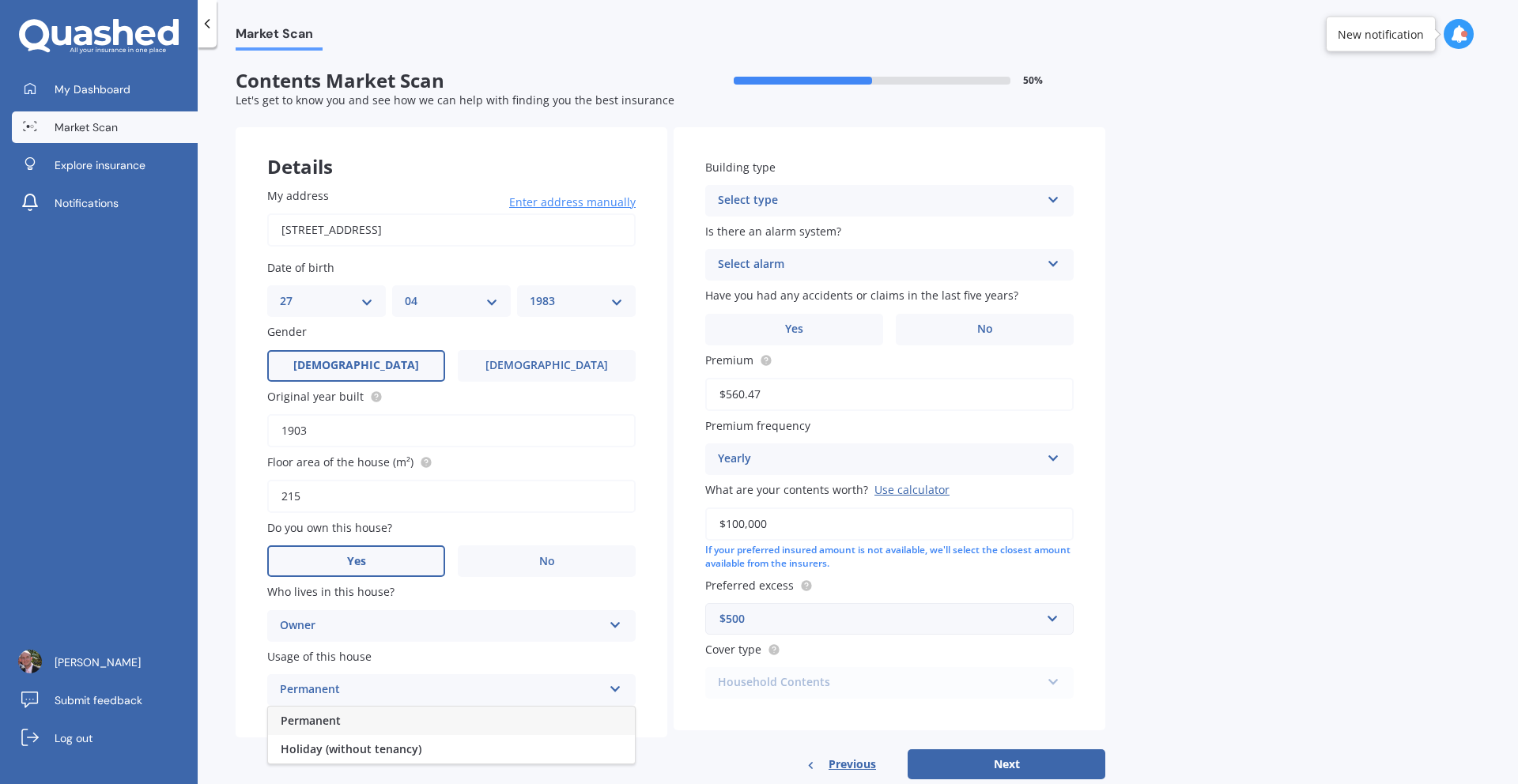
click at [385, 721] on div "Permanent" at bounding box center [452, 721] width 367 height 29
click at [898, 203] on div "Select type" at bounding box center [879, 200] width 322 height 19
click at [866, 238] on div "Freestanding" at bounding box center [889, 232] width 367 height 29
click at [863, 267] on div "Select alarm" at bounding box center [879, 265] width 322 height 19
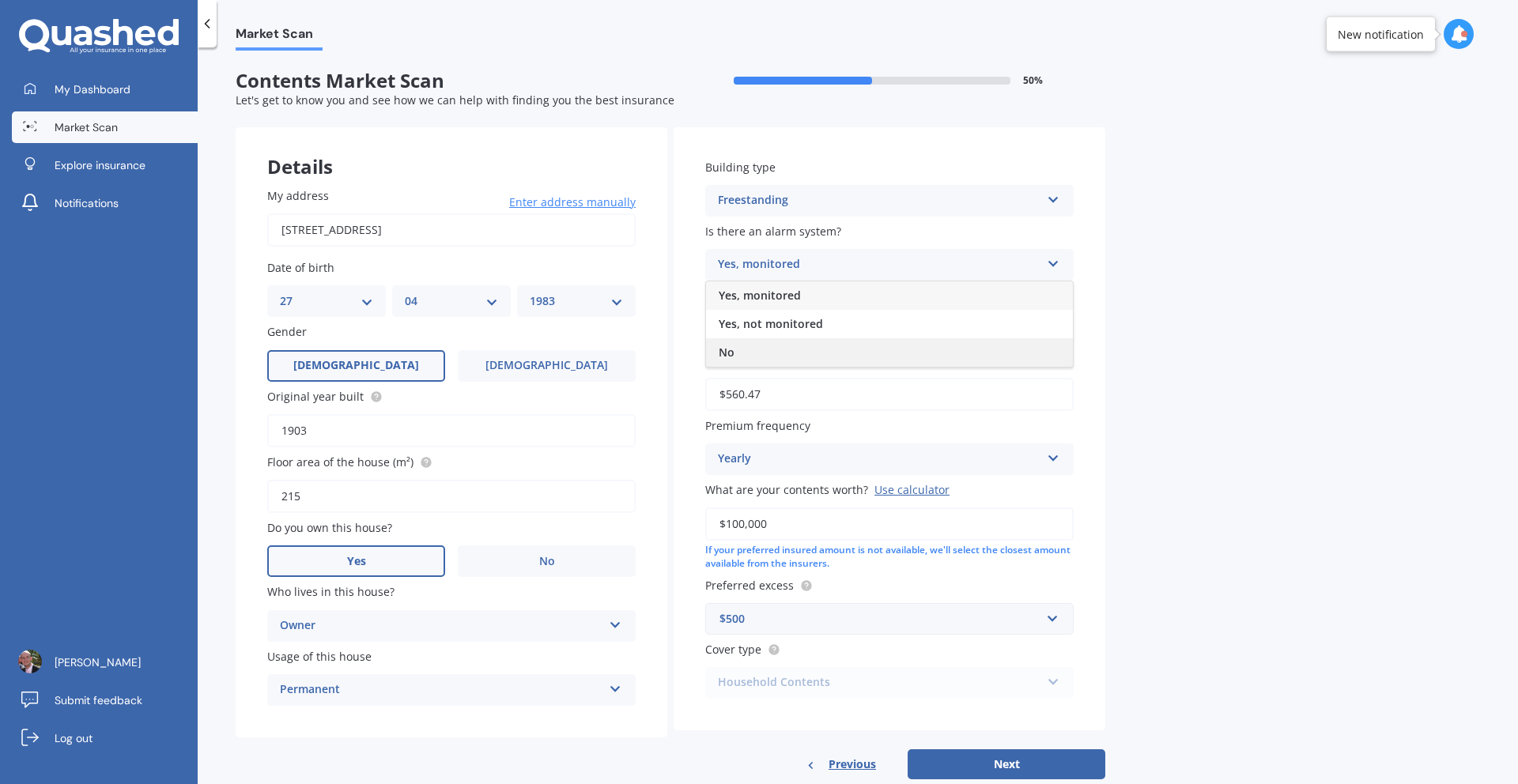
click at [816, 349] on div "No" at bounding box center [889, 353] width 367 height 29
click at [1139, 372] on div "Market Scan Contents Market Scan 50 % Let's get to know you and see how we can …" at bounding box center [858, 419] width 1321 height 737
click at [1031, 348] on div "Building type Freestanding Freestanding Multi-unit (in a block of 6 or less) Mu…" at bounding box center [889, 429] width 432 height 604
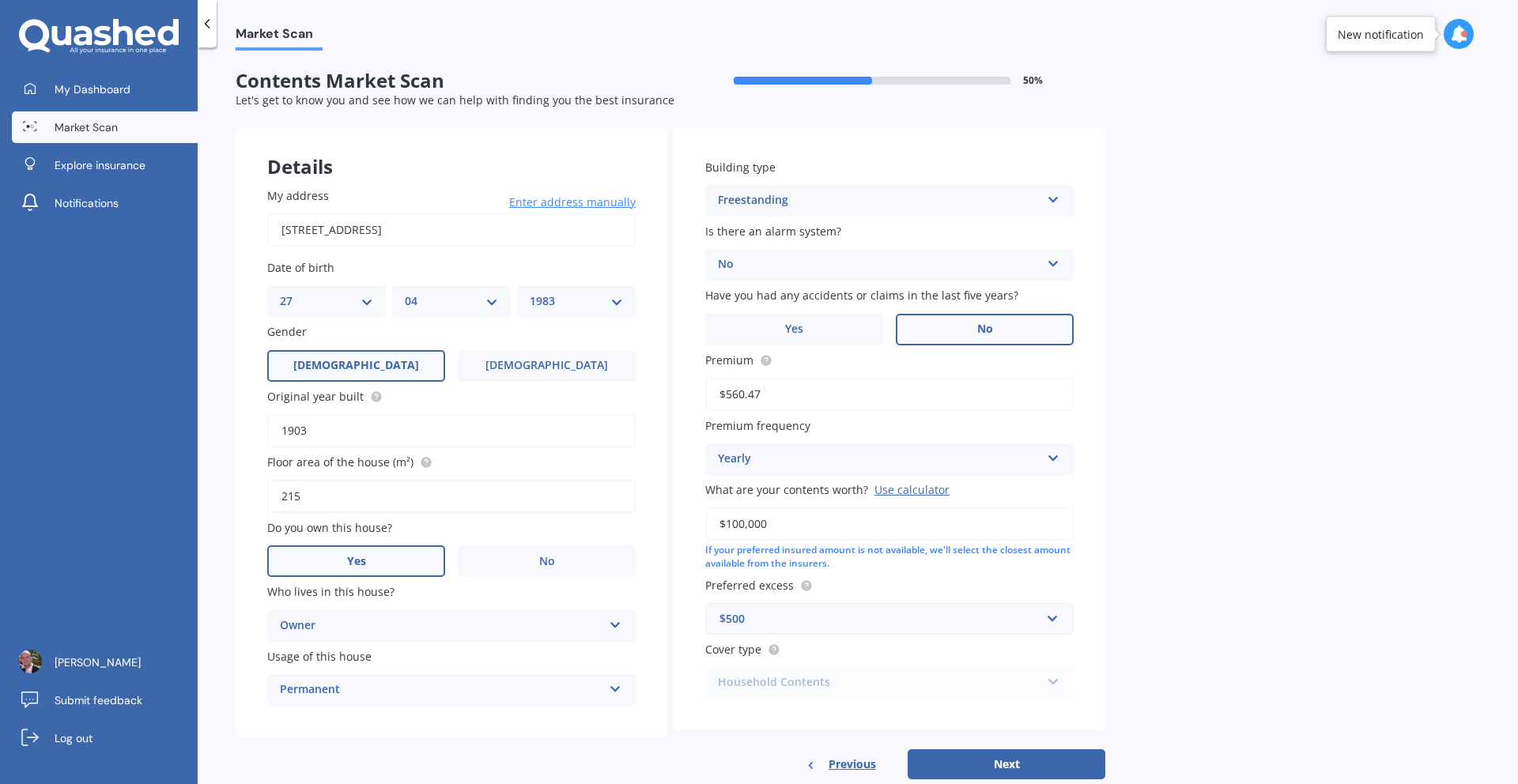
click at [1031, 333] on label "No" at bounding box center [985, 329] width 178 height 31
click at [0, 0] on input "No" at bounding box center [0, 0] width 0 height 0
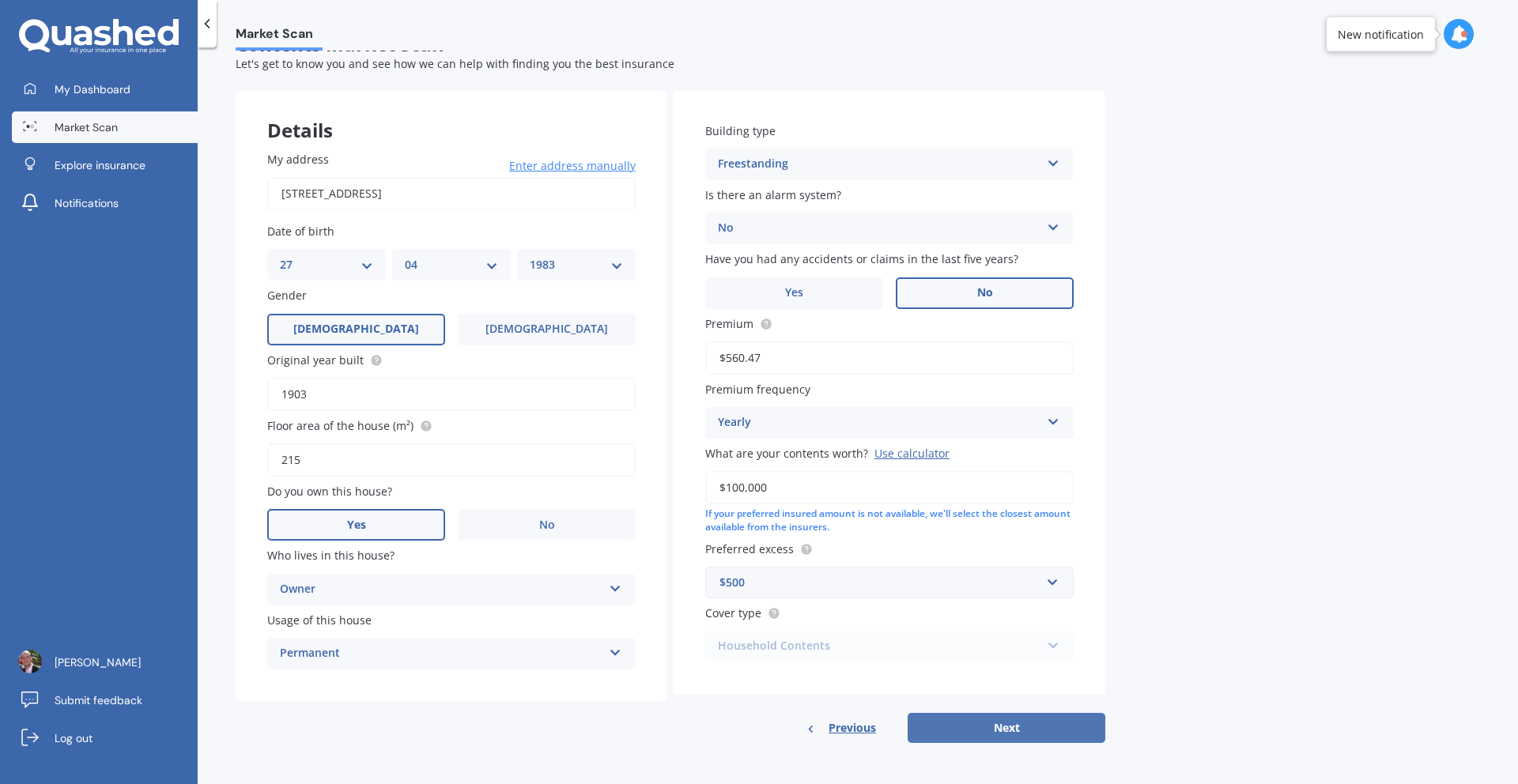
click at [1018, 720] on button "Next" at bounding box center [1007, 728] width 198 height 30
select select "27"
select select "04"
select select "1983"
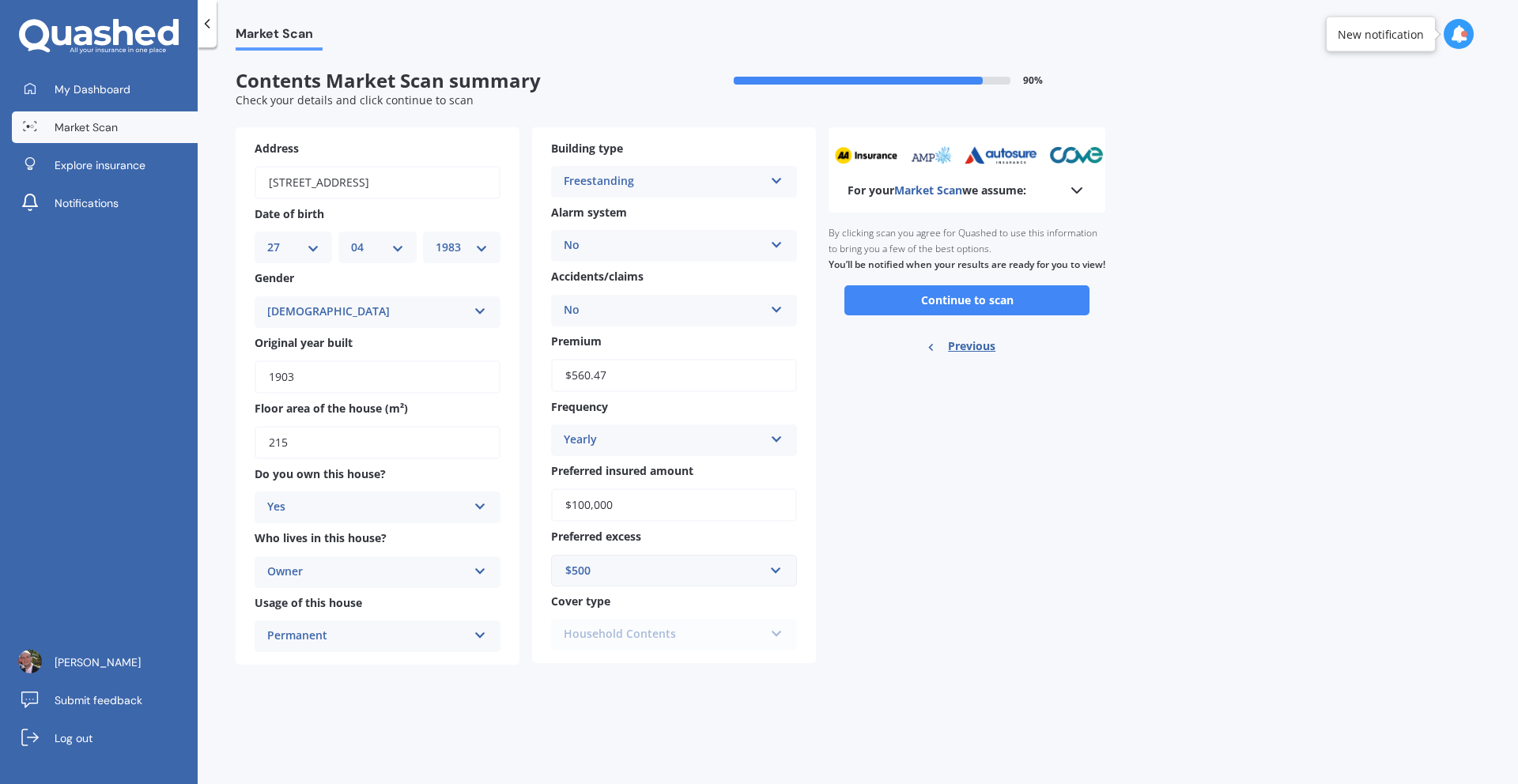
scroll to position [0, 0]
click at [1020, 315] on button "Continue to scan" at bounding box center [967, 300] width 245 height 30
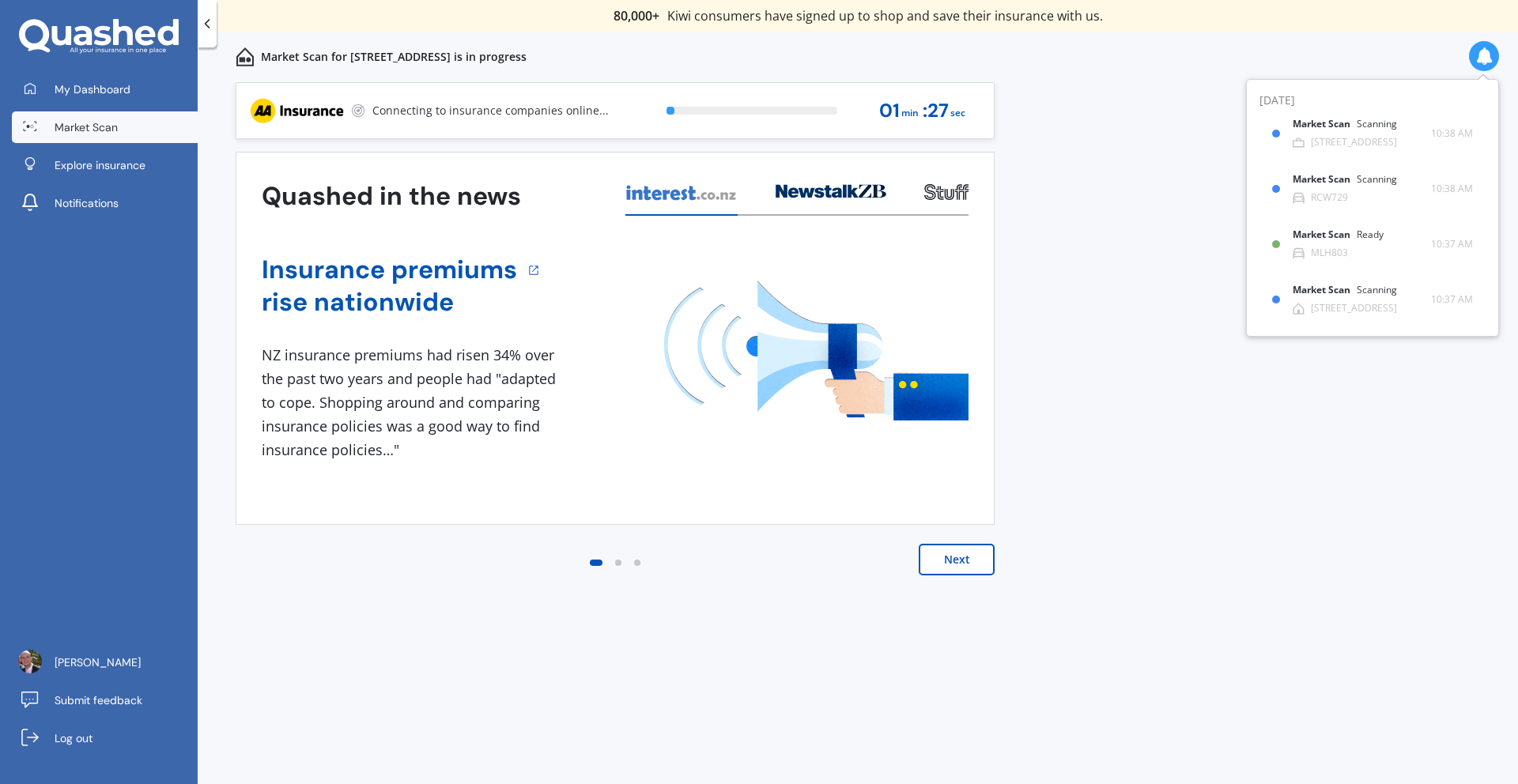
click at [1494, 56] on div at bounding box center [1484, 57] width 30 height 30
click at [1356, 252] on div "Market Scan Ready MLH803" at bounding box center [1362, 244] width 135 height 30
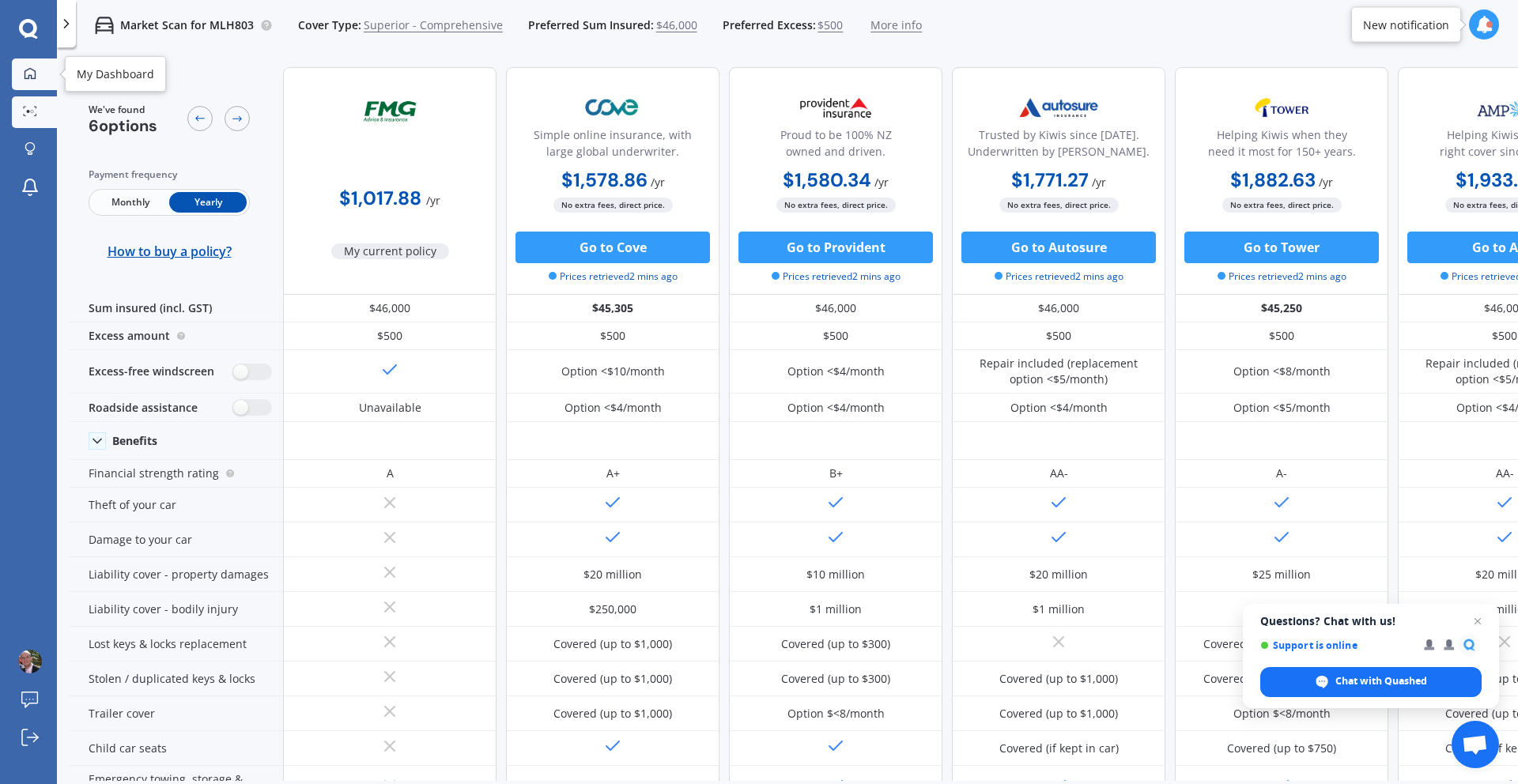
click at [30, 78] on icon at bounding box center [30, 73] width 13 height 13
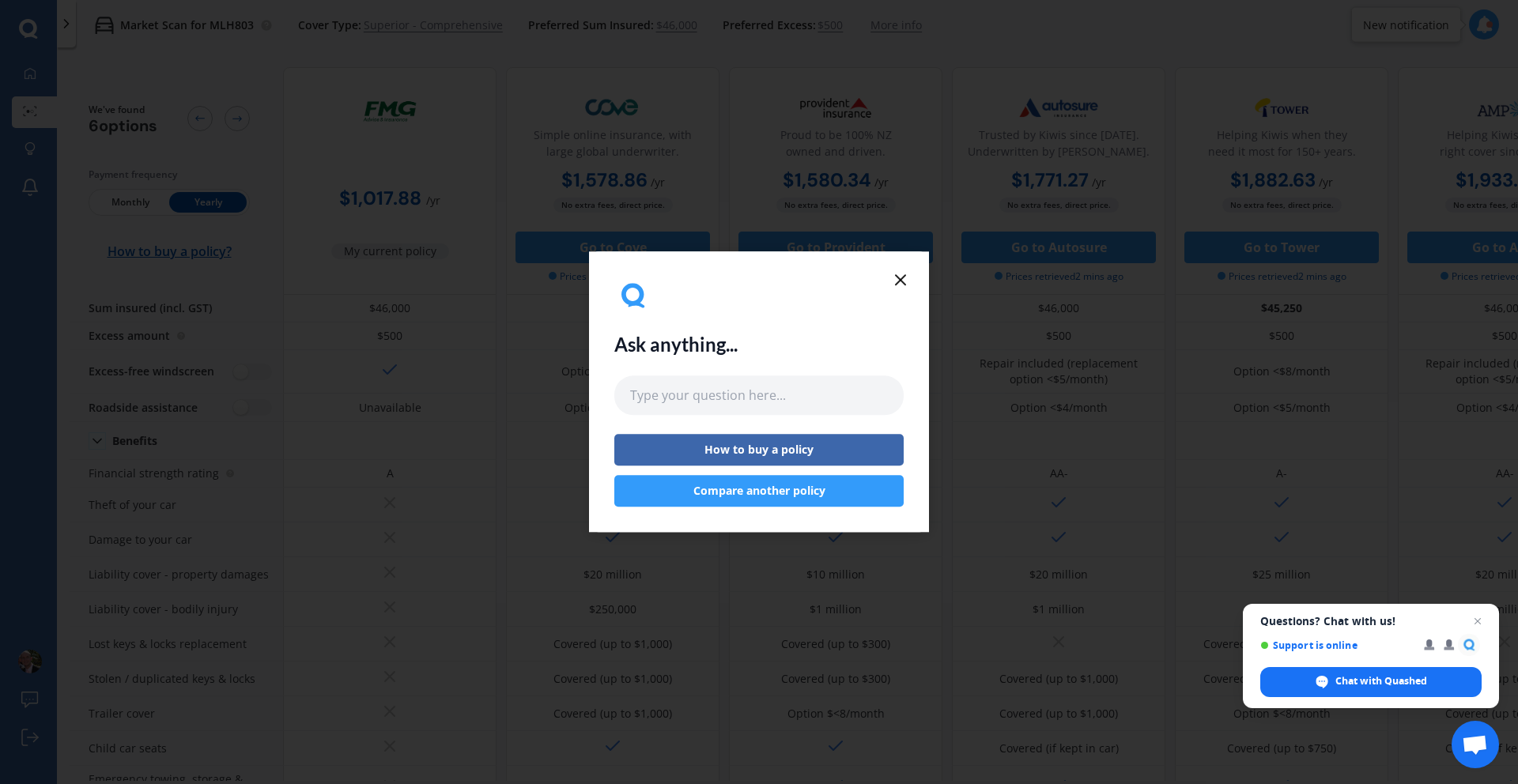
click at [897, 284] on icon at bounding box center [900, 280] width 19 height 19
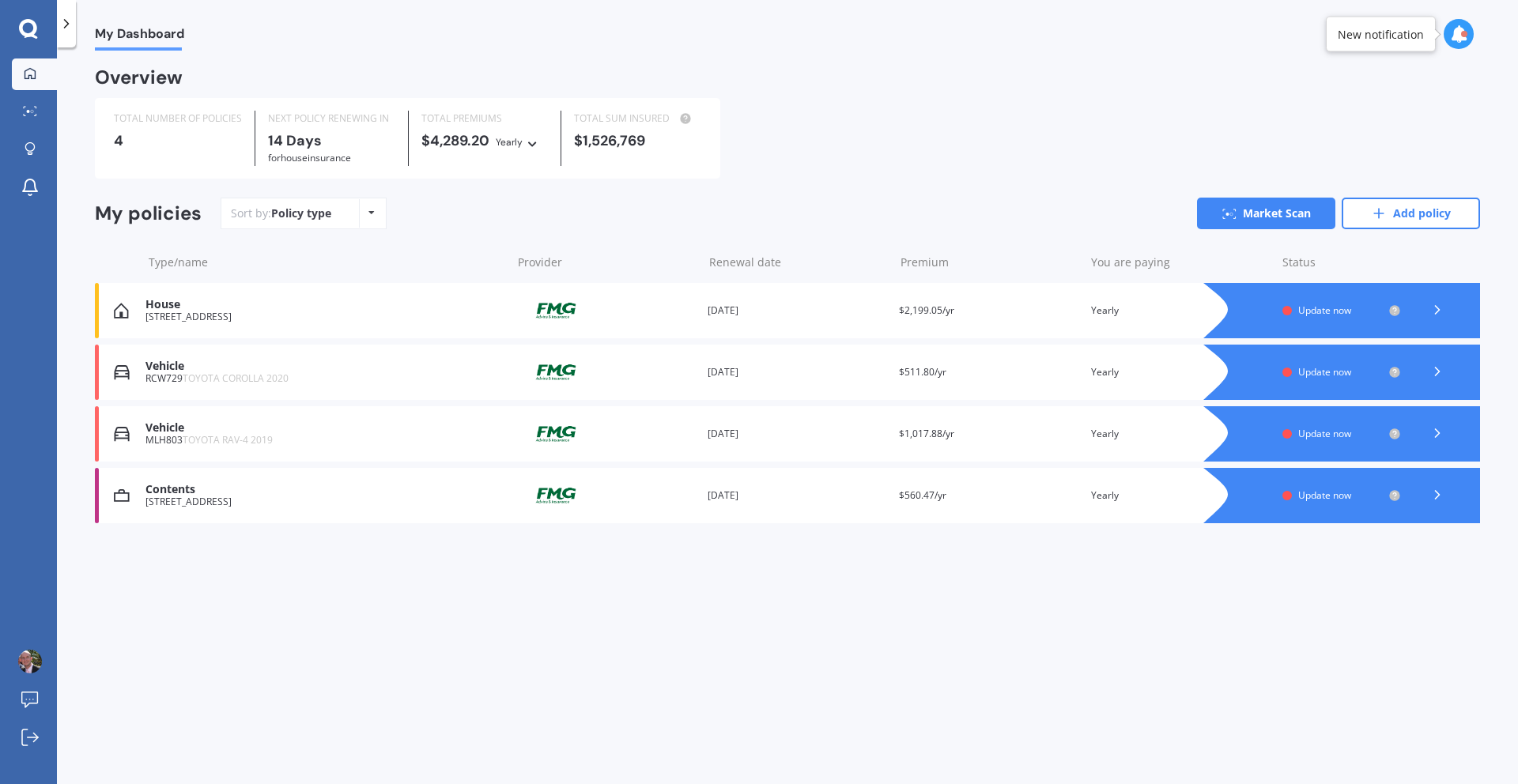
click at [1455, 30] on icon at bounding box center [1459, 34] width 18 height 18
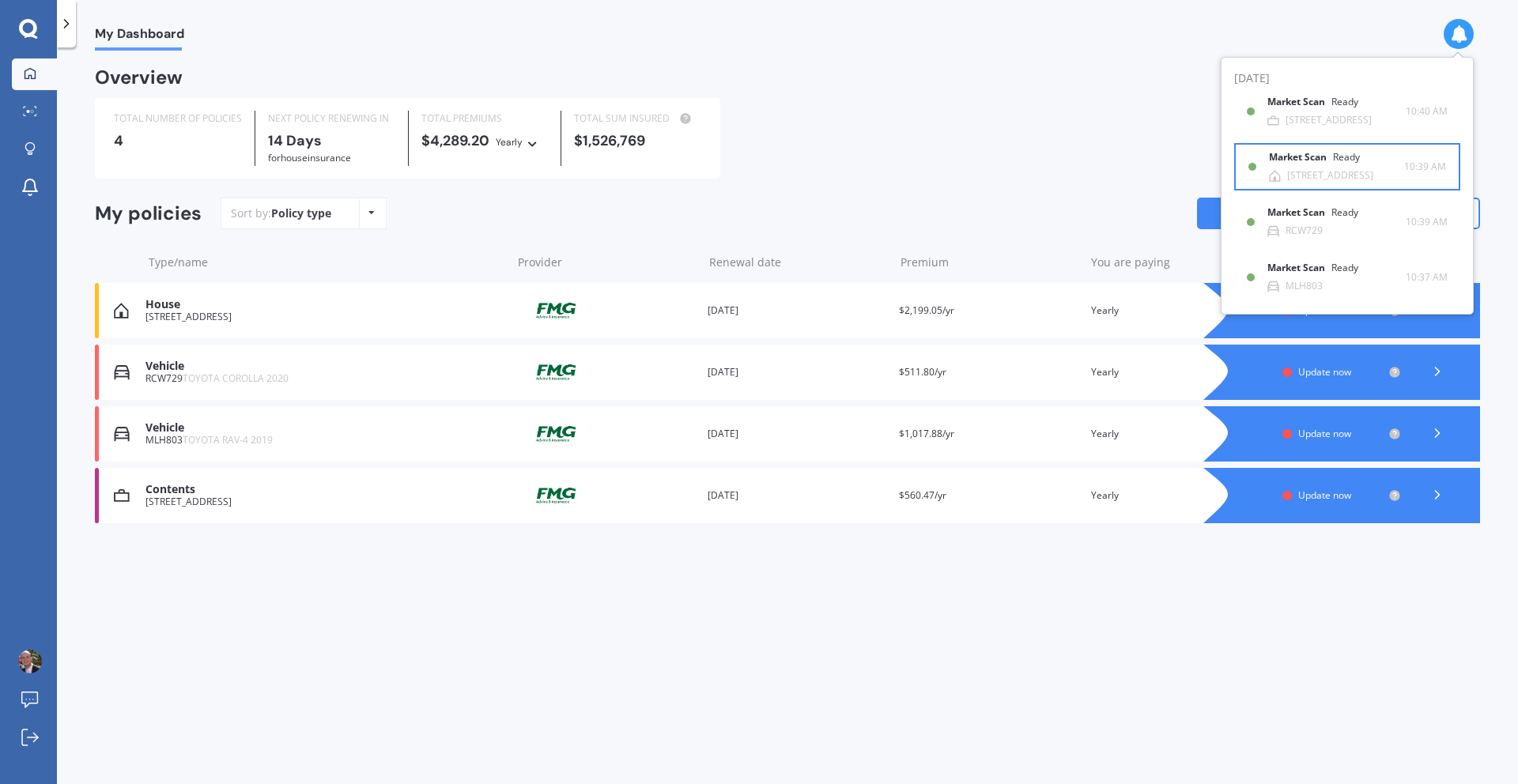
click at [1300, 175] on div "[STREET_ADDRESS]" at bounding box center [1330, 175] width 86 height 11
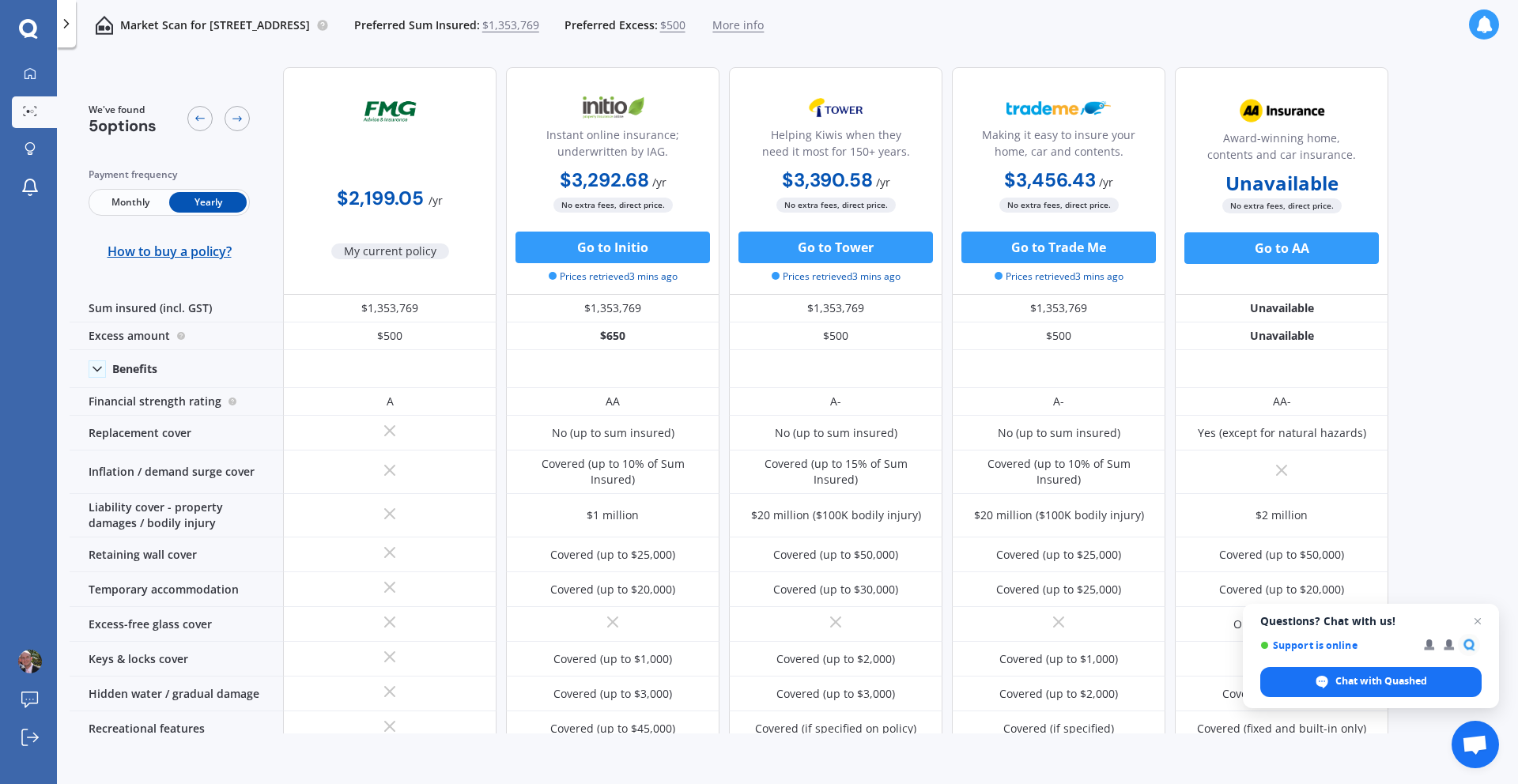
click at [1488, 22] on icon at bounding box center [1484, 25] width 18 height 18
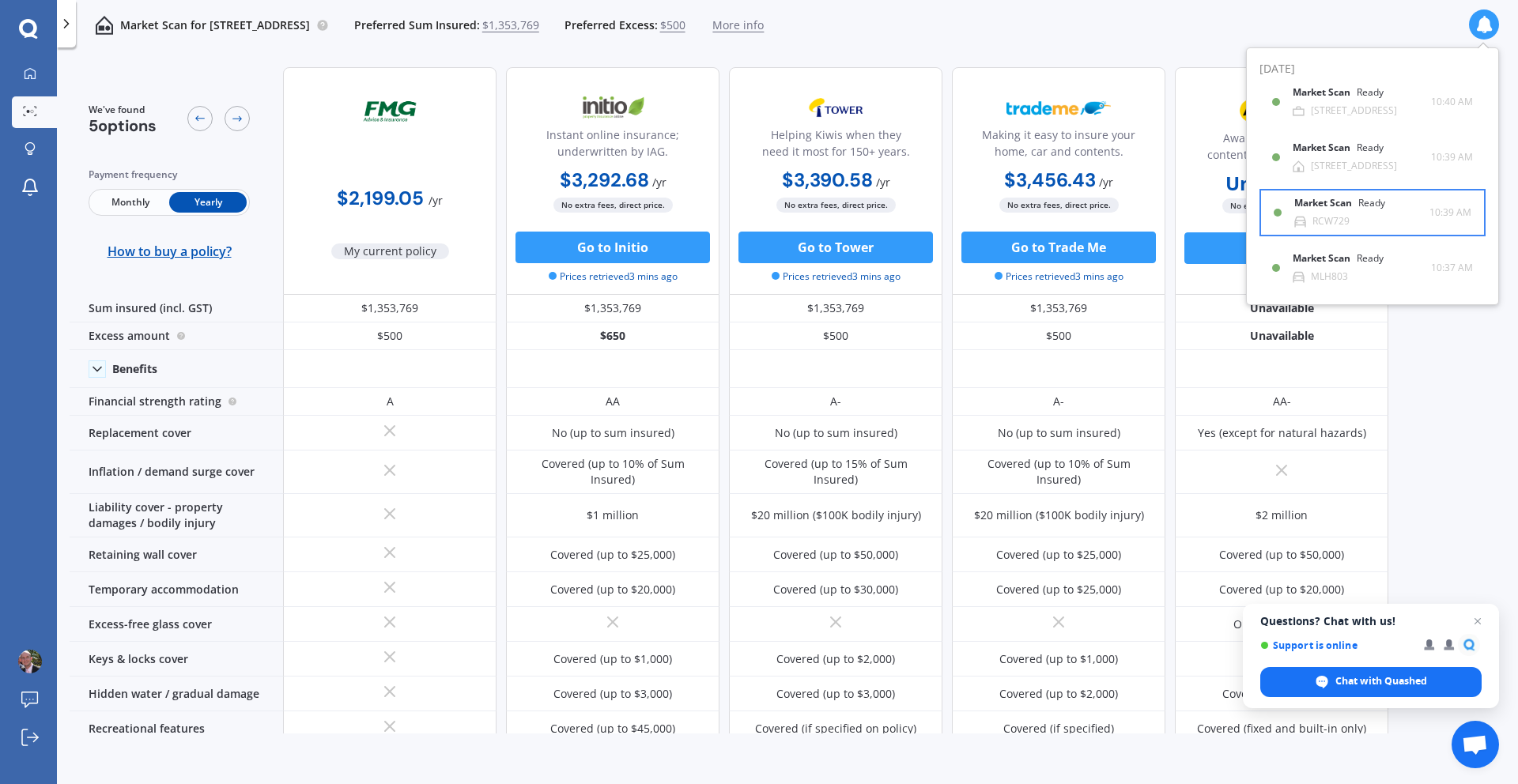
click at [1306, 216] on icon at bounding box center [1301, 222] width 12 height 12
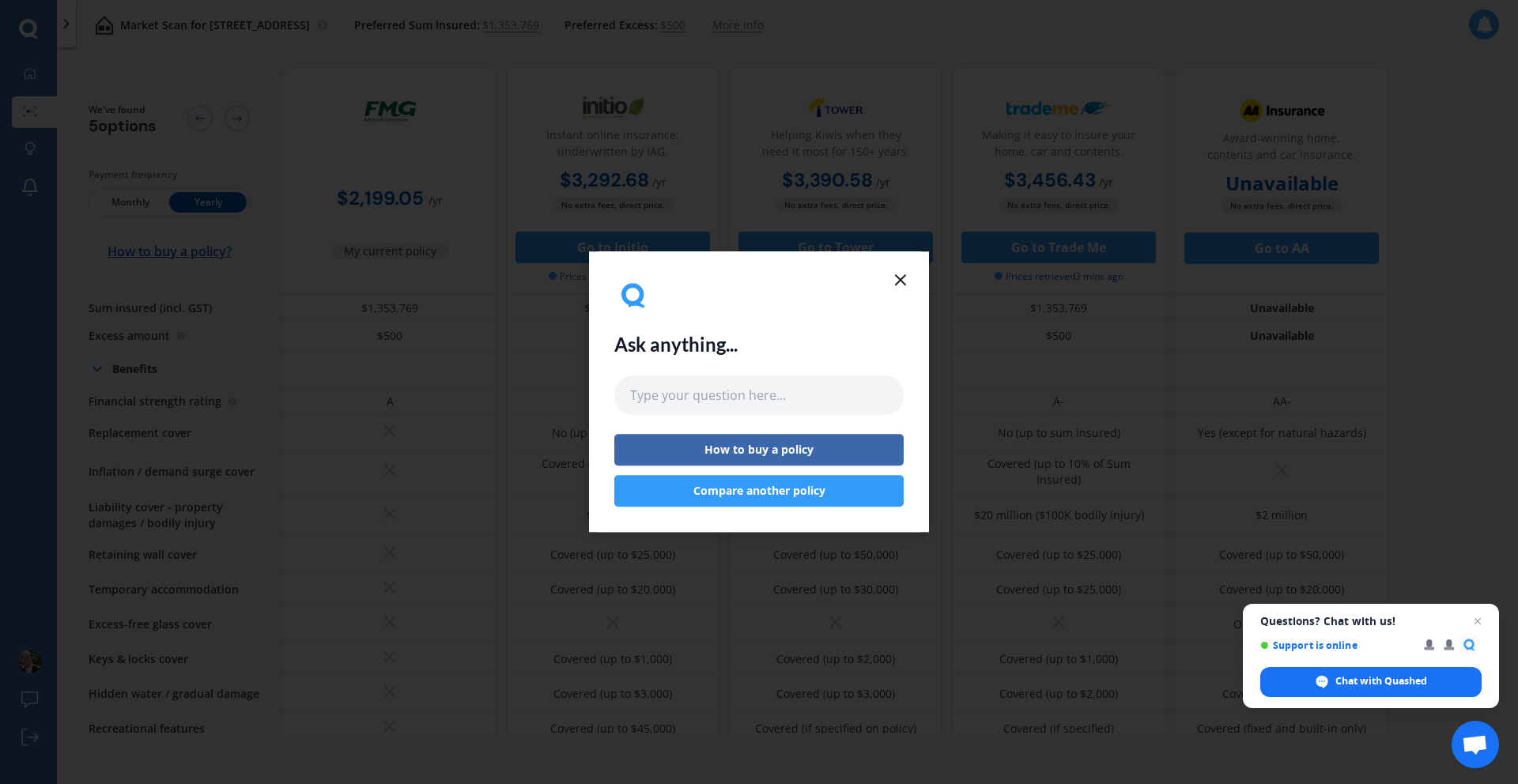
click at [908, 279] on icon at bounding box center [900, 280] width 19 height 19
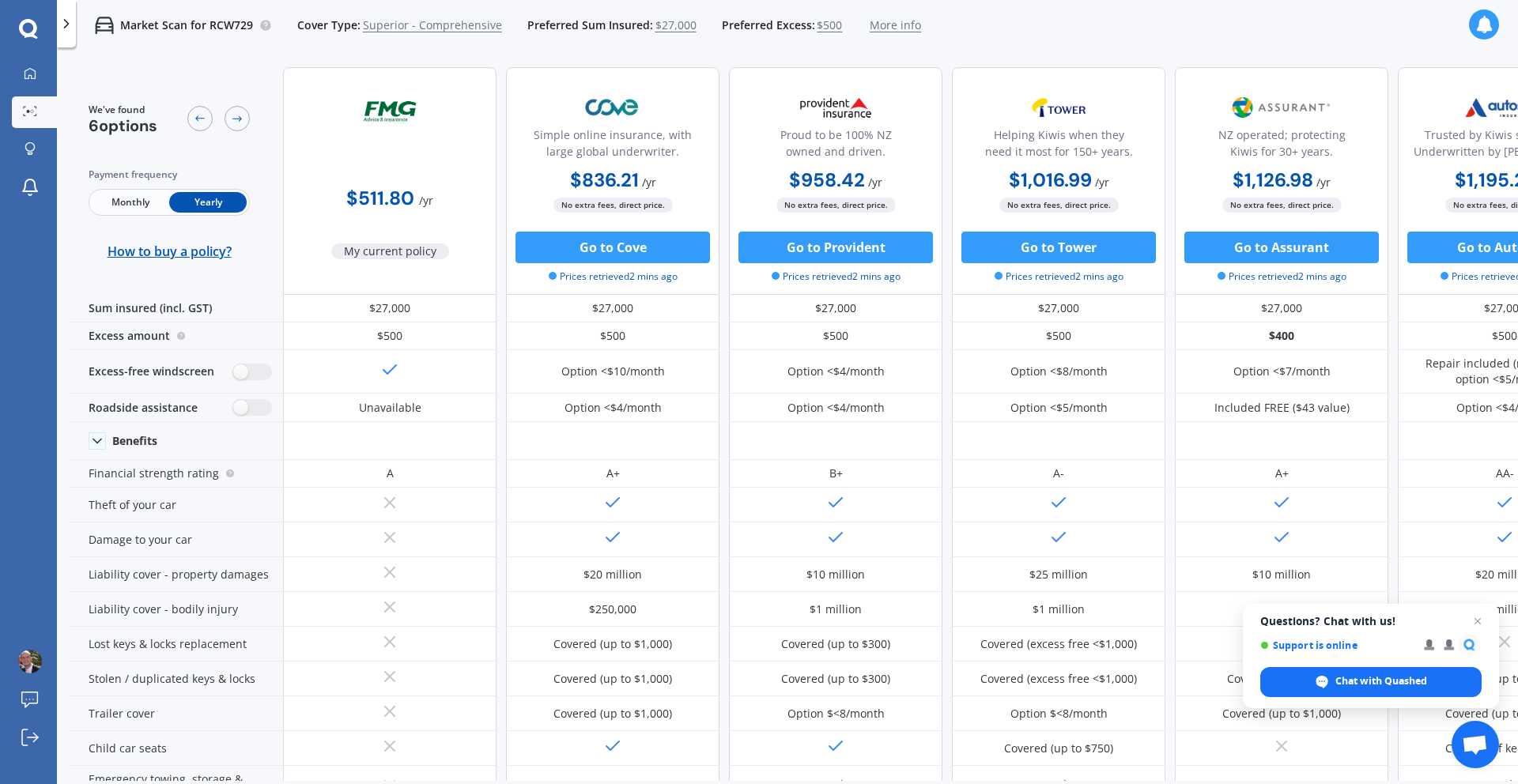
click at [1485, 20] on icon at bounding box center [1484, 25] width 18 height 18
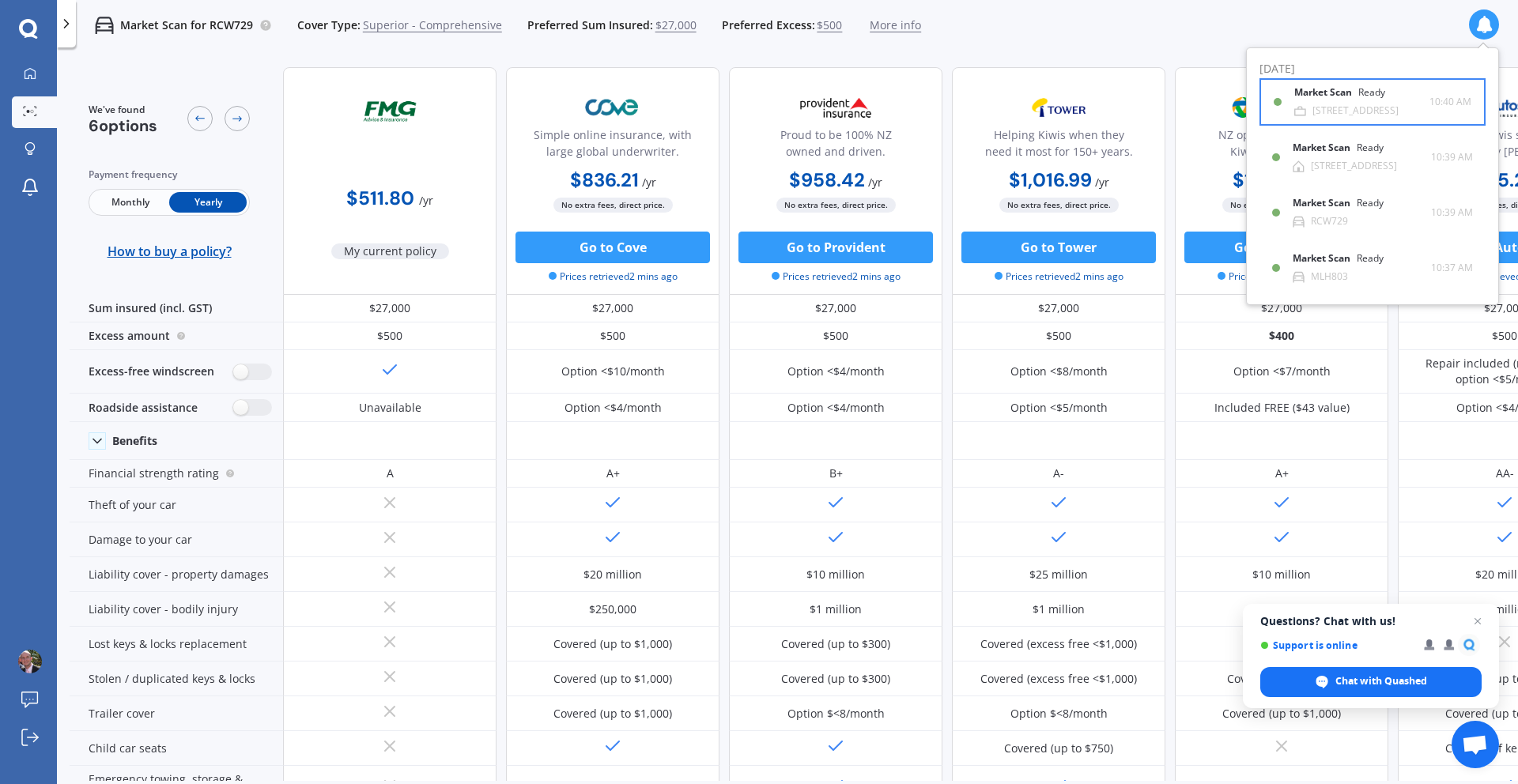
click at [1357, 103] on div "Market Scan Ready" at bounding box center [1350, 96] width 110 height 18
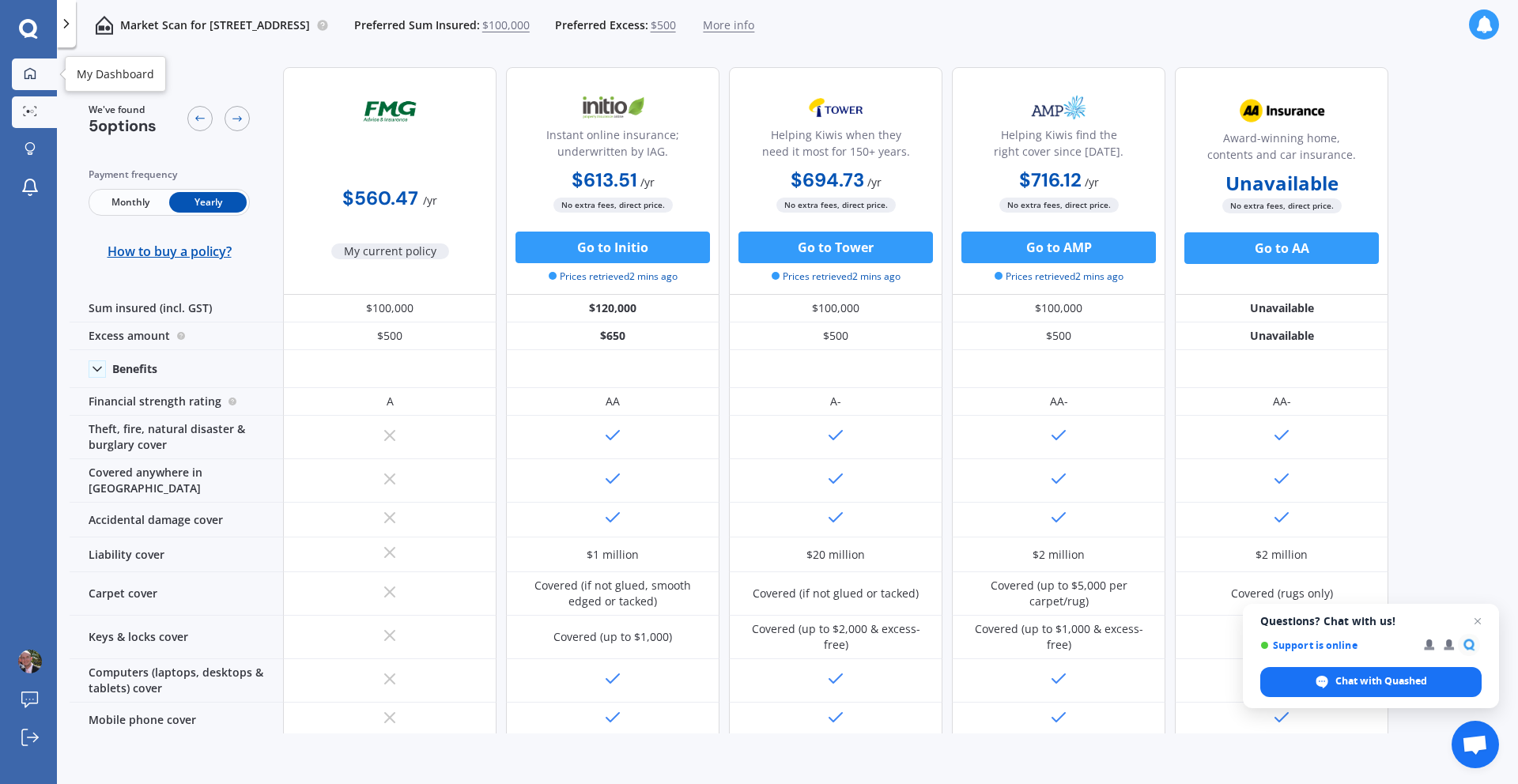
click at [44, 77] on link "My Dashboard" at bounding box center [34, 74] width 45 height 31
